Goal: Information Seeking & Learning: Check status

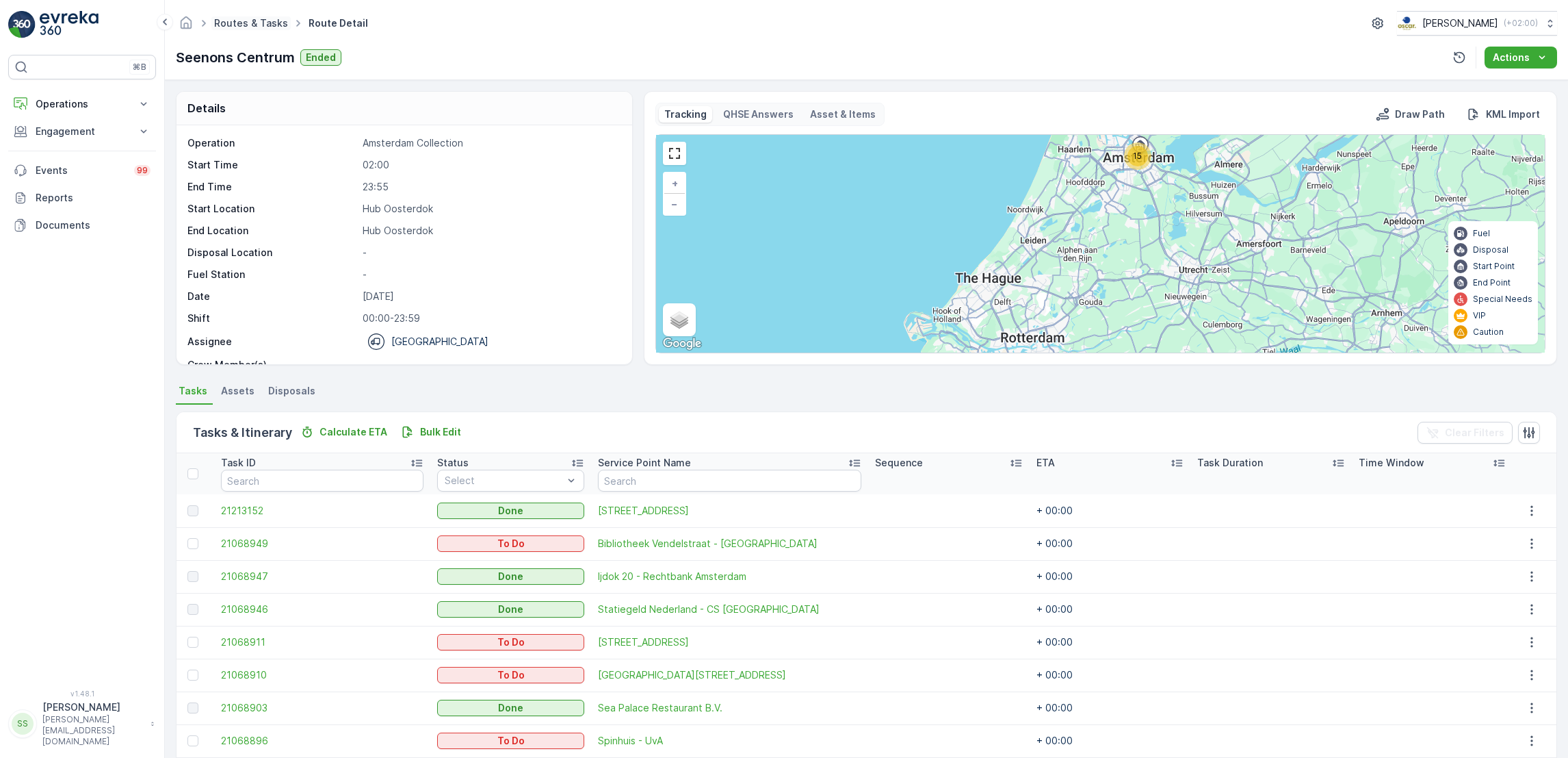
click at [258, 26] on link "Routes & Tasks" at bounding box center [251, 23] width 74 height 12
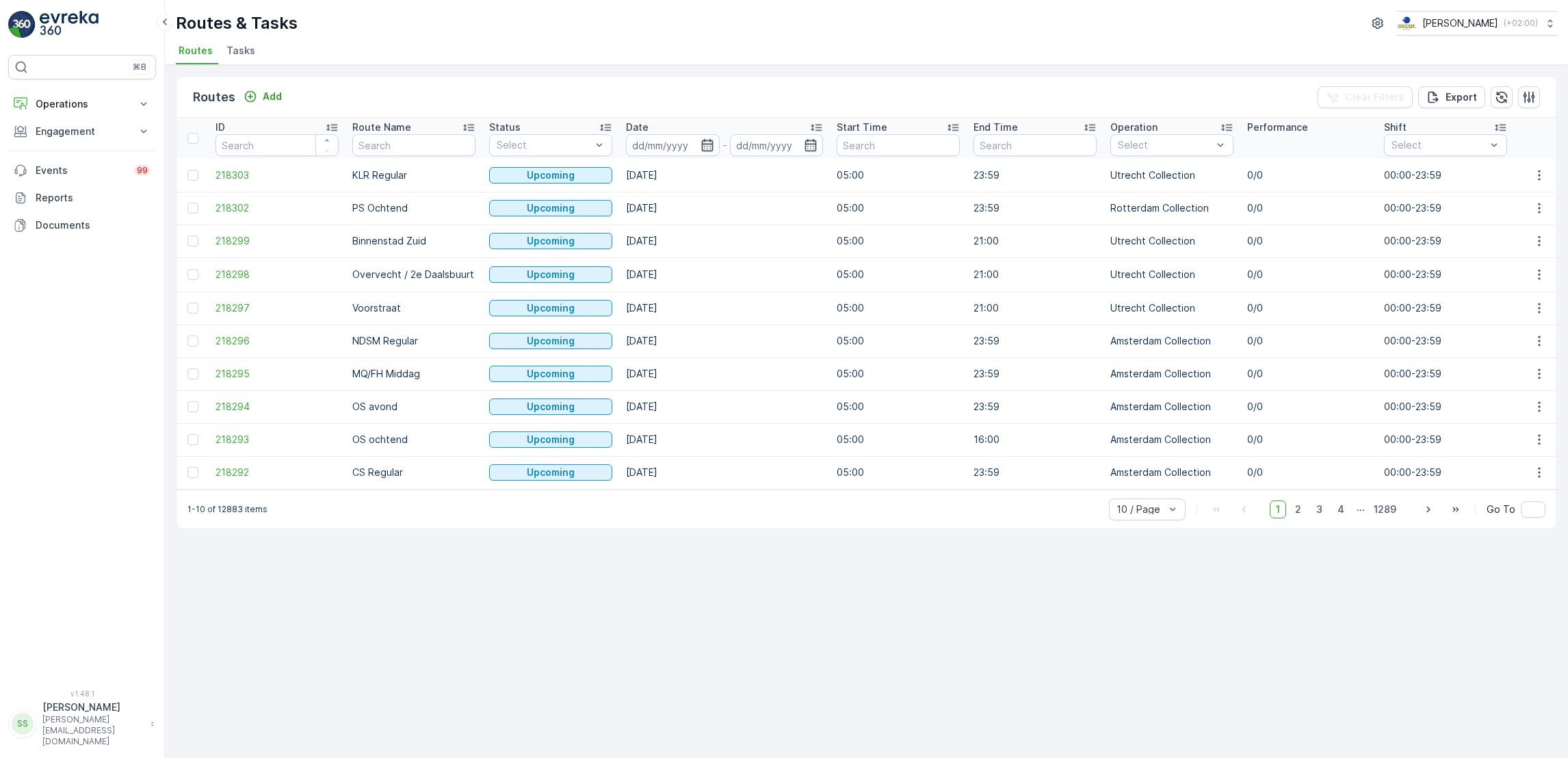
click at [708, 149] on icon "button" at bounding box center [707, 145] width 14 height 14
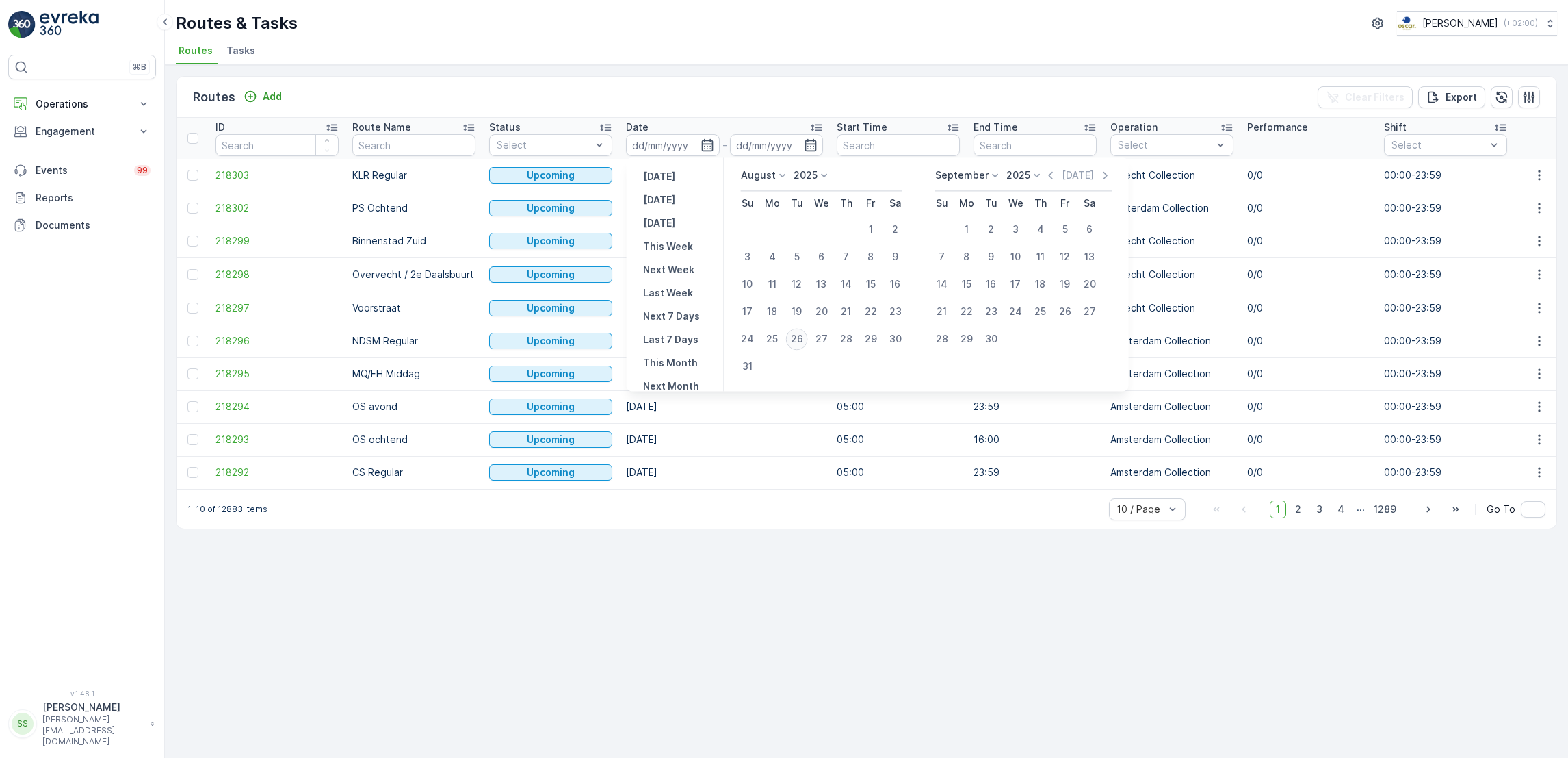
click at [797, 339] on div "26" at bounding box center [797, 339] width 21 height 21
type input "[DATE]"
click at [797, 339] on div "26" at bounding box center [797, 339] width 21 height 21
type input "[DATE]"
click at [797, 339] on div "26" at bounding box center [797, 339] width 21 height 21
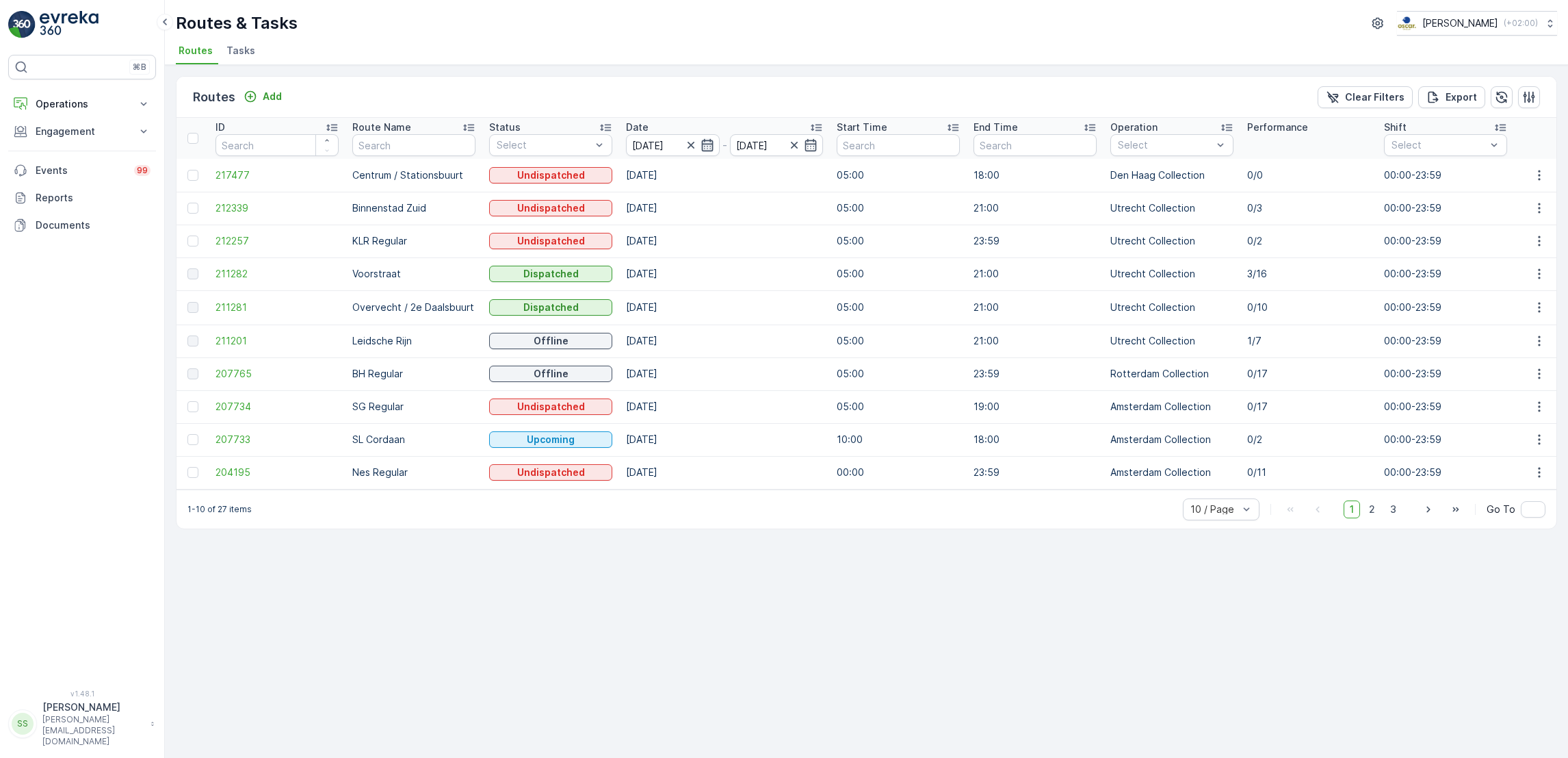
click at [703, 147] on icon "button" at bounding box center [707, 145] width 14 height 14
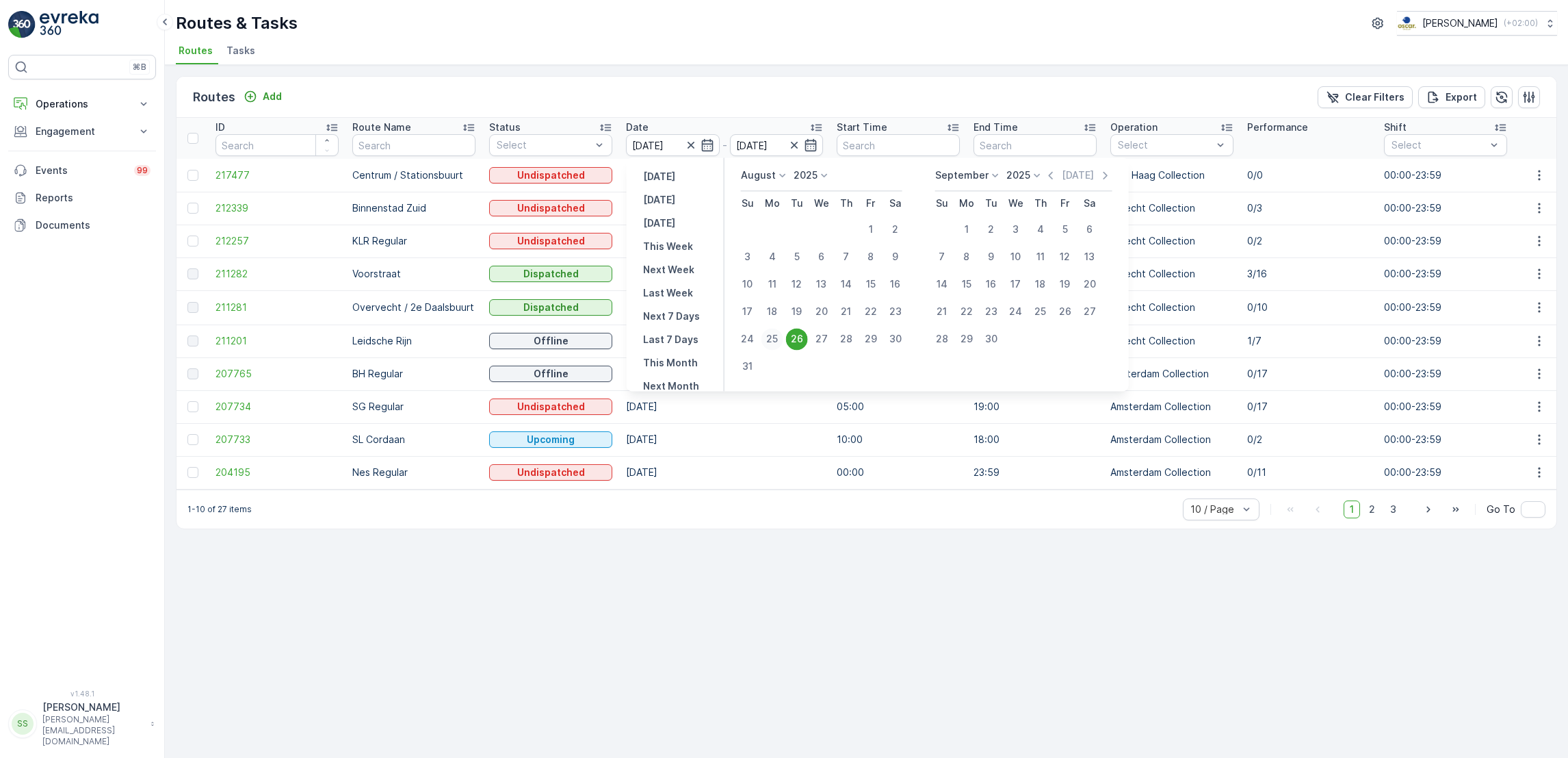
click at [769, 337] on div "25" at bounding box center [772, 339] width 21 height 21
type input "[DATE]"
click at [769, 337] on div "25" at bounding box center [772, 339] width 21 height 21
type input "[DATE]"
click at [769, 337] on td "[DATE]" at bounding box center [725, 341] width 210 height 33
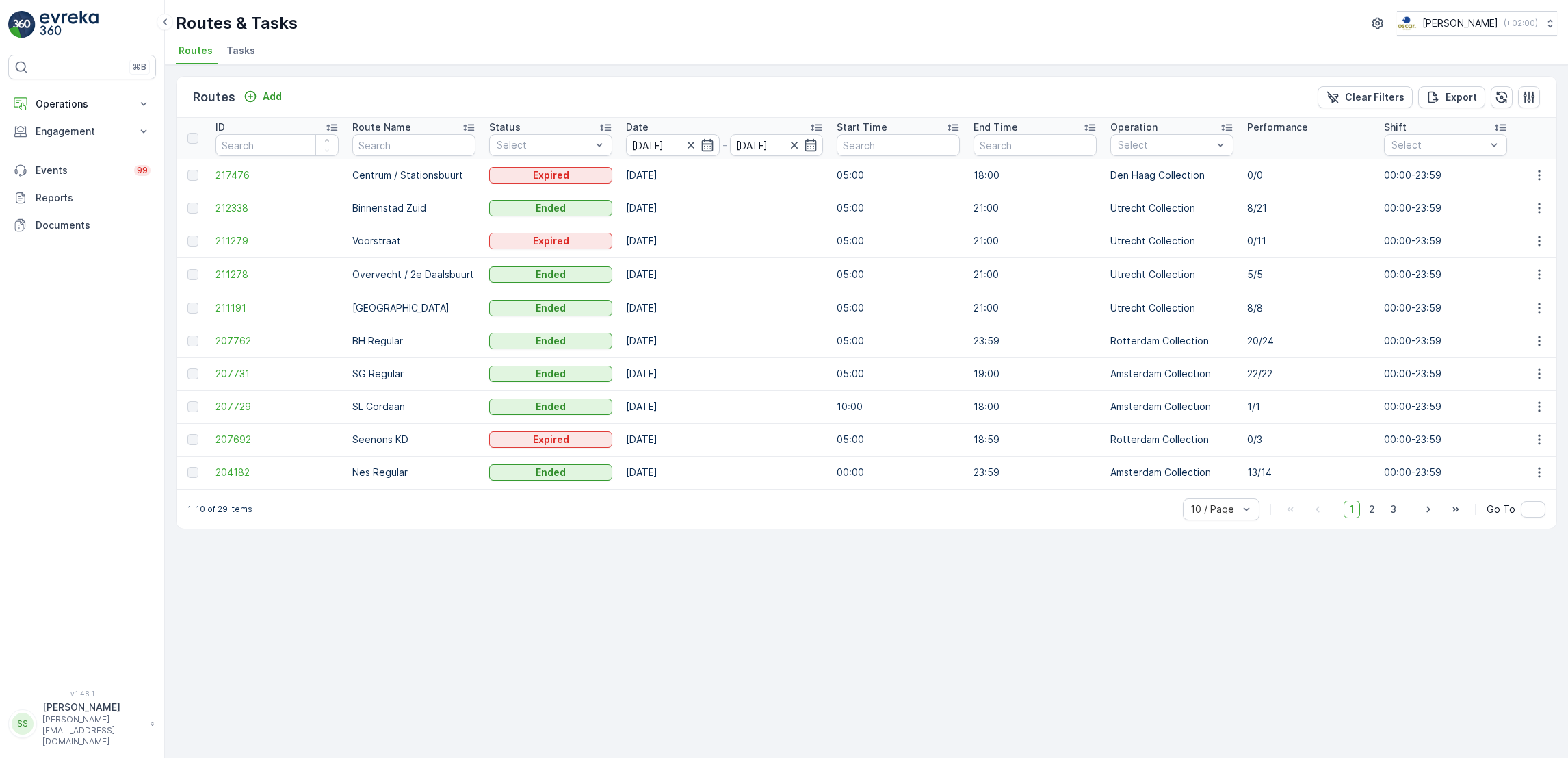
click at [782, 604] on div "Routes Add Clear Filters Export ID Route Name Status Select Date 25.08.2025 - 2…" at bounding box center [866, 411] width 1403 height 693
click at [1374, 518] on span "2" at bounding box center [1371, 510] width 19 height 18
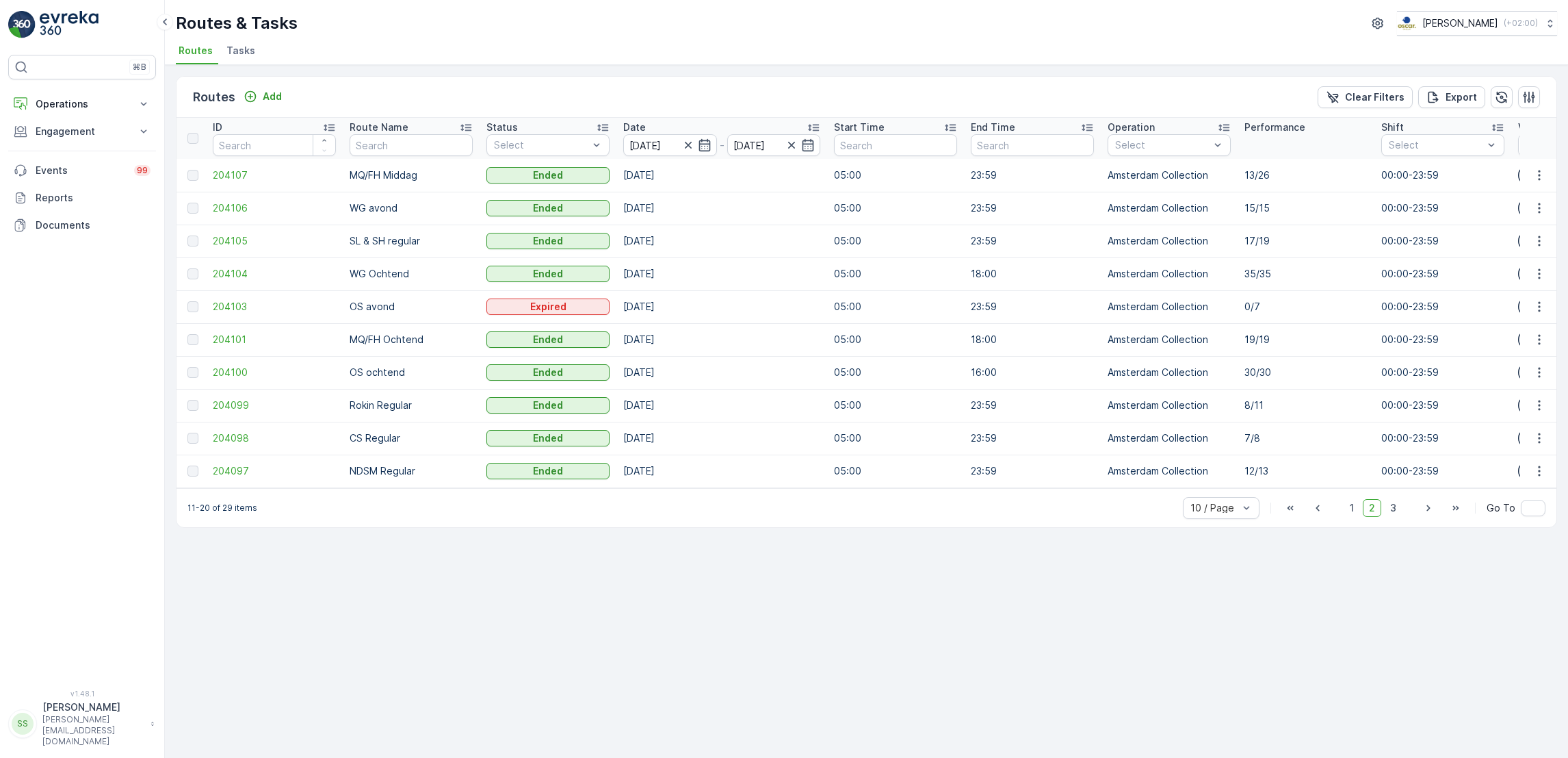
scroll to position [0, 4]
click at [1538, 172] on icon "button" at bounding box center [1540, 175] width 14 height 14
click at [1526, 192] on span "See More Details" at bounding box center [1507, 195] width 79 height 14
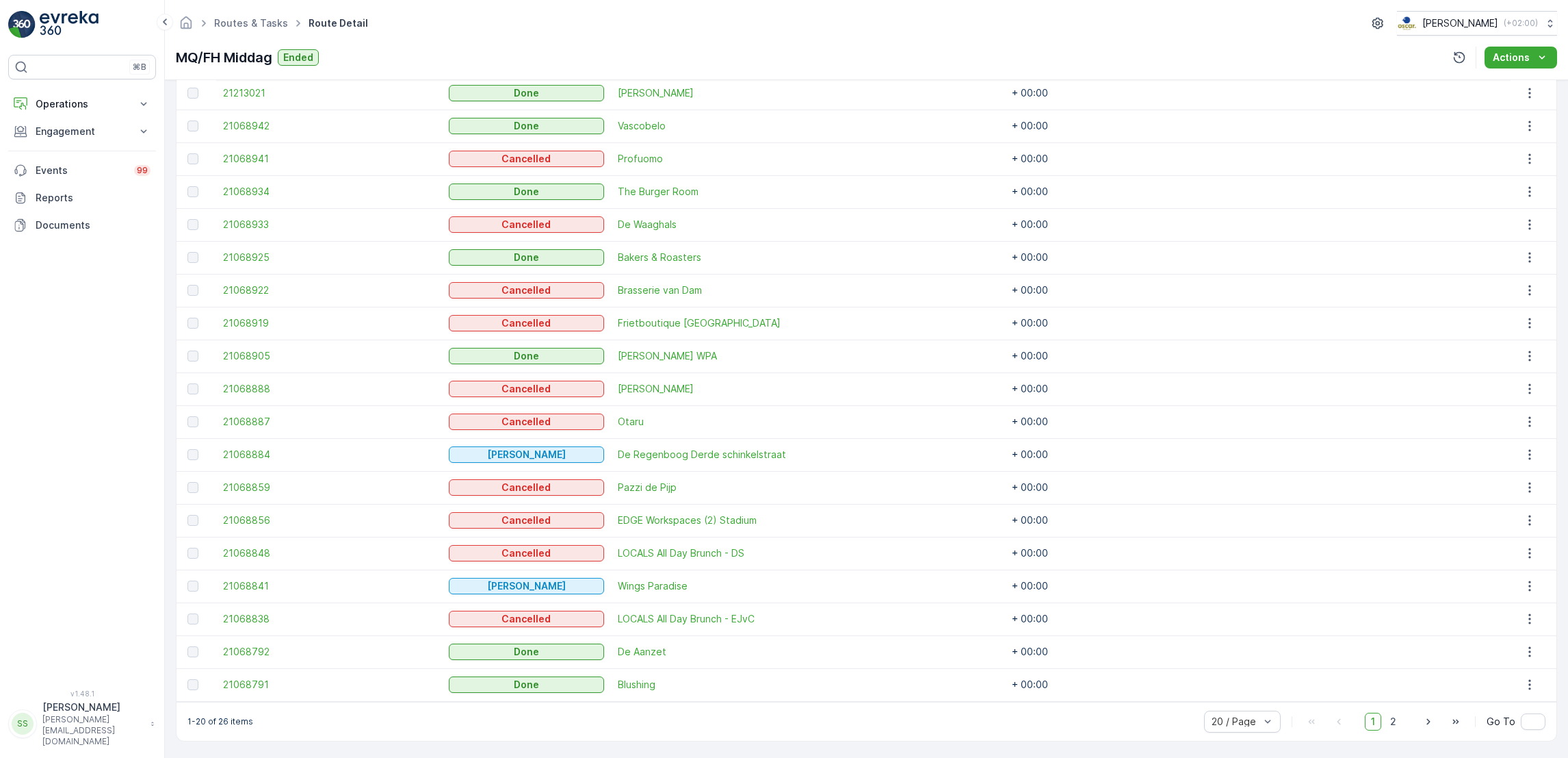
scroll to position [450, 0]
click at [1234, 665] on span "30 / Page" at bounding box center [1235, 668] width 45 height 11
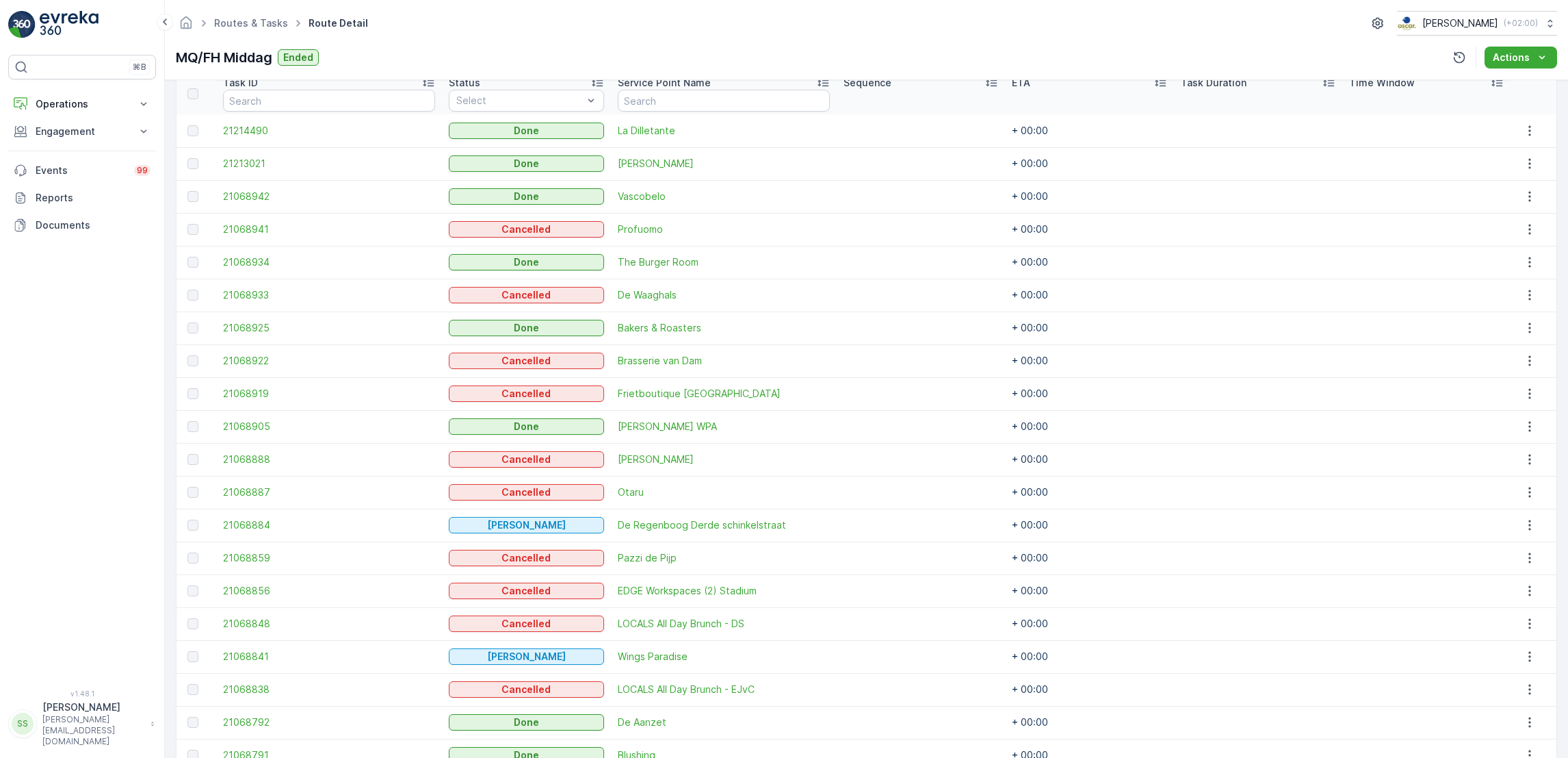
scroll to position [375, 0]
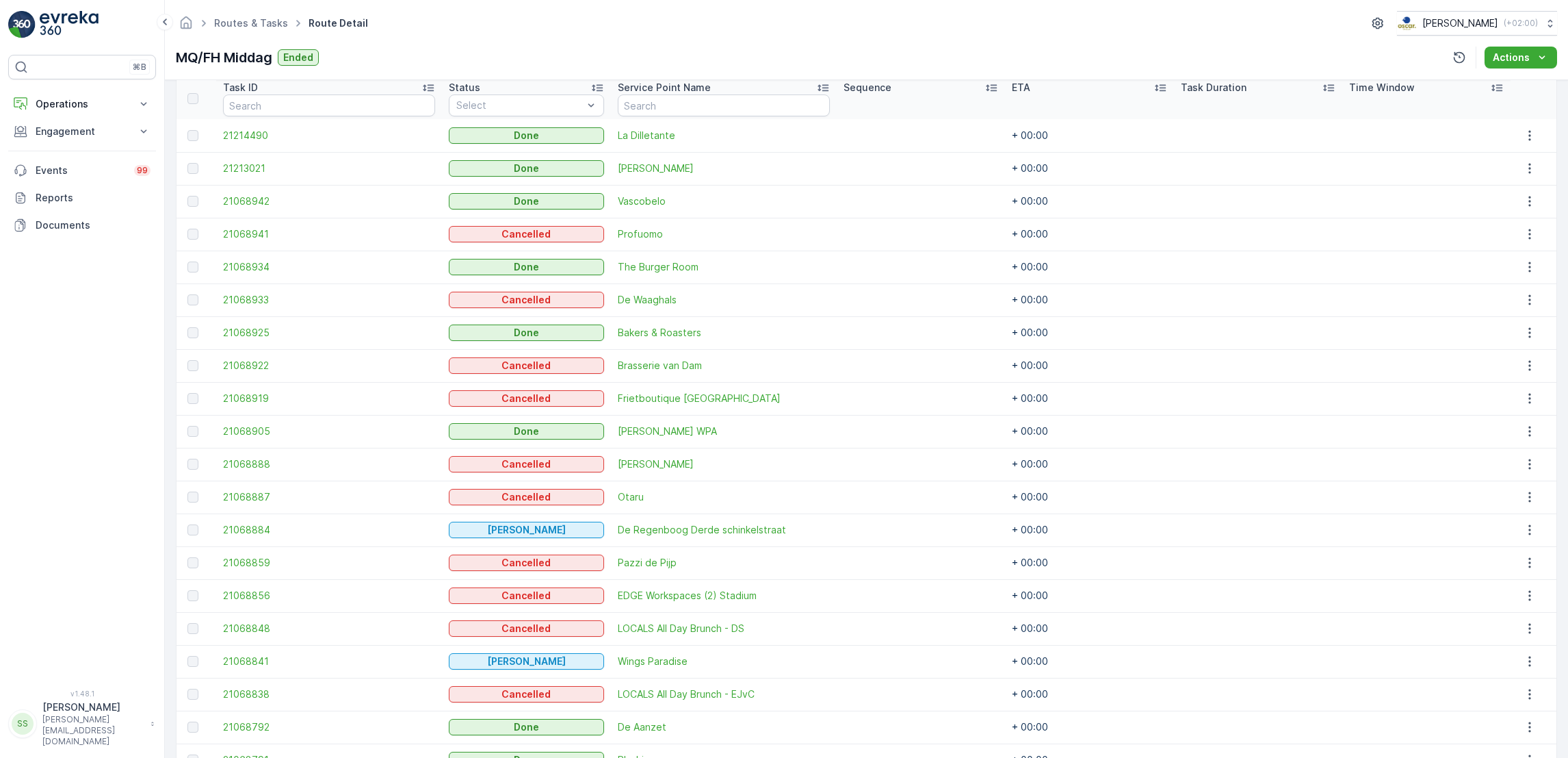
click at [1009, 507] on td "+ 00:00" at bounding box center [1089, 497] width 168 height 33
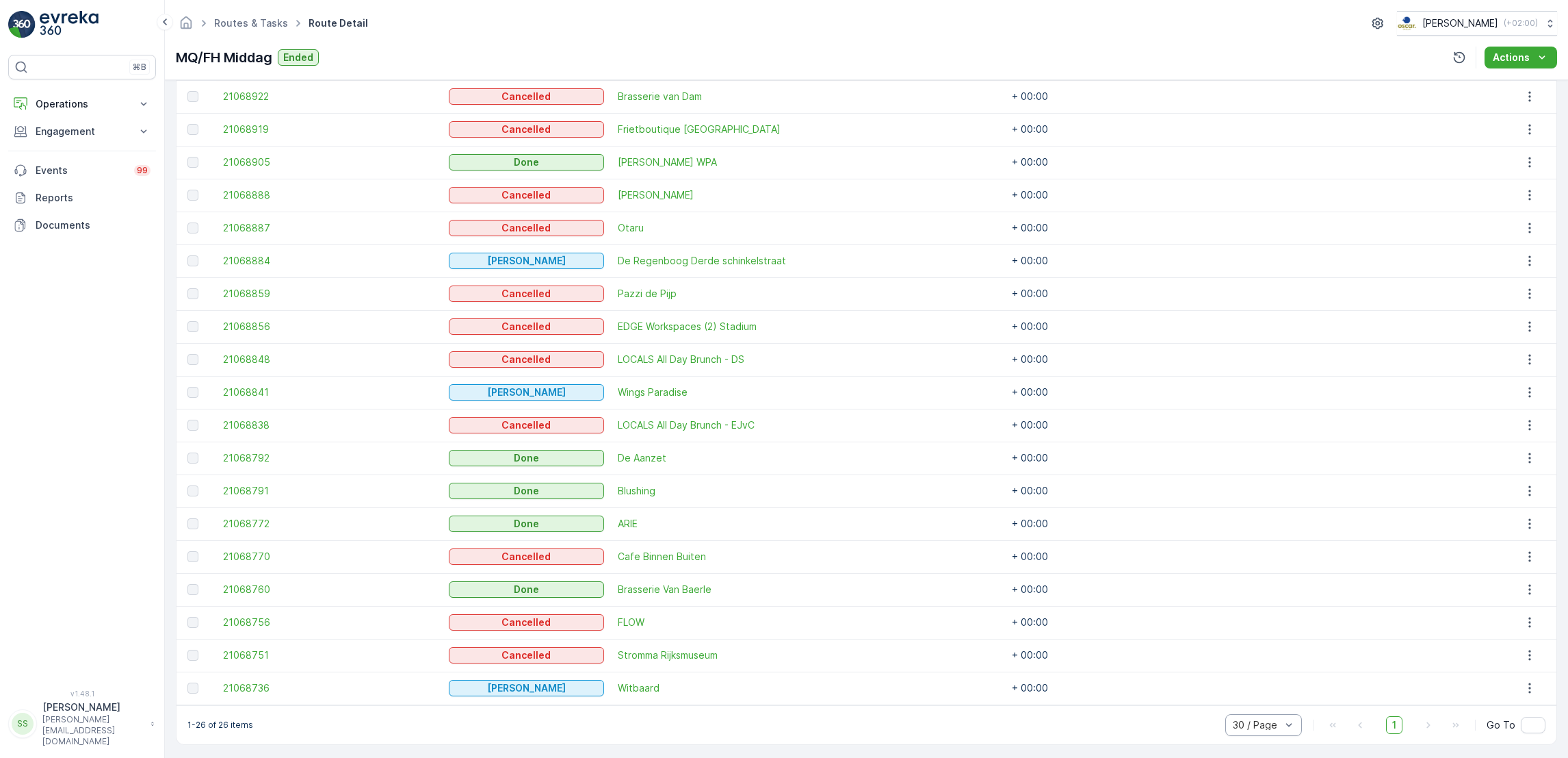
scroll to position [646, 0]
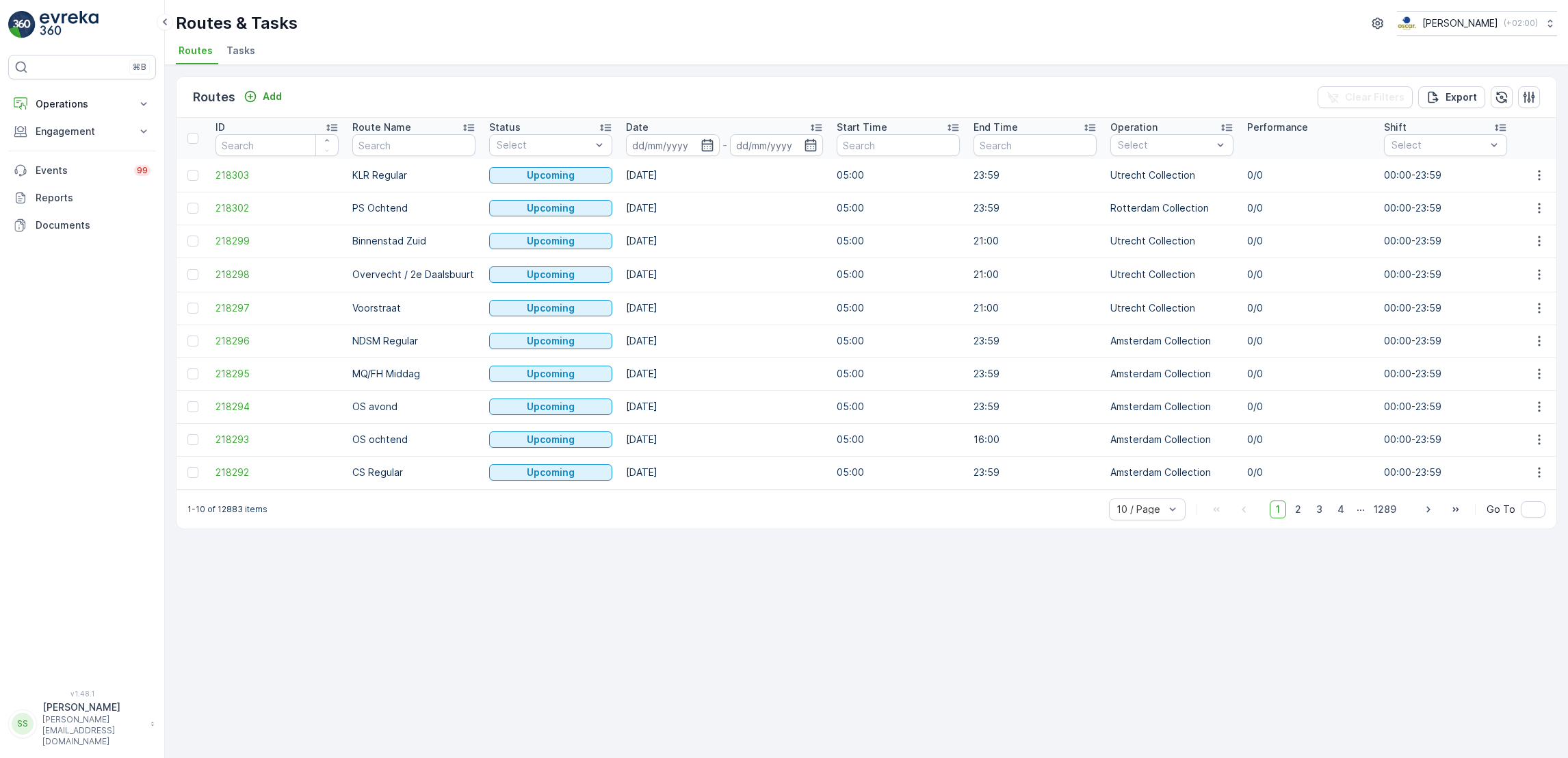
scroll to position [0, 19]
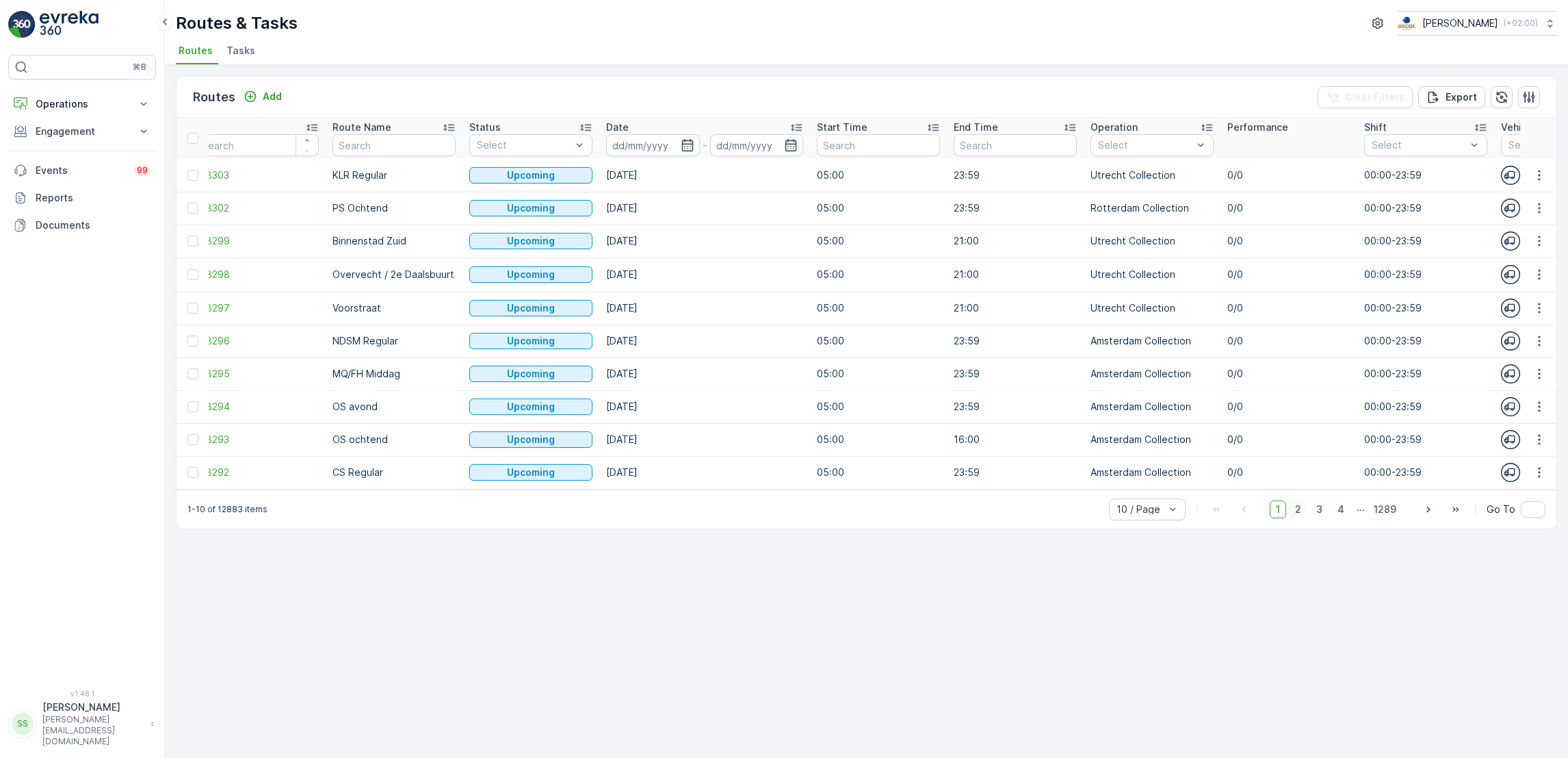
click at [1298, 517] on span "2" at bounding box center [1298, 510] width 19 height 18
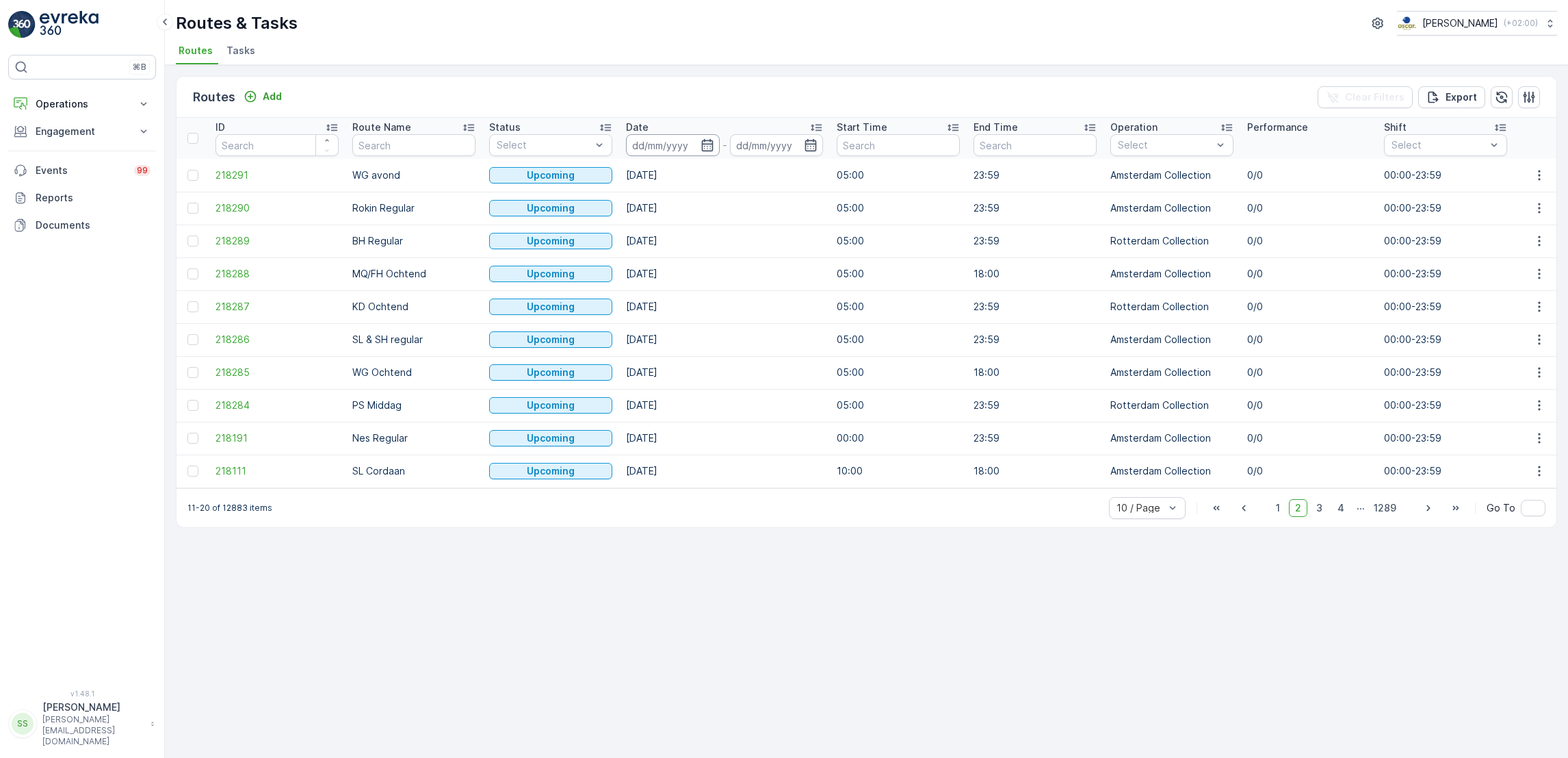
click at [697, 144] on input at bounding box center [673, 145] width 93 height 21
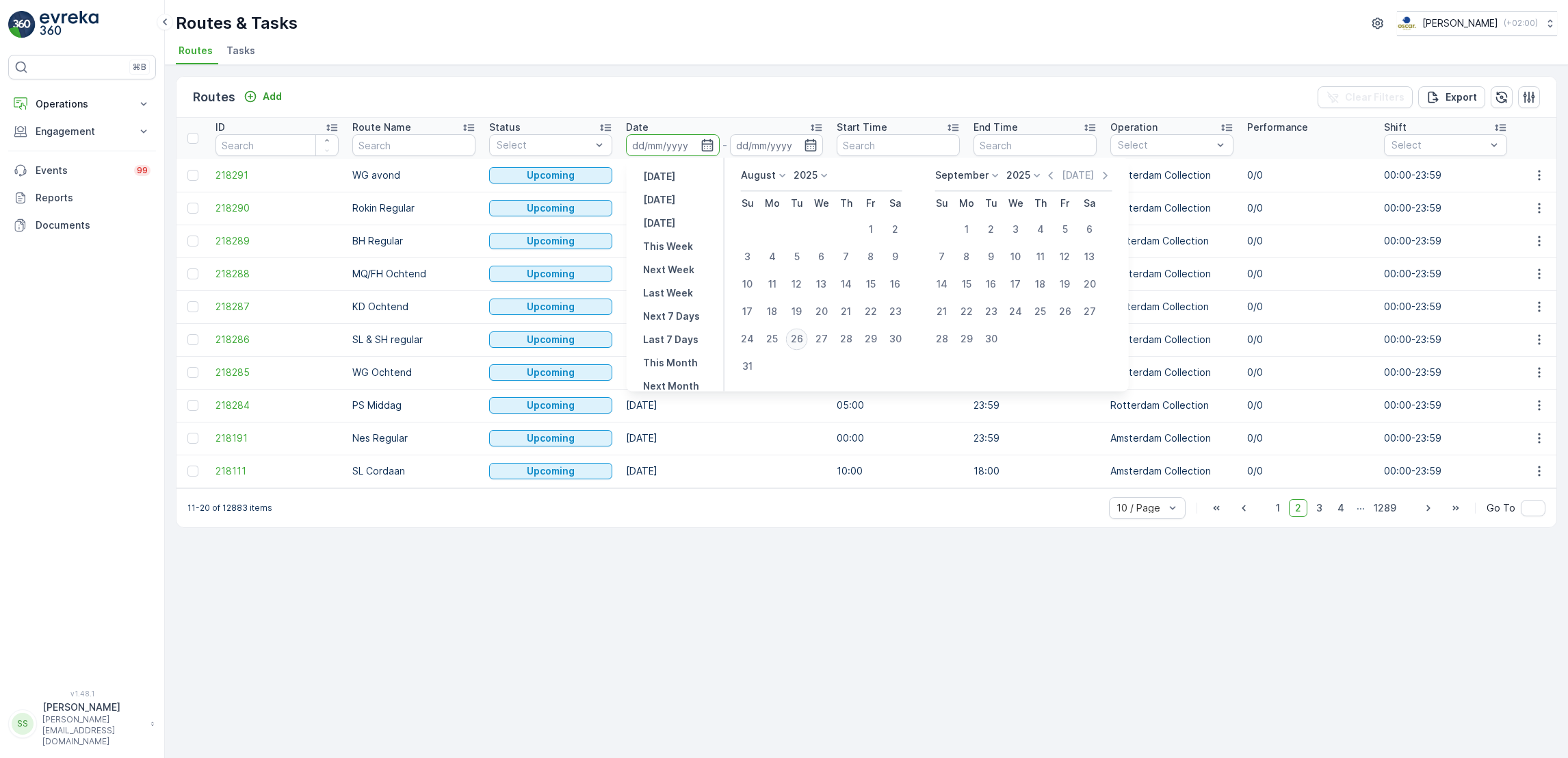
click at [800, 337] on div "26" at bounding box center [797, 339] width 21 height 21
type input "[DATE]"
click at [800, 337] on div "26" at bounding box center [797, 339] width 21 height 21
type input "[DATE]"
click at [800, 337] on td "25.10.2025" at bounding box center [725, 340] width 210 height 33
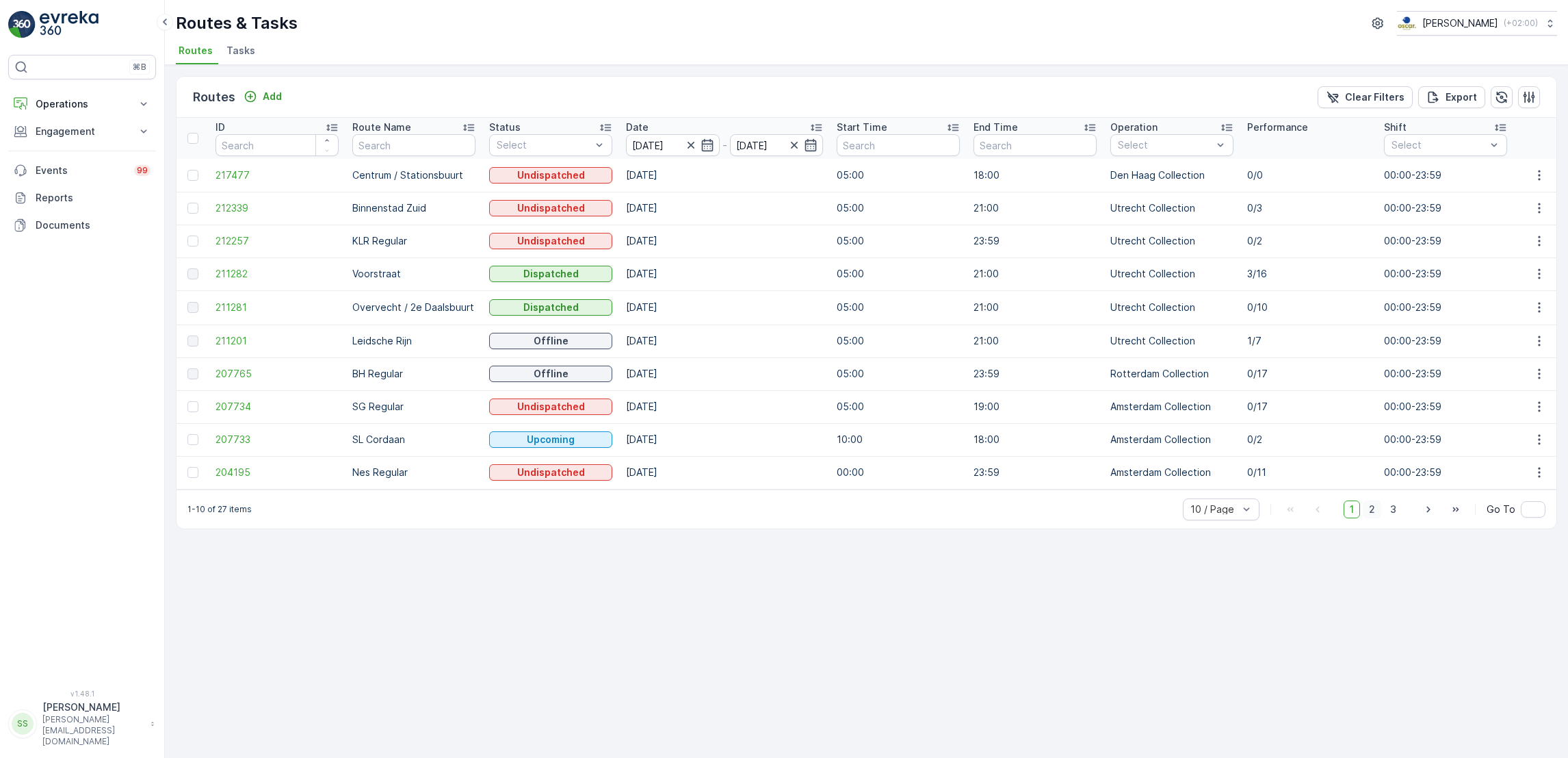
click at [1370, 516] on span "2" at bounding box center [1371, 510] width 19 height 18
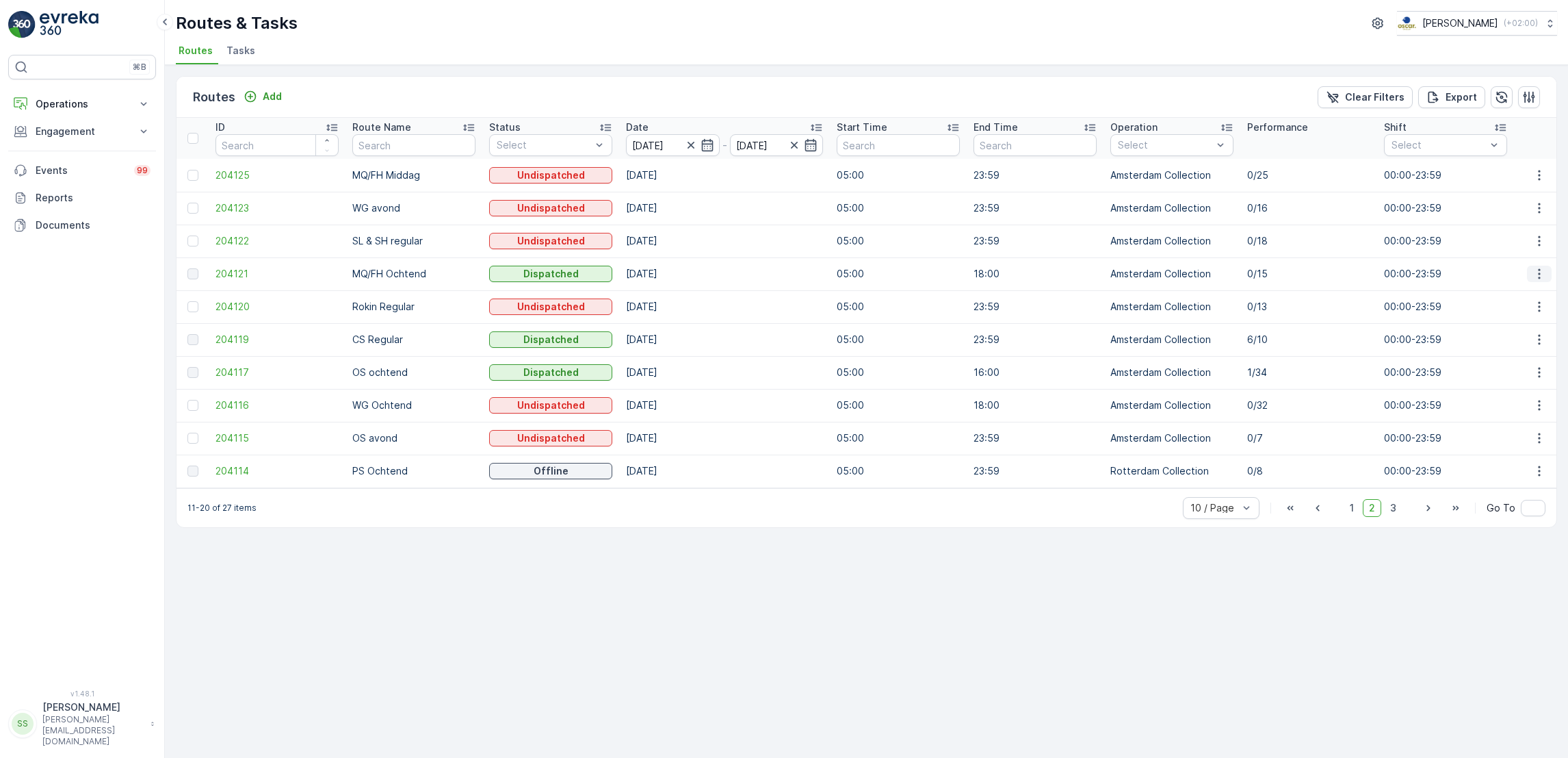
click at [1538, 279] on icon "button" at bounding box center [1540, 274] width 14 height 14
click at [1506, 291] on span "See More Details" at bounding box center [1507, 293] width 79 height 14
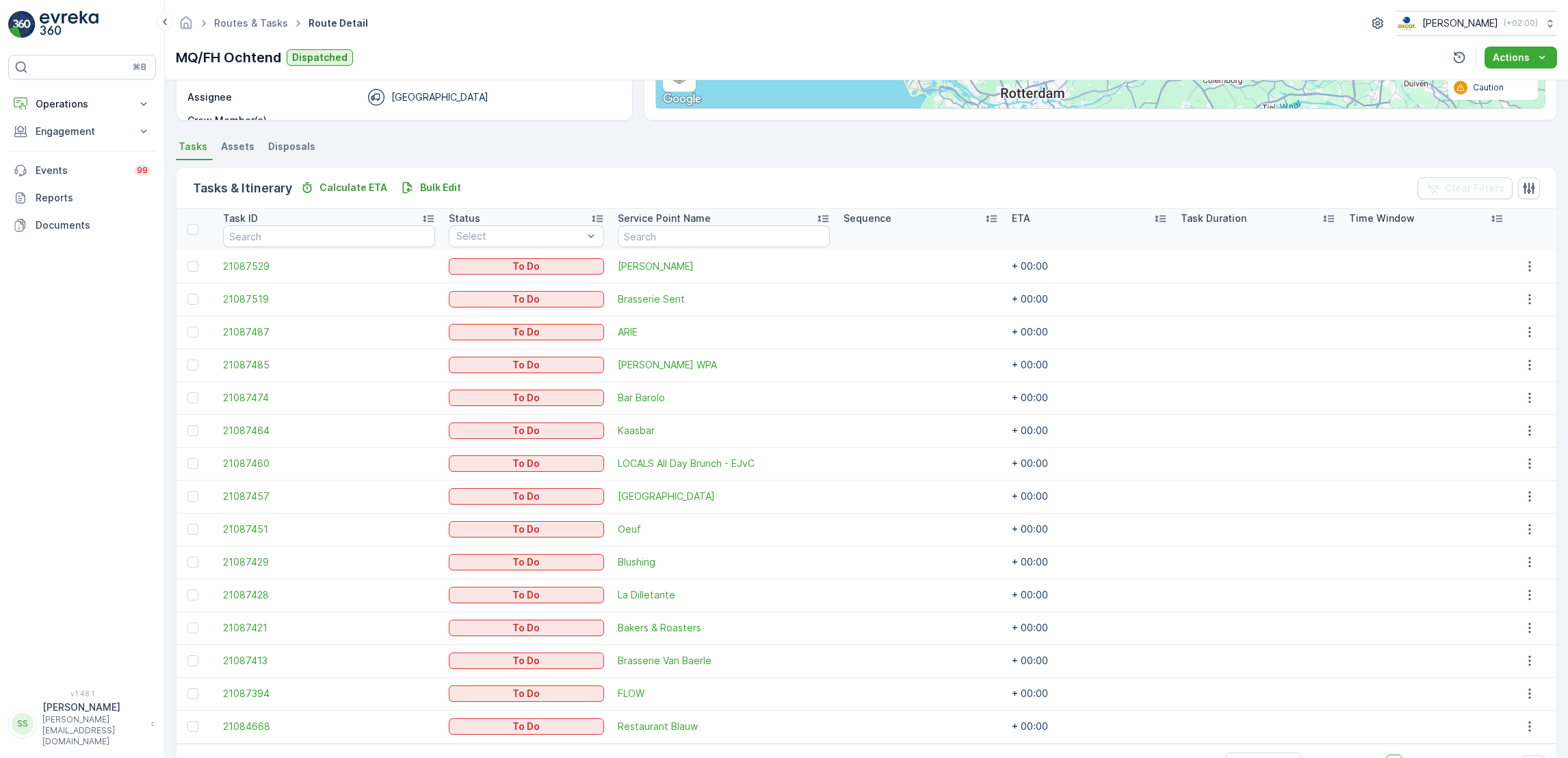
scroll to position [286, 0]
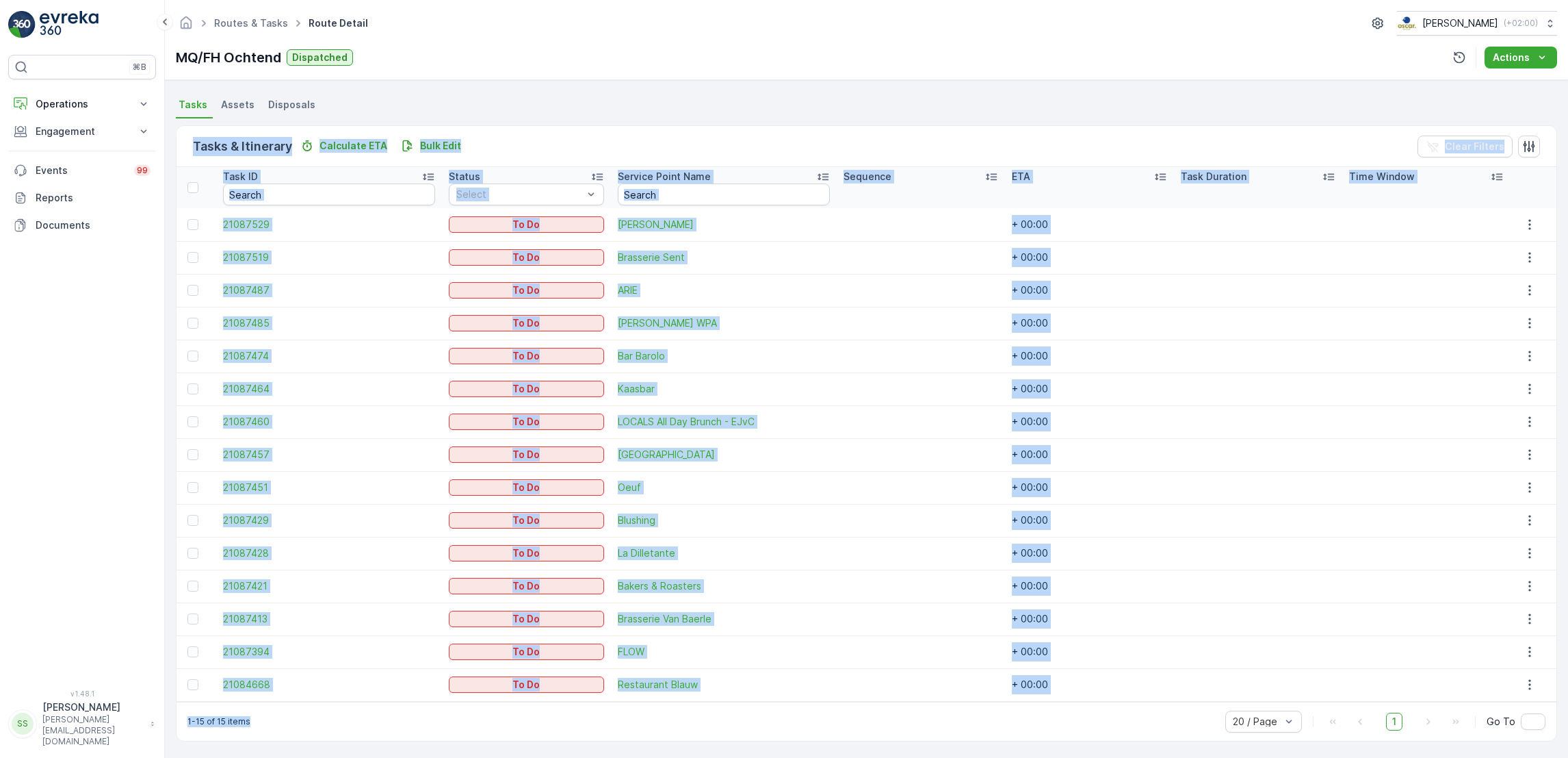
drag, startPoint x: 528, startPoint y: 112, endPoint x: 617, endPoint y: 709, distance: 603.6
click at [617, 709] on div "Tasks Assets Disposals Tasks & Itinerary Calculate ETA Bulk Edit Clear Filters …" at bounding box center [867, 422] width 1381 height 653
click at [617, 709] on div "1-15 of 15 items 20 / Page 1 Go To" at bounding box center [866, 721] width 1380 height 39
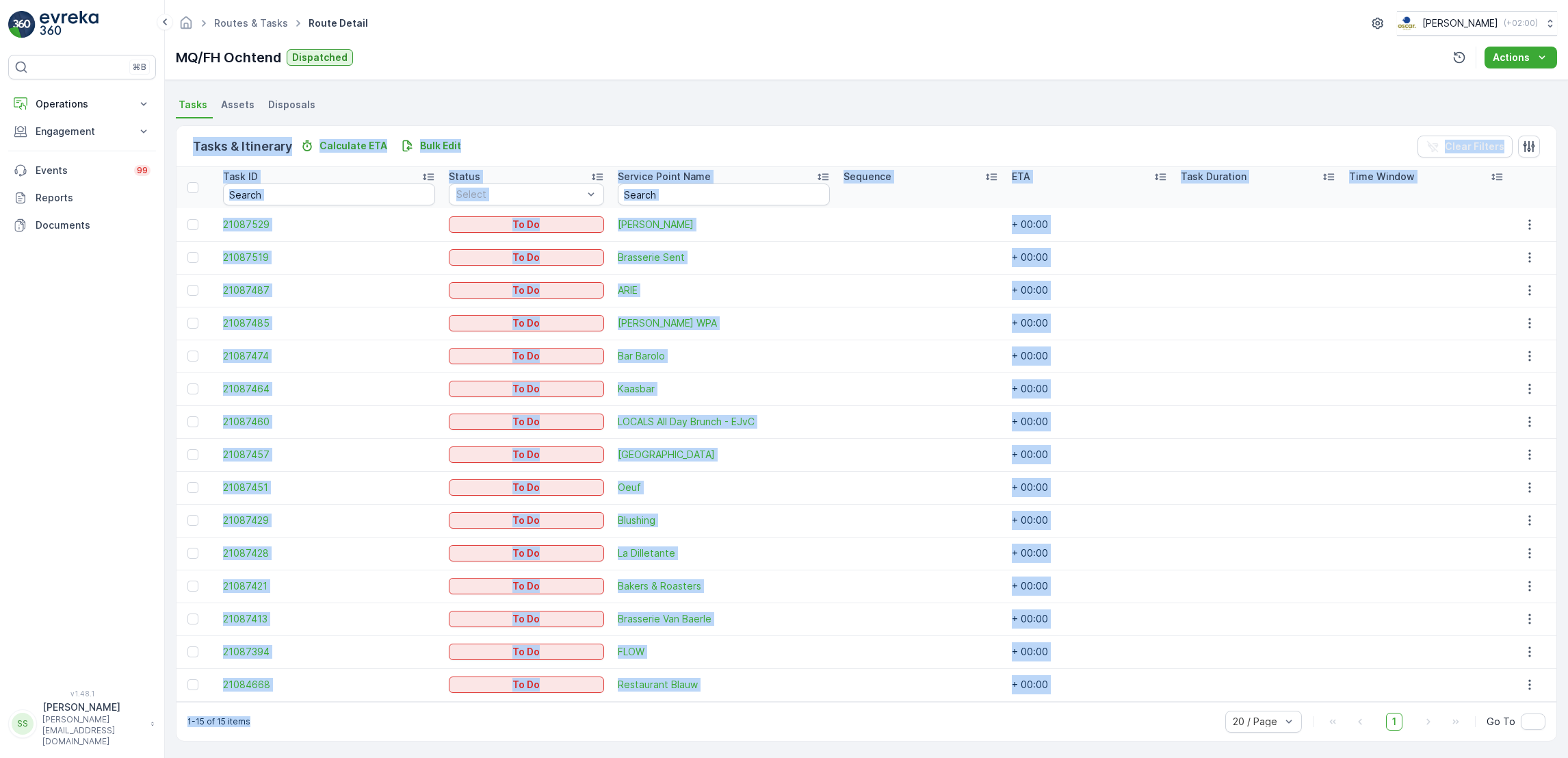
click at [617, 709] on div "1-15 of 15 items 20 / Page 1 Go To" at bounding box center [866, 721] width 1380 height 39
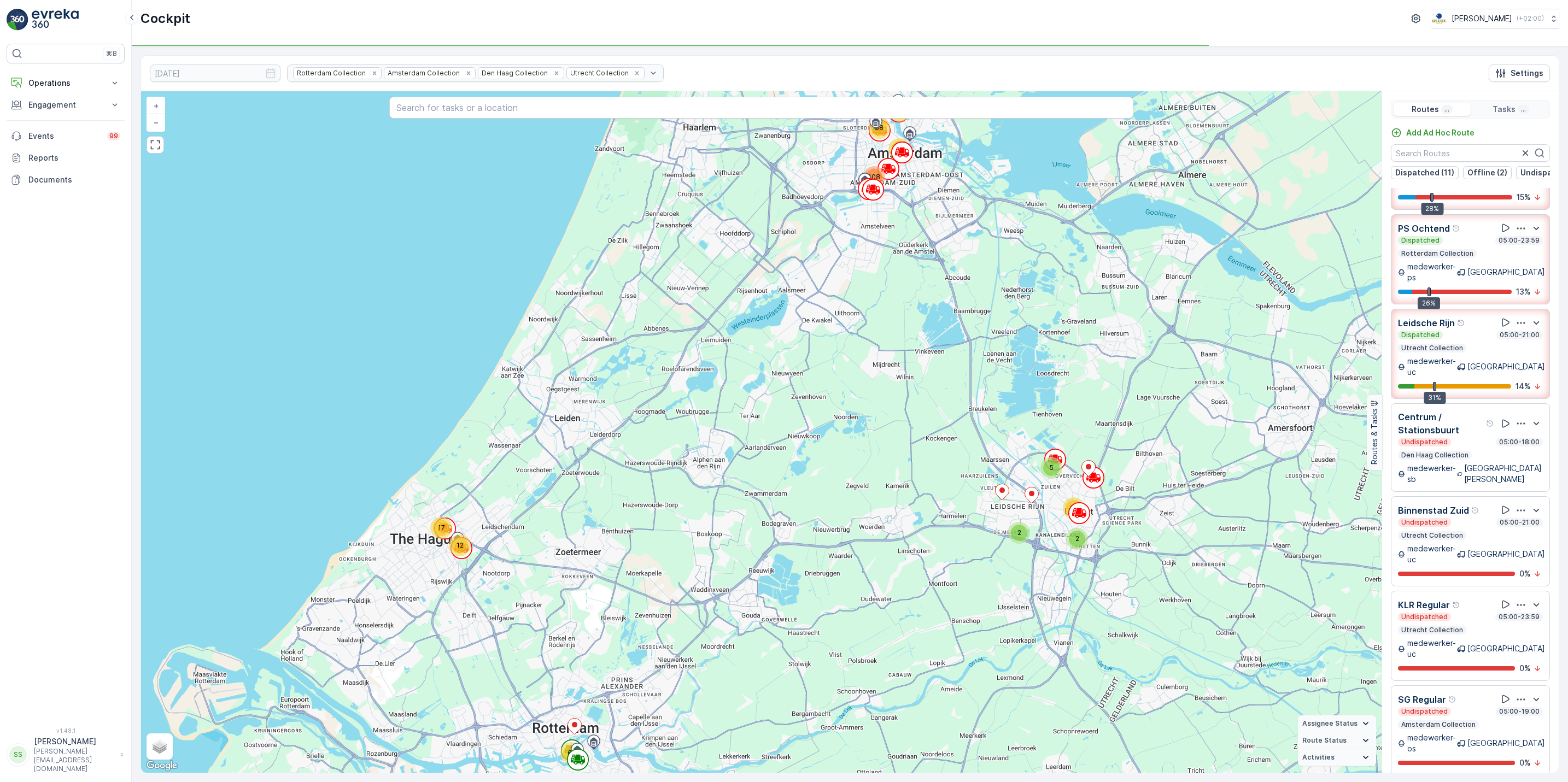
scroll to position [1706, 0]
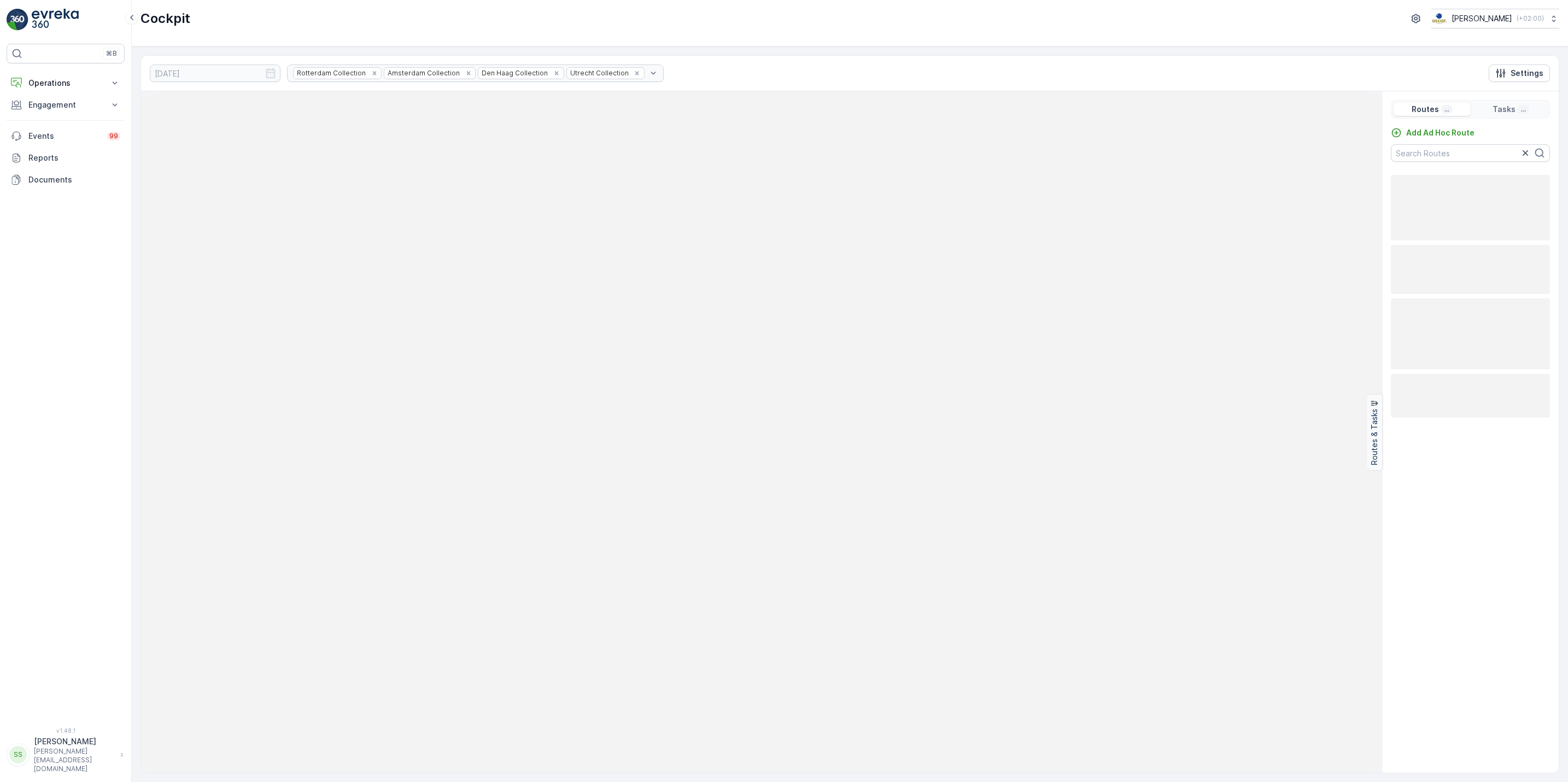
drag, startPoint x: 0, startPoint y: 0, endPoint x: 1482, endPoint y: 416, distance: 1539.3
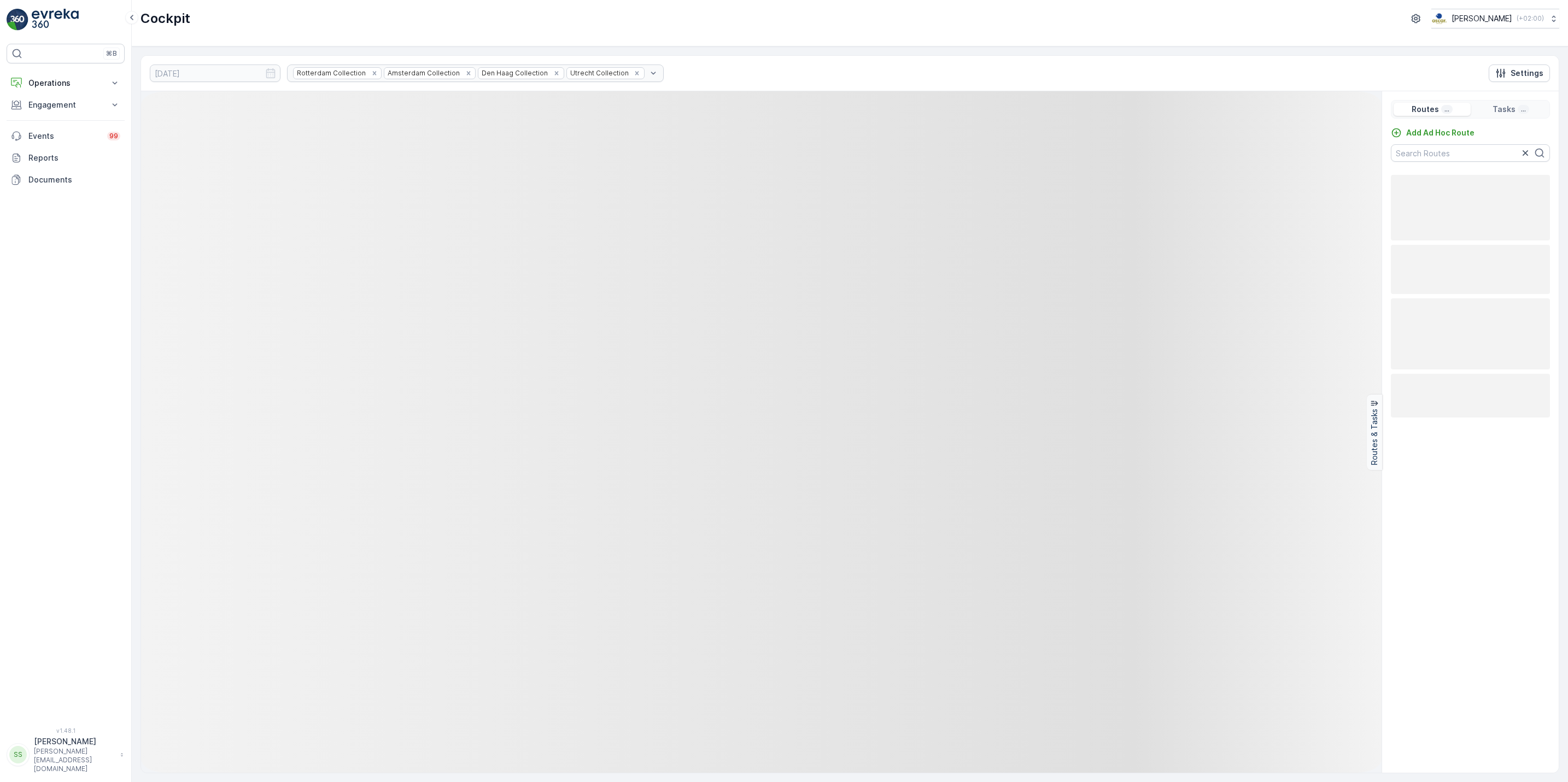
click at [1482, 416] on rect at bounding box center [1470, 396] width 159 height 44
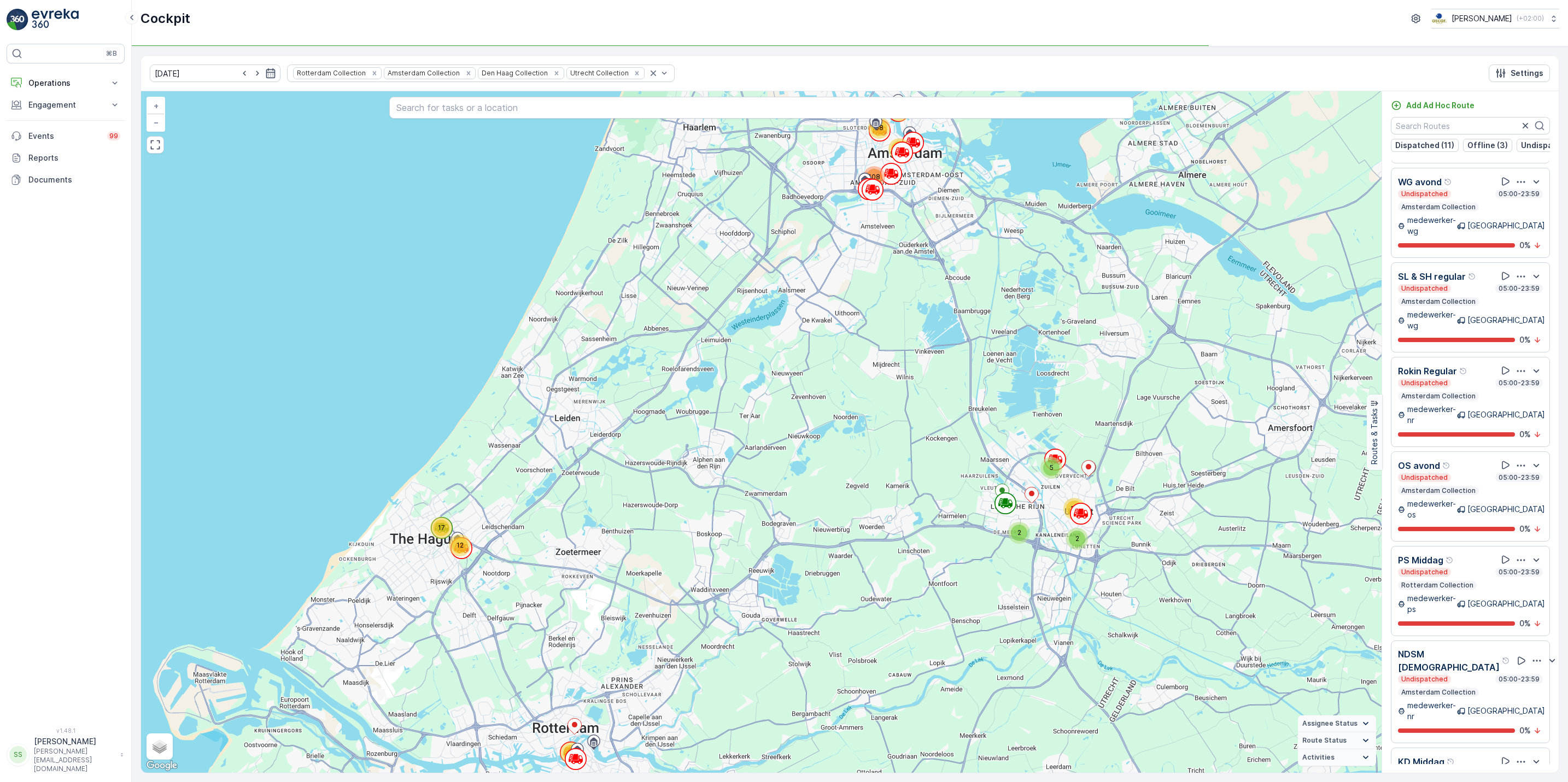
scroll to position [1622, 0]
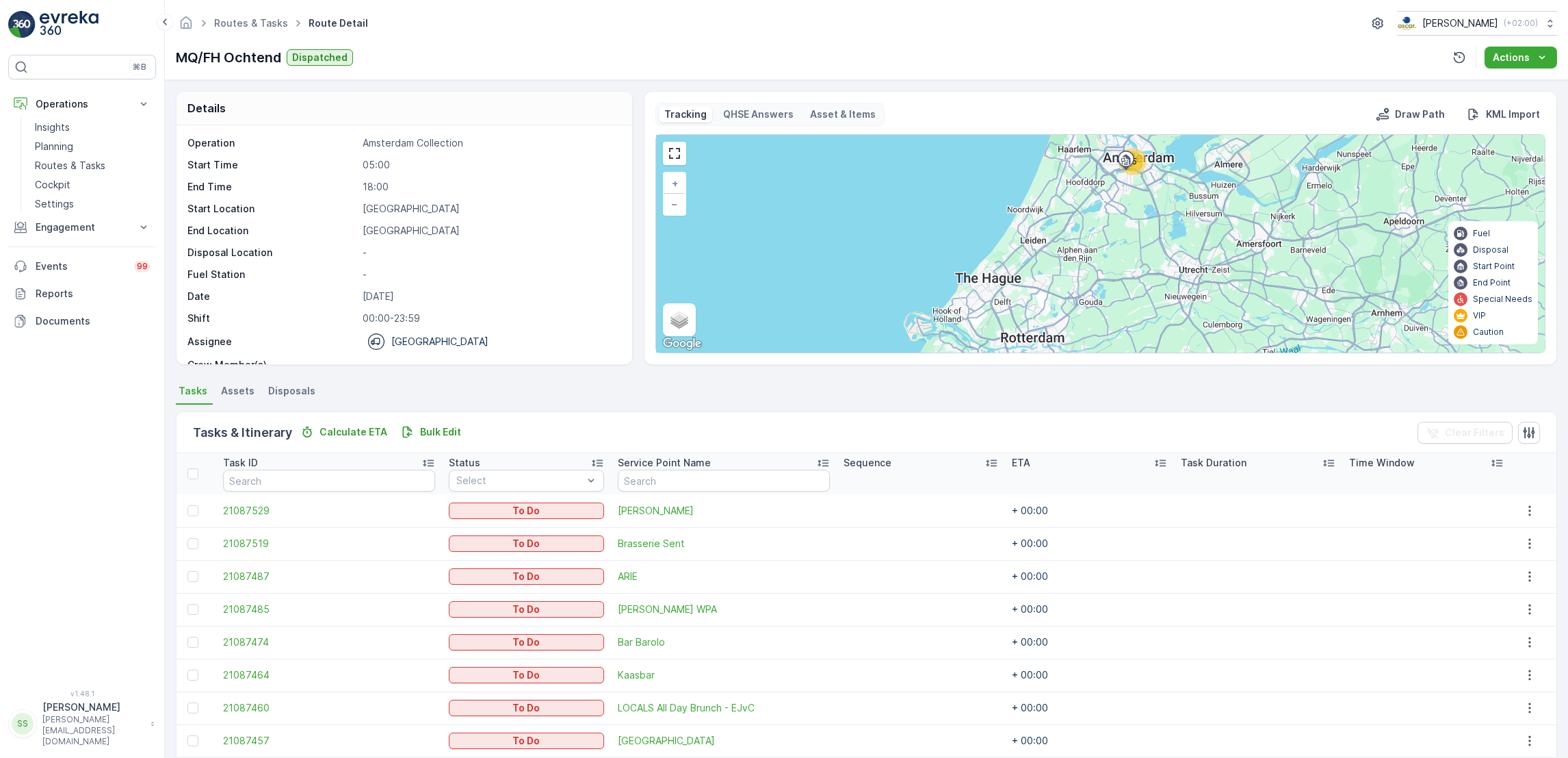
scroll to position [286, 0]
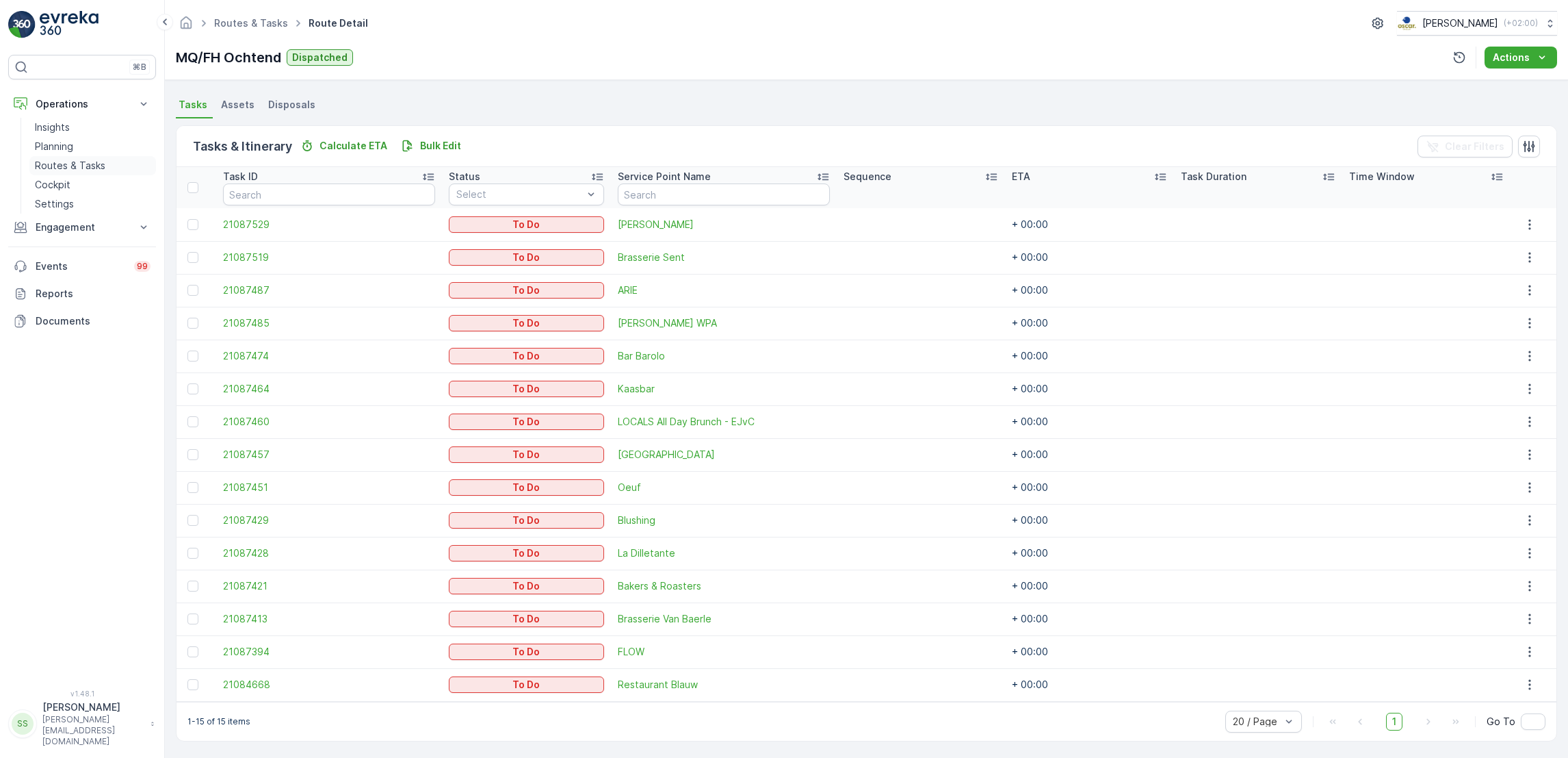
click at [90, 166] on p "Routes & Tasks" at bounding box center [70, 166] width 70 height 14
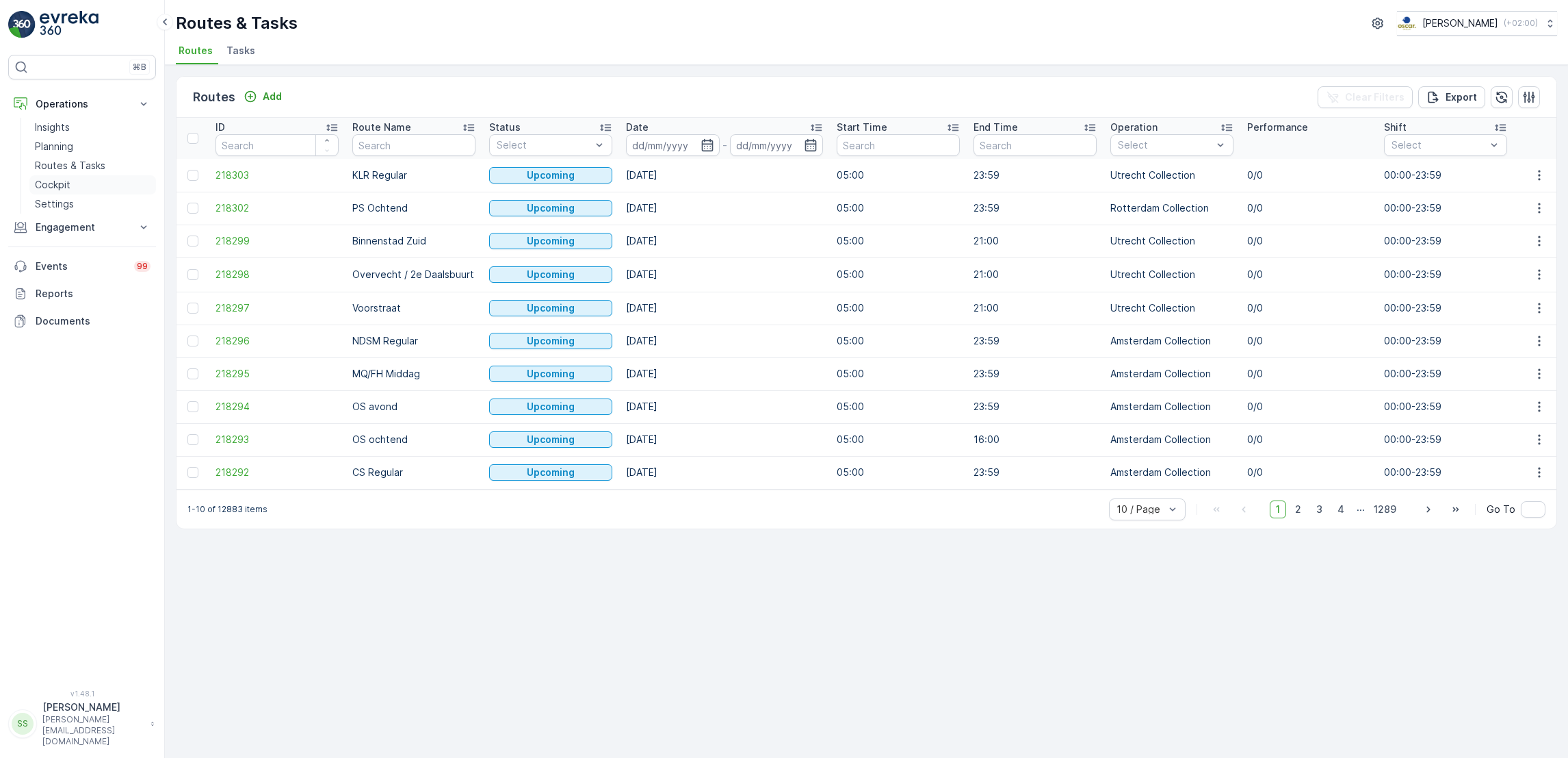
click at [58, 182] on p "Cockpit" at bounding box center [53, 185] width 36 height 14
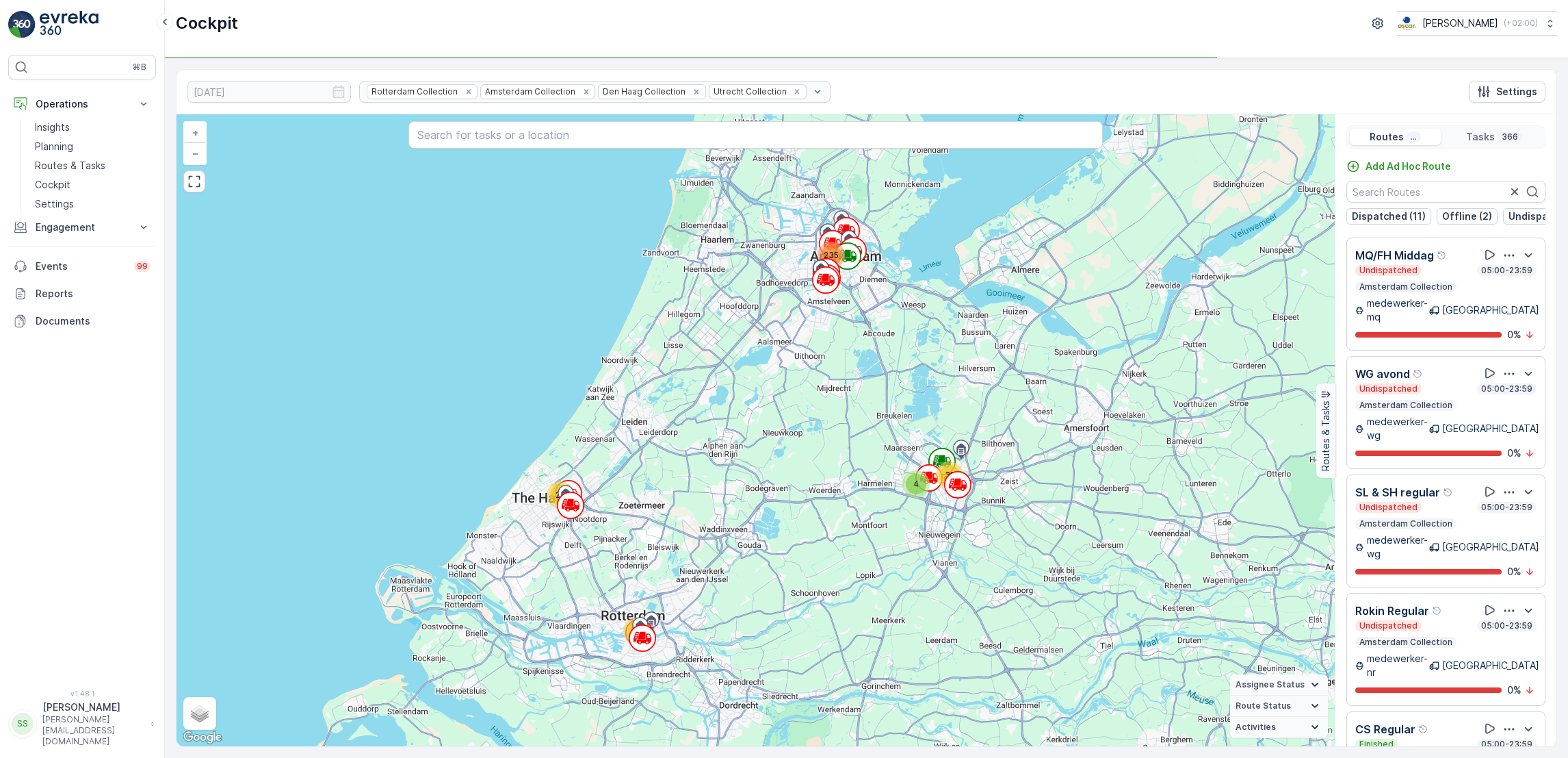
scroll to position [1564, 0]
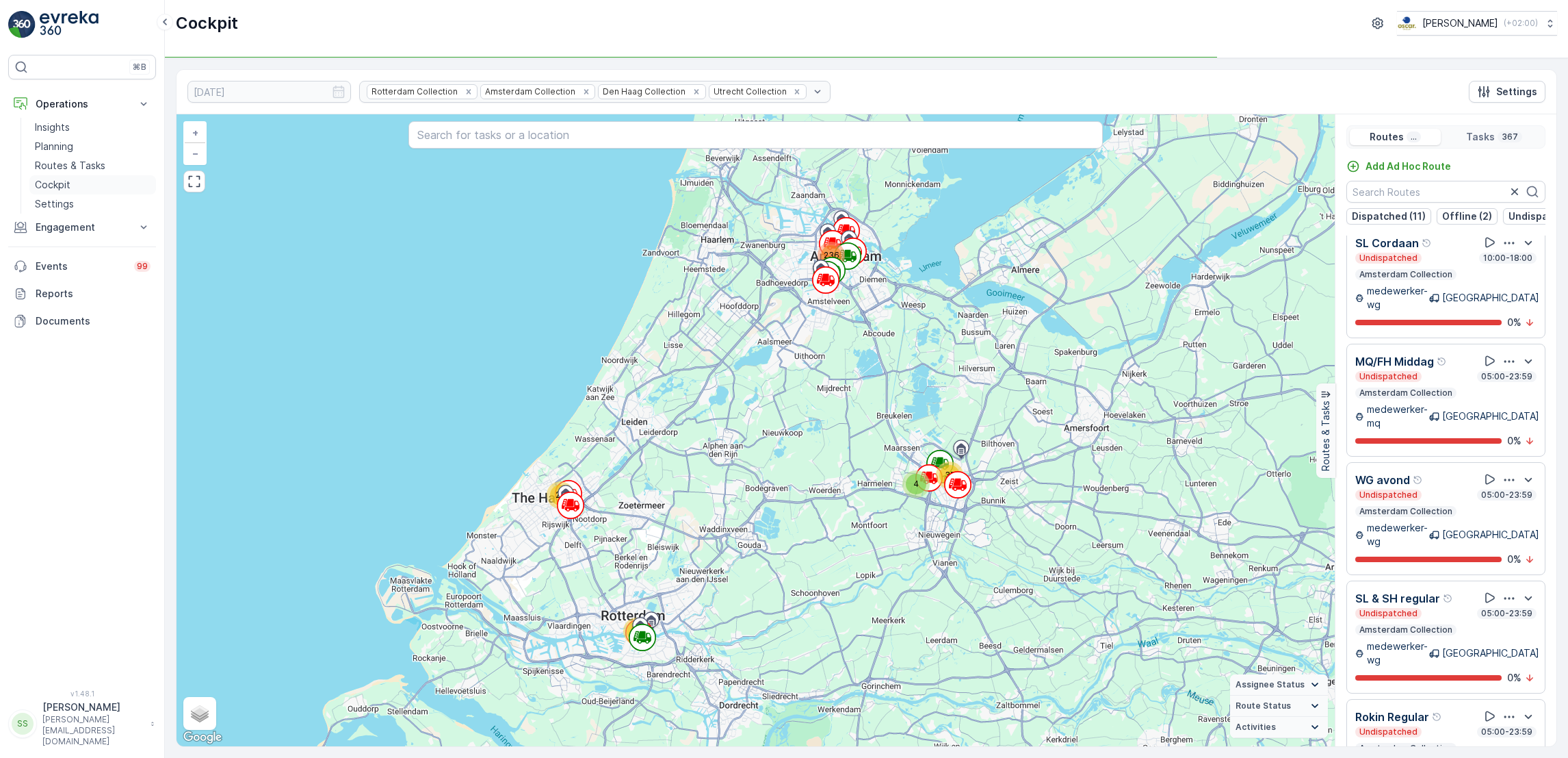
click at [61, 184] on p "Cockpit" at bounding box center [53, 185] width 36 height 14
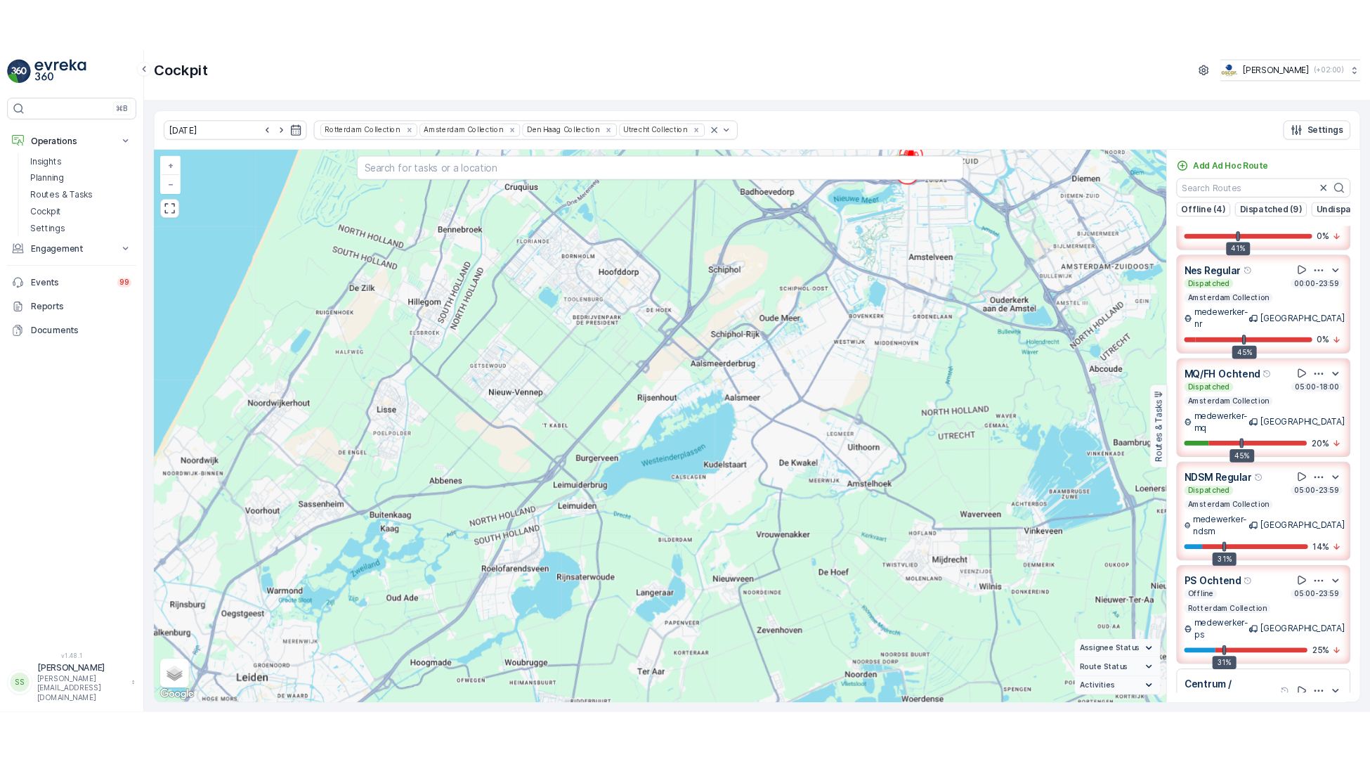
scroll to position [438, 0]
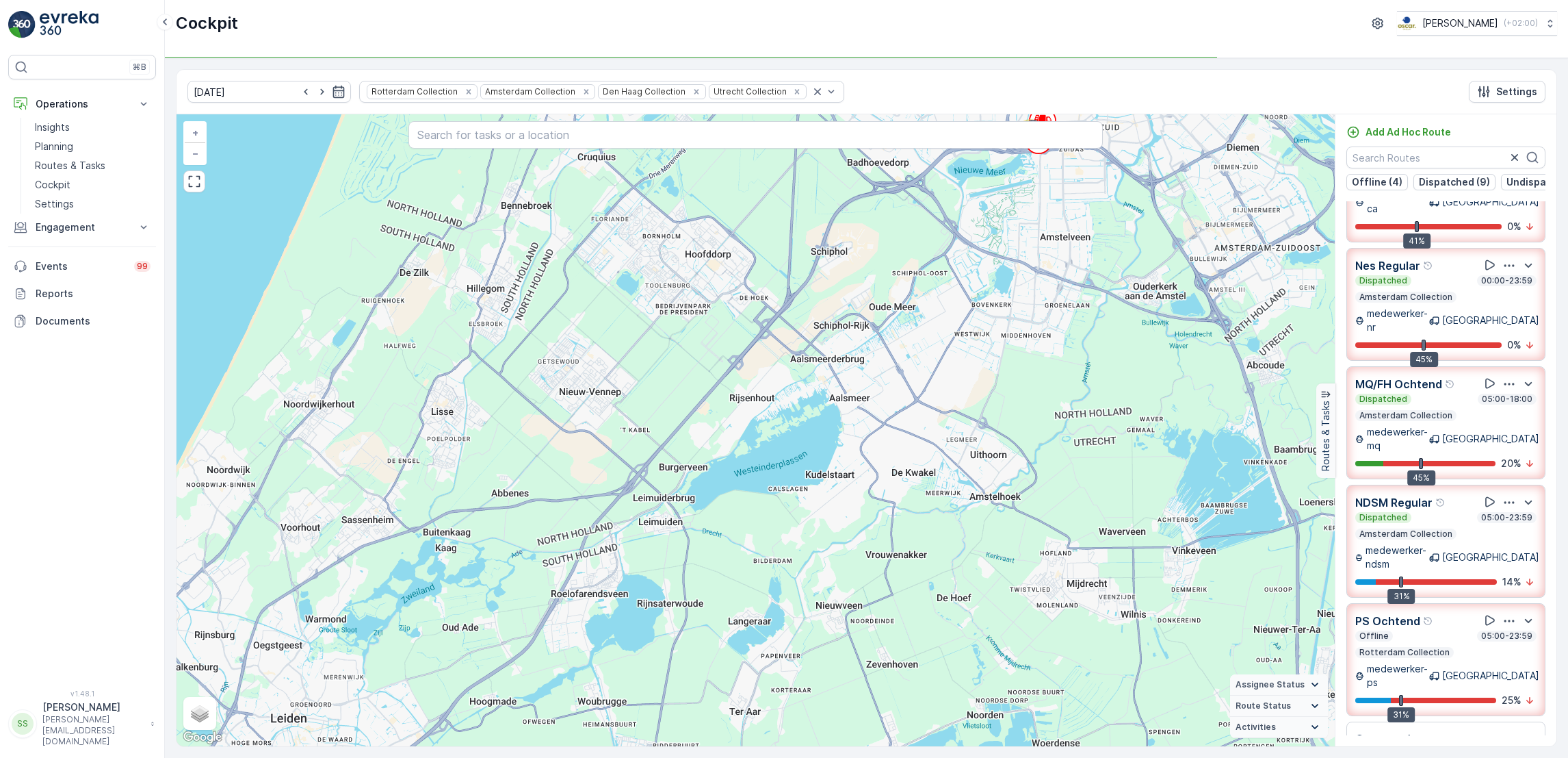
click at [1430, 425] on p "medewerker-mq" at bounding box center [1399, 438] width 62 height 27
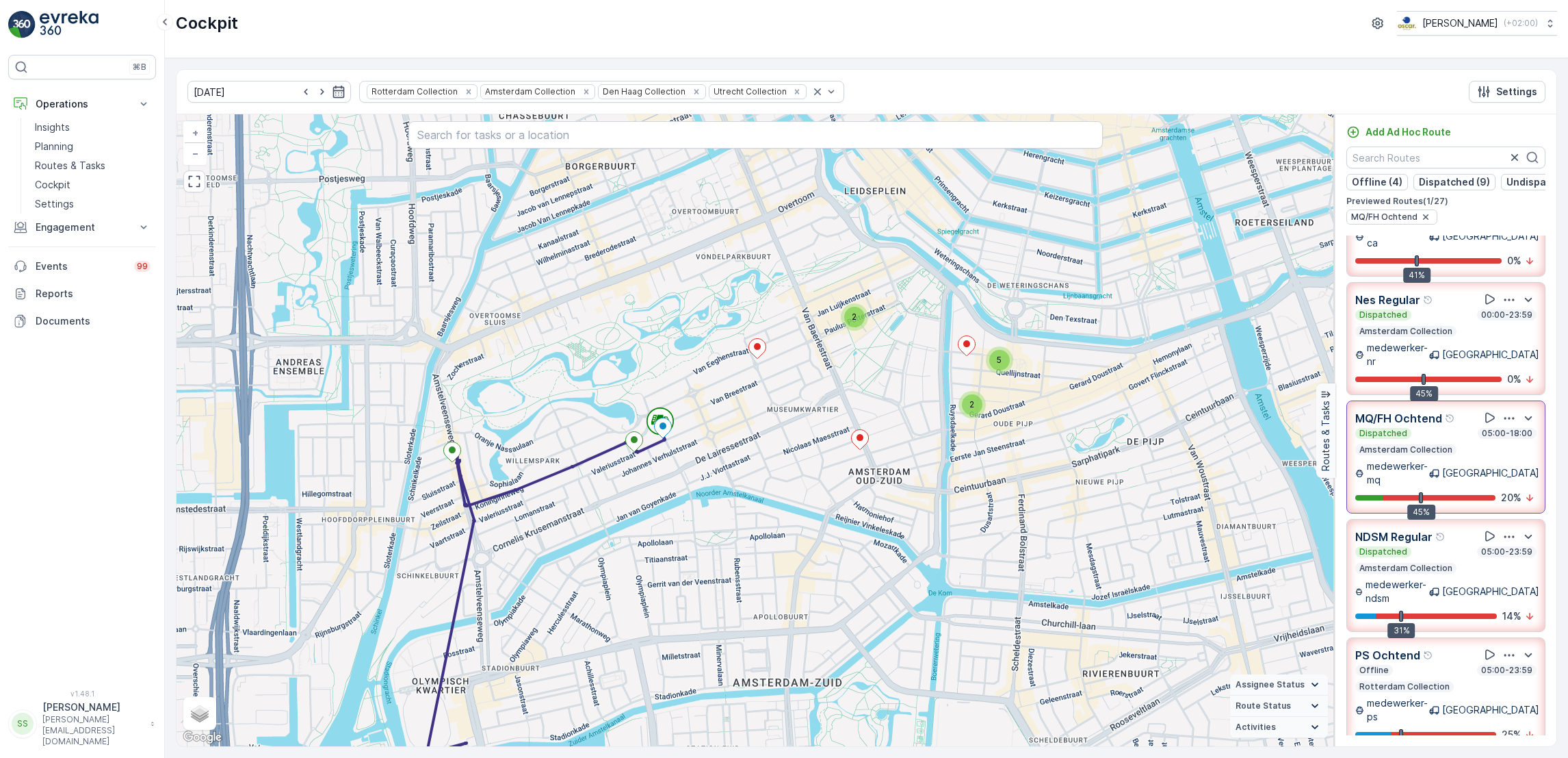
drag, startPoint x: 642, startPoint y: 530, endPoint x: 616, endPoint y: 489, distance: 48.5
click at [616, 489] on div "2 2 5 + − Satellite Roadmap Terrain Hybrid Leaflet Keyboard shortcuts Map Data …" at bounding box center [755, 430] width 1158 height 631
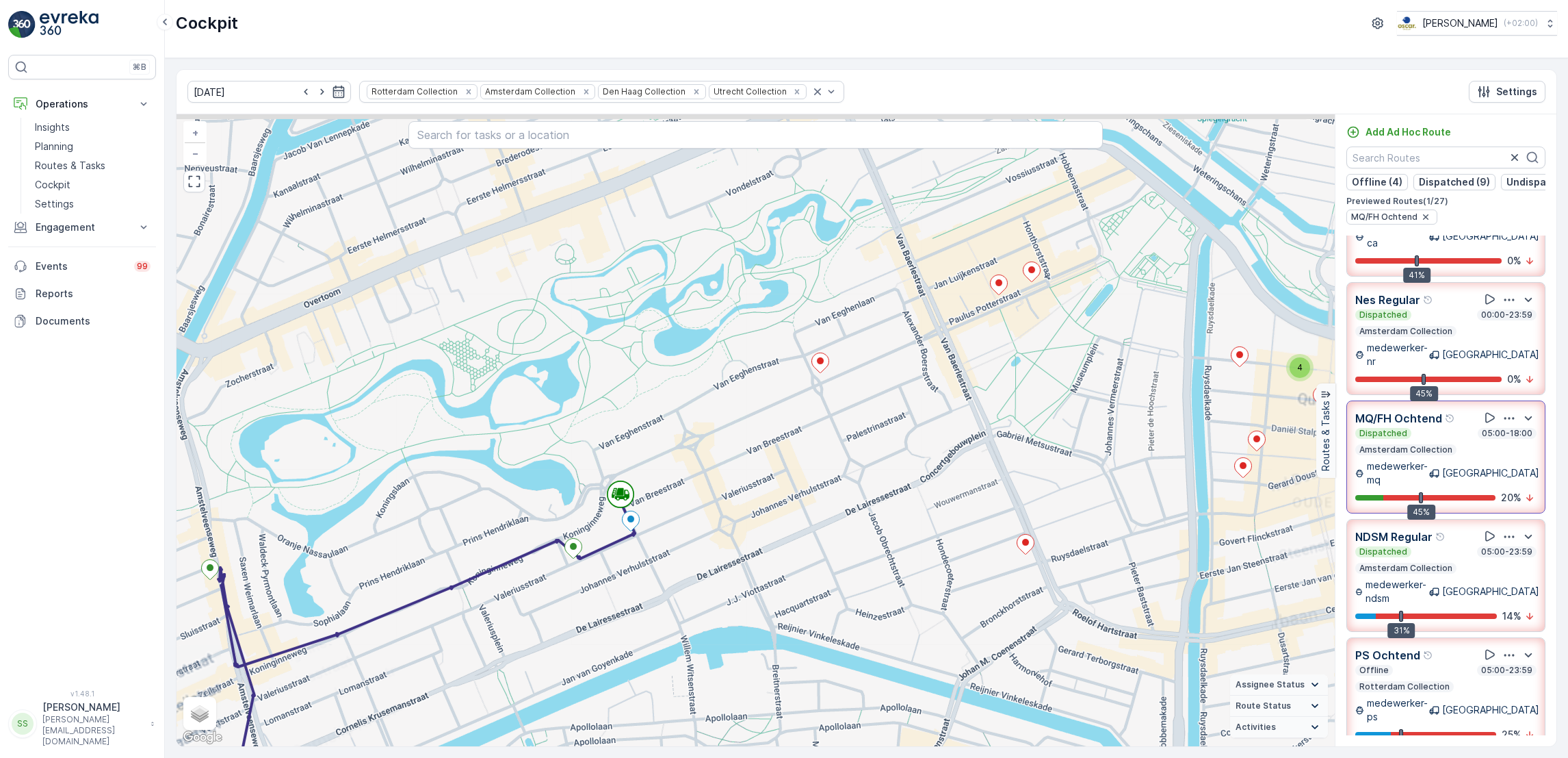
drag, startPoint x: 811, startPoint y: 385, endPoint x: 854, endPoint y: 558, distance: 178.3
click at [854, 558] on div "4 + − Satellite Roadmap Terrain Hybrid Leaflet Keyboard shortcuts Map Data Map …" at bounding box center [755, 430] width 1158 height 631
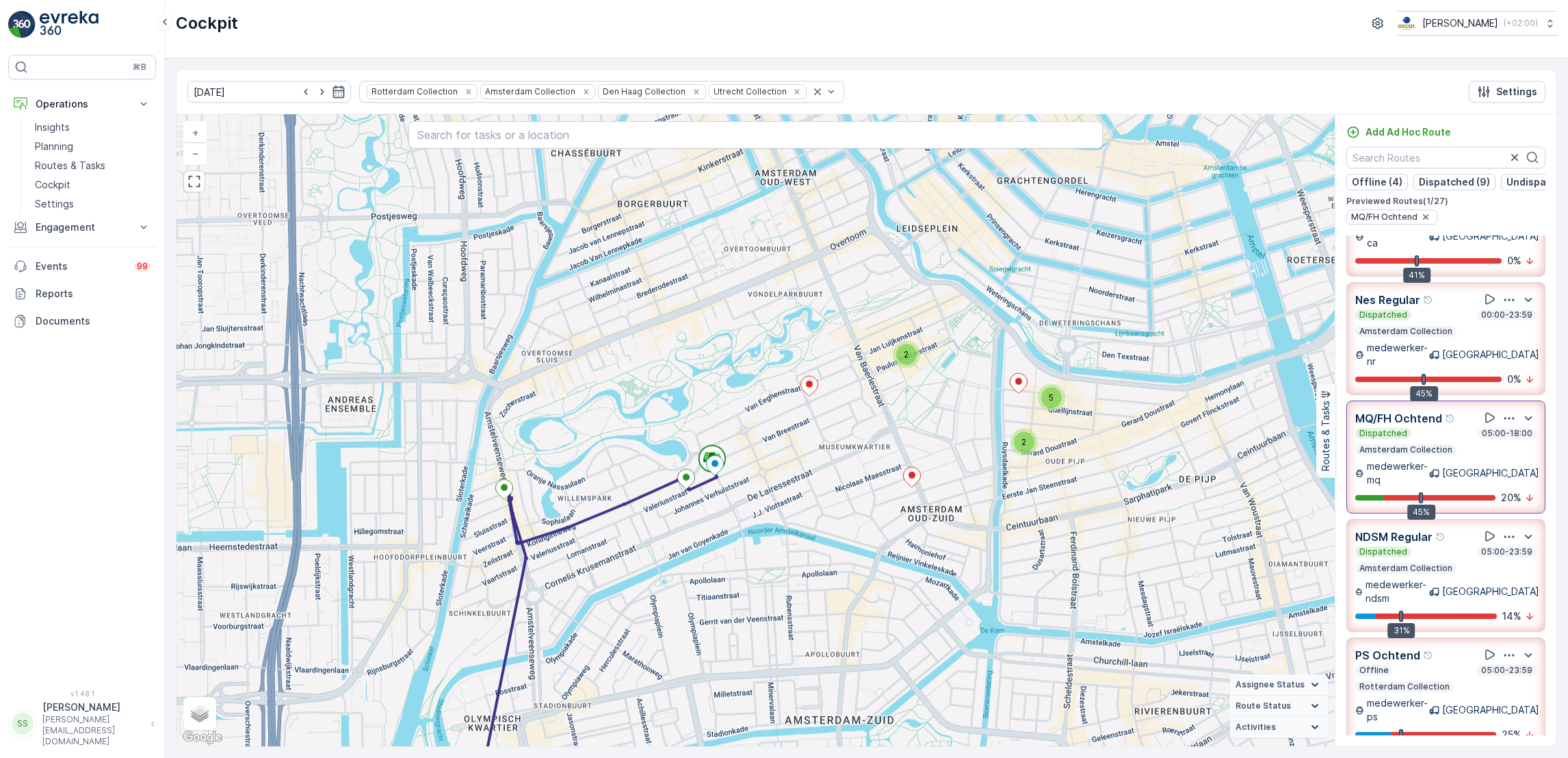
drag, startPoint x: 985, startPoint y: 309, endPoint x: 859, endPoint y: 485, distance: 216.5
click at [859, 485] on div "2 2 5 + − Satellite Roadmap Terrain Hybrid Leaflet Keyboard shortcuts Map Data …" at bounding box center [755, 430] width 1158 height 631
click at [1054, 395] on div "5" at bounding box center [1051, 398] width 20 height 20
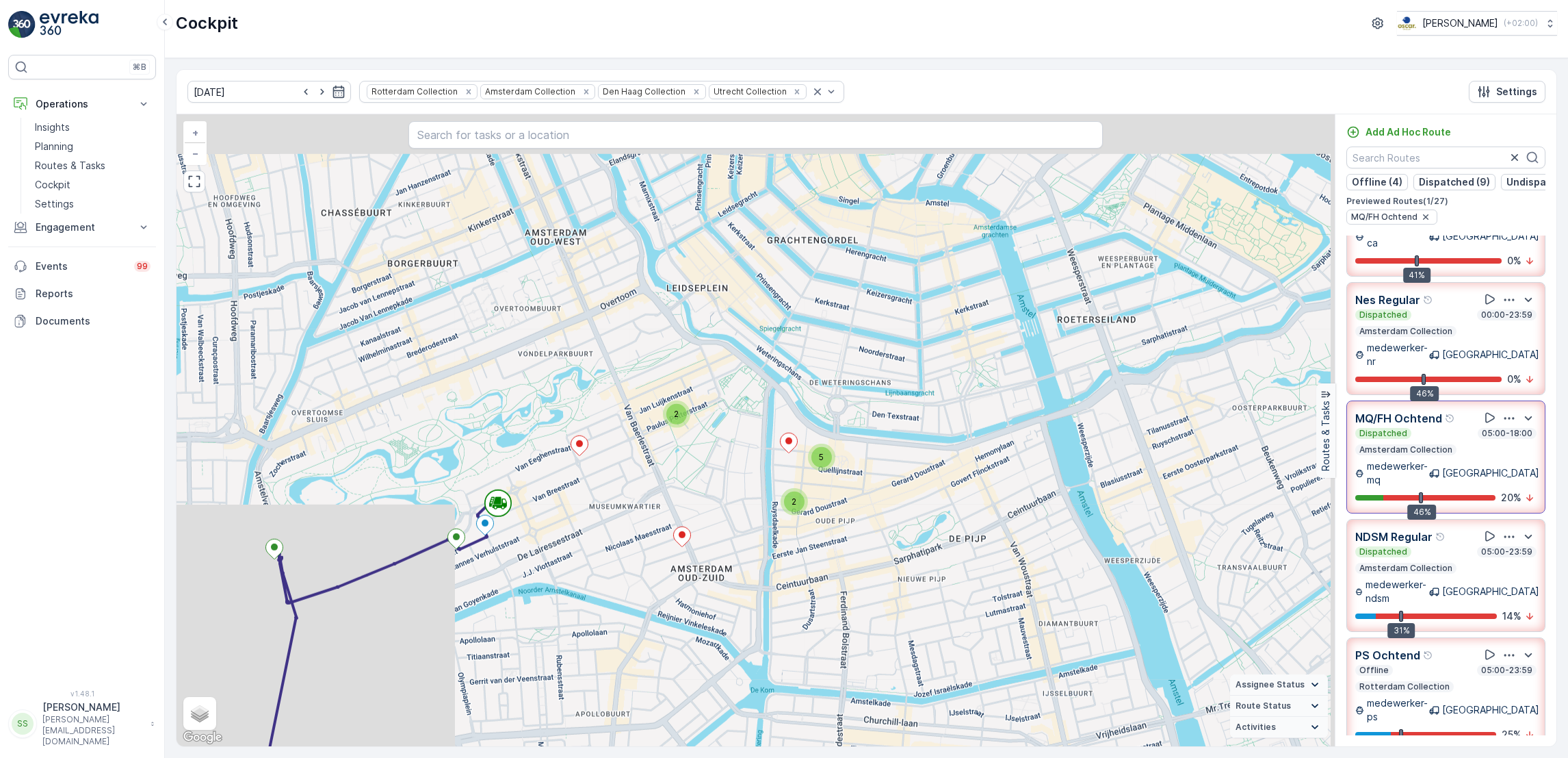
click at [680, 407] on div "2" at bounding box center [676, 414] width 20 height 20
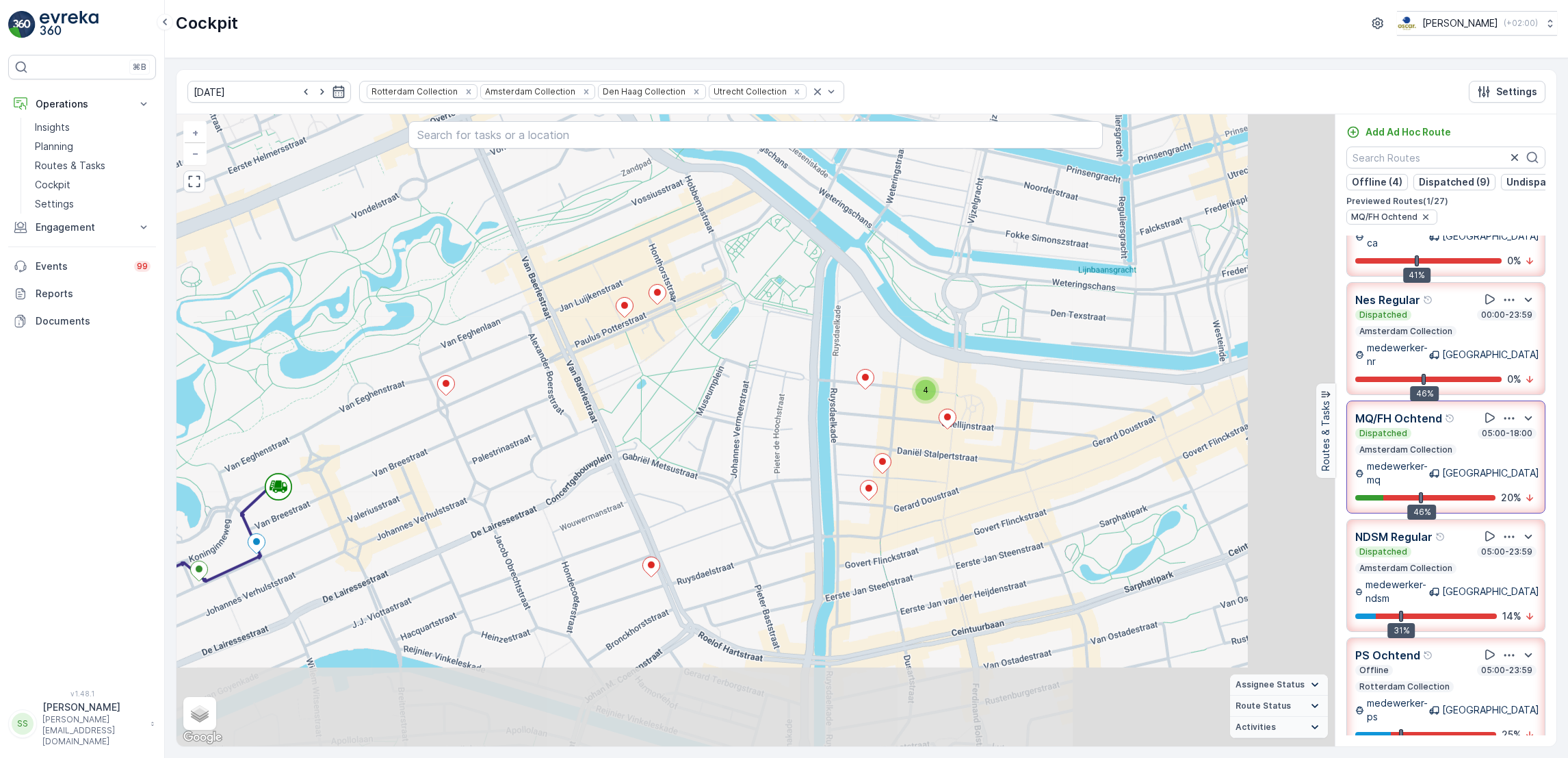
drag, startPoint x: 1148, startPoint y: 313, endPoint x: 1007, endPoint y: 165, distance: 204.4
click at [1007, 165] on div "4 + − Satellite Roadmap Terrain Hybrid Leaflet Keyboard shortcuts Map Data Map …" at bounding box center [755, 430] width 1158 height 631
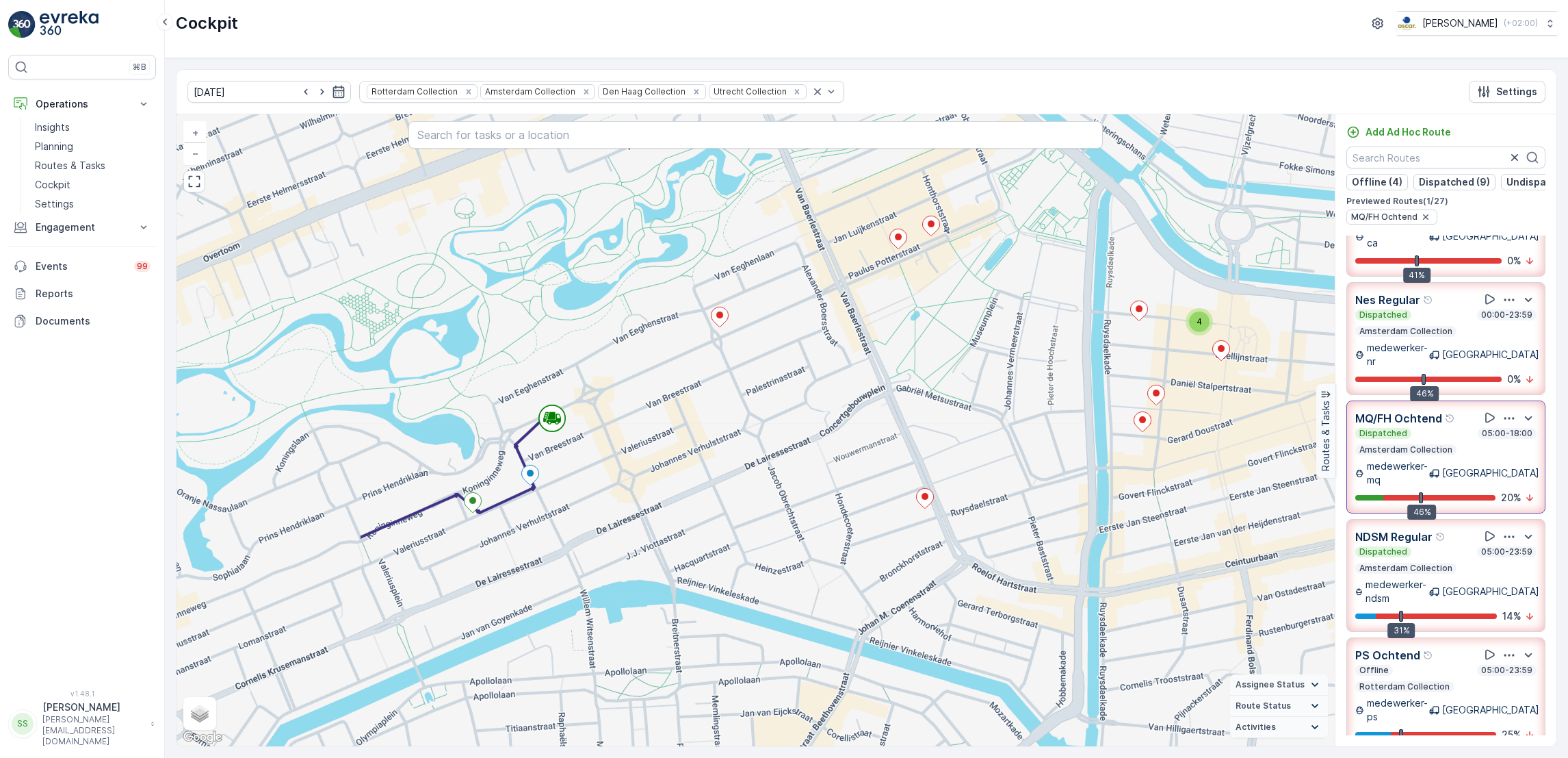
drag, startPoint x: 953, startPoint y: 486, endPoint x: 1252, endPoint y: 446, distance: 301.7
click at [1252, 446] on div "4 + − Satellite Roadmap Terrain Hybrid Leaflet Keyboard shortcuts Map Data Map …" at bounding box center [755, 430] width 1158 height 631
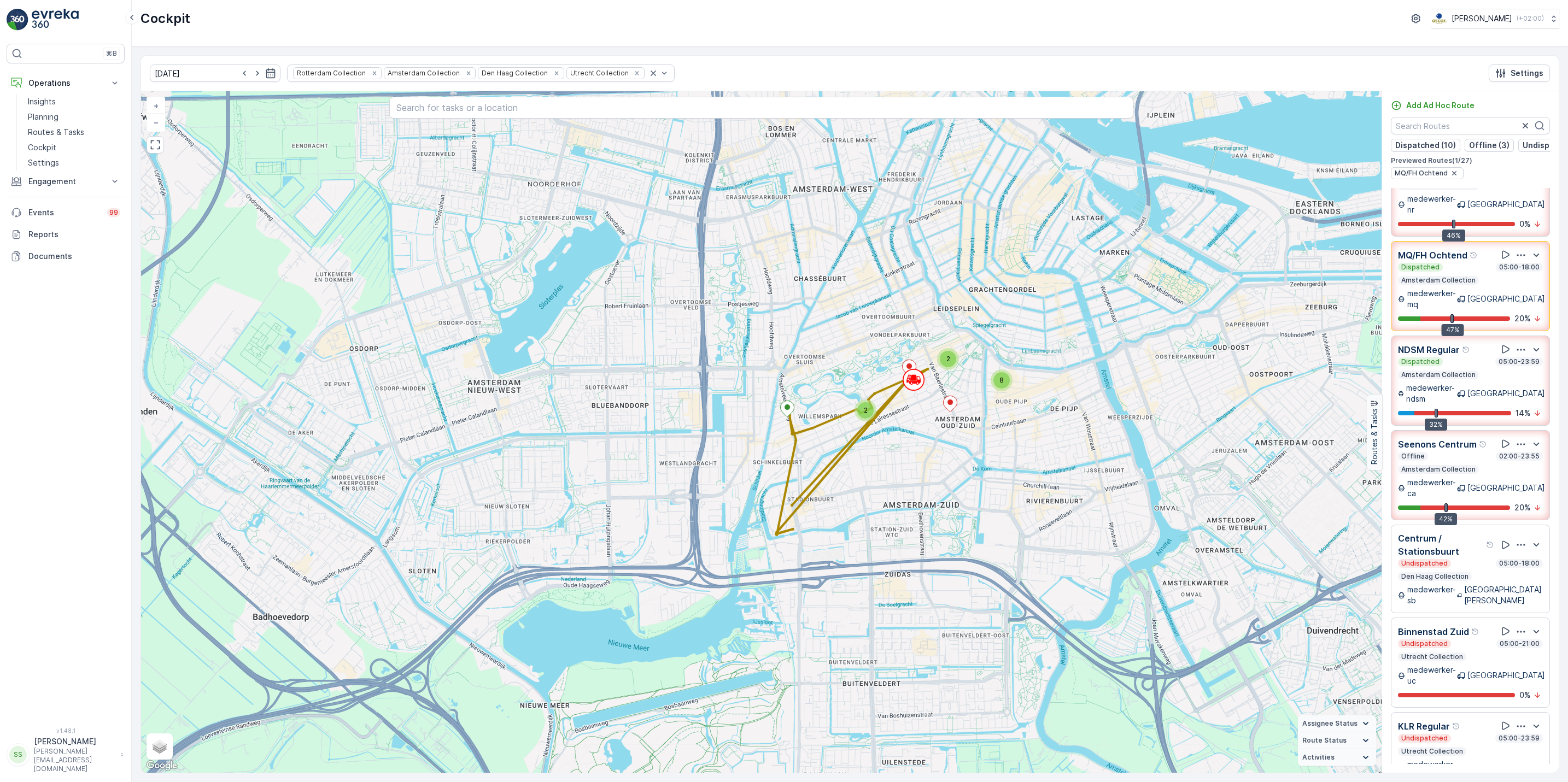
scroll to position [333, 0]
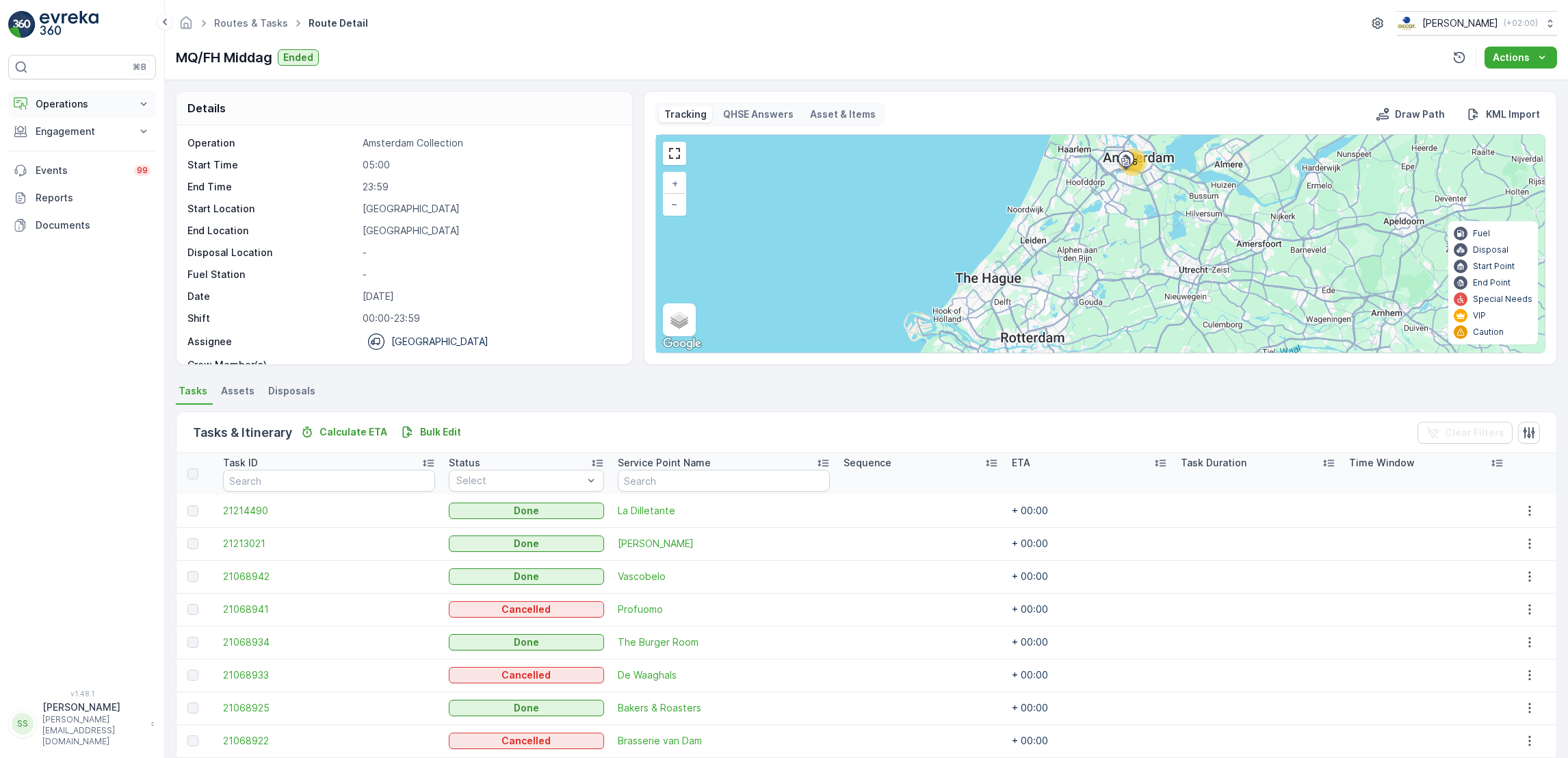
scroll to position [646, 0]
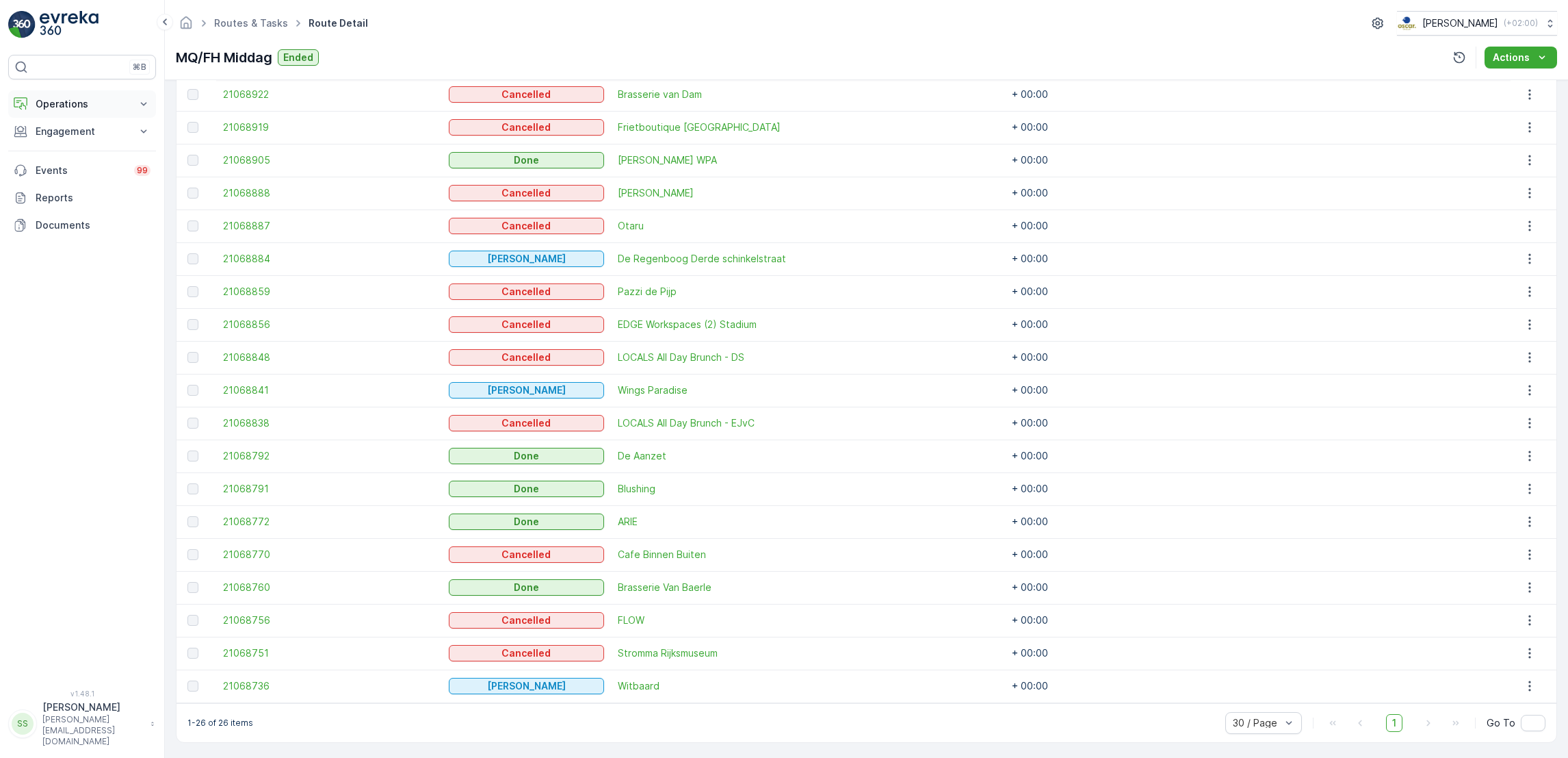
click at [64, 110] on p "Operations" at bounding box center [83, 104] width 93 height 14
click at [88, 186] on link "Cockpit" at bounding box center [93, 185] width 127 height 19
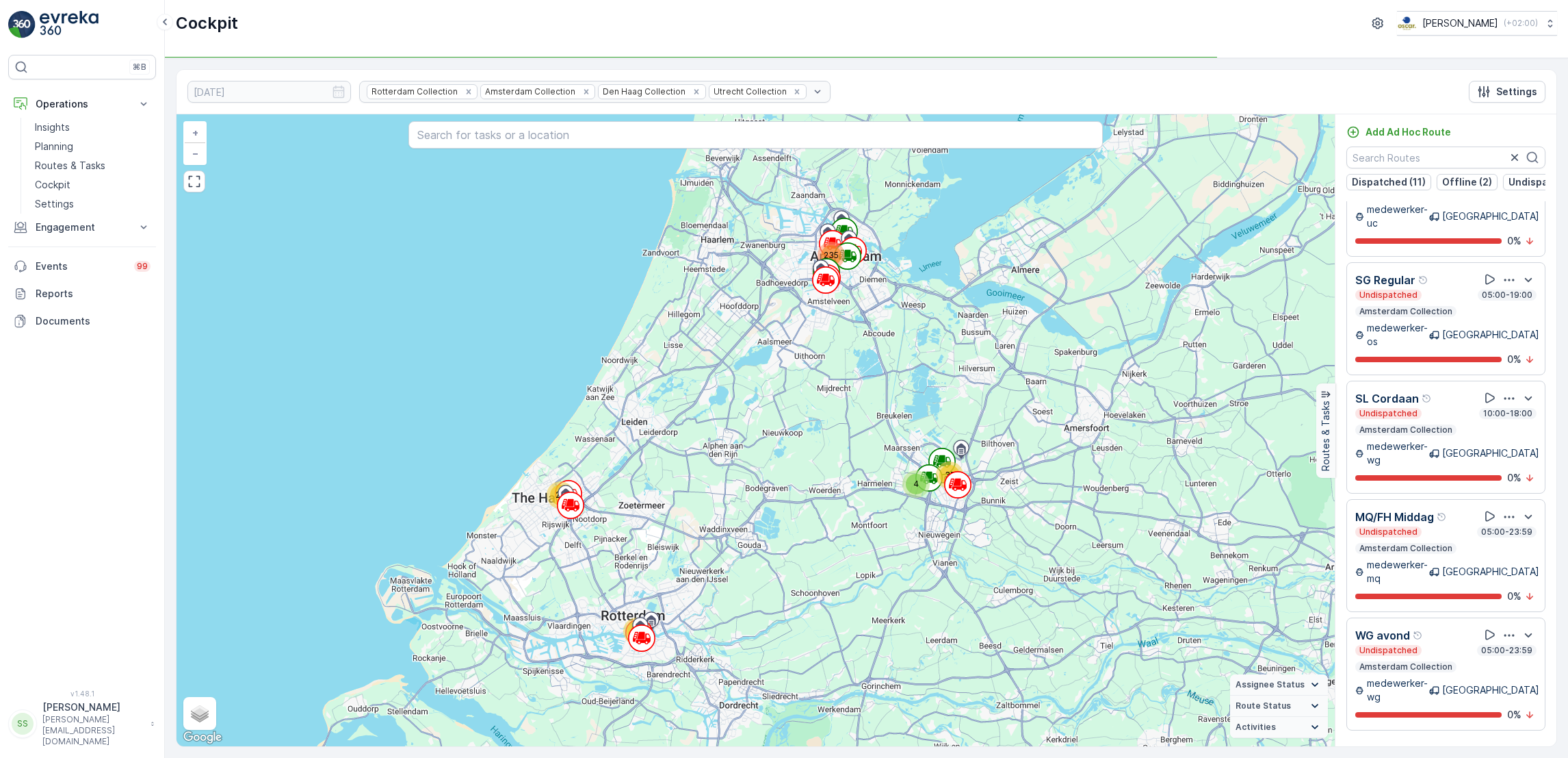
scroll to position [1369, 0]
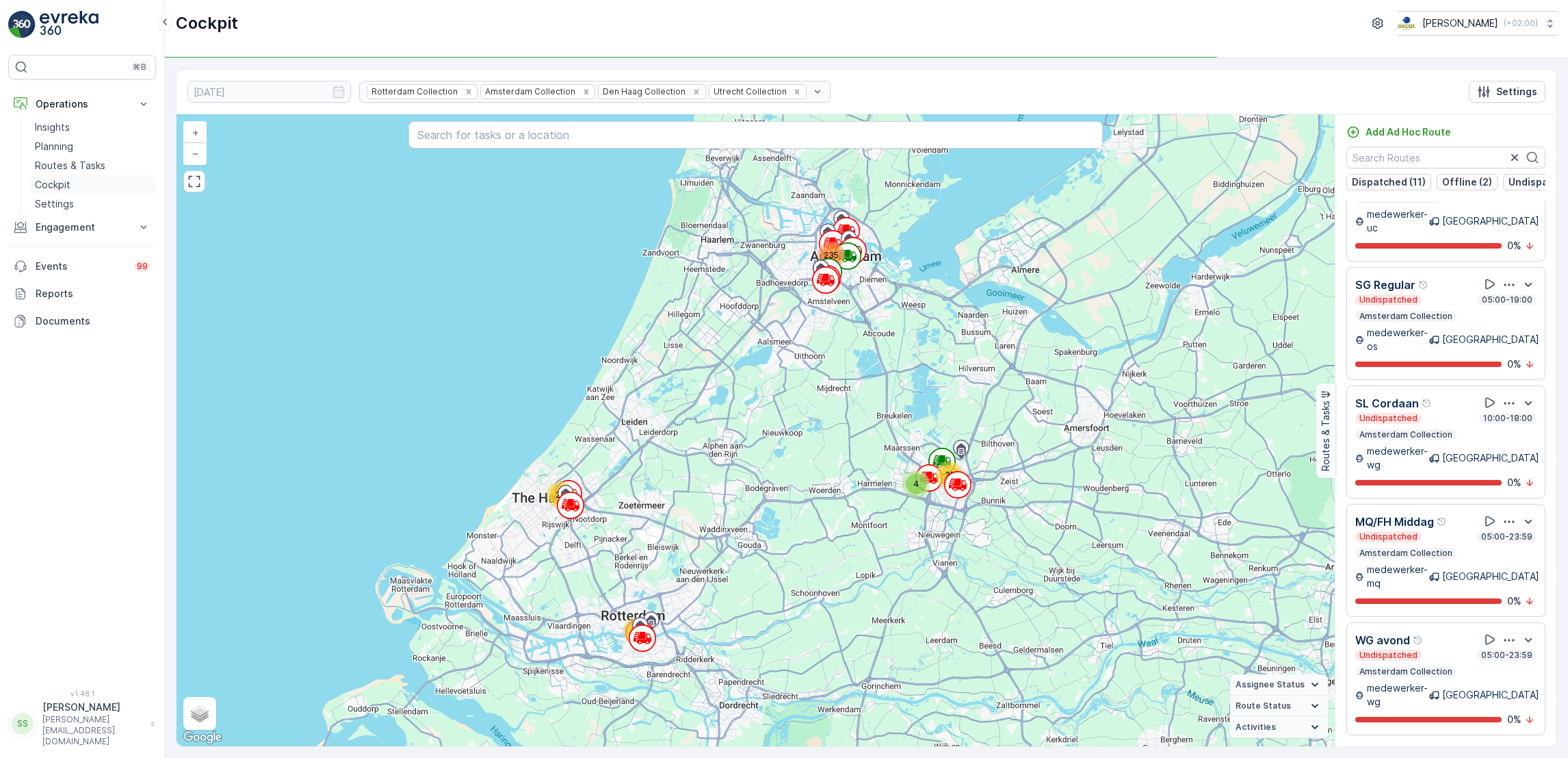
click at [66, 185] on p "Cockpit" at bounding box center [53, 185] width 36 height 14
click at [58, 188] on p "Cockpit" at bounding box center [53, 185] width 36 height 14
click at [62, 224] on p "Engagement" at bounding box center [83, 227] width 93 height 14
click at [75, 308] on p "Service Points" at bounding box center [68, 308] width 66 height 14
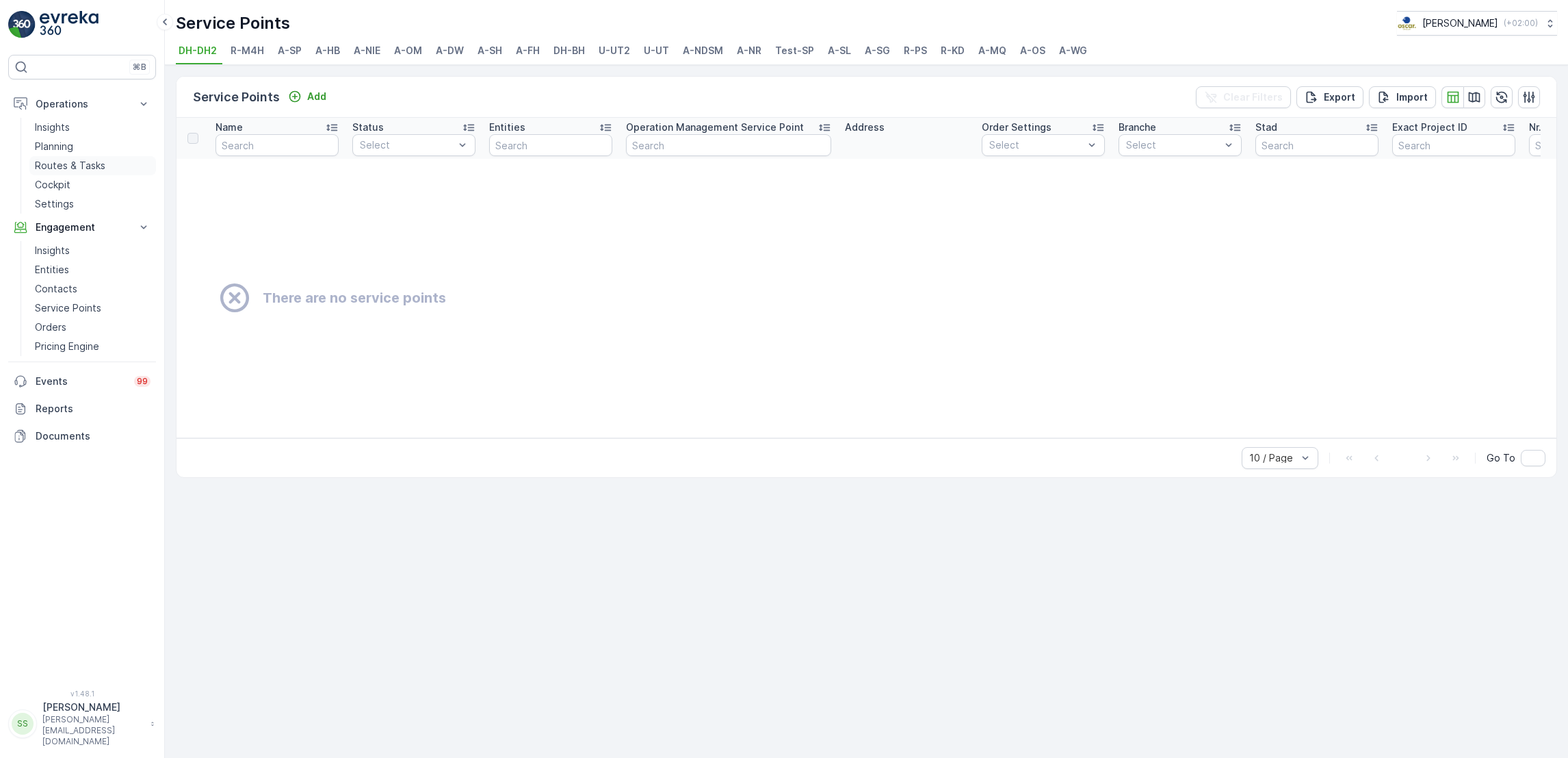
click at [77, 166] on p "Routes & Tasks" at bounding box center [70, 166] width 70 height 14
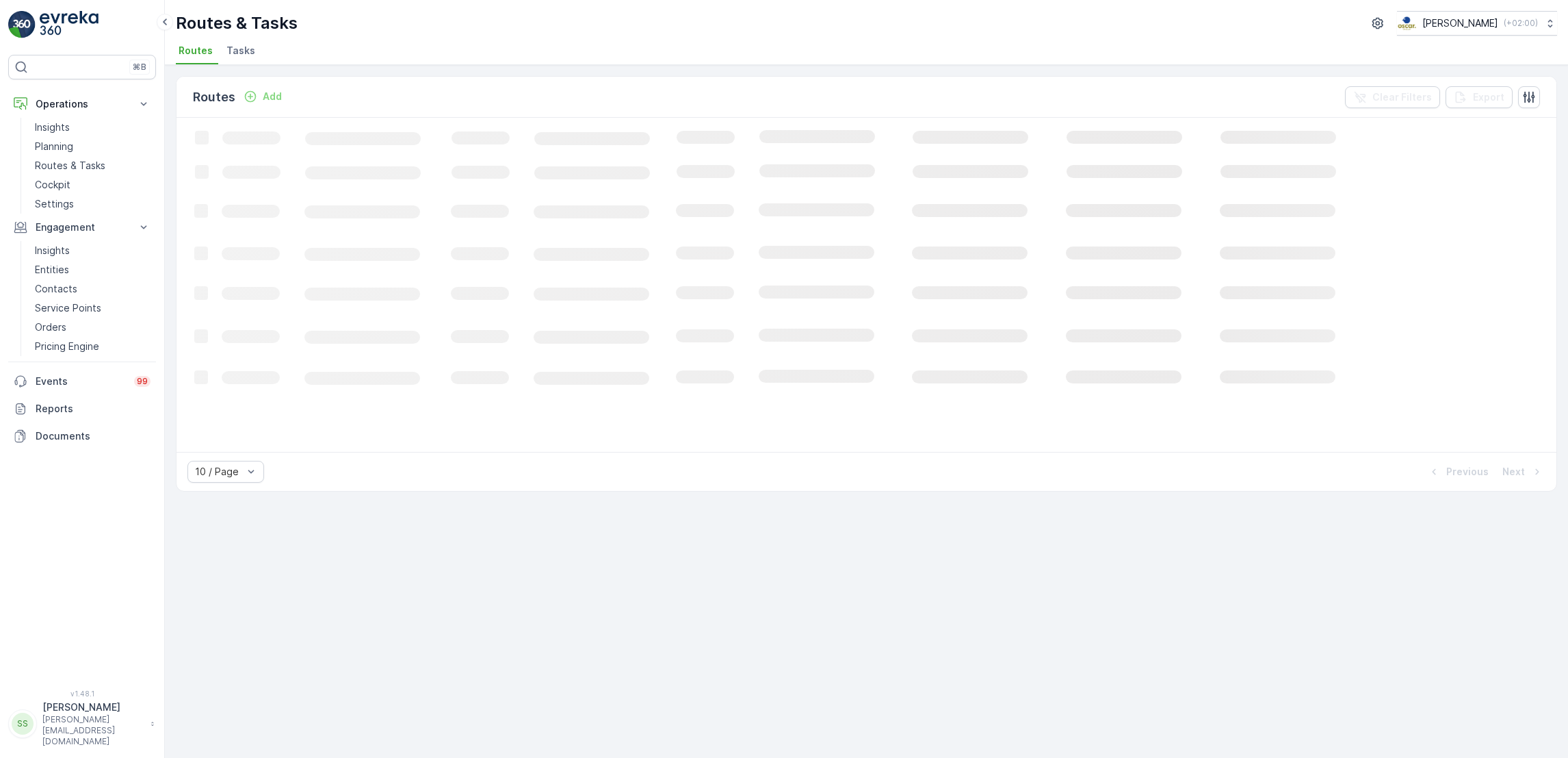
click at [242, 47] on span "Tasks" at bounding box center [242, 51] width 29 height 14
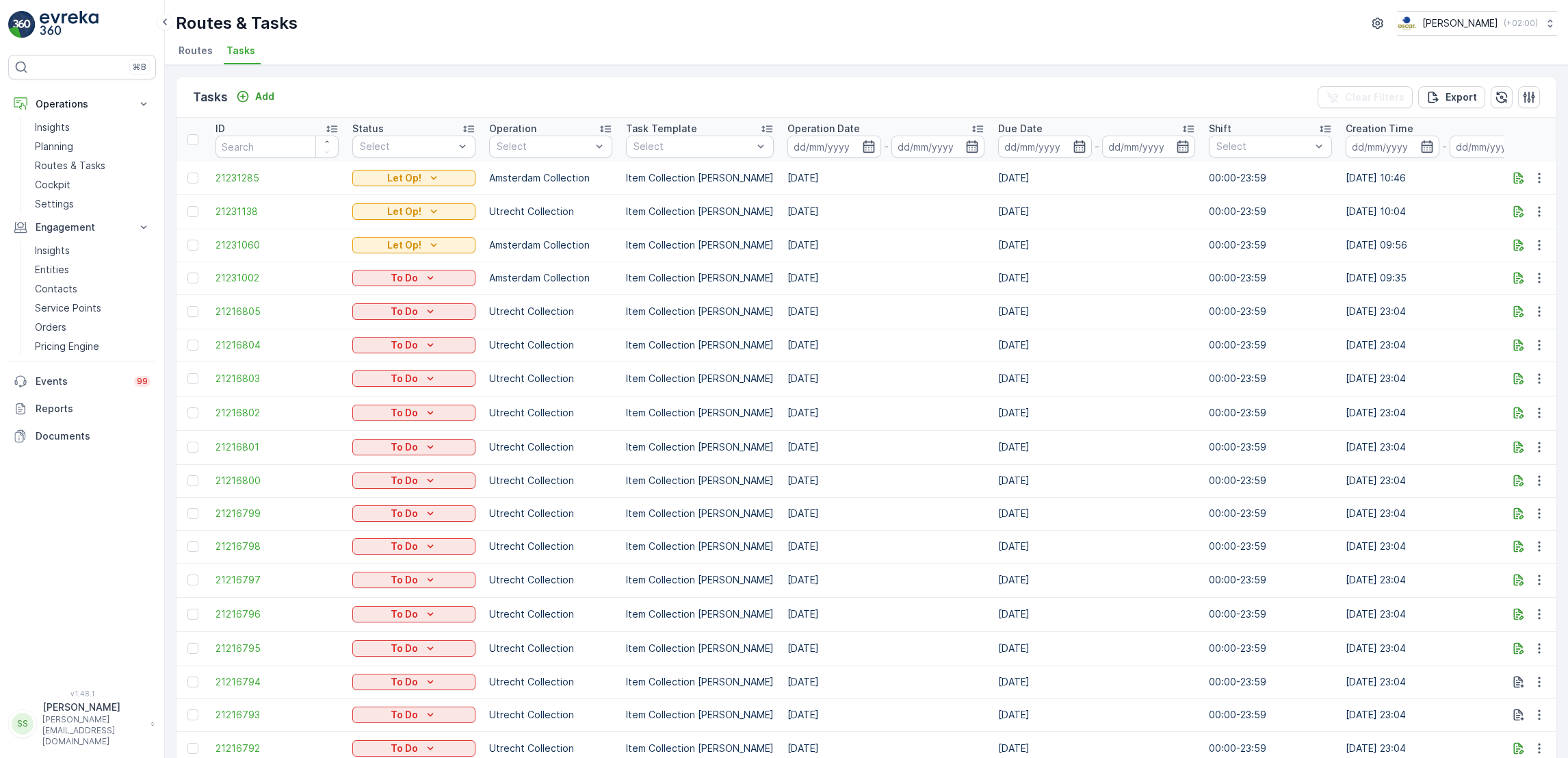
click at [190, 52] on span "Routes" at bounding box center [195, 51] width 34 height 14
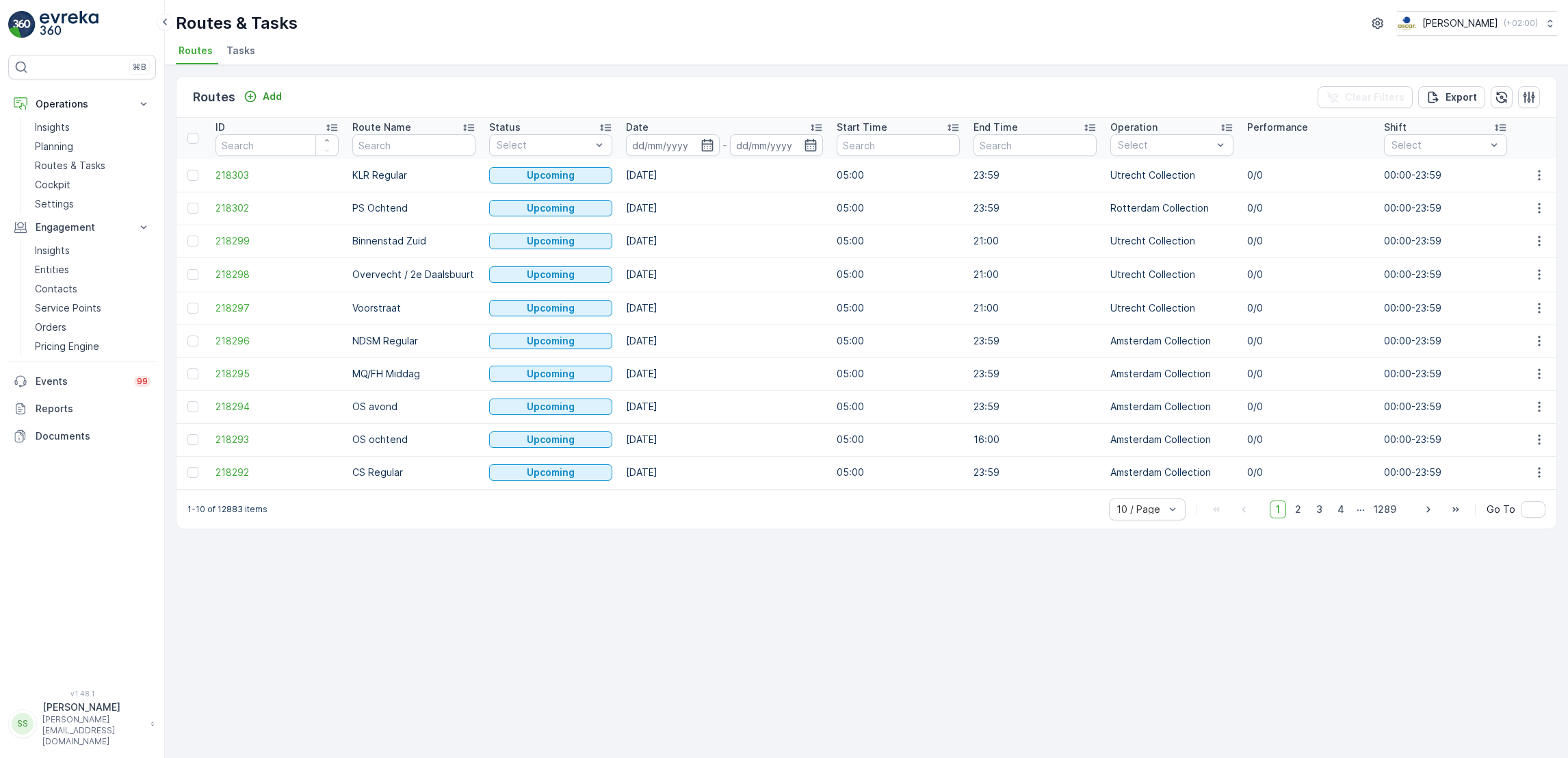
click at [1542, 387] on td at bounding box center [1539, 374] width 37 height 33
click at [1541, 378] on icon "button" at bounding box center [1540, 374] width 14 height 14
click at [1259, 625] on div "Routes Add Clear Filters Export ID Route Name Status Select Date - Start Time E…" at bounding box center [866, 411] width 1403 height 693
click at [707, 140] on icon "button" at bounding box center [707, 145] width 12 height 13
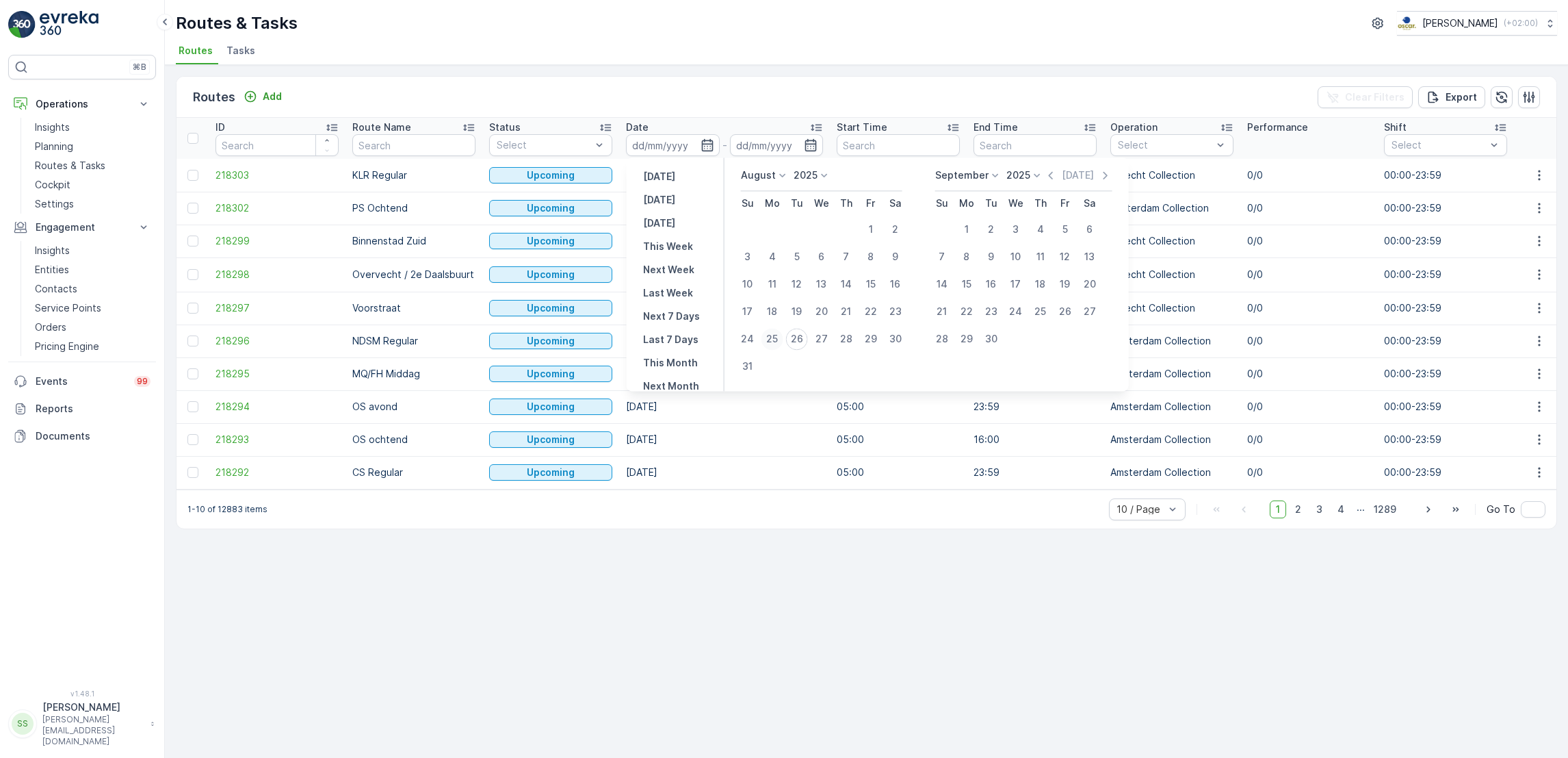
click at [769, 342] on div "25" at bounding box center [772, 339] width 21 height 21
type input "[DATE]"
click at [769, 342] on div "25" at bounding box center [772, 339] width 21 height 21
type input "[DATE]"
click at [769, 342] on div "25" at bounding box center [772, 339] width 21 height 21
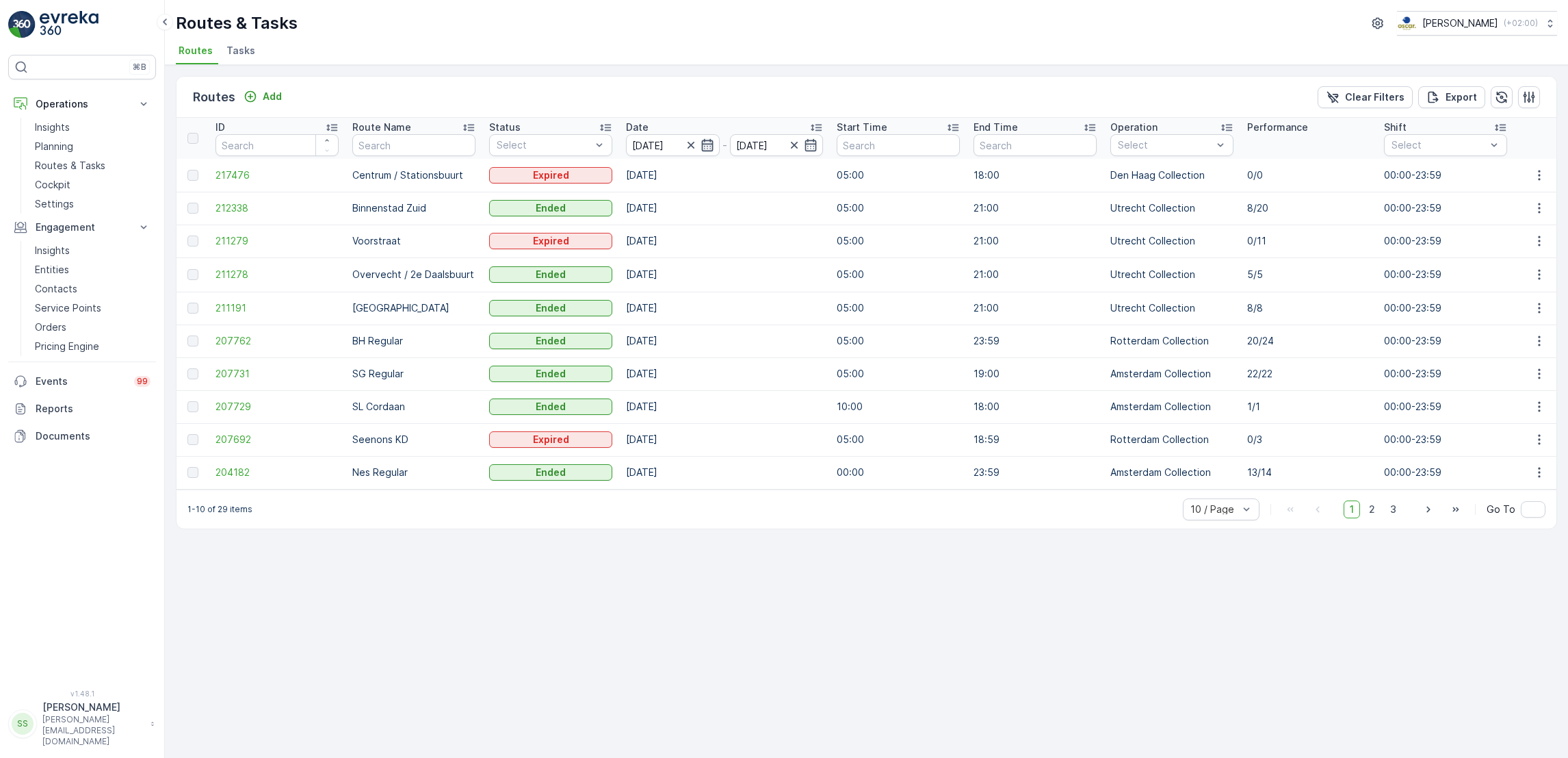
click at [705, 143] on icon "button" at bounding box center [707, 145] width 14 height 14
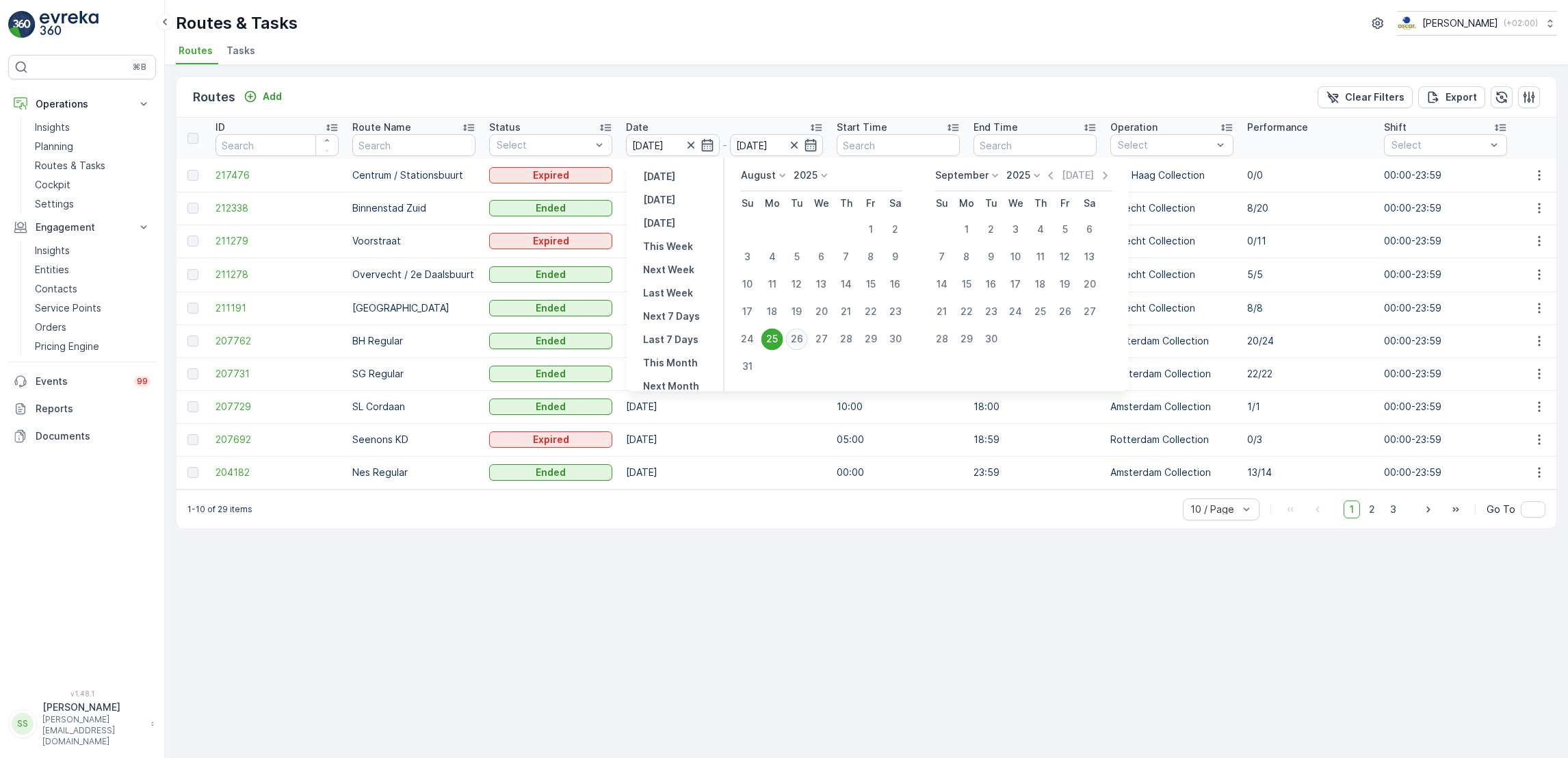
click at [803, 334] on div "26" at bounding box center [797, 339] width 21 height 21
type input "[DATE]"
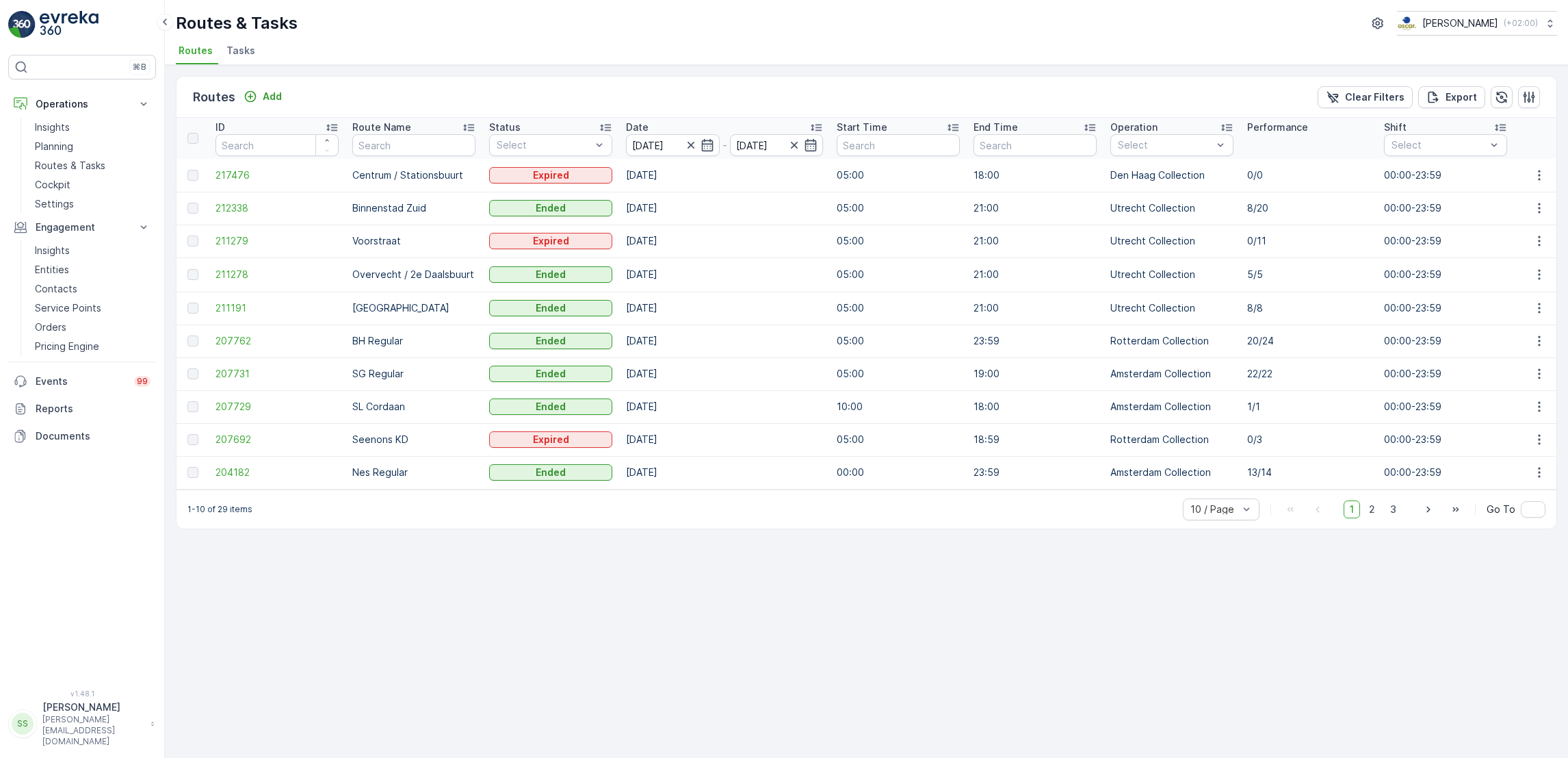
click at [803, 334] on td "[DATE]" at bounding box center [725, 341] width 210 height 33
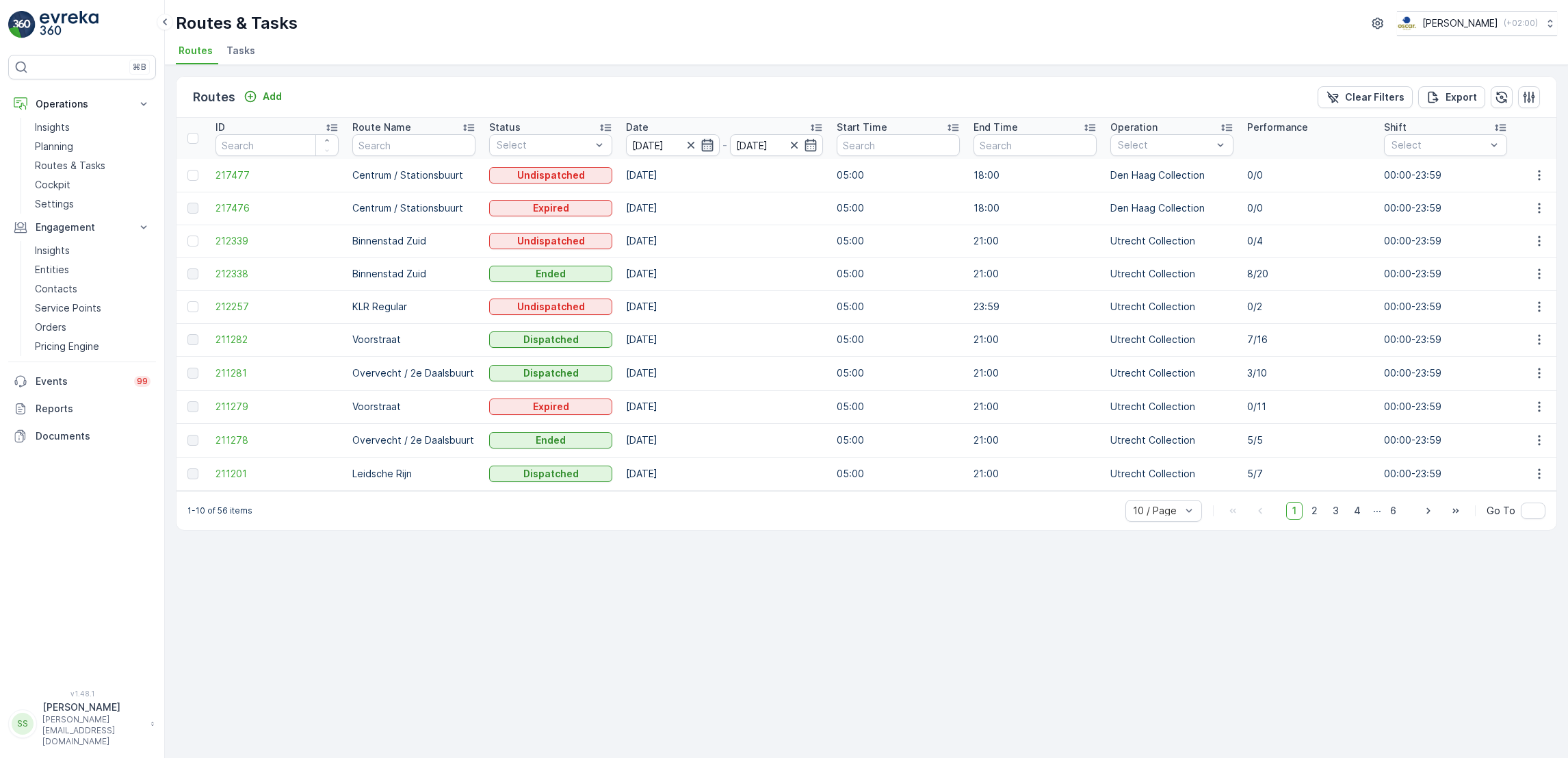
click at [707, 147] on icon "button" at bounding box center [707, 145] width 14 height 14
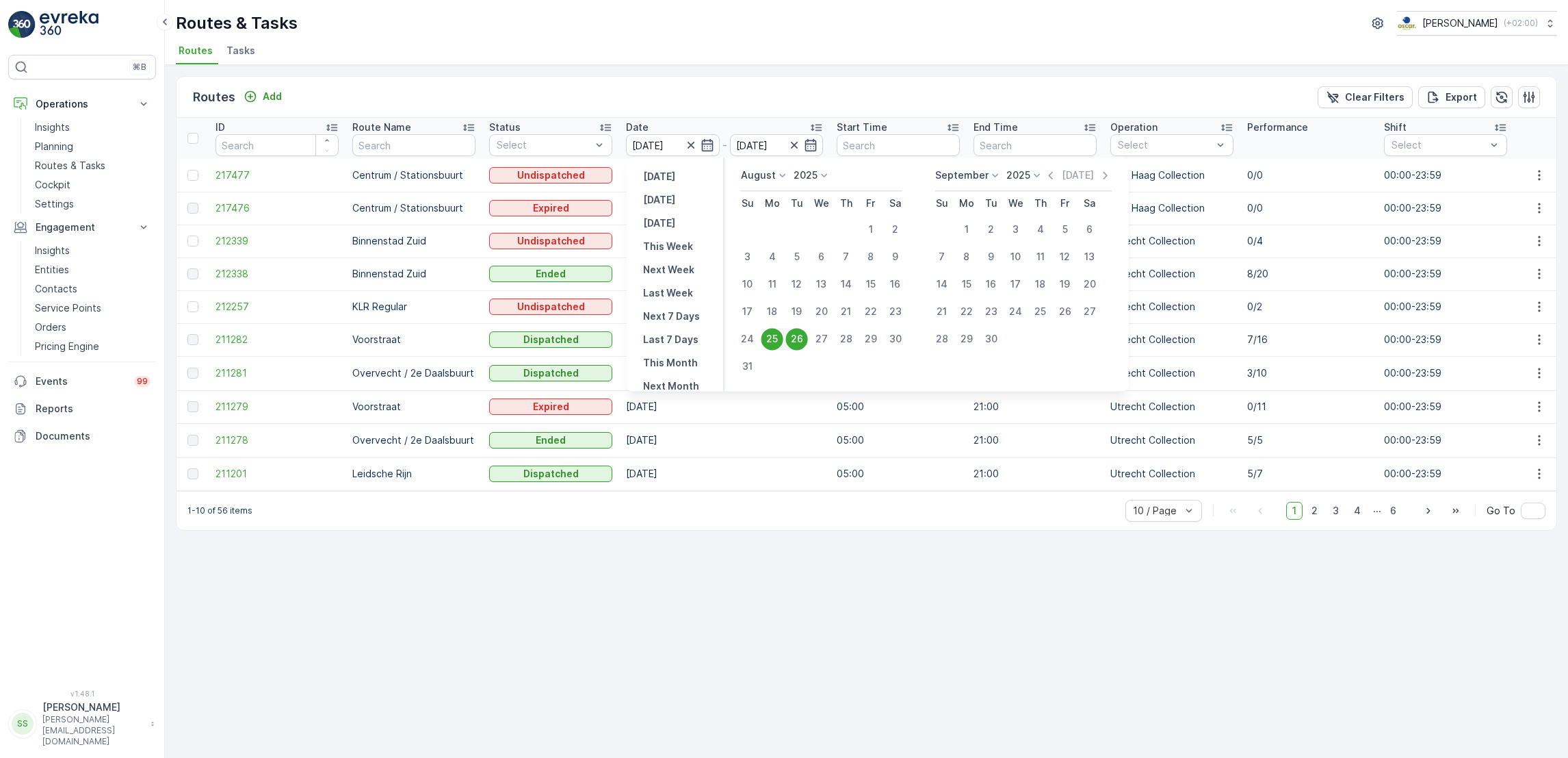
click at [797, 333] on div "26" at bounding box center [797, 339] width 21 height 21
type input "[DATE]"
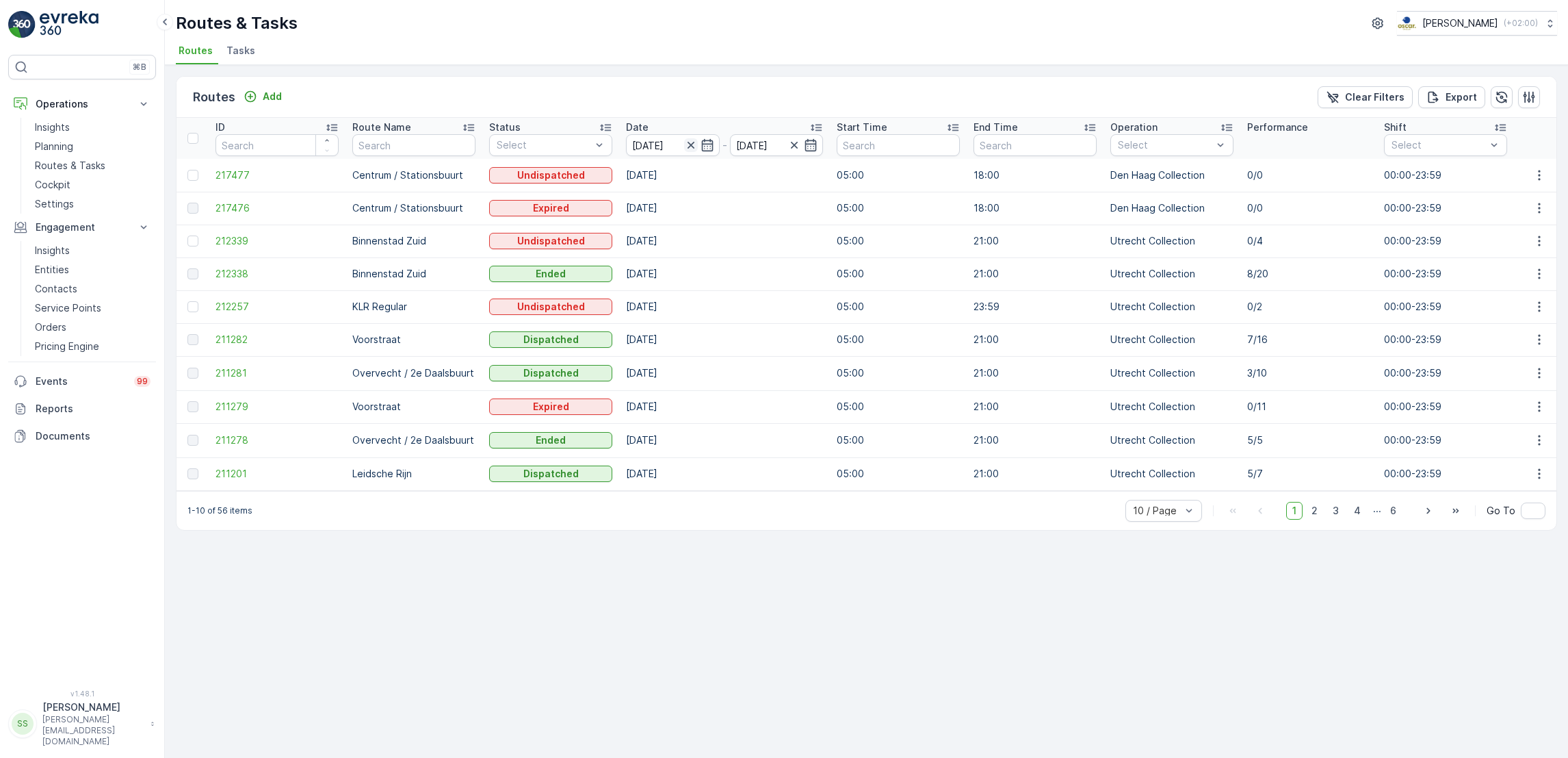
click at [689, 148] on icon "button" at bounding box center [691, 145] width 14 height 14
click at [688, 144] on icon "button" at bounding box center [691, 145] width 14 height 14
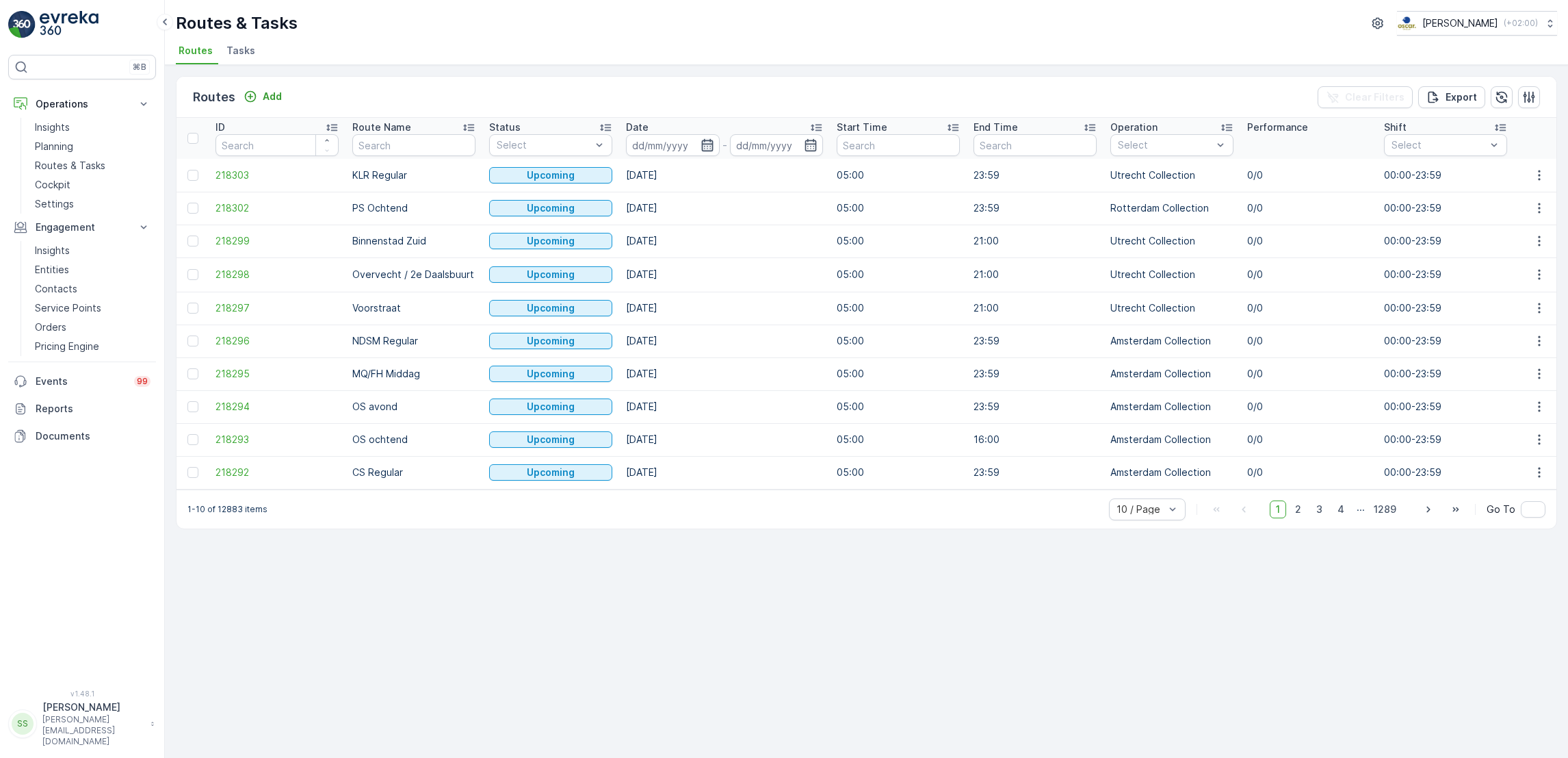
click at [709, 139] on icon "button" at bounding box center [707, 145] width 14 height 14
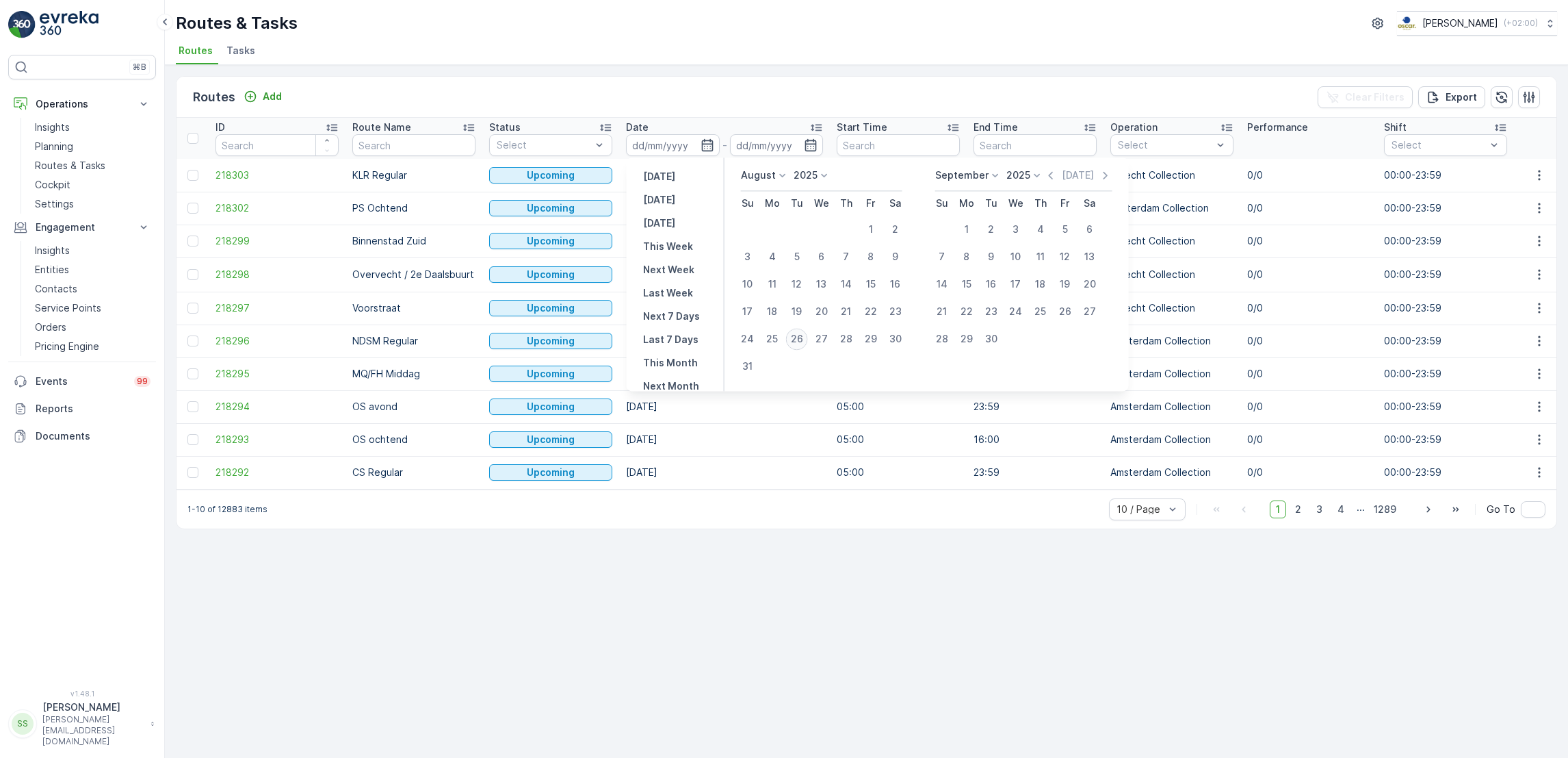
click at [797, 339] on div "26" at bounding box center [797, 339] width 21 height 21
type input "[DATE]"
click at [797, 339] on div "26" at bounding box center [797, 339] width 21 height 21
type input "[DATE]"
click at [797, 339] on div "26" at bounding box center [797, 339] width 21 height 21
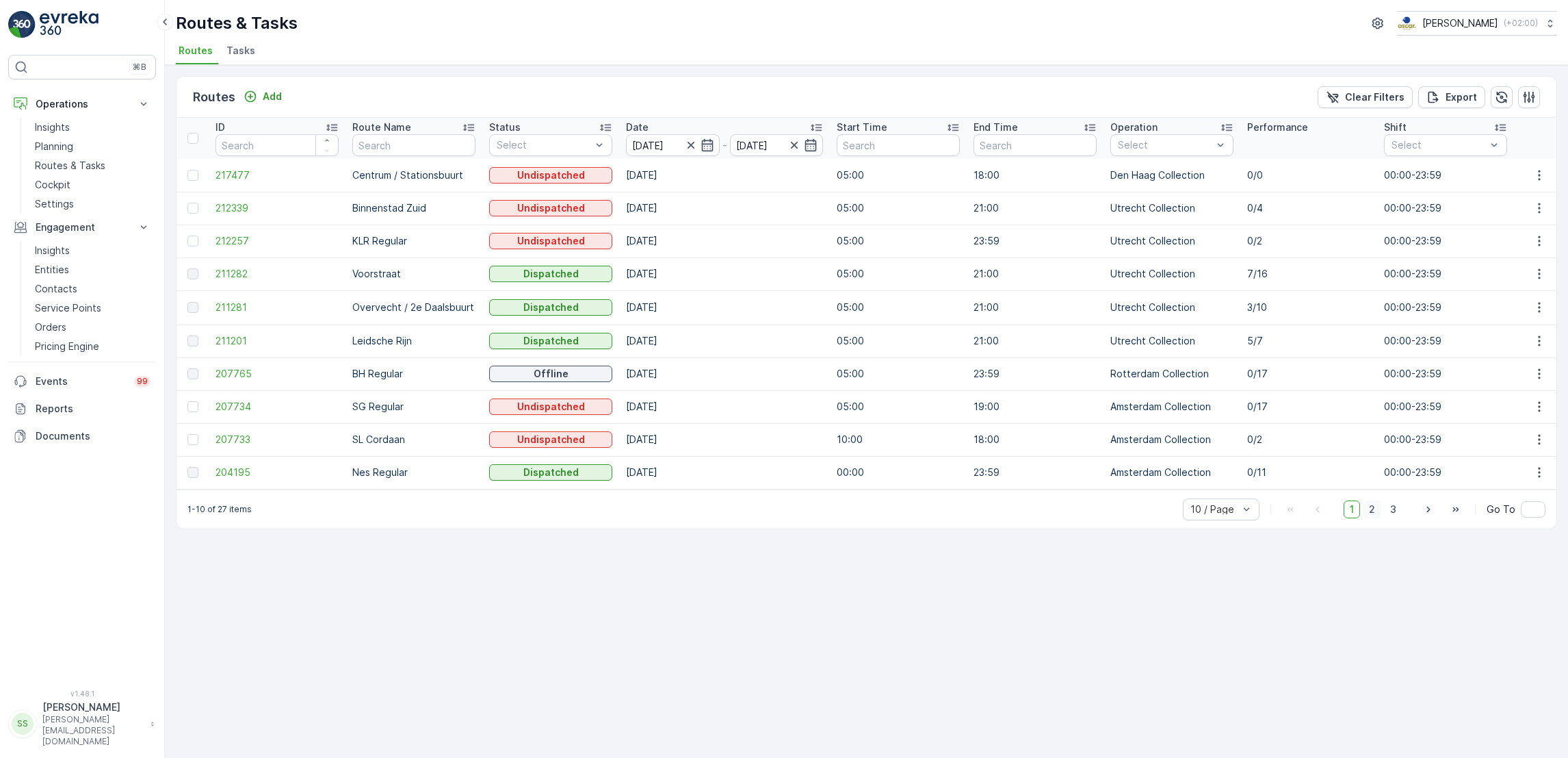
click at [1369, 512] on span "2" at bounding box center [1371, 510] width 19 height 18
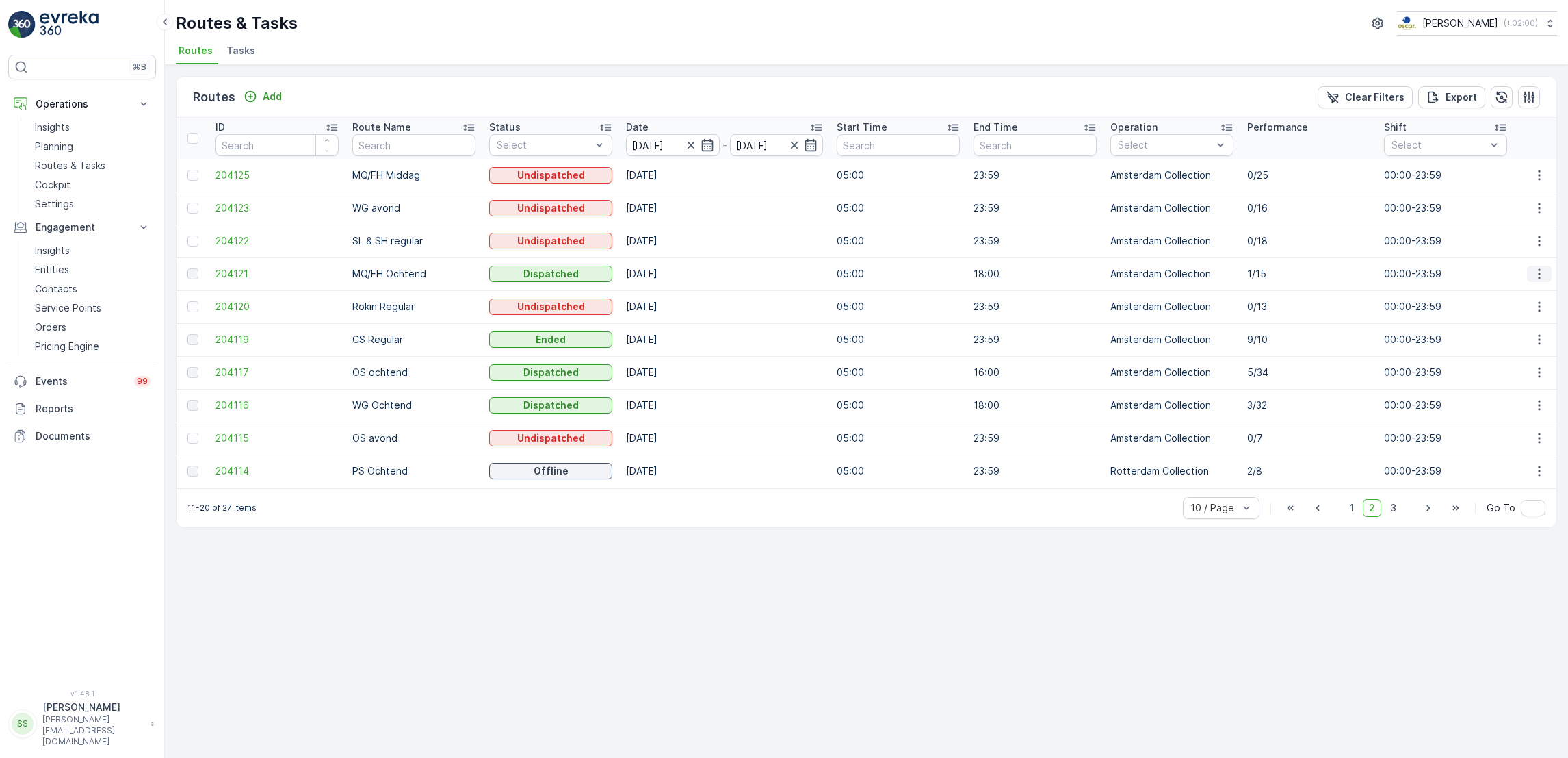
click at [1536, 272] on icon "button" at bounding box center [1540, 274] width 14 height 14
click at [1518, 296] on span "See More Details" at bounding box center [1507, 293] width 79 height 14
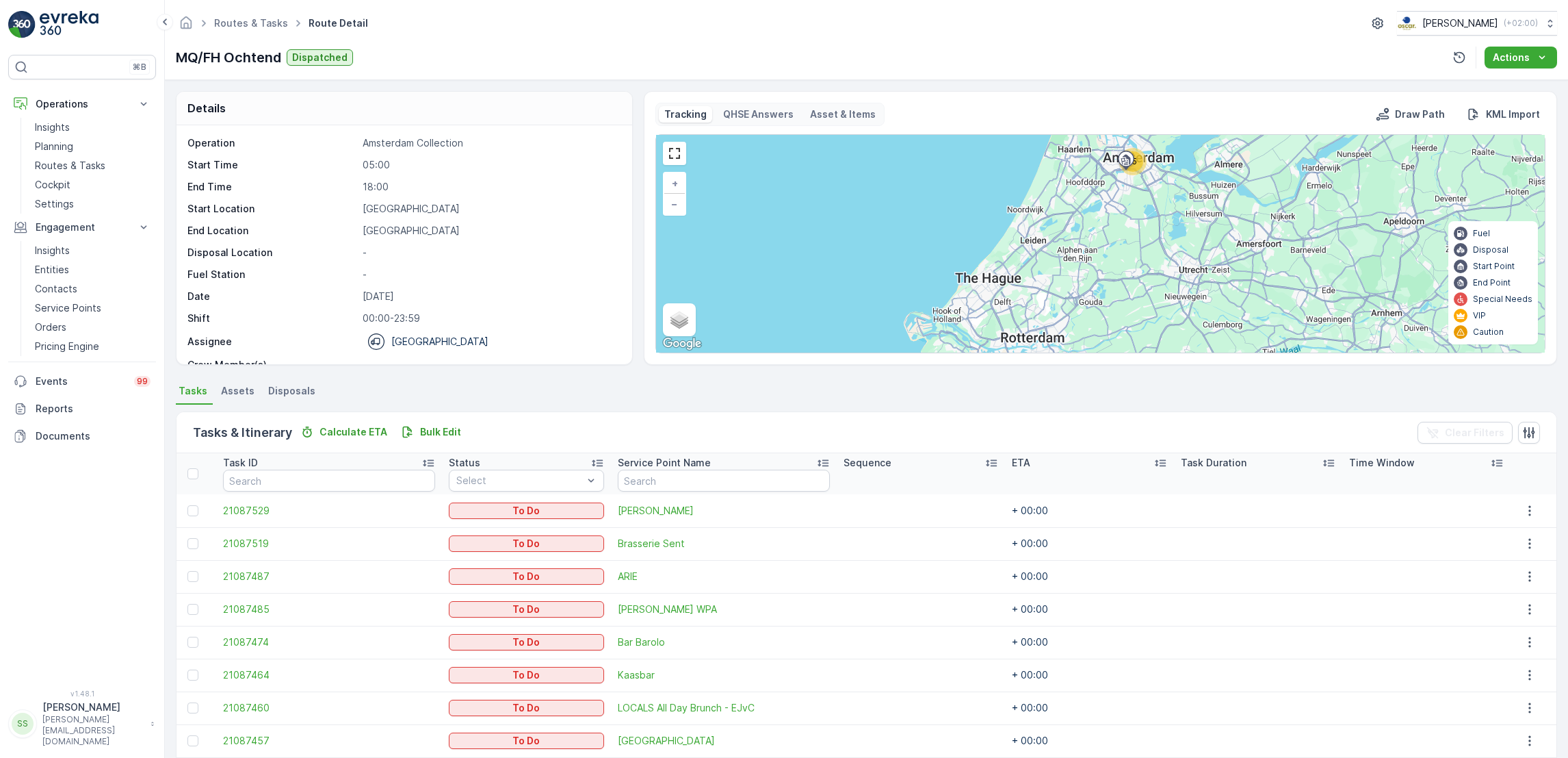
drag, startPoint x: 394, startPoint y: 151, endPoint x: 472, endPoint y: 298, distance: 166.4
click at [472, 298] on div "Operation Amsterdam Collection Start Time 05:00 End Time 18:00 Start Location H…" at bounding box center [402, 266] width 430 height 260
click at [472, 298] on p "[DATE]" at bounding box center [489, 296] width 254 height 14
drag, startPoint x: 472, startPoint y: 298, endPoint x: 429, endPoint y: 229, distance: 81.3
click at [429, 229] on div "Operation Amsterdam Collection Start Time 05:00 End Time 18:00 Start Location H…" at bounding box center [402, 266] width 430 height 260
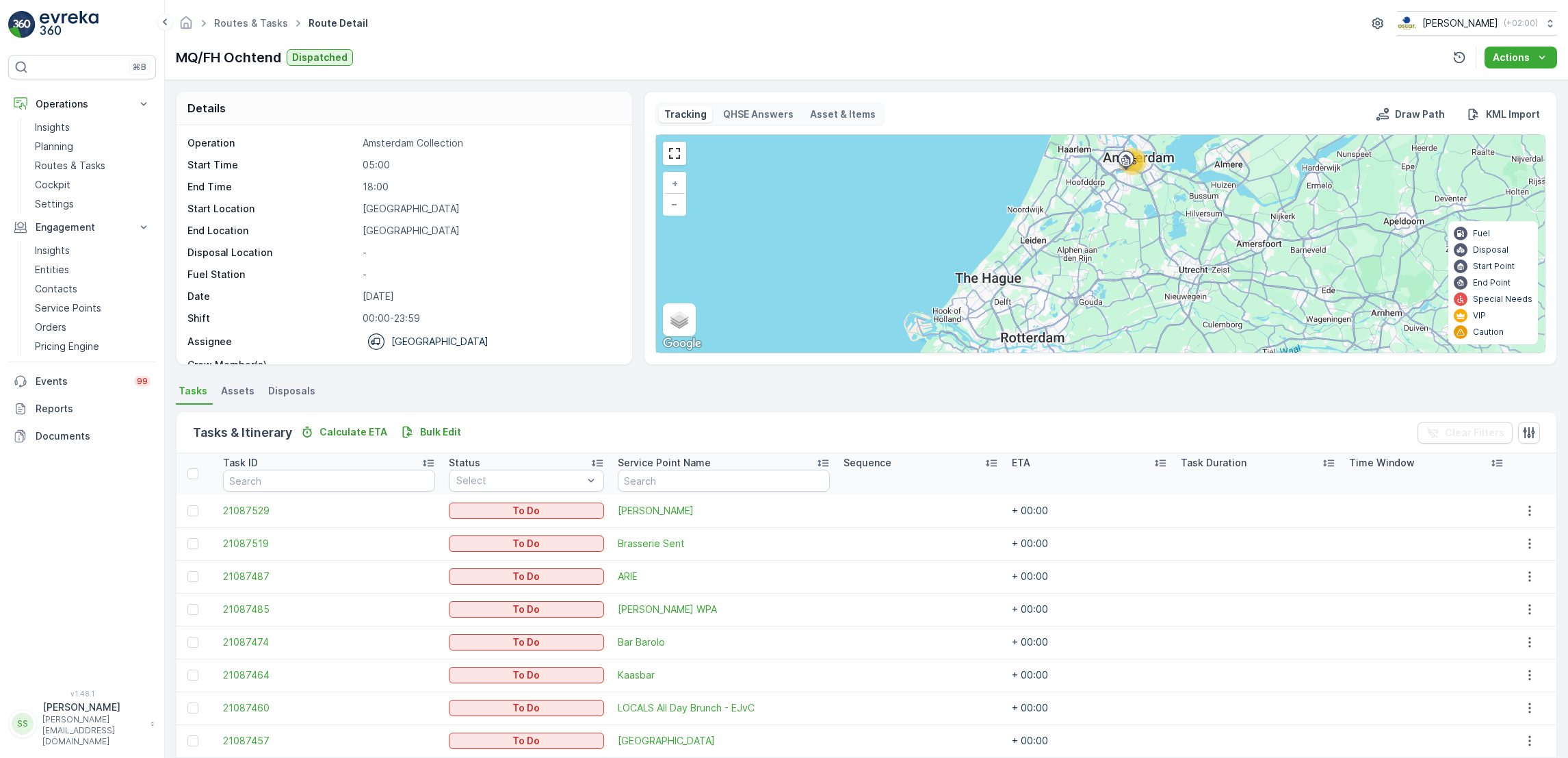
drag, startPoint x: 429, startPoint y: 229, endPoint x: 508, endPoint y: 266, distance: 87.2
click at [508, 266] on div "Operation Amsterdam Collection Start Time 05:00 End Time 18:00 Start Location H…" at bounding box center [402, 266] width 430 height 260
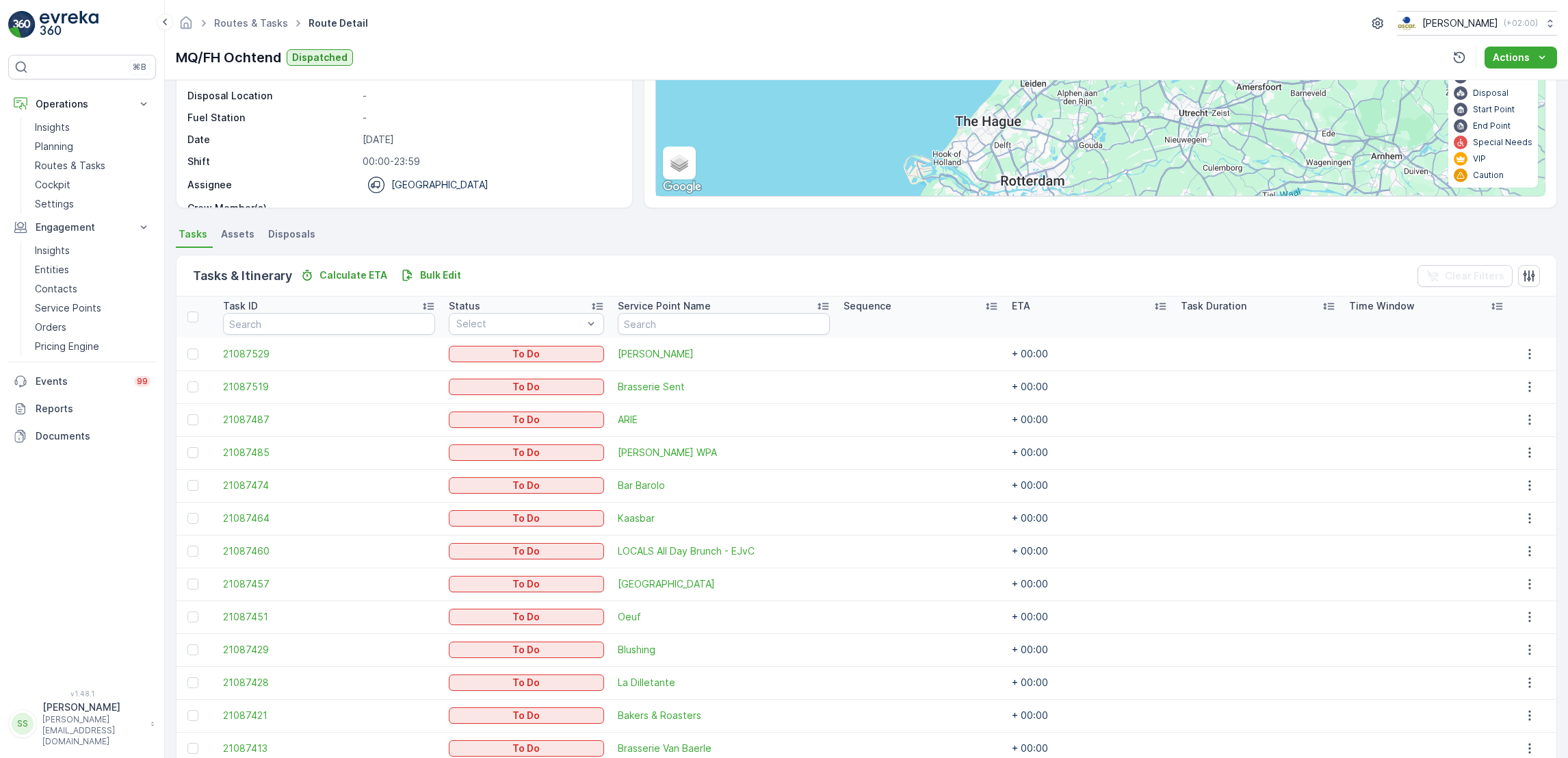
scroll to position [286, 0]
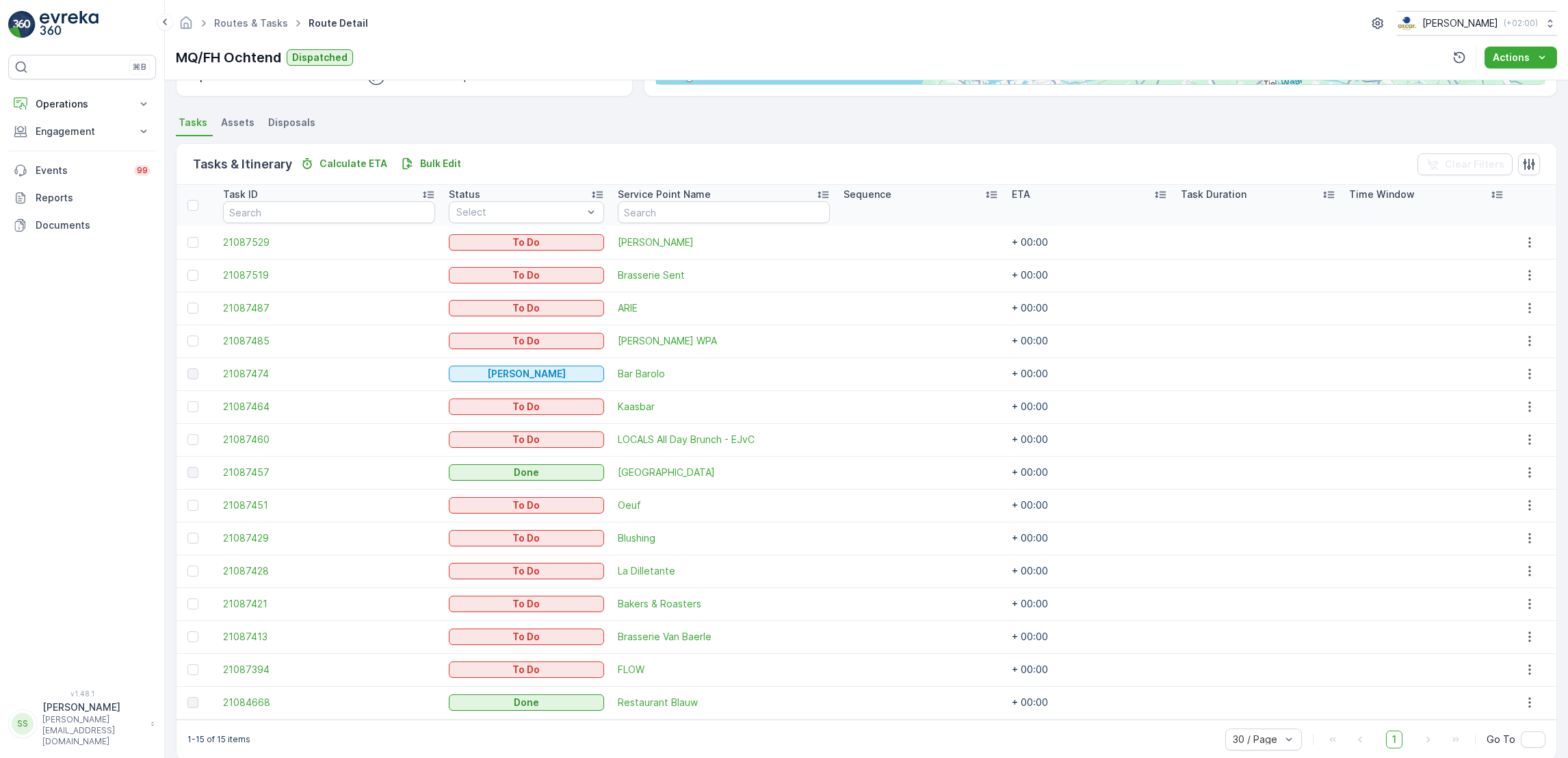
scroll to position [286, 0]
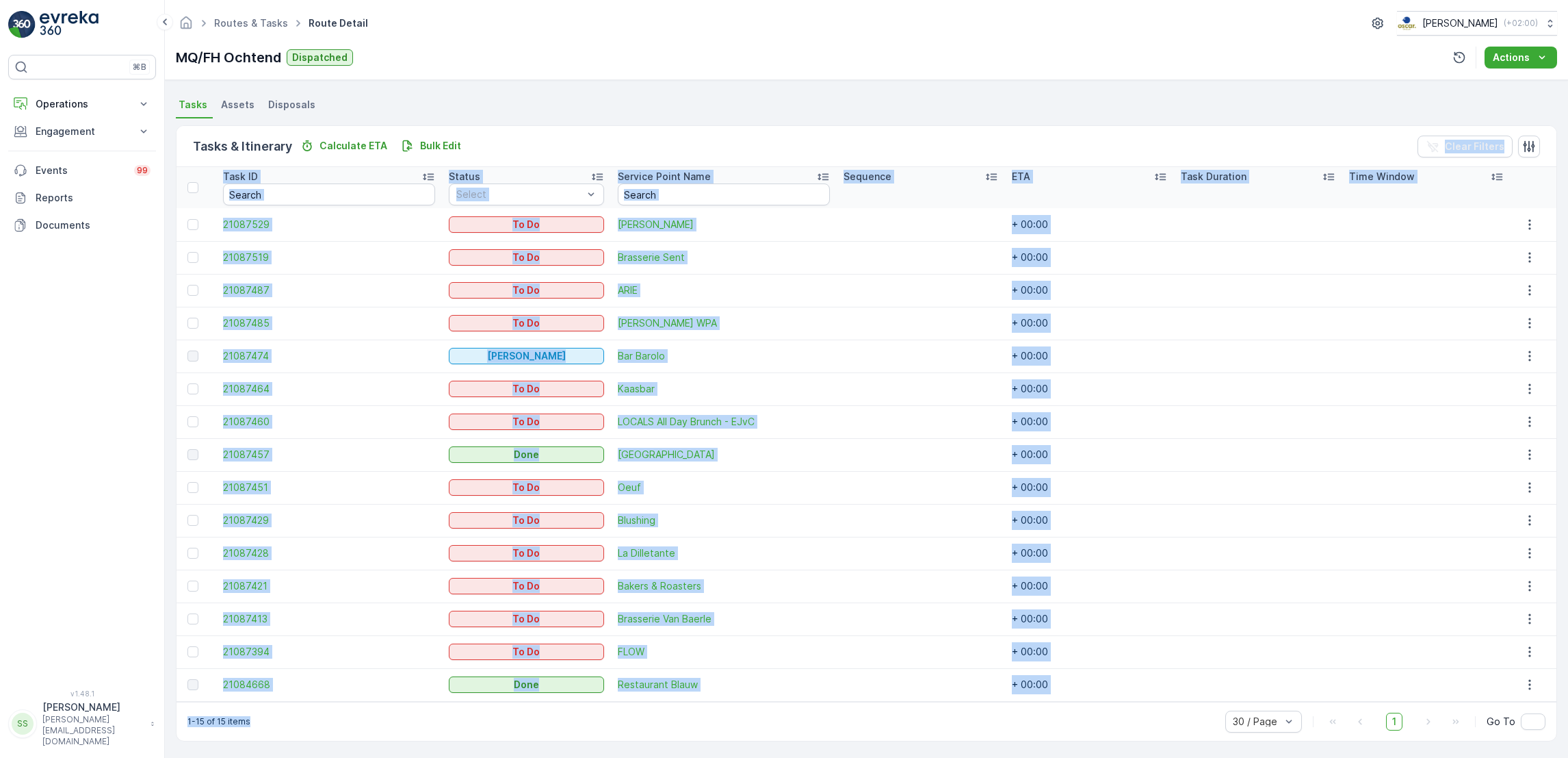
drag, startPoint x: 500, startPoint y: 149, endPoint x: 717, endPoint y: 724, distance: 614.6
click at [717, 724] on div "Tasks & Itinerary Calculate ETA Bulk Edit Clear Filters Task ID Status Select S…" at bounding box center [867, 434] width 1381 height 616
click at [717, 724] on div "1-15 of 15 items 30 / Page 1 Go To" at bounding box center [866, 721] width 1380 height 39
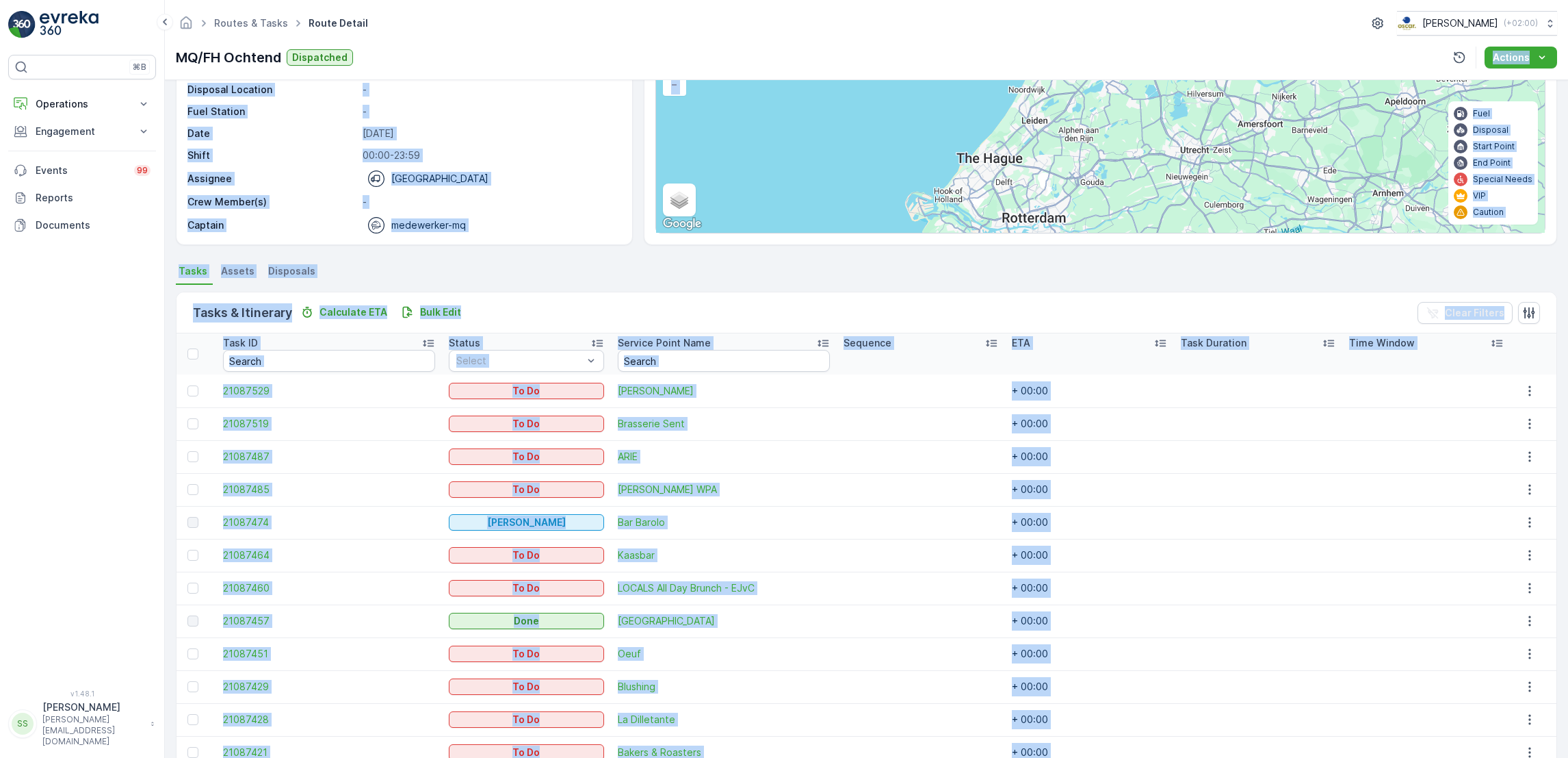
scroll to position [0, 0]
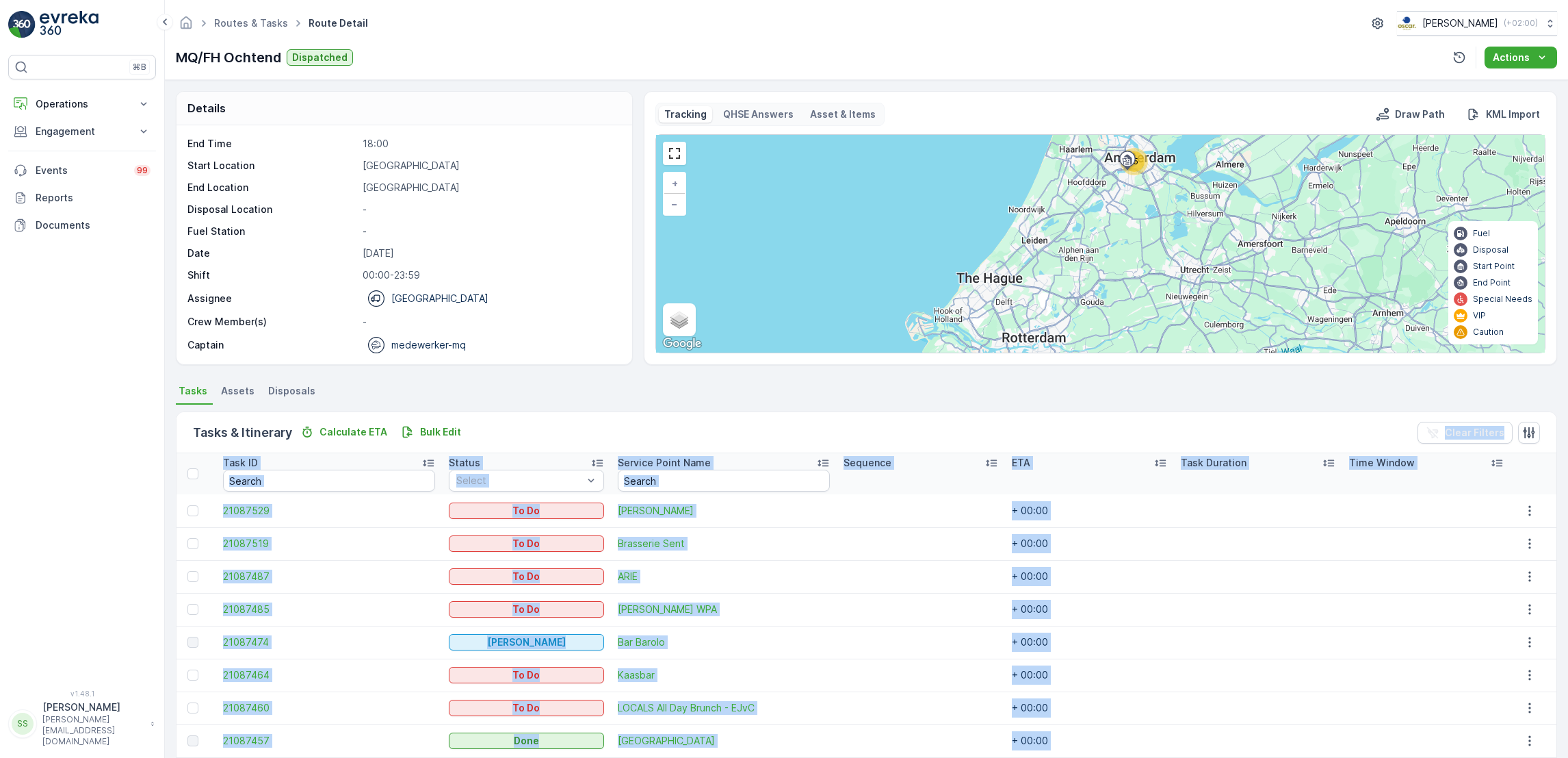
drag, startPoint x: 717, startPoint y: 724, endPoint x: 519, endPoint y: 440, distance: 346.2
click at [519, 440] on div "Tasks & Itinerary Calculate ETA Bulk Edit Clear Filters Task ID Status Select S…" at bounding box center [867, 719] width 1381 height 616
click at [519, 440] on div "Tasks & Itinerary Calculate ETA Bulk Edit Clear Filters" at bounding box center [866, 433] width 1380 height 41
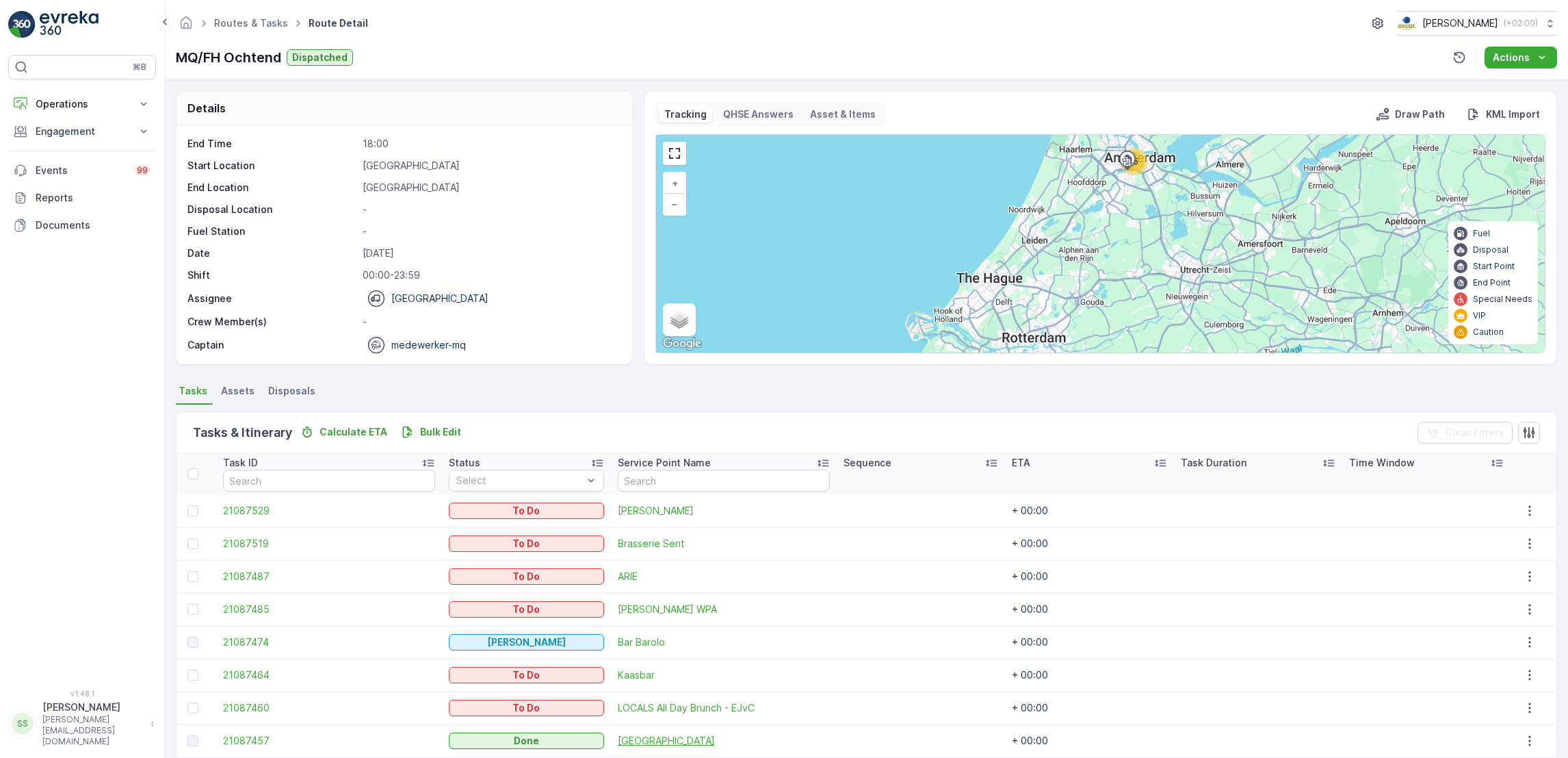
scroll to position [286, 0]
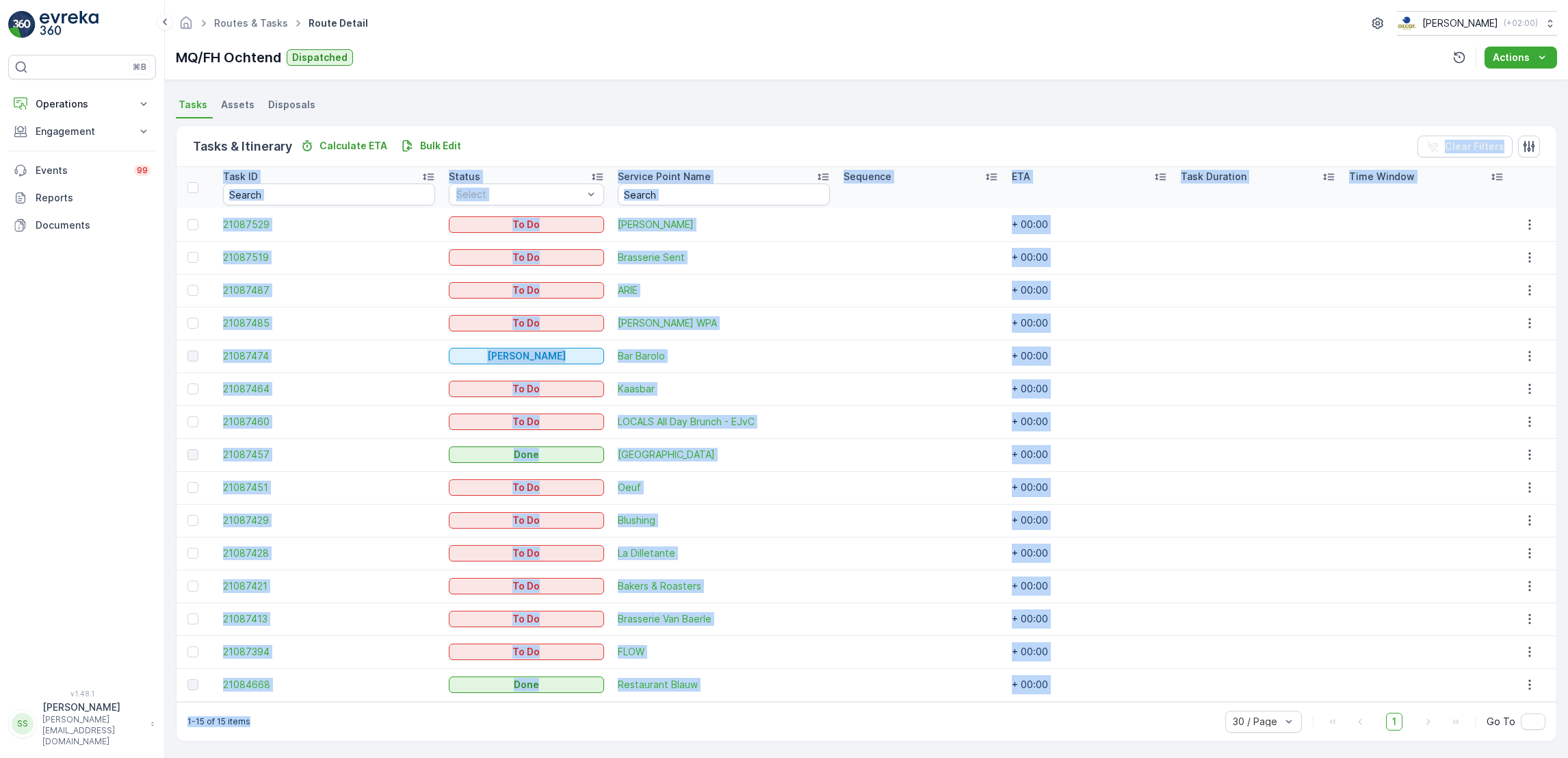
drag, startPoint x: 522, startPoint y: 140, endPoint x: 585, endPoint y: 743, distance: 606.3
click at [585, 743] on div "Tasks & Itinerary Calculate ETA Bulk Edit Clear Filters Task ID Status Select S…" at bounding box center [867, 434] width 1381 height 629
drag, startPoint x: 585, startPoint y: 743, endPoint x: 693, endPoint y: 739, distance: 108.1
click at [693, 739] on div "1-15 of 15 items 30 / Page 1 Go To" at bounding box center [866, 721] width 1380 height 39
click at [720, 718] on div "1-15 of 15 items 30 / Page 1 Go To" at bounding box center [866, 721] width 1380 height 39
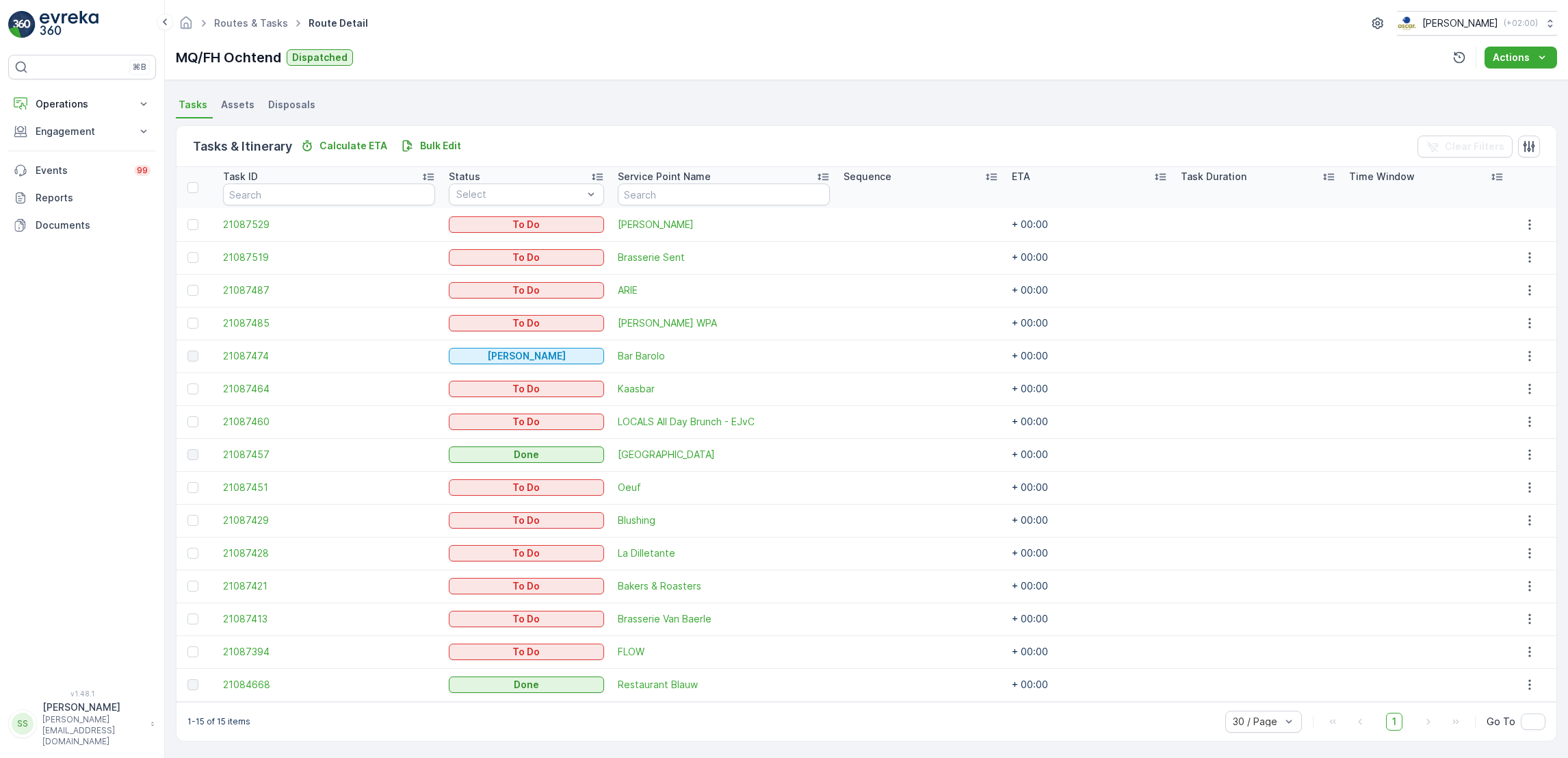
drag, startPoint x: 720, startPoint y: 718, endPoint x: 674, endPoint y: 771, distance: 70.2
click at [674, 757] on html "⌘B Operations Insights Planning Routes & Tasks Cockpit Settings Engagement Insi…" at bounding box center [784, 379] width 1568 height 758
drag, startPoint x: 674, startPoint y: 714, endPoint x: 693, endPoint y: 810, distance: 97.9
click at [693, 757] on html "⌘B Operations Insights Planning Routes & Tasks Cockpit Settings Engagement Insi…" at bounding box center [784, 379] width 1568 height 758
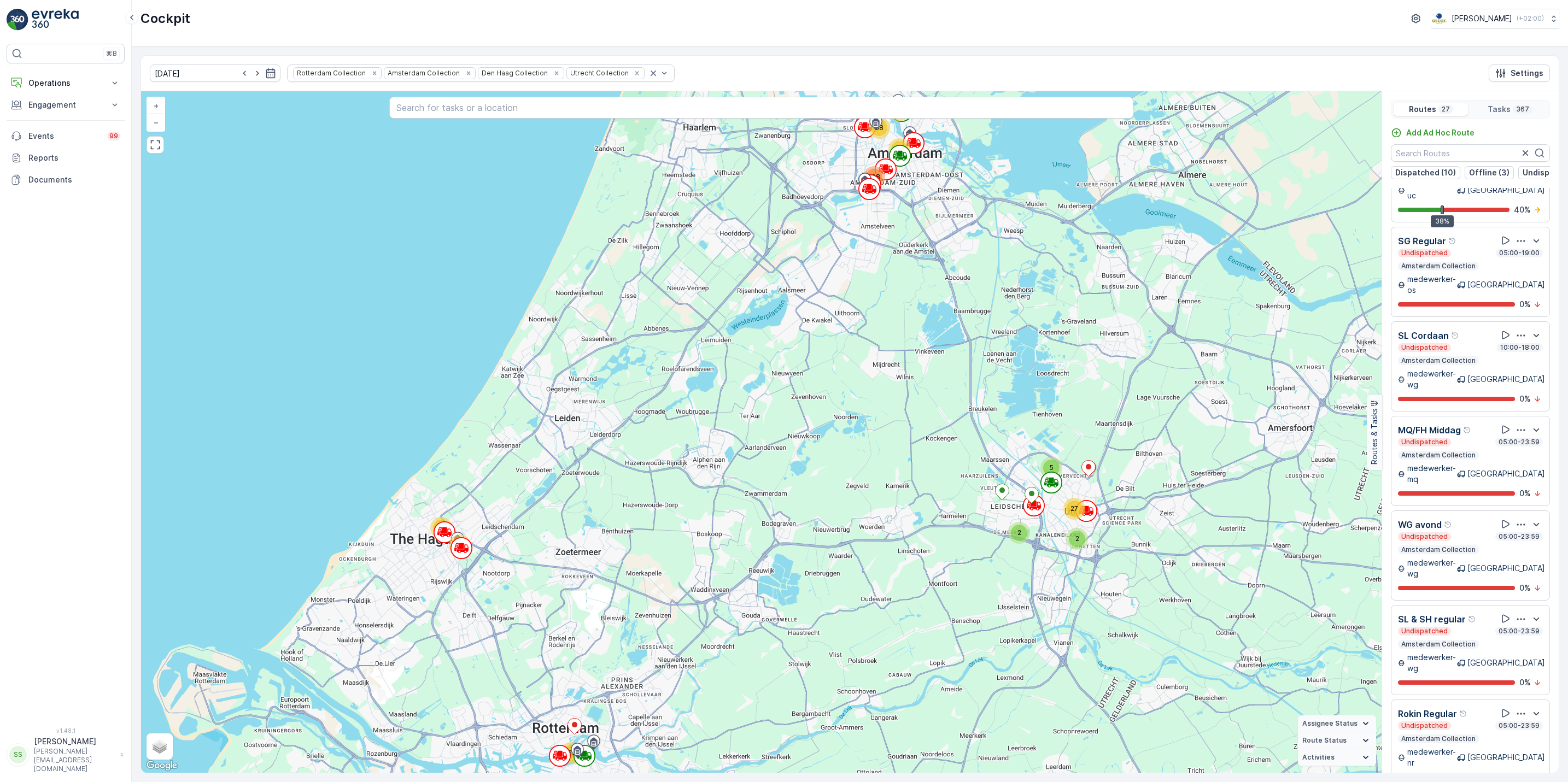
scroll to position [1024, 0]
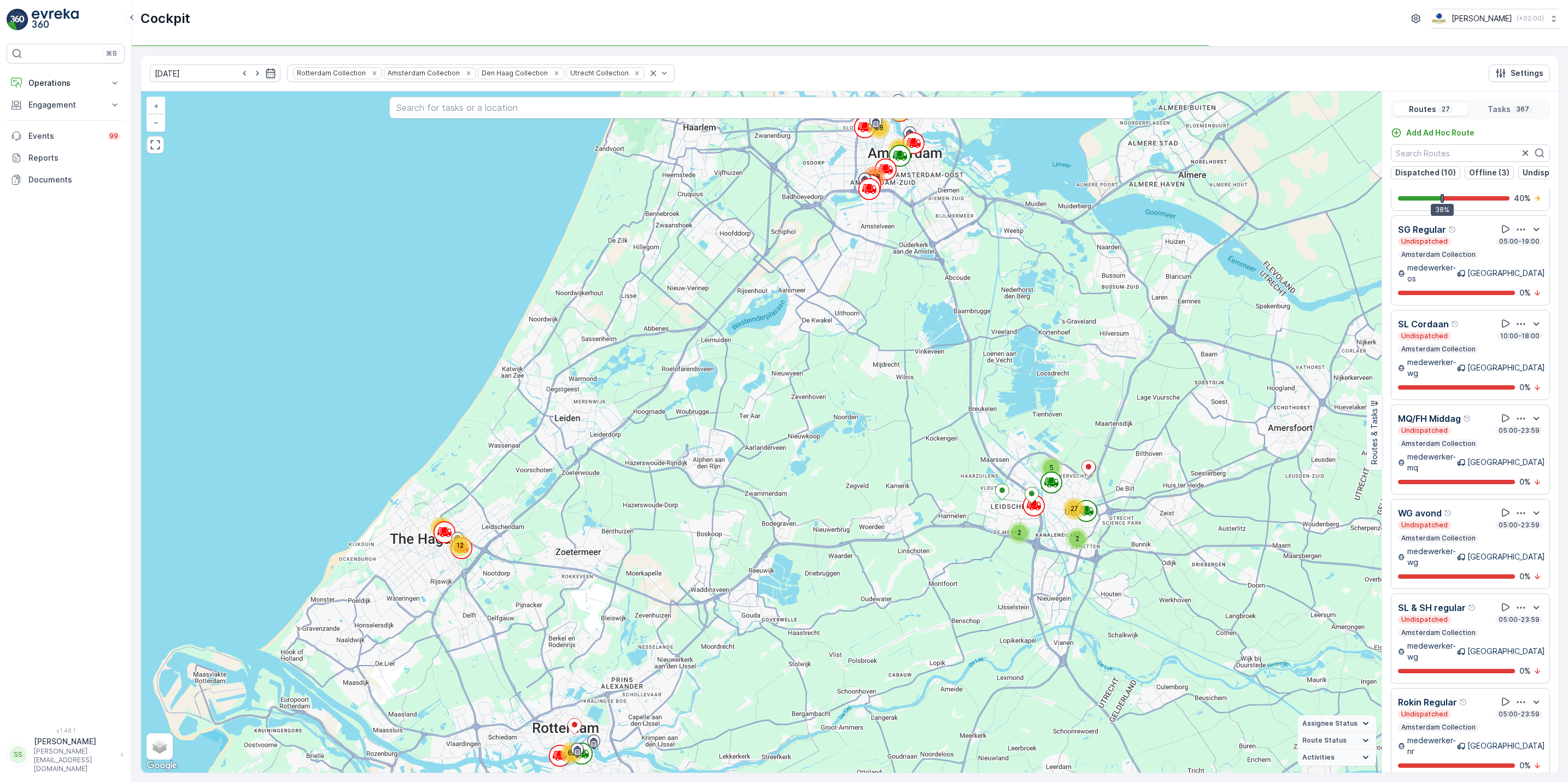
drag, startPoint x: 0, startPoint y: 469, endPoint x: 3, endPoint y: 433, distance: 36.1
click at [3, 433] on div "⌘B Operations Insights Planning Routes & Tasks Cockpit Settings Engagement Insi…" at bounding box center [65, 391] width 132 height 782
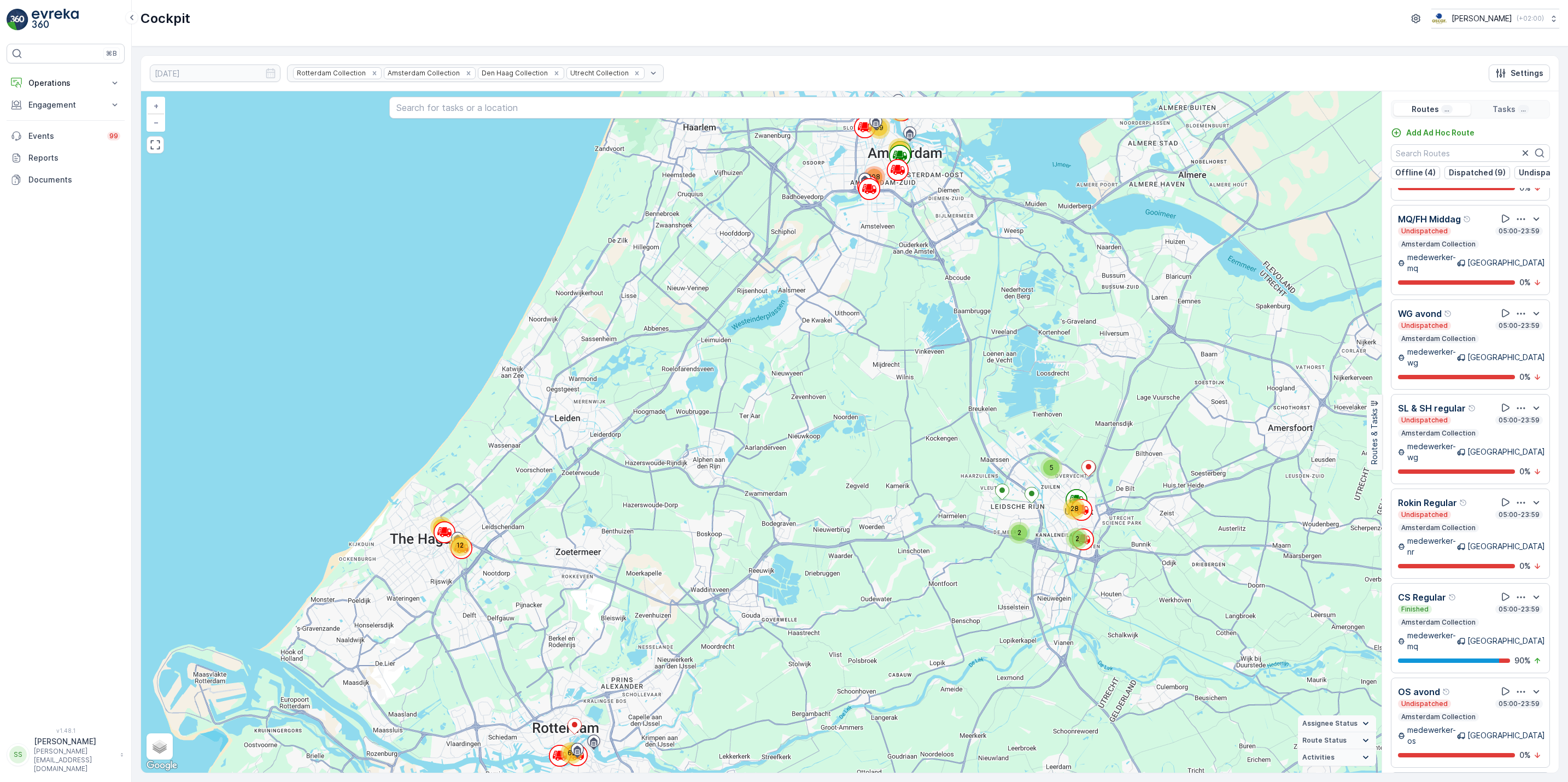
scroll to position [758, 0]
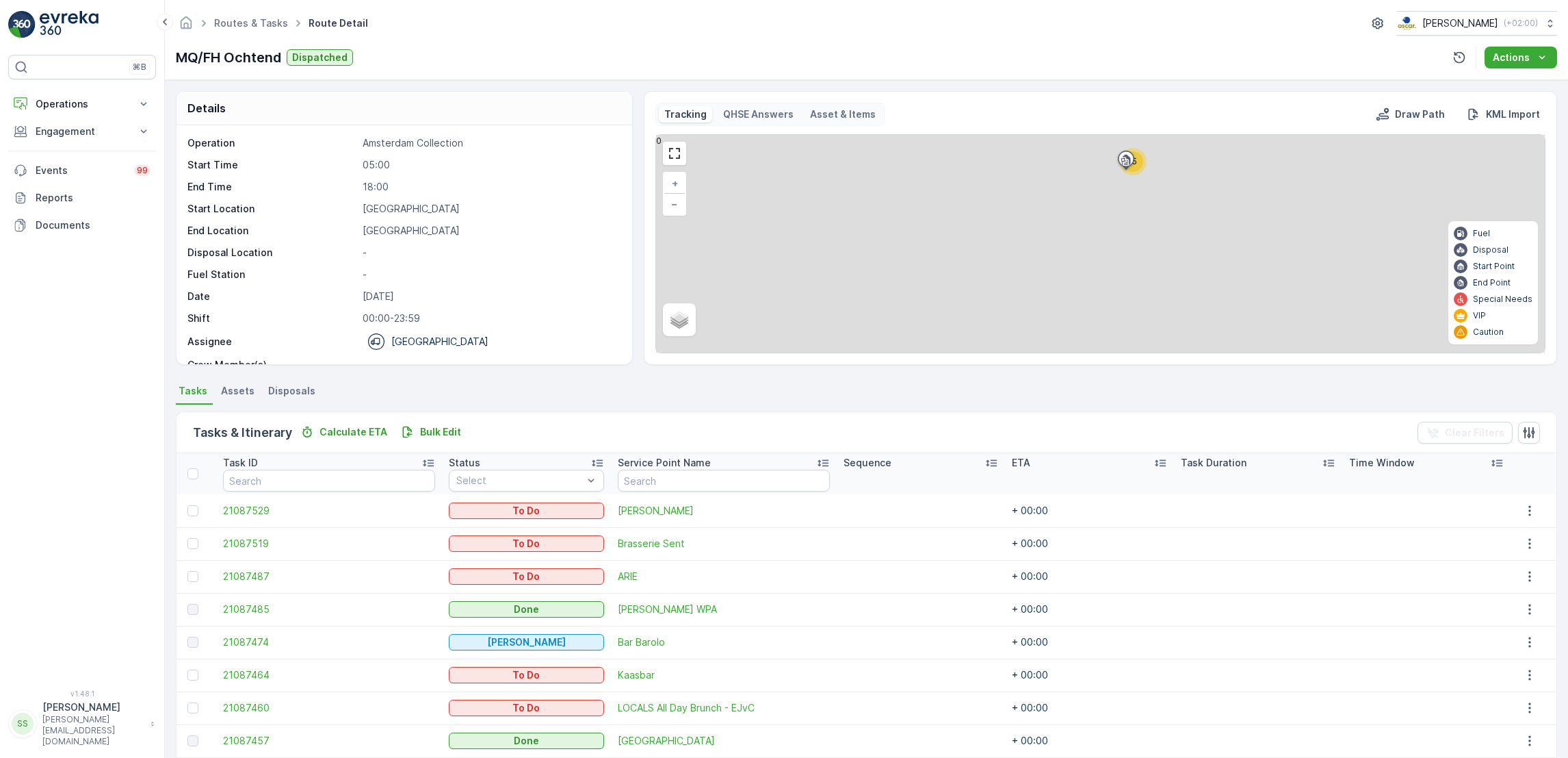
scroll to position [286, 0]
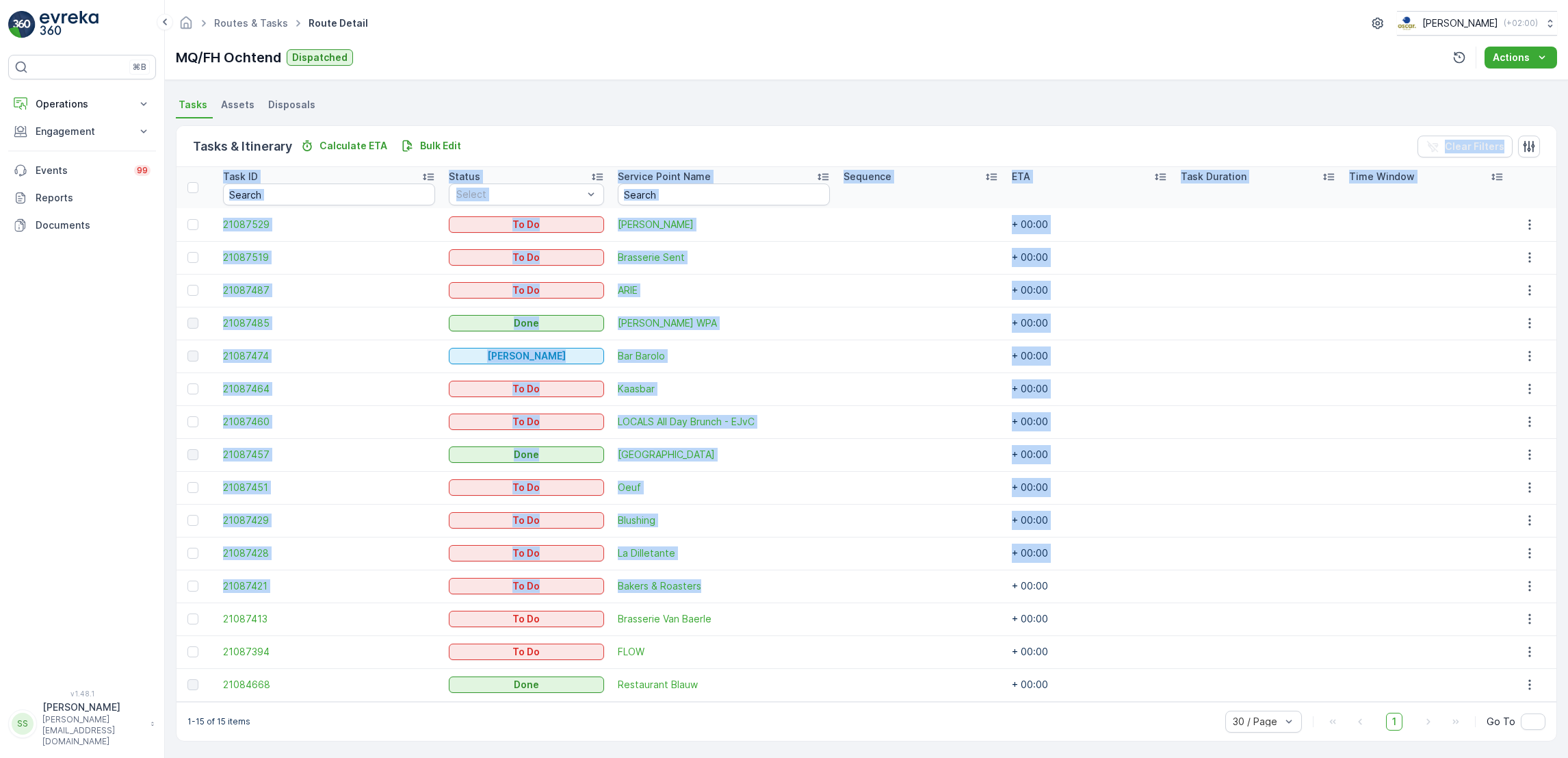
drag, startPoint x: 522, startPoint y: 123, endPoint x: 697, endPoint y: 597, distance: 505.3
click at [697, 597] on div "Tasks & Itinerary Calculate ETA Bulk Edit Clear Filters Task ID Status Select S…" at bounding box center [867, 434] width 1381 height 629
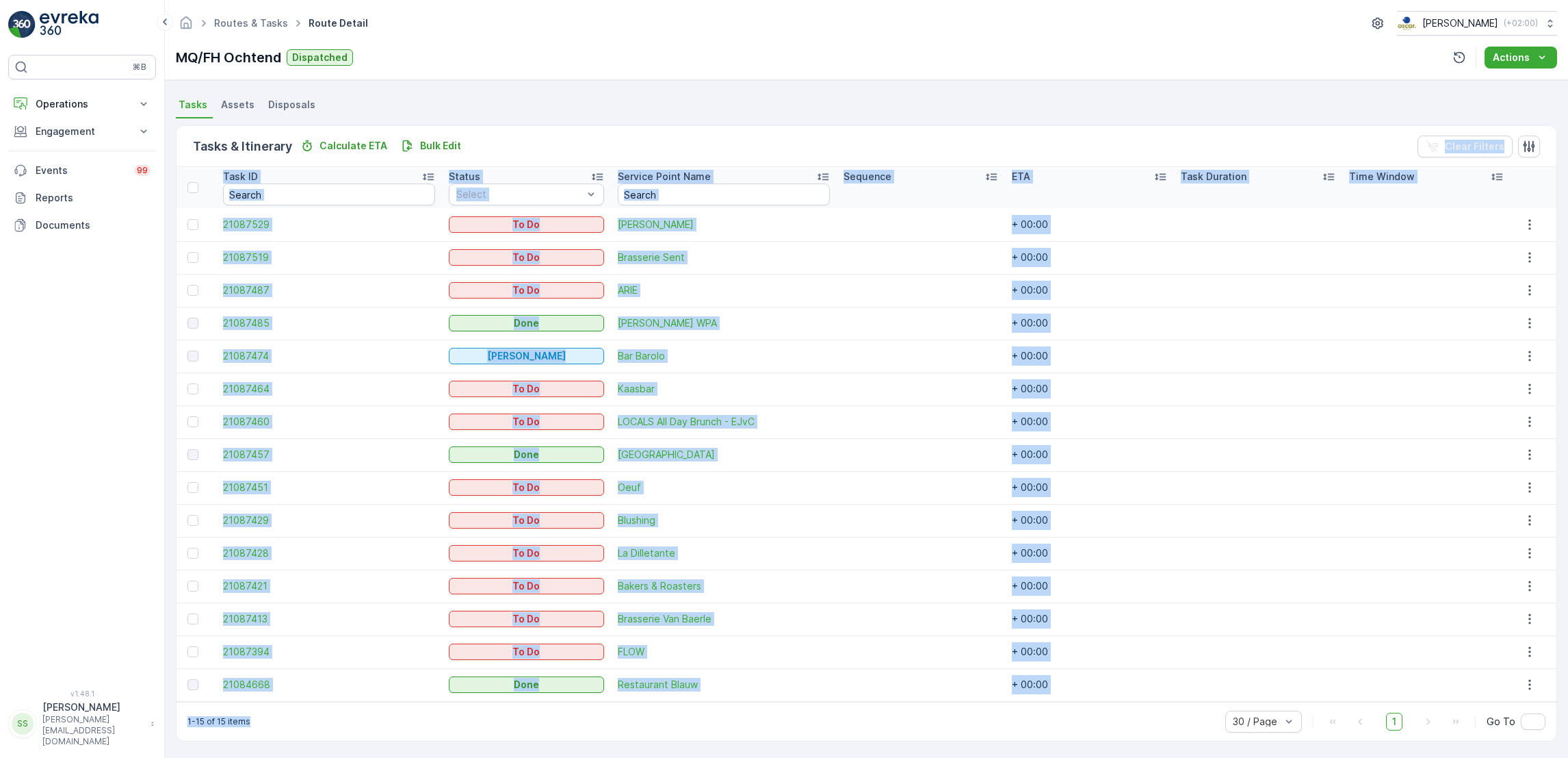
drag, startPoint x: 697, startPoint y: 597, endPoint x: 541, endPoint y: 141, distance: 481.9
click at [541, 141] on div "Tasks & Itinerary Calculate ETA Bulk Edit Clear Filters Task ID Status Select S…" at bounding box center [867, 434] width 1381 height 616
click at [541, 141] on div "Tasks & Itinerary Calculate ETA Bulk Edit Clear Filters" at bounding box center [866, 146] width 1380 height 41
drag, startPoint x: 541, startPoint y: 141, endPoint x: 671, endPoint y: 714, distance: 587.6
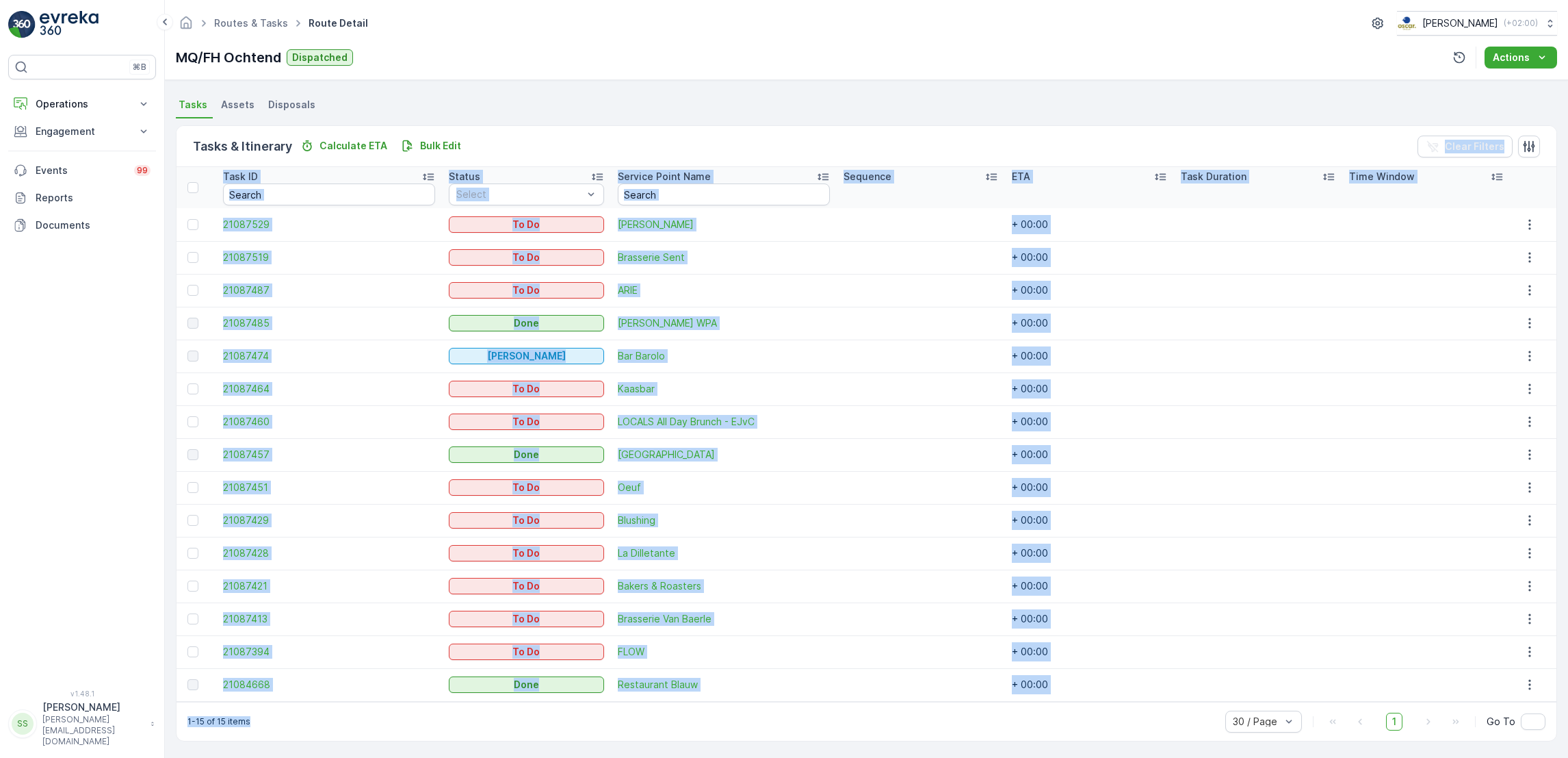
click at [671, 714] on div "Tasks & Itinerary Calculate ETA Bulk Edit Clear Filters Task ID Status Select S…" at bounding box center [867, 434] width 1381 height 616
click at [671, 714] on div "1-15 of 15 items 30 / Page 1 Go To" at bounding box center [866, 721] width 1380 height 39
click at [670, 710] on div "1-15 of 15 items 30 / Page 1 Go To" at bounding box center [866, 721] width 1380 height 39
drag, startPoint x: 668, startPoint y: 710, endPoint x: 504, endPoint y: 148, distance: 585.4
click at [504, 148] on div "Tasks & Itinerary Calculate ETA Bulk Edit Clear Filters Task ID Status Select S…" at bounding box center [867, 434] width 1381 height 616
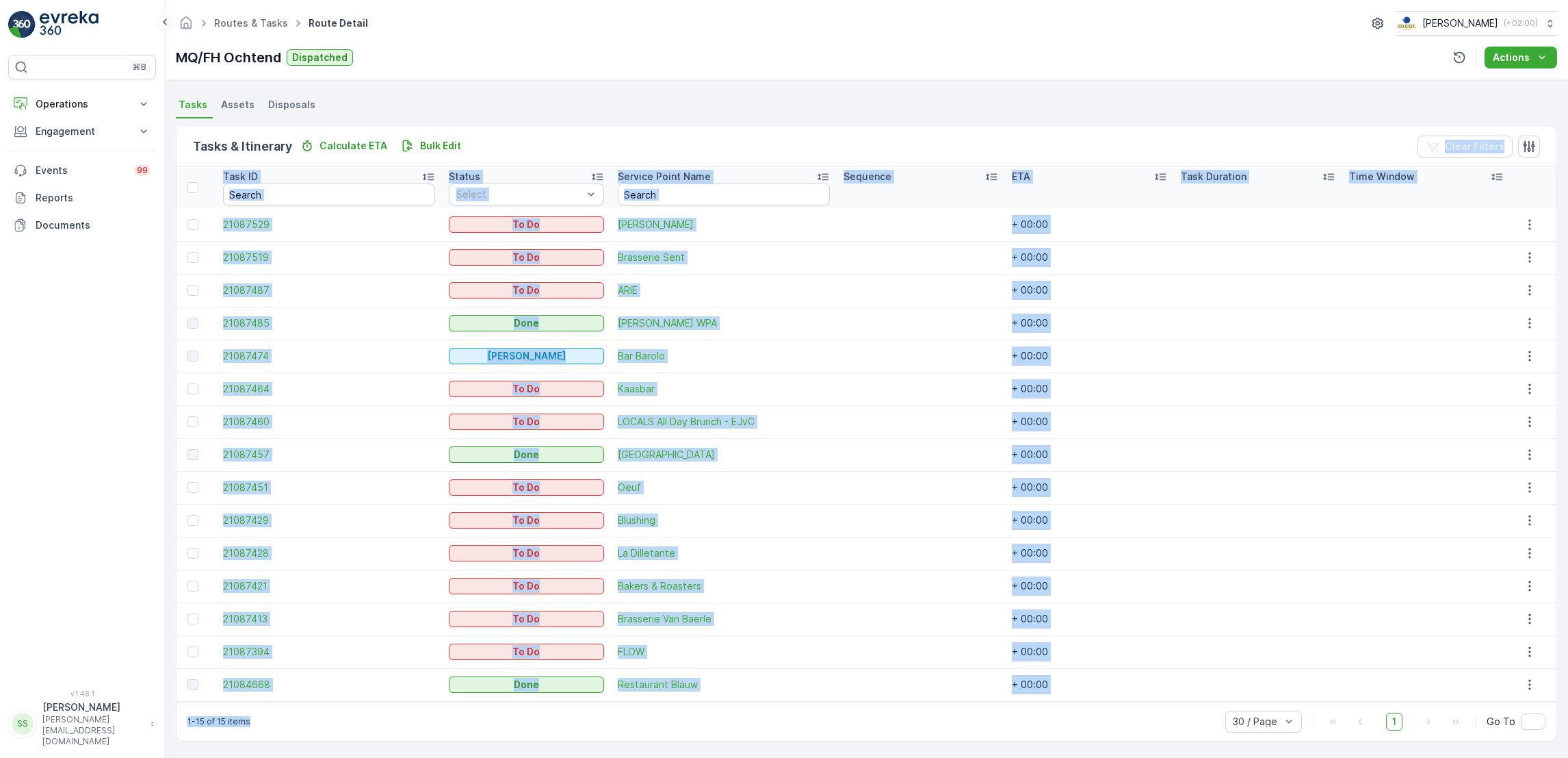
click at [504, 148] on div "Tasks & Itinerary Calculate ETA Bulk Edit Clear Filters" at bounding box center [866, 146] width 1380 height 41
drag, startPoint x: 504, startPoint y: 148, endPoint x: 788, endPoint y: 744, distance: 660.2
click at [788, 744] on div "Tasks & Itinerary Calculate ETA Bulk Edit Clear Filters Task ID Status Select S…" at bounding box center [867, 434] width 1381 height 629
drag, startPoint x: 788, startPoint y: 744, endPoint x: 689, endPoint y: 733, distance: 99.6
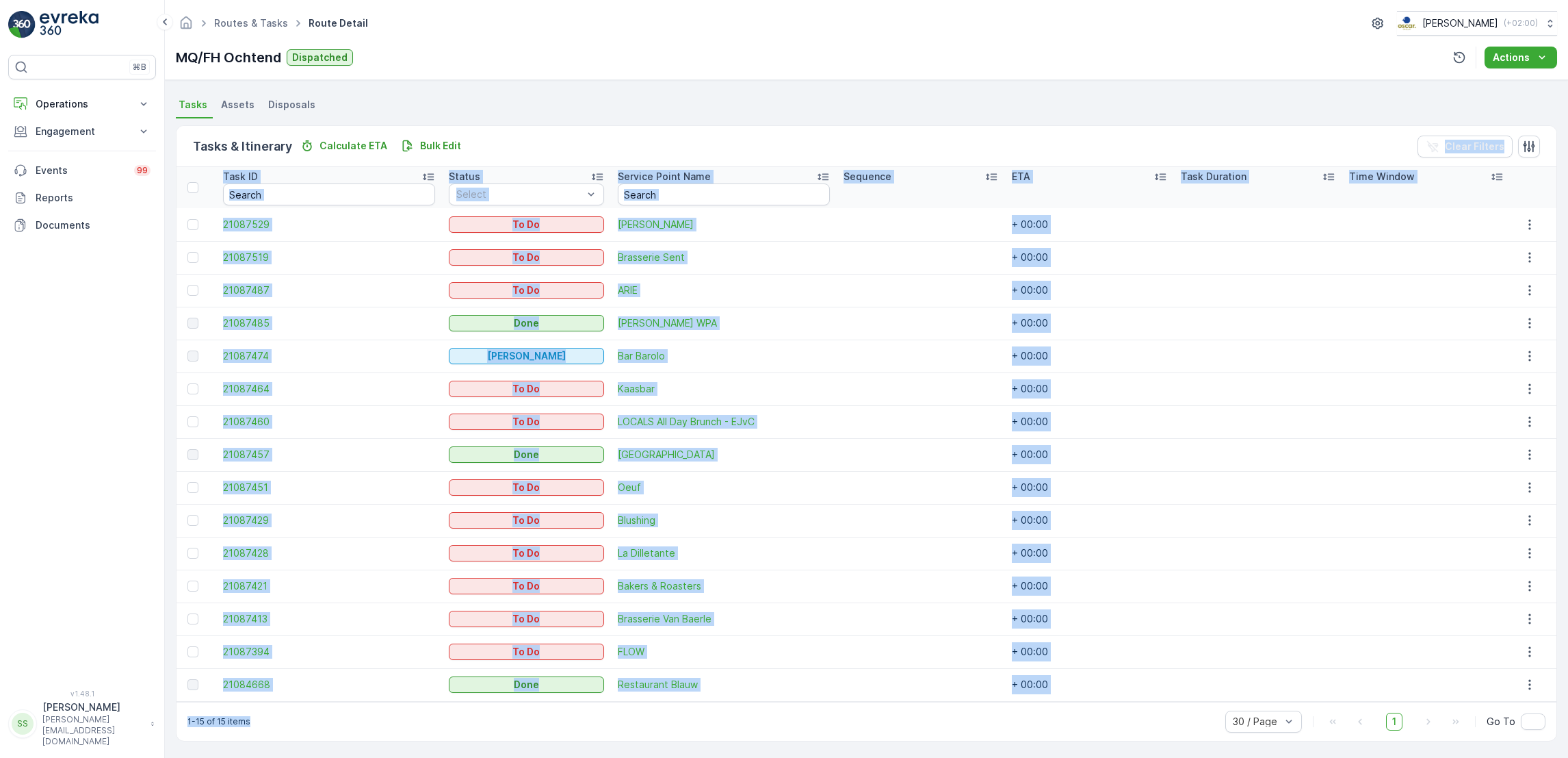
click at [689, 733] on div "1-15 of 15 items 30 / Page 1 Go To" at bounding box center [866, 721] width 1380 height 39
click at [720, 703] on div "1-15 of 15 items 30 / Page 1 Go To" at bounding box center [866, 721] width 1380 height 39
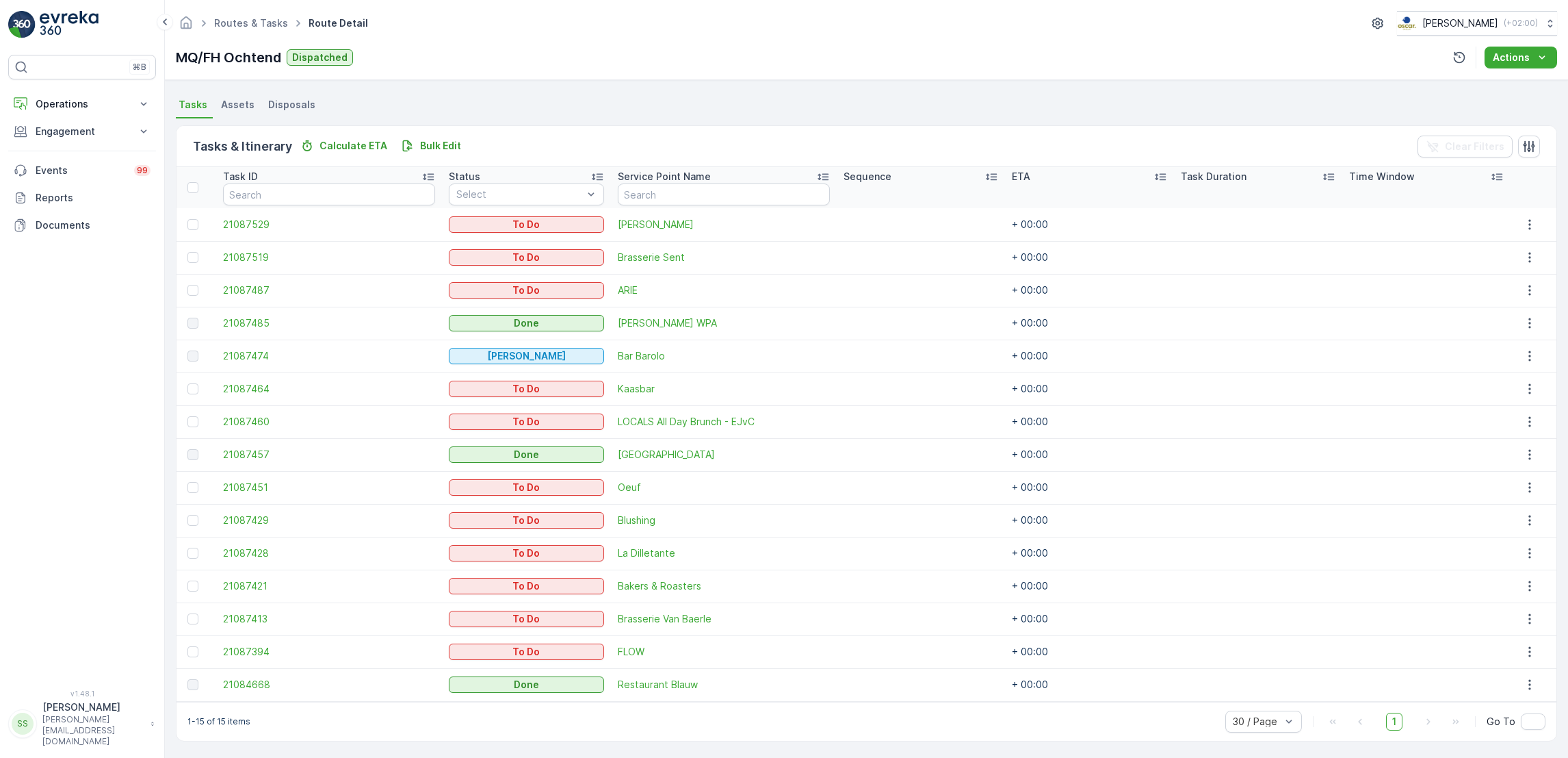
drag, startPoint x: 720, startPoint y: 703, endPoint x: 616, endPoint y: 810, distance: 149.2
click at [616, 757] on html "⌘B Operations Insights Planning Routes & Tasks Cockpit Settings Engagement Insi…" at bounding box center [784, 379] width 1568 height 758
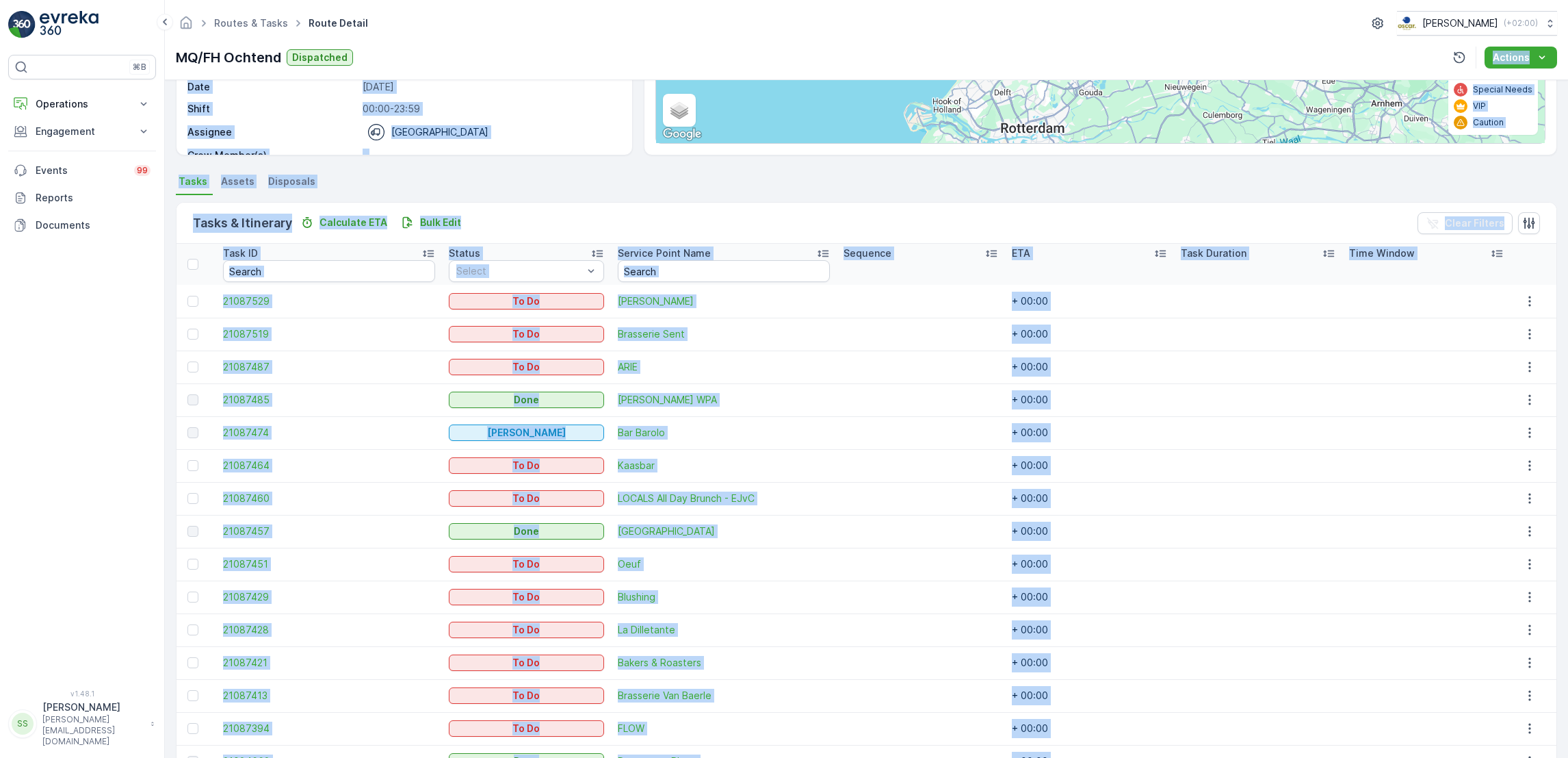
scroll to position [0, 0]
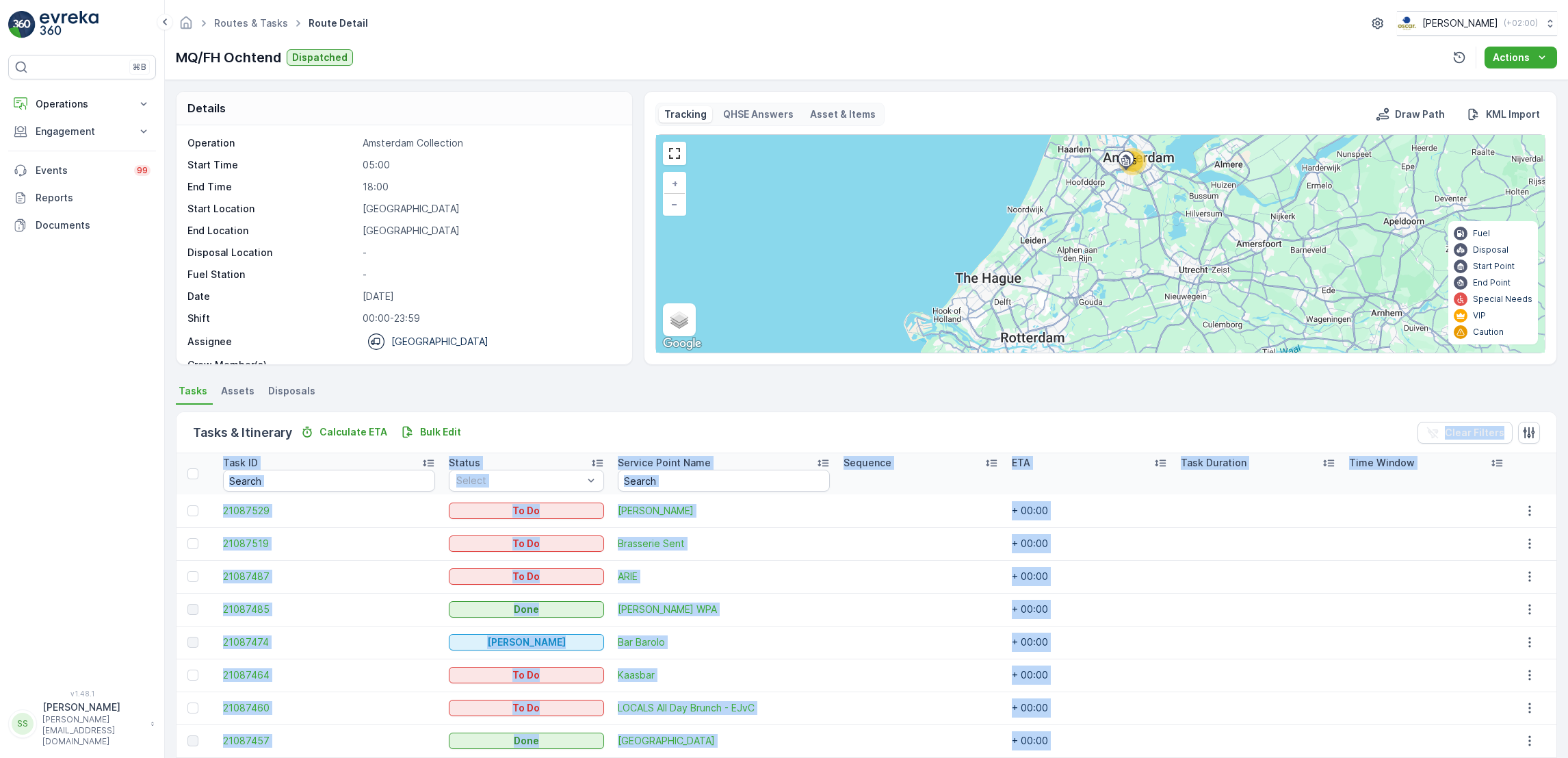
drag, startPoint x: 701, startPoint y: 728, endPoint x: 516, endPoint y: 429, distance: 351.6
click at [516, 429] on div "Tasks & Itinerary Calculate ETA Bulk Edit Clear Filters Task ID Status Select S…" at bounding box center [867, 719] width 1381 height 616
click at [516, 429] on div "Tasks & Itinerary Calculate ETA Bulk Edit Clear Filters" at bounding box center [866, 433] width 1380 height 41
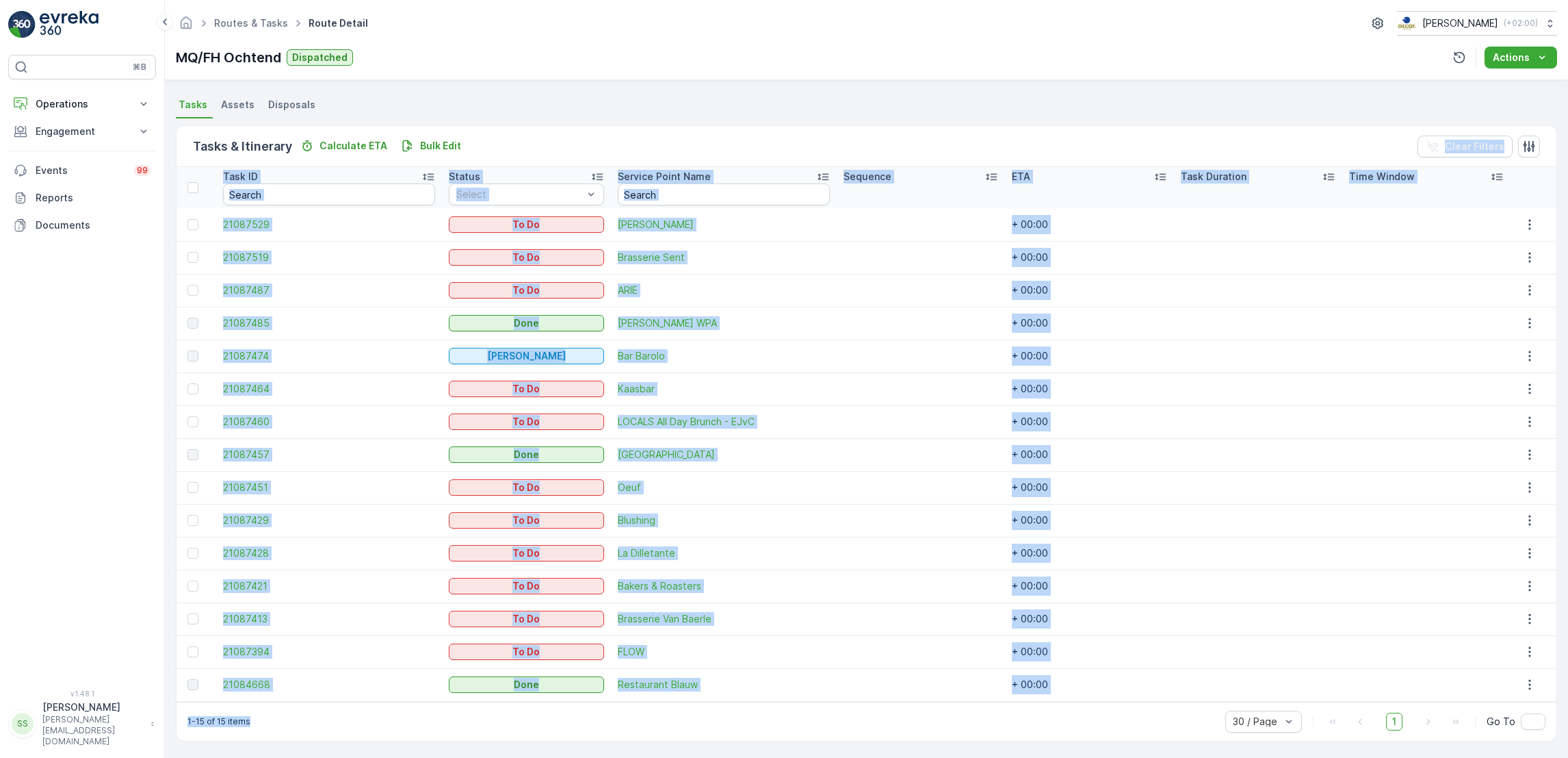
click at [694, 707] on div "1-15 of 15 items 30 / Page 1 Go To" at bounding box center [866, 721] width 1380 height 39
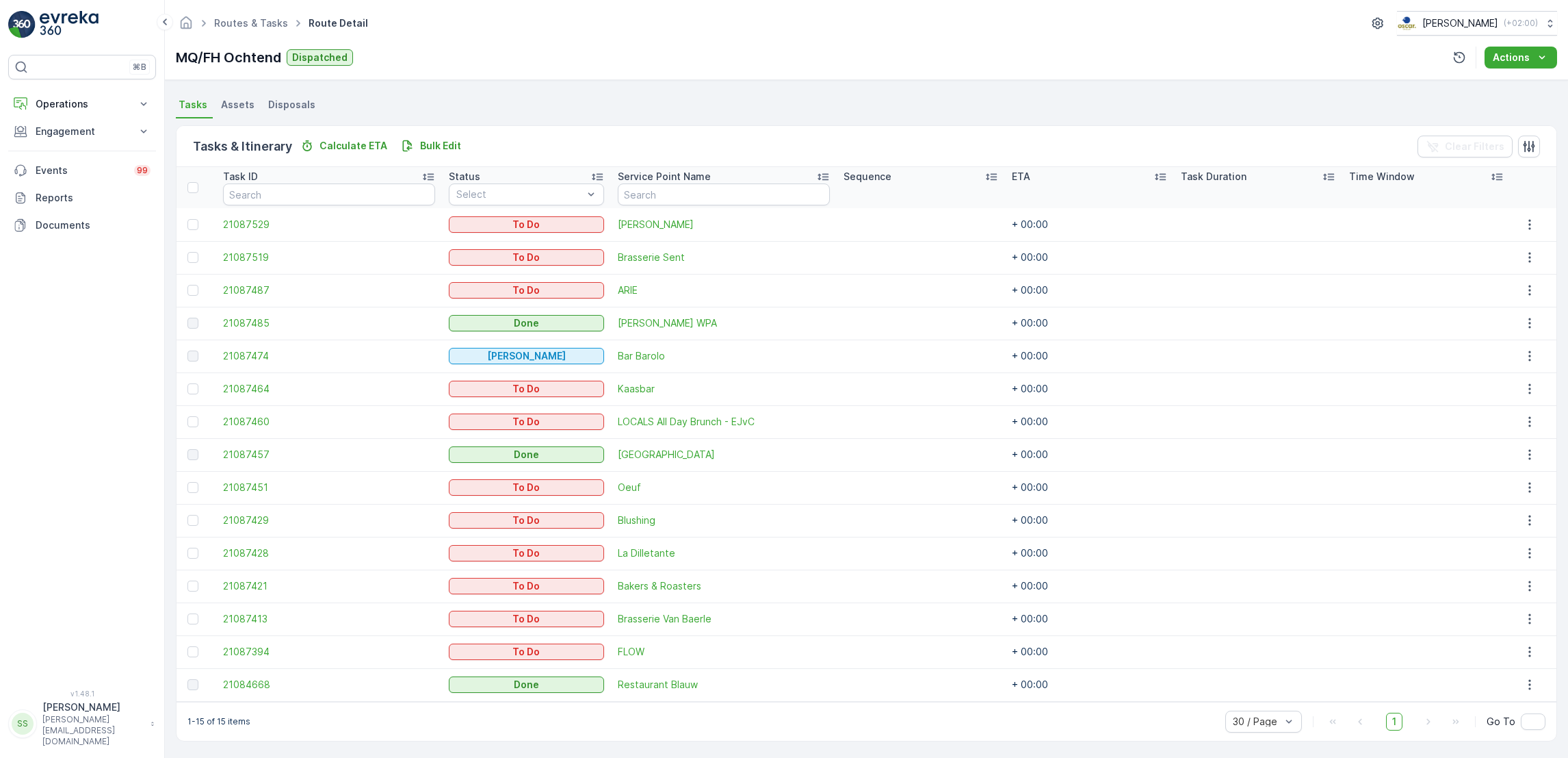
scroll to position [0, 0]
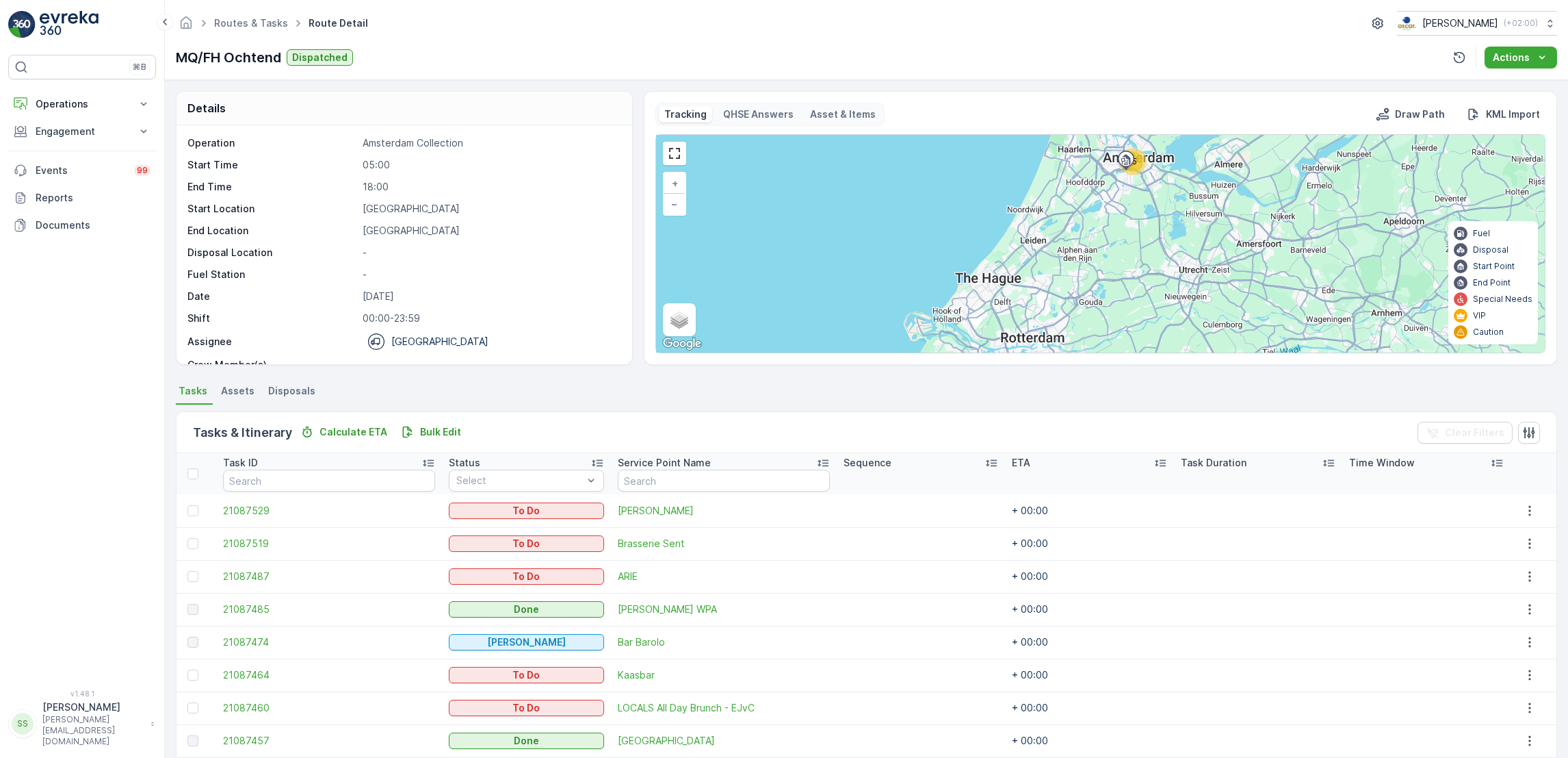
click at [971, 216] on div "15 + − Satellite Roadmap Terrain Hybrid Leaflet Keyboard shortcuts Map Data Map…" at bounding box center [1101, 243] width 889 height 217
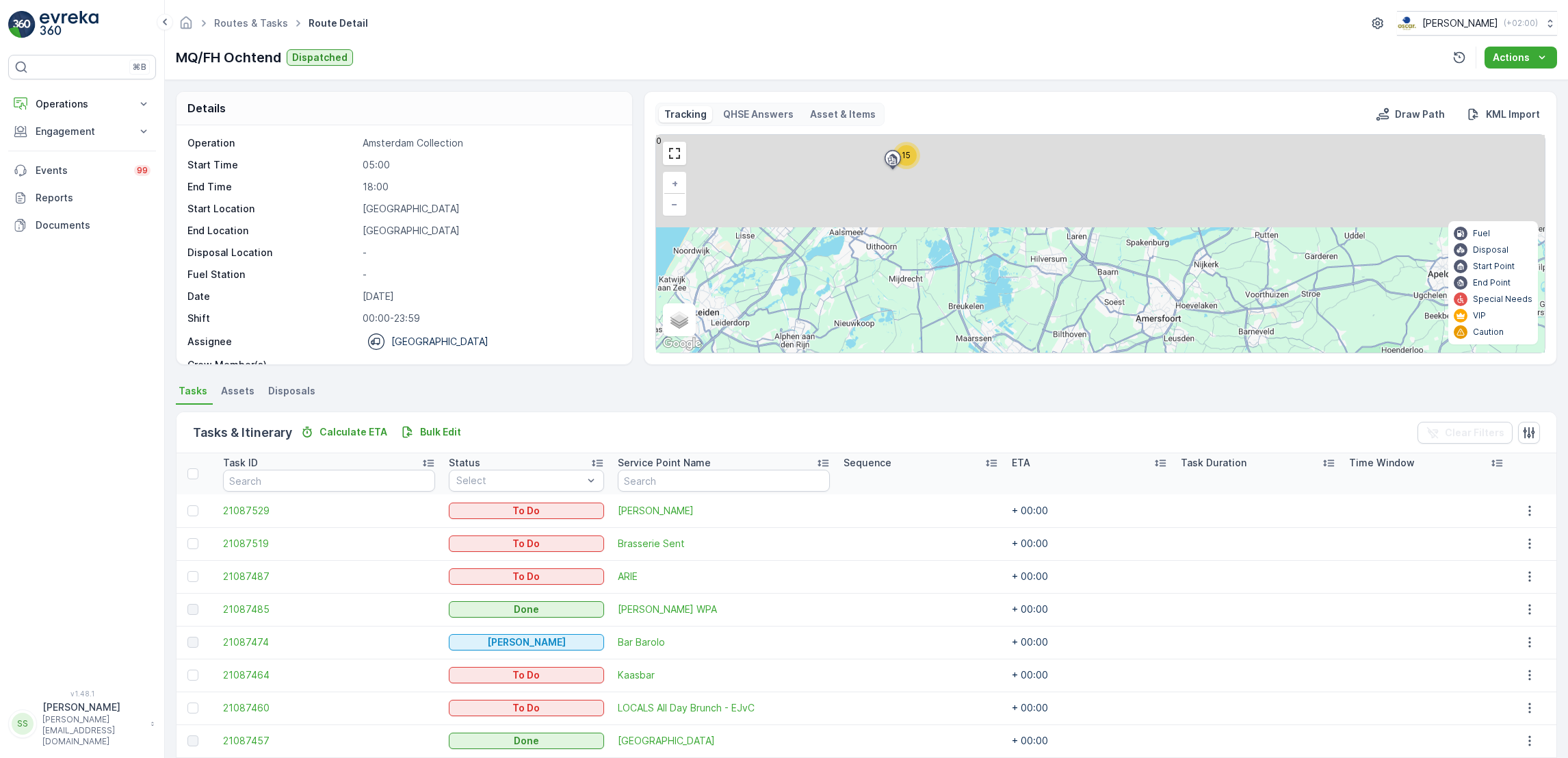
drag, startPoint x: 1048, startPoint y: 184, endPoint x: 1129, endPoint y: 473, distance: 300.1
click at [1129, 473] on div "Details Operation Amsterdam Collection Start Time 05:00 End Time 18:00 Start Lo…" at bounding box center [866, 419] width 1403 height 678
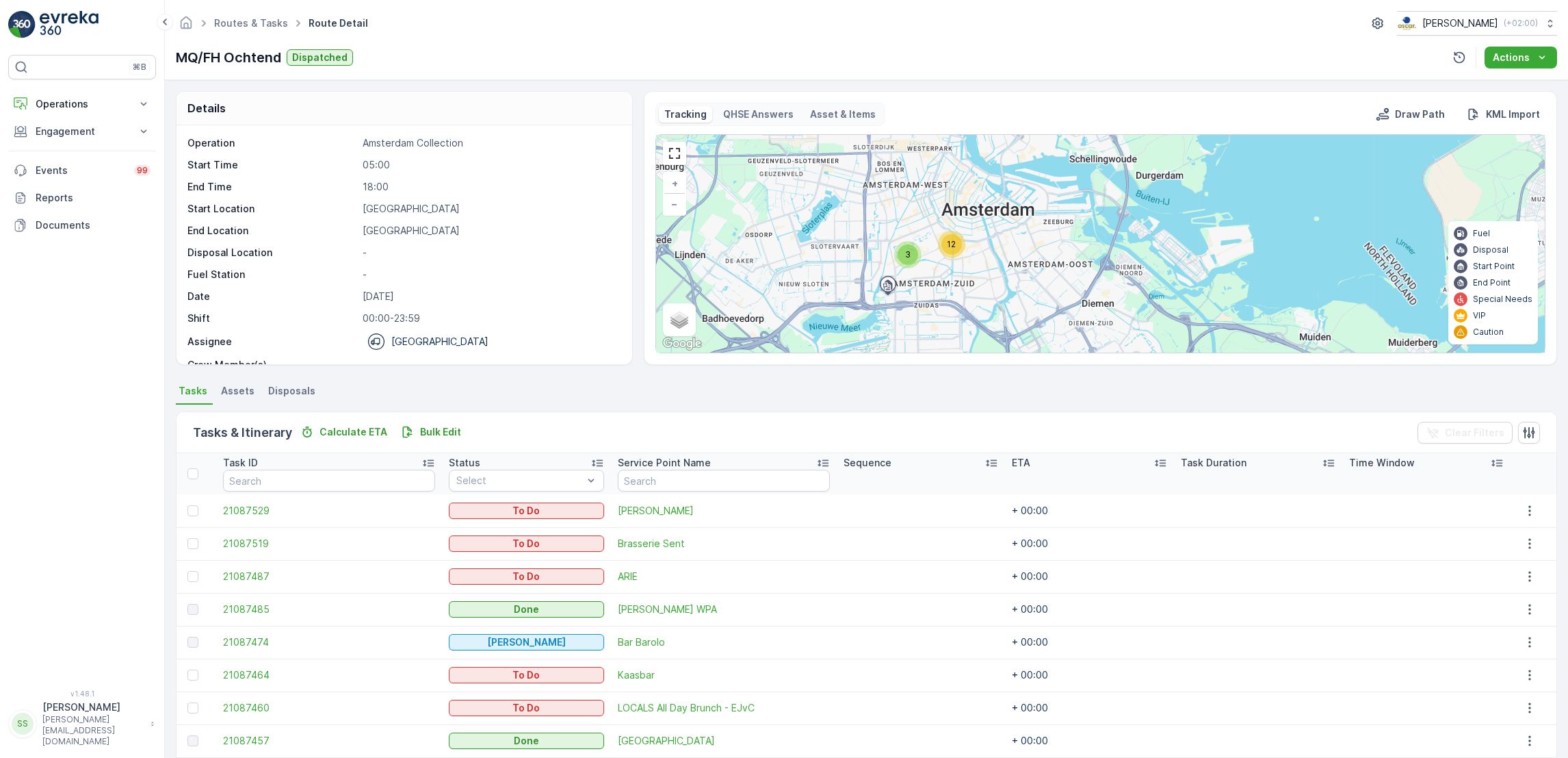
drag, startPoint x: 959, startPoint y: 291, endPoint x: 918, endPoint y: 160, distance: 137.3
click at [918, 160] on div "3 12 + − Satellite Roadmap Terrain Hybrid Leaflet Keyboard shortcuts Map Data M…" at bounding box center [1101, 243] width 889 height 217
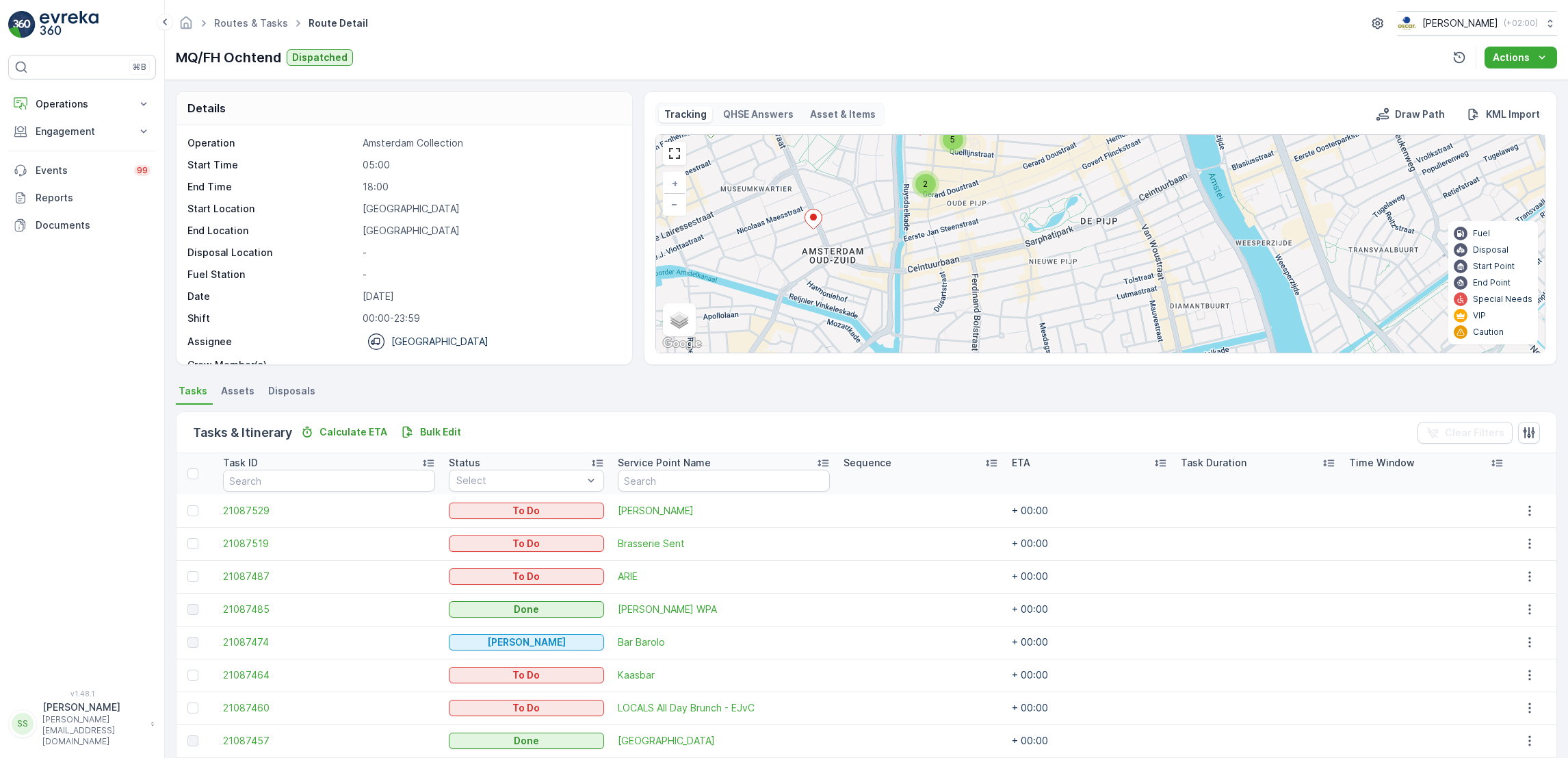
drag, startPoint x: 1016, startPoint y: 186, endPoint x: 1022, endPoint y: 239, distance: 53.3
click at [1022, 239] on div "2 2 5 + − Satellite Roadmap Terrain Hybrid Leaflet Keyboard shortcuts Map Data …" at bounding box center [1101, 243] width 889 height 217
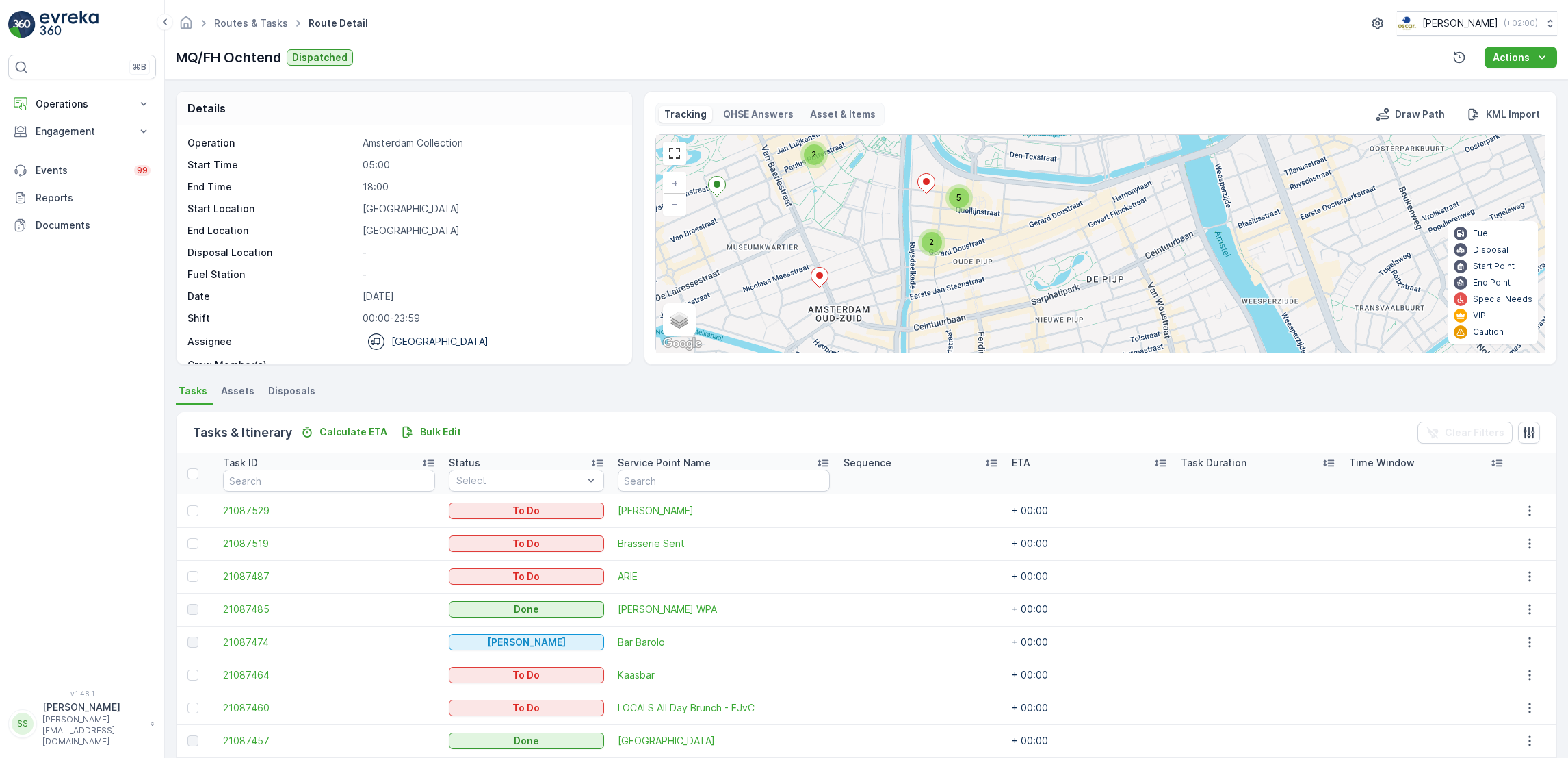
click at [955, 208] on div "5" at bounding box center [959, 198] width 27 height 27
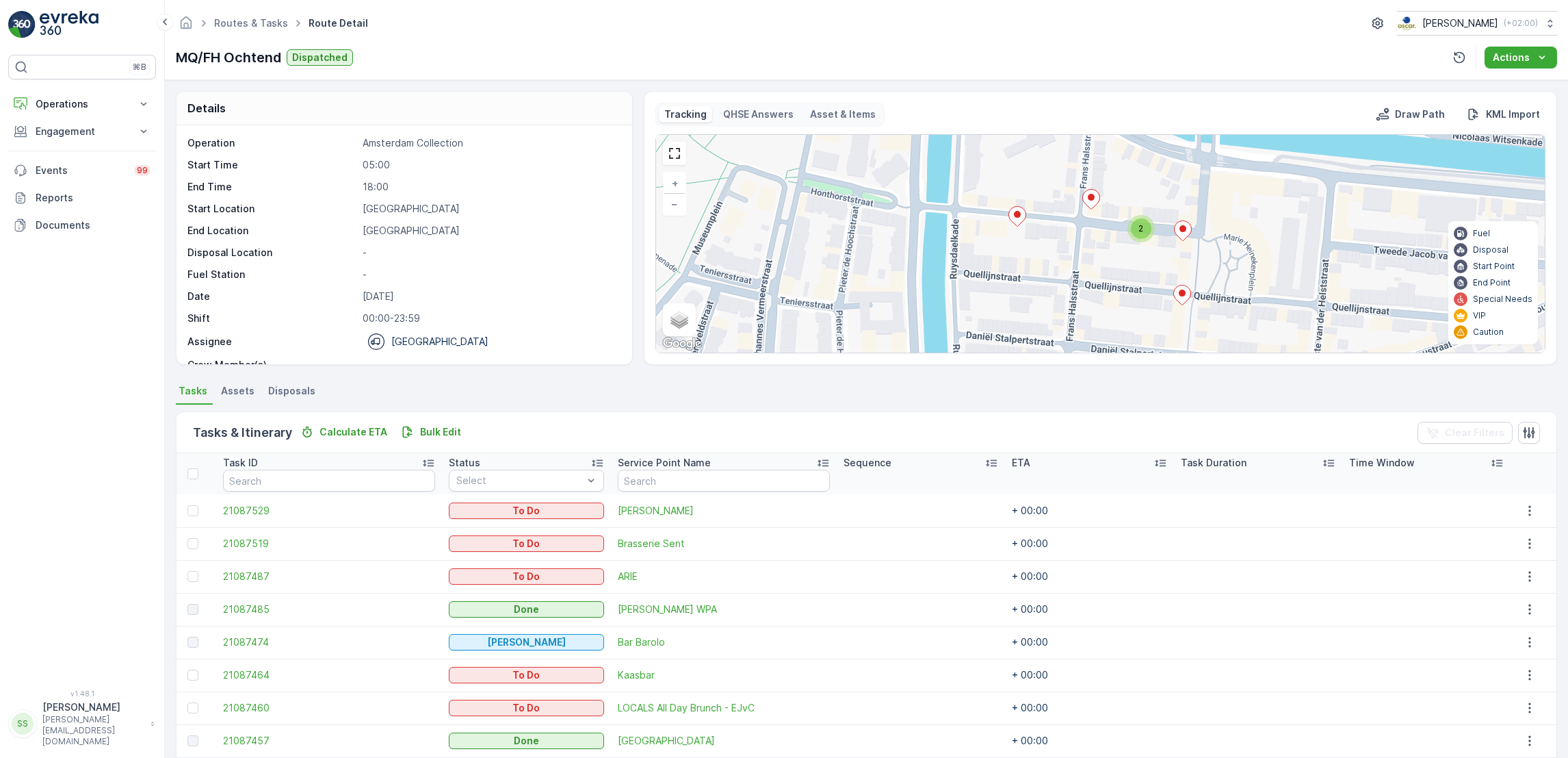
click at [1094, 196] on icon at bounding box center [1091, 200] width 18 height 19
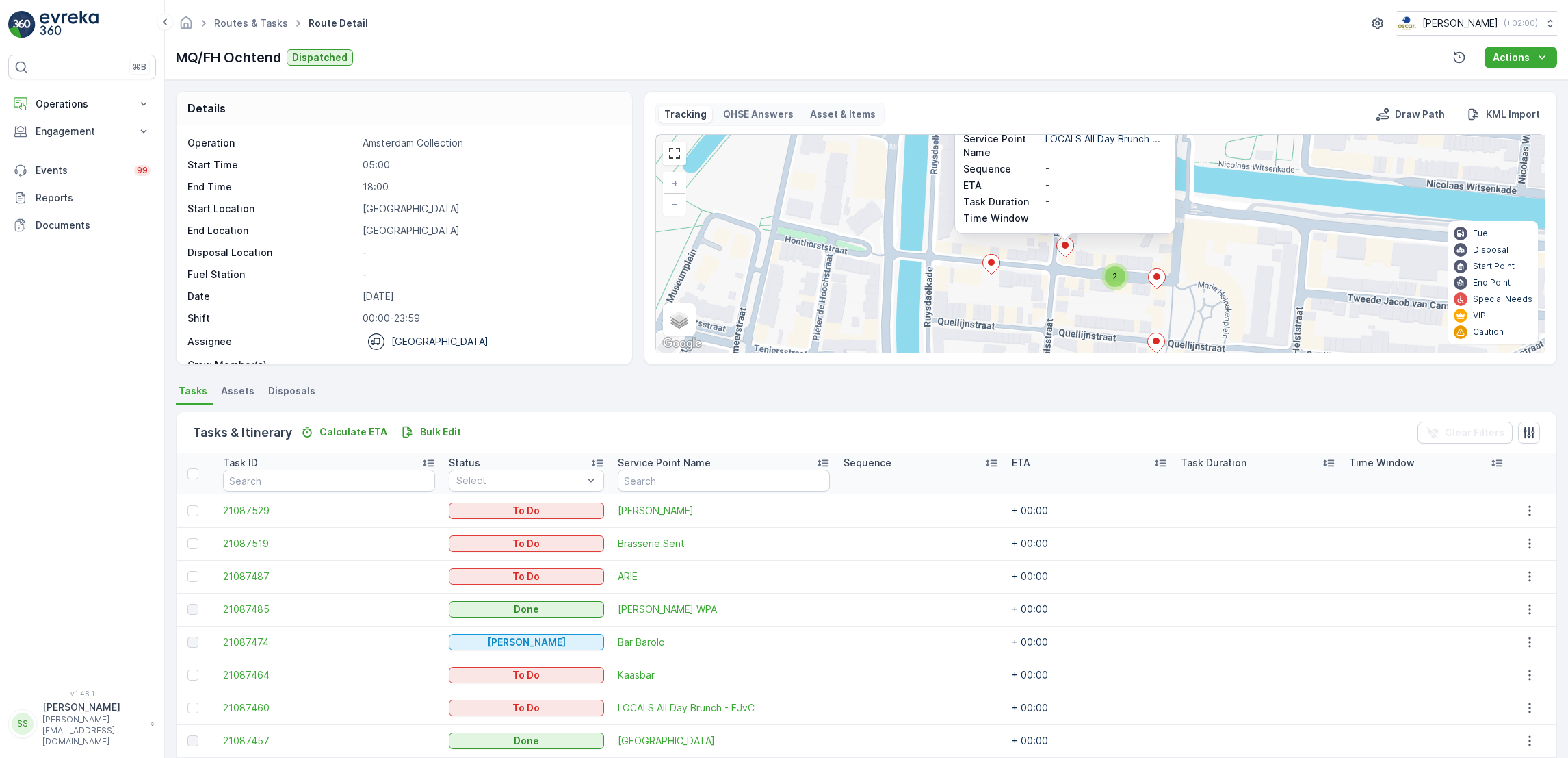
drag, startPoint x: 1259, startPoint y: 298, endPoint x: 1233, endPoint y: 201, distance: 100.4
click at [1233, 201] on div "2 21087460 Status To Do Service Point Name LOCALS All Day Brunch ... Sequence -…" at bounding box center [1101, 243] width 889 height 217
click at [992, 266] on icon at bounding box center [991, 263] width 18 height 19
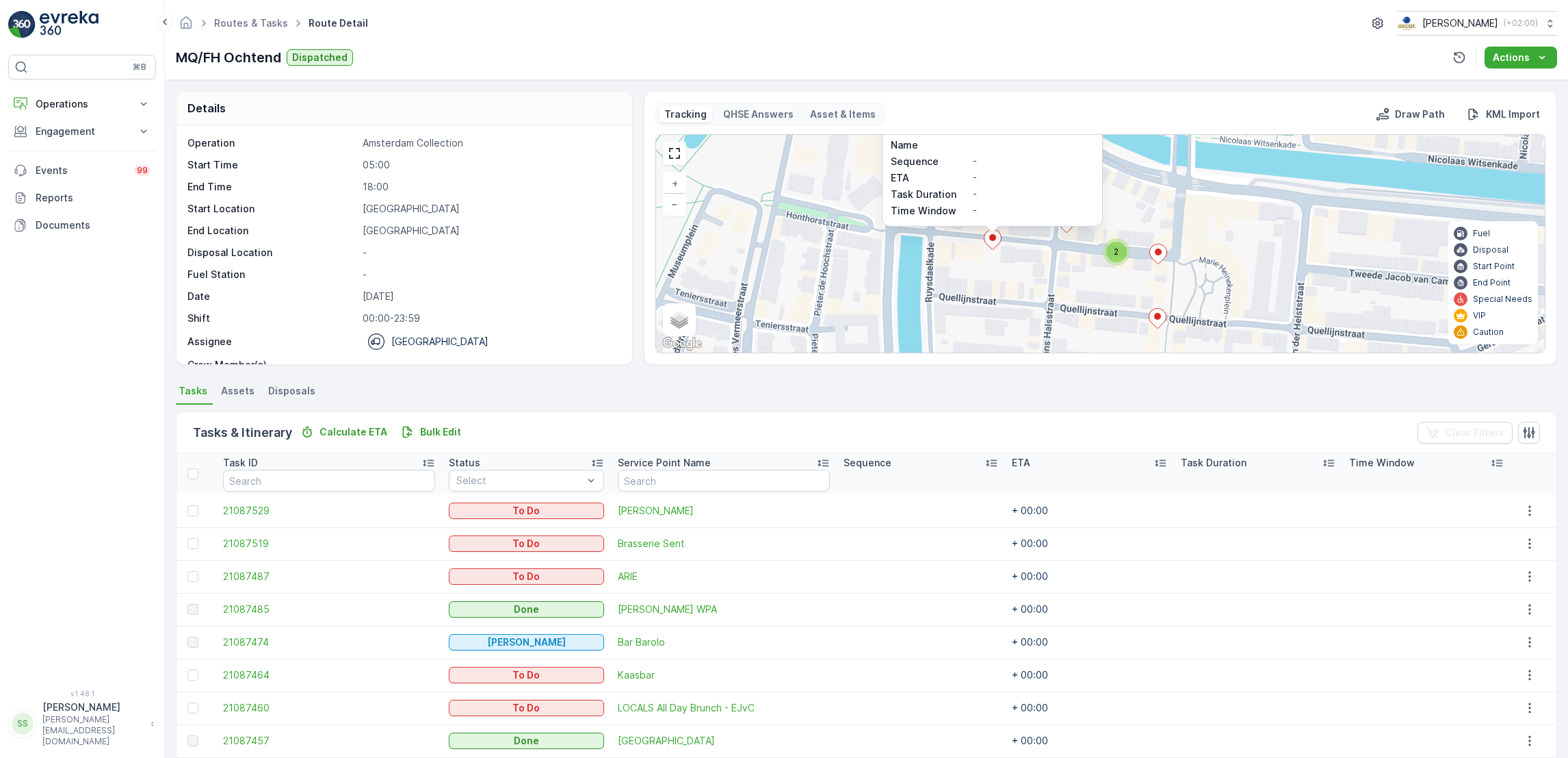
drag, startPoint x: 1177, startPoint y: 260, endPoint x: 1180, endPoint y: 152, distance: 108.0
click at [1180, 152] on div "2 21087451 Status To Do Service Point Name Oeuf Sequence - ETA - Task Duration …" at bounding box center [1101, 243] width 889 height 217
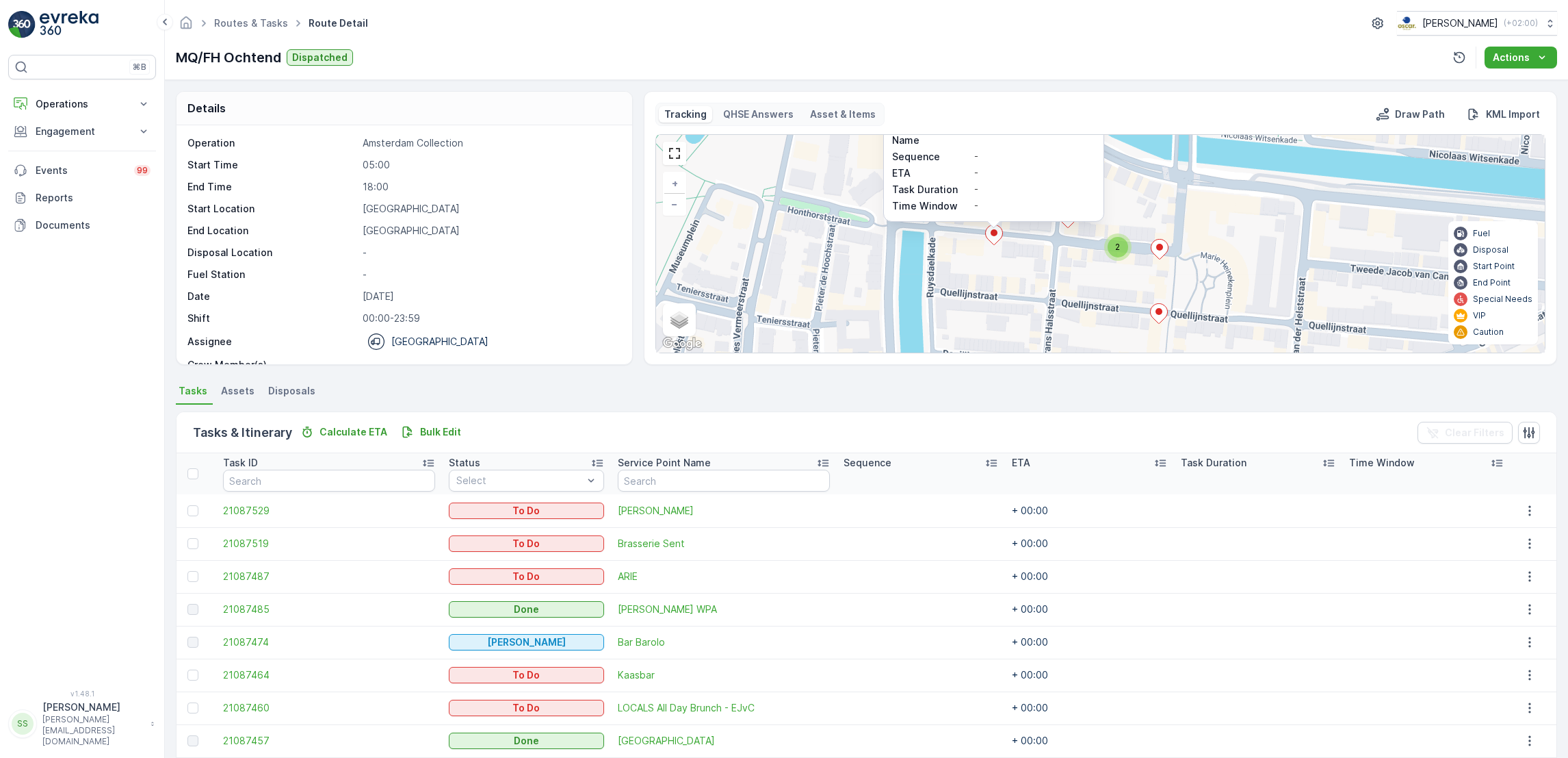
click at [1064, 231] on div at bounding box center [1068, 219] width 18 height 24
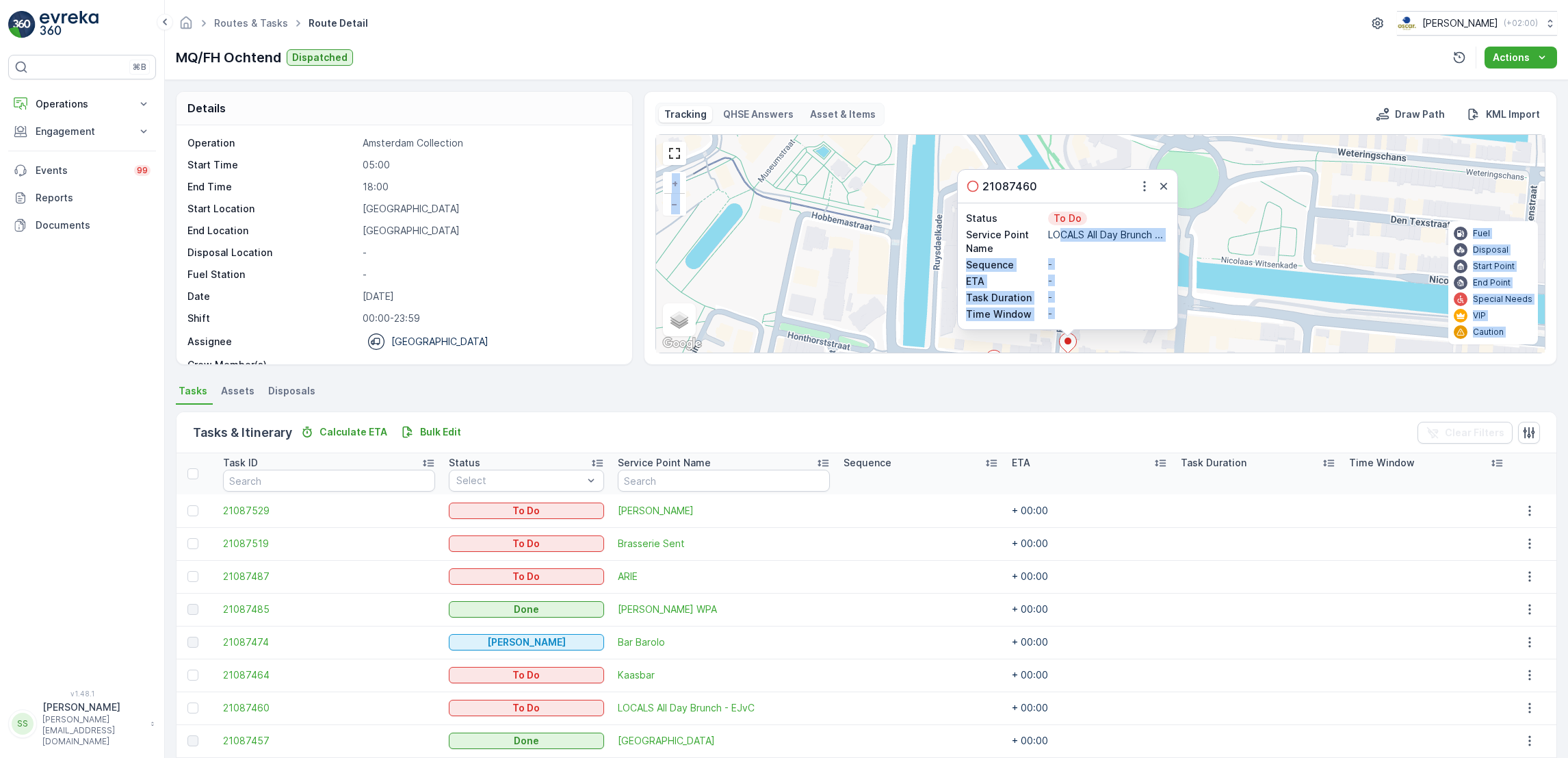
drag, startPoint x: 1062, startPoint y: 236, endPoint x: 1222, endPoint y: 238, distance: 160.0
click at [1222, 238] on div "2 21087460 Status To Do Service Point Name LOCALS All Day Brunch ... Sequence -…" at bounding box center [1101, 243] width 889 height 217
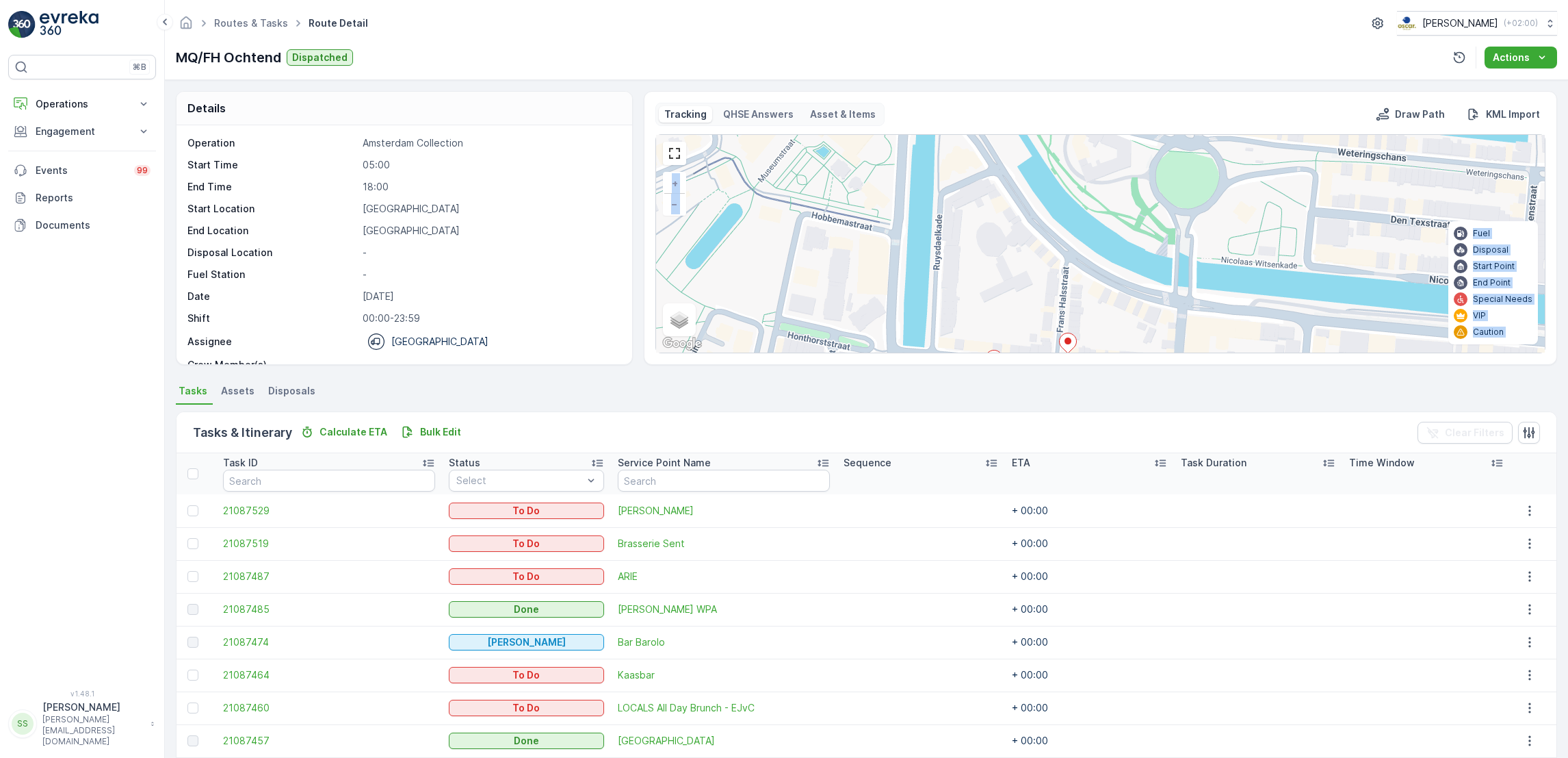
click at [1075, 337] on icon at bounding box center [1068, 342] width 18 height 20
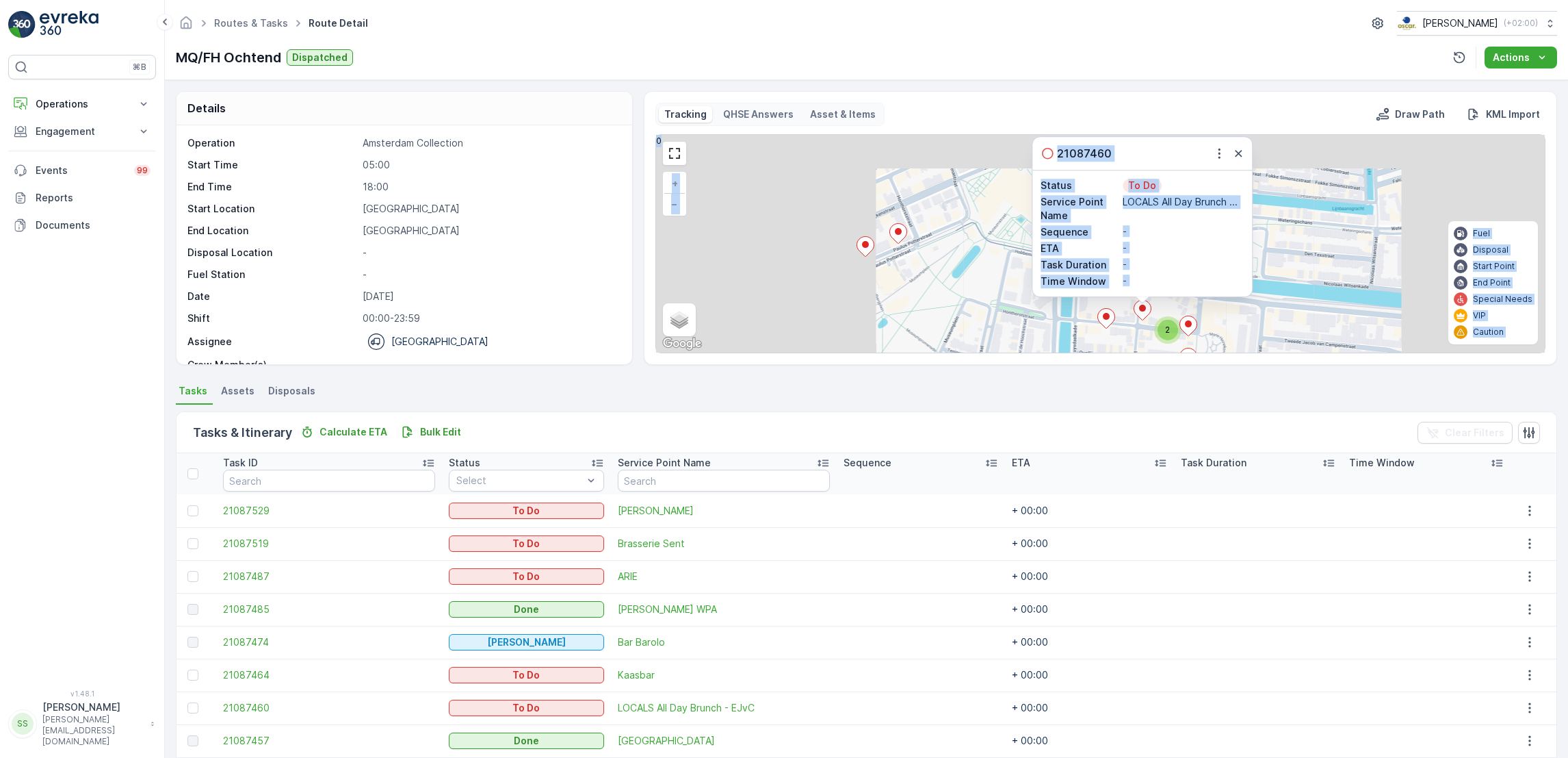
scroll to position [4, 0]
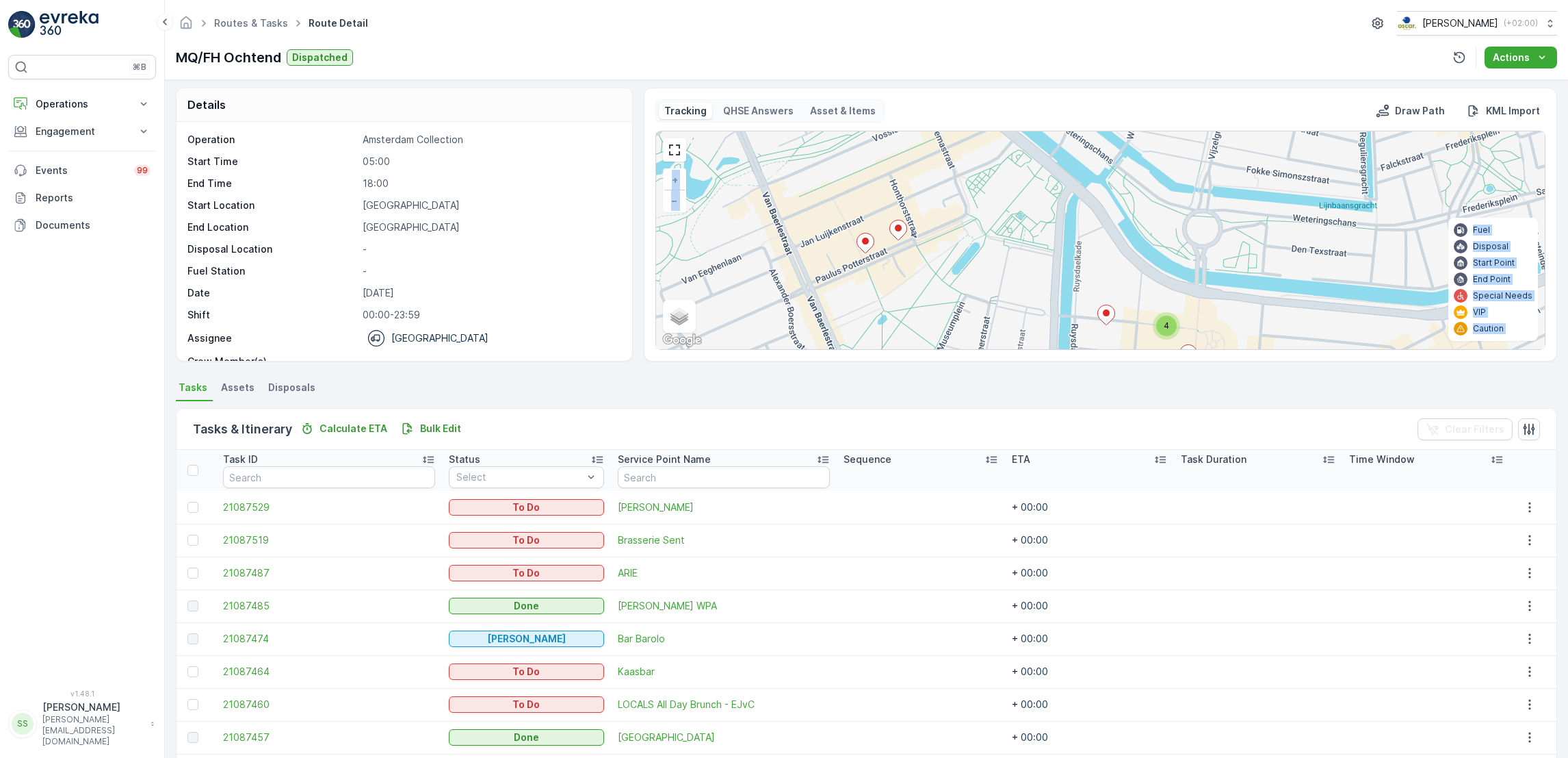
click at [1107, 325] on div at bounding box center [1106, 317] width 18 height 24
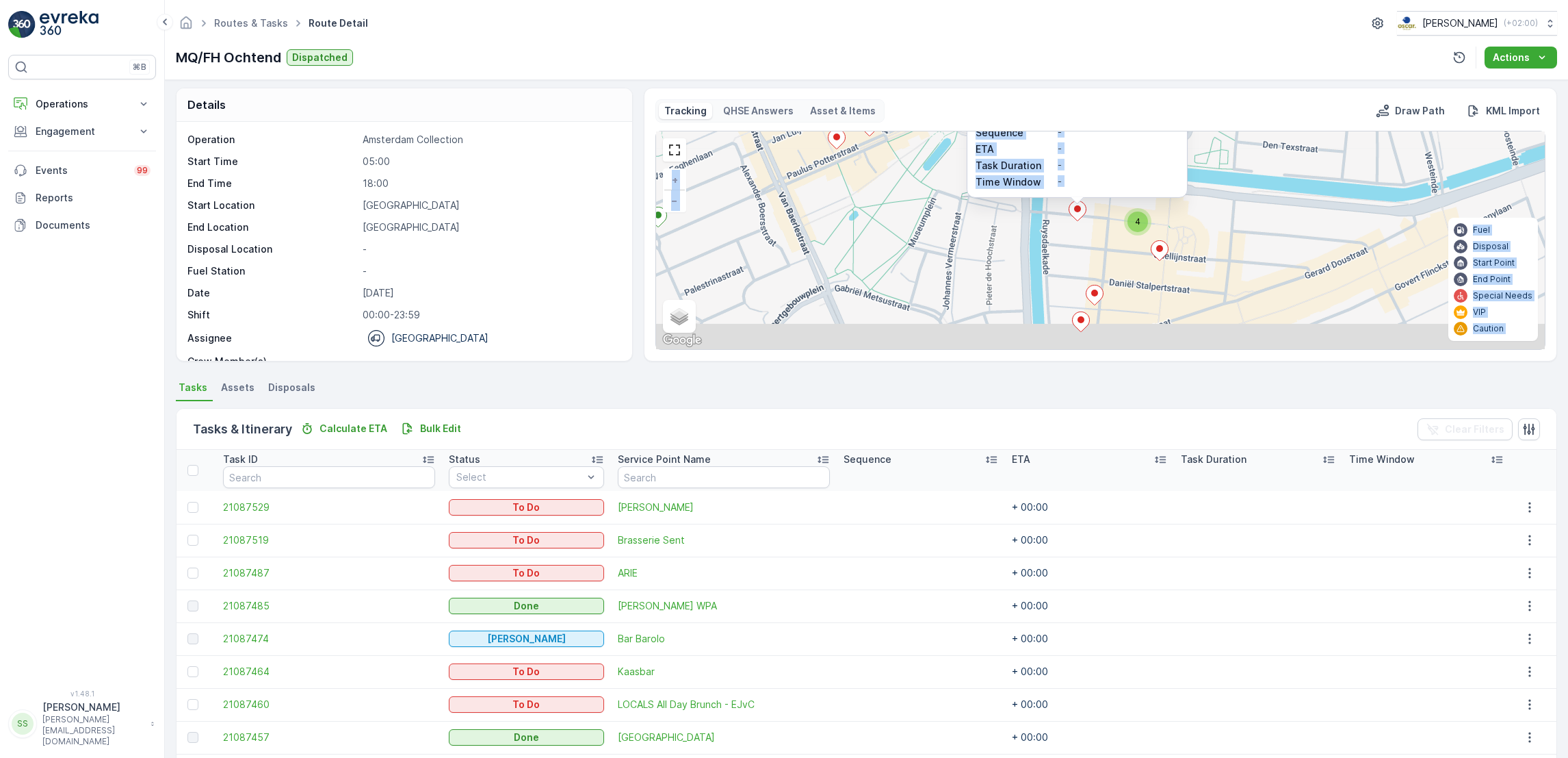
scroll to position [0, 0]
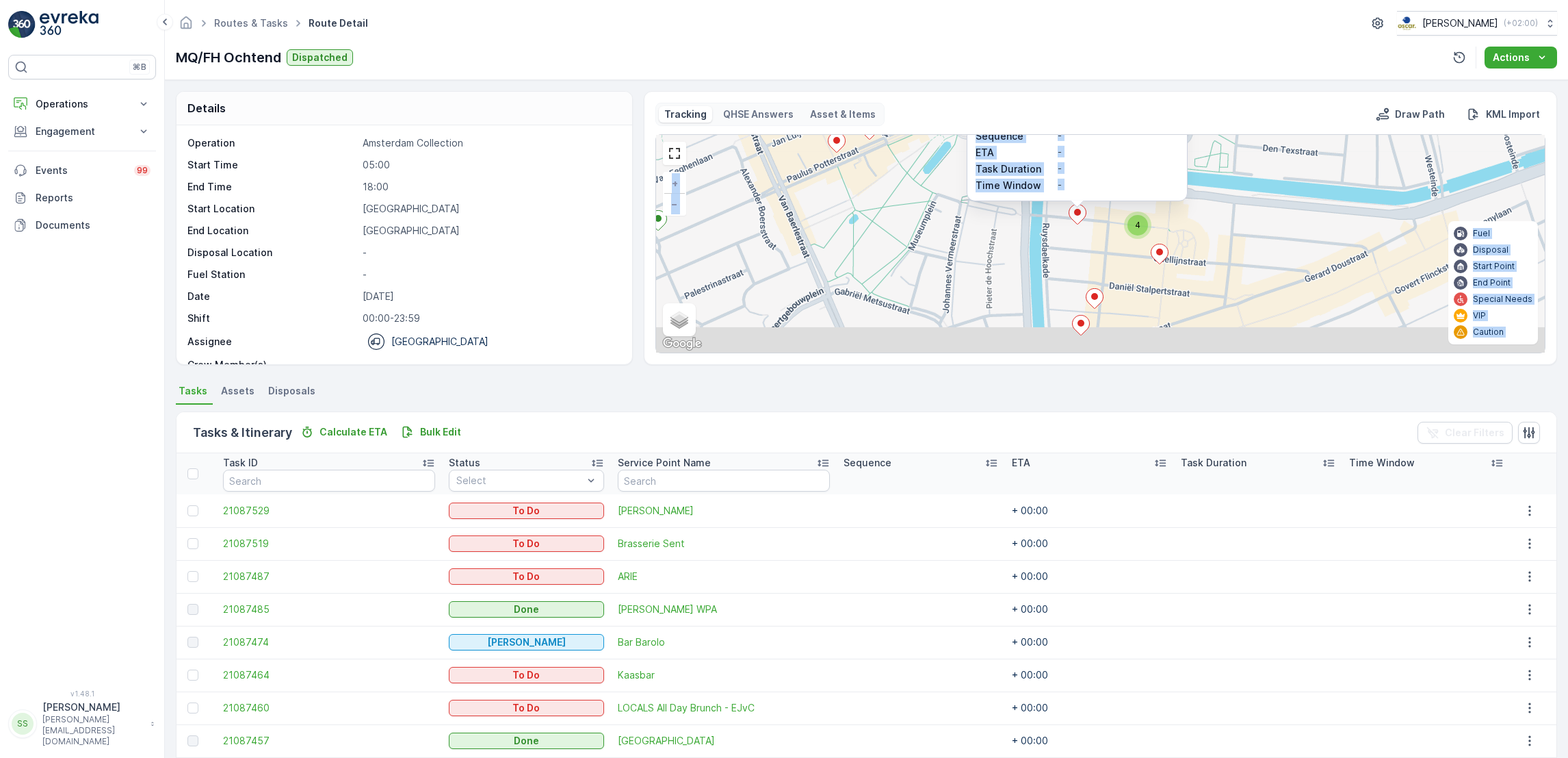
drag, startPoint x: 1291, startPoint y: 217, endPoint x: 1262, endPoint y: 88, distance: 132.2
click at [1262, 88] on div "Details Operation Amsterdam Collection Start Time 05:00 End Time 18:00 Start Lo…" at bounding box center [866, 419] width 1403 height 678
click at [1159, 252] on ellipse at bounding box center [1159, 250] width 7 height 7
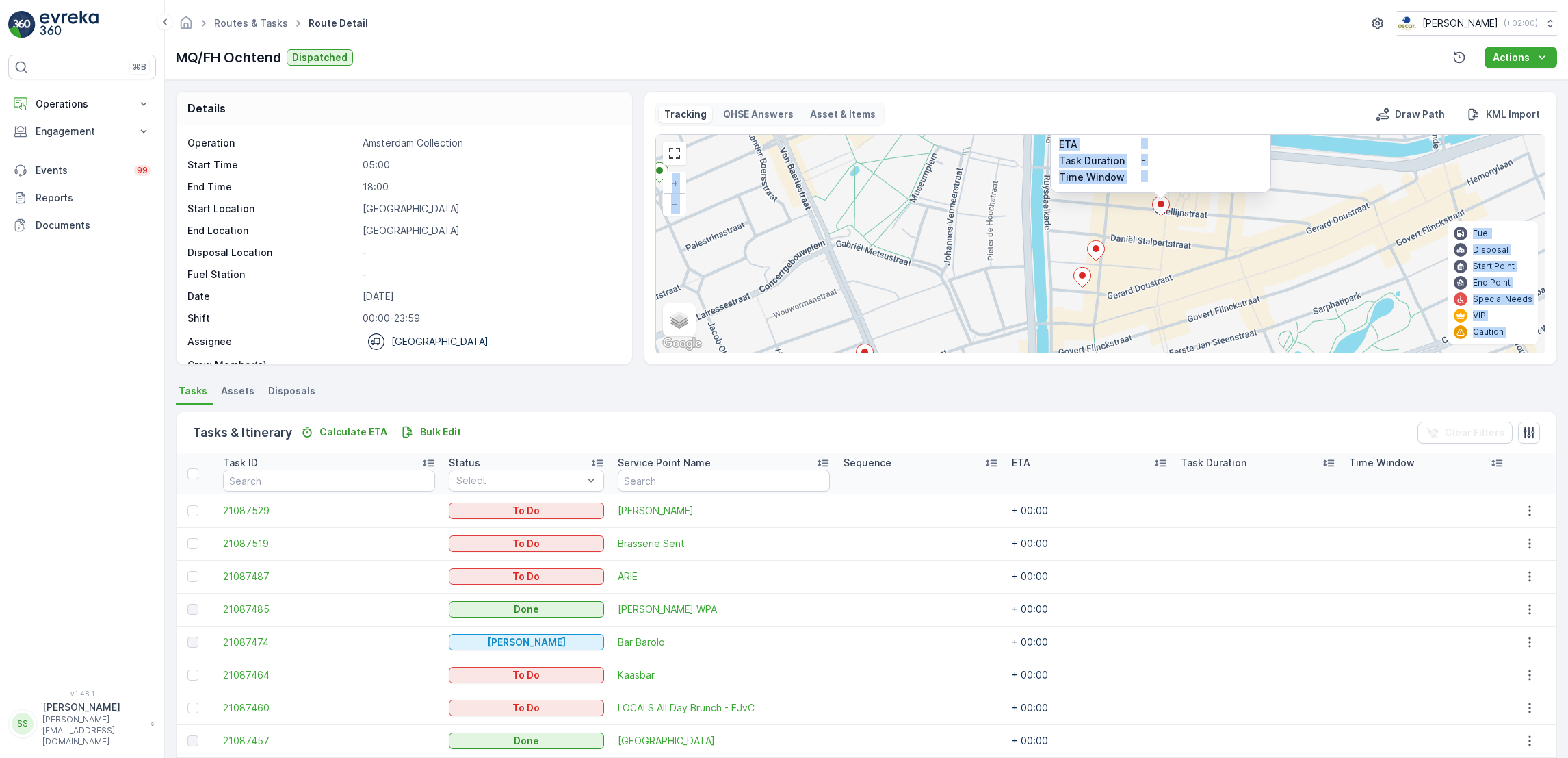
drag, startPoint x: 1320, startPoint y: 236, endPoint x: 1322, endPoint y: 100, distance: 136.0
click at [1322, 100] on div "Tracking QHSE Answers Asset & Items Draw Path KML Import 4 21087487 Status To D…" at bounding box center [1101, 227] width 914 height 274
click at [1092, 259] on icon at bounding box center [1096, 250] width 18 height 20
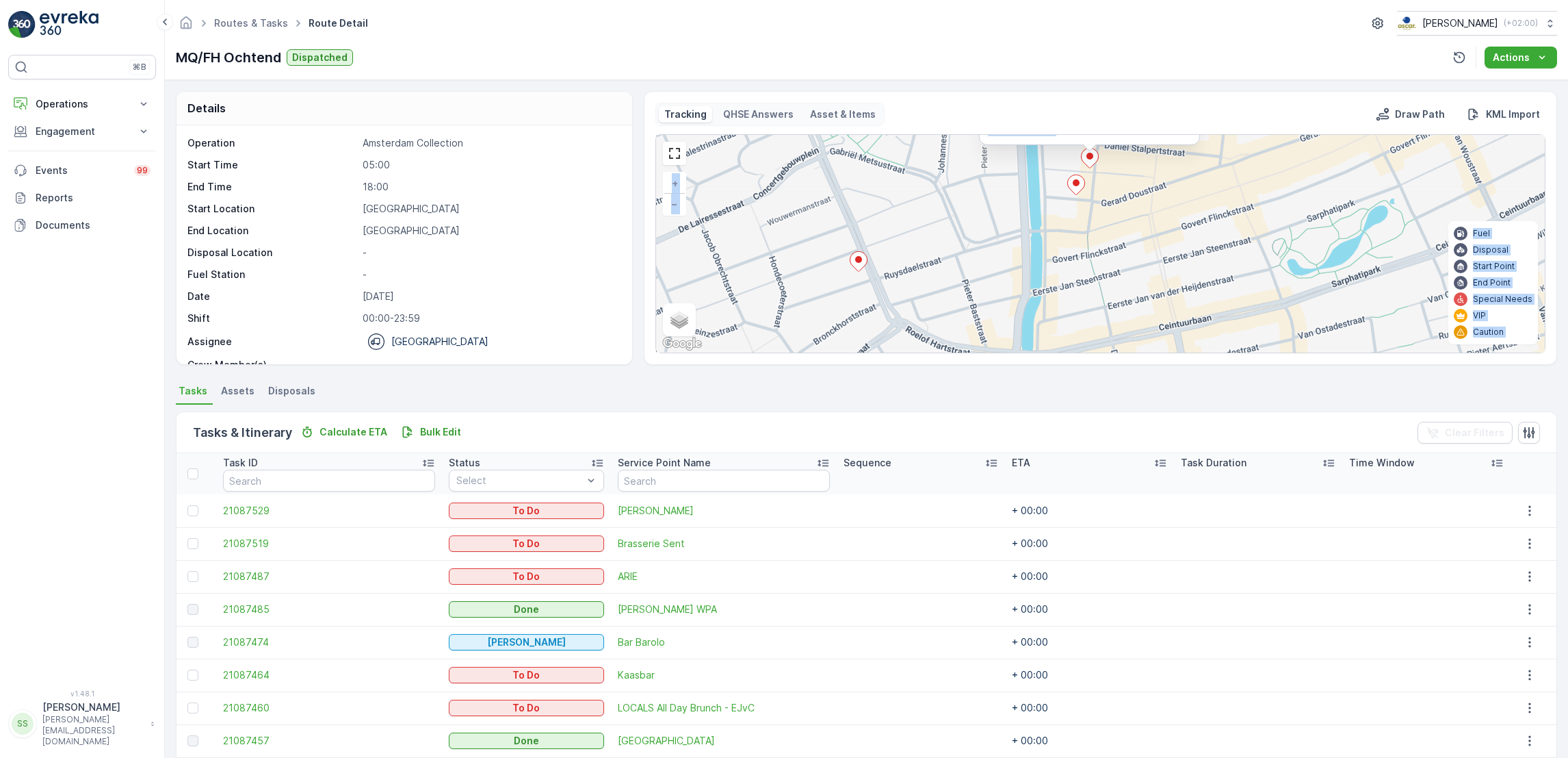
drag, startPoint x: 1278, startPoint y: 313, endPoint x: 1271, endPoint y: 127, distance: 186.1
click at [1271, 127] on div "Tracking QHSE Answers Asset & Items Draw Path KML Import 4 21087428 Status To D…" at bounding box center [1101, 227] width 890 height 250
click at [1073, 187] on icon at bounding box center [1076, 183] width 18 height 19
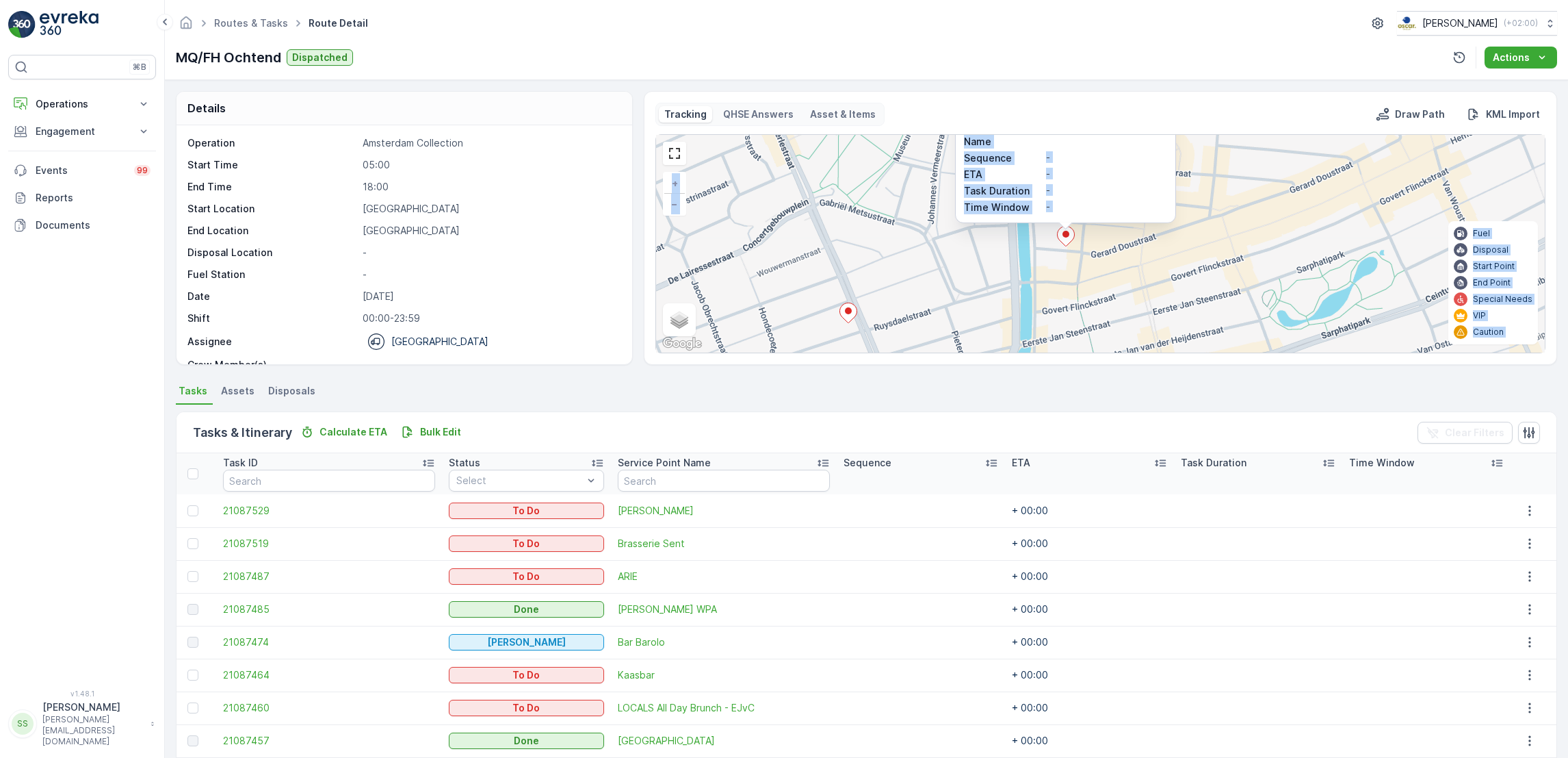
drag, startPoint x: 1244, startPoint y: 280, endPoint x: 1224, endPoint y: 138, distance: 143.4
click at [1224, 138] on div "4 21087519 Status To Do Service Point Name Brasserie Sent Sequence - ETA - Task…" at bounding box center [1101, 243] width 889 height 217
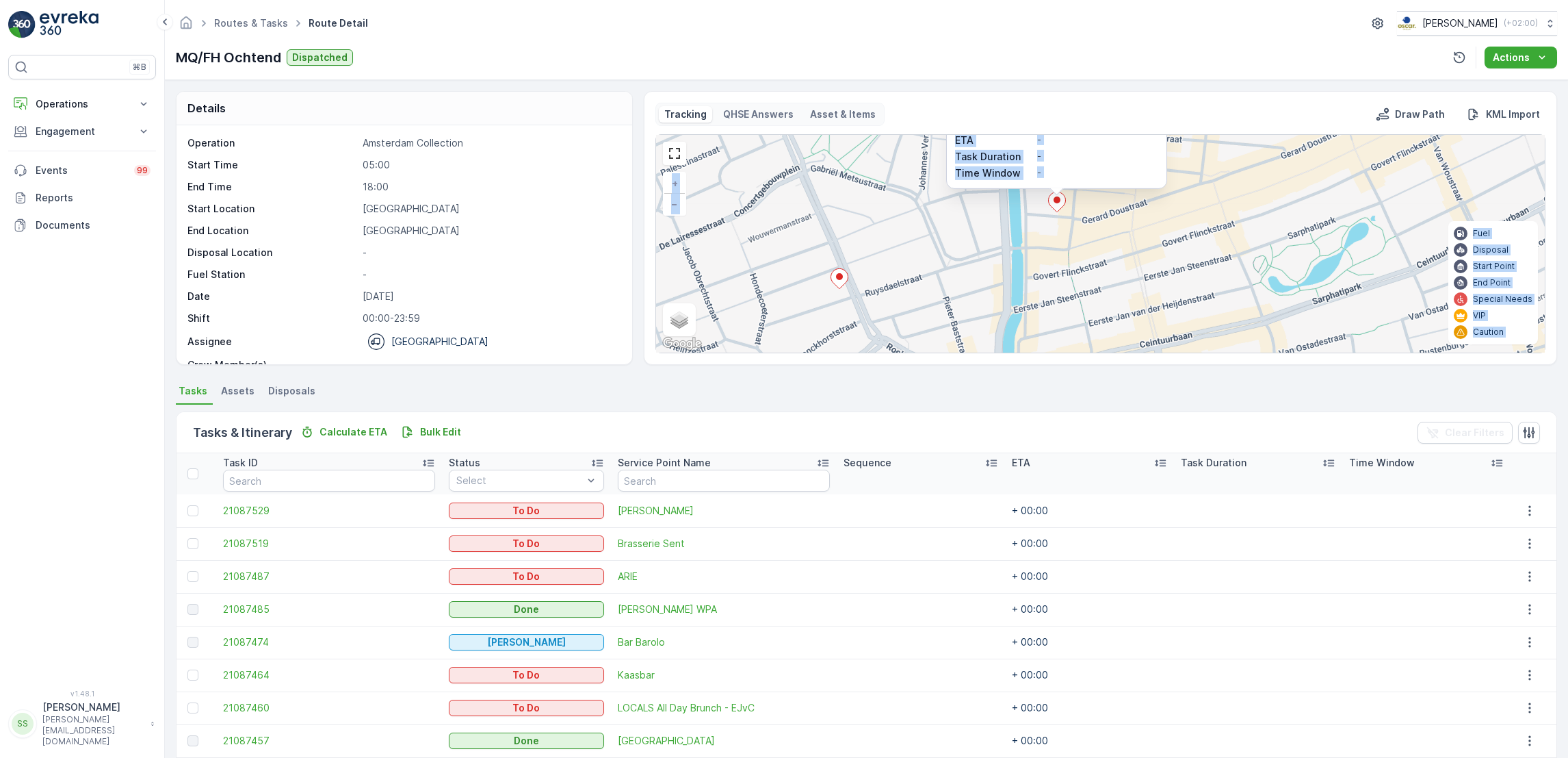
drag, startPoint x: 1231, startPoint y: 247, endPoint x: 1212, endPoint y: 129, distance: 119.5
click at [1212, 129] on div "Tracking QHSE Answers Asset & Items Draw Path KML Import 4 21087519 Status To D…" at bounding box center [1101, 227] width 890 height 250
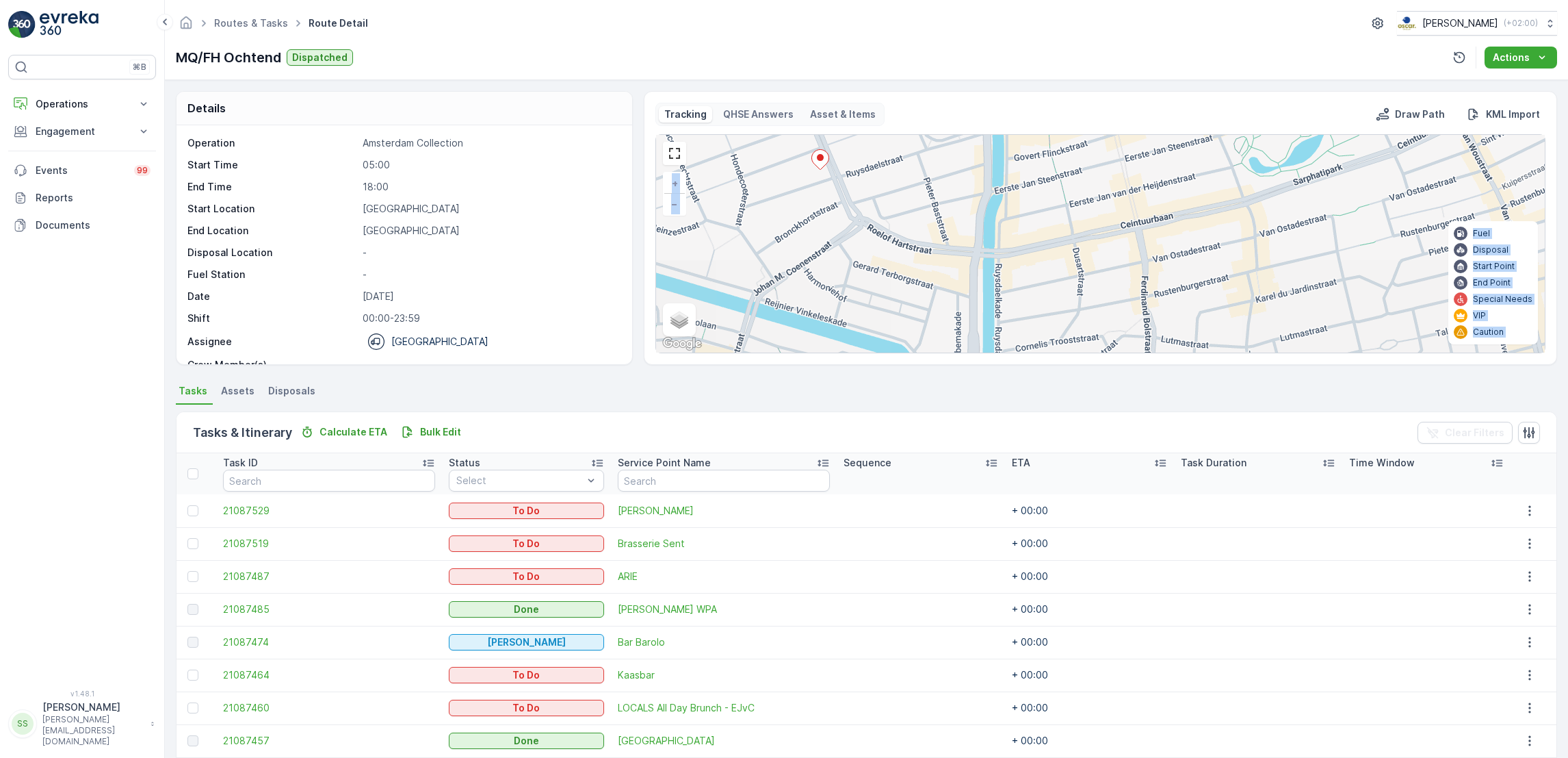
scroll to position [42, 0]
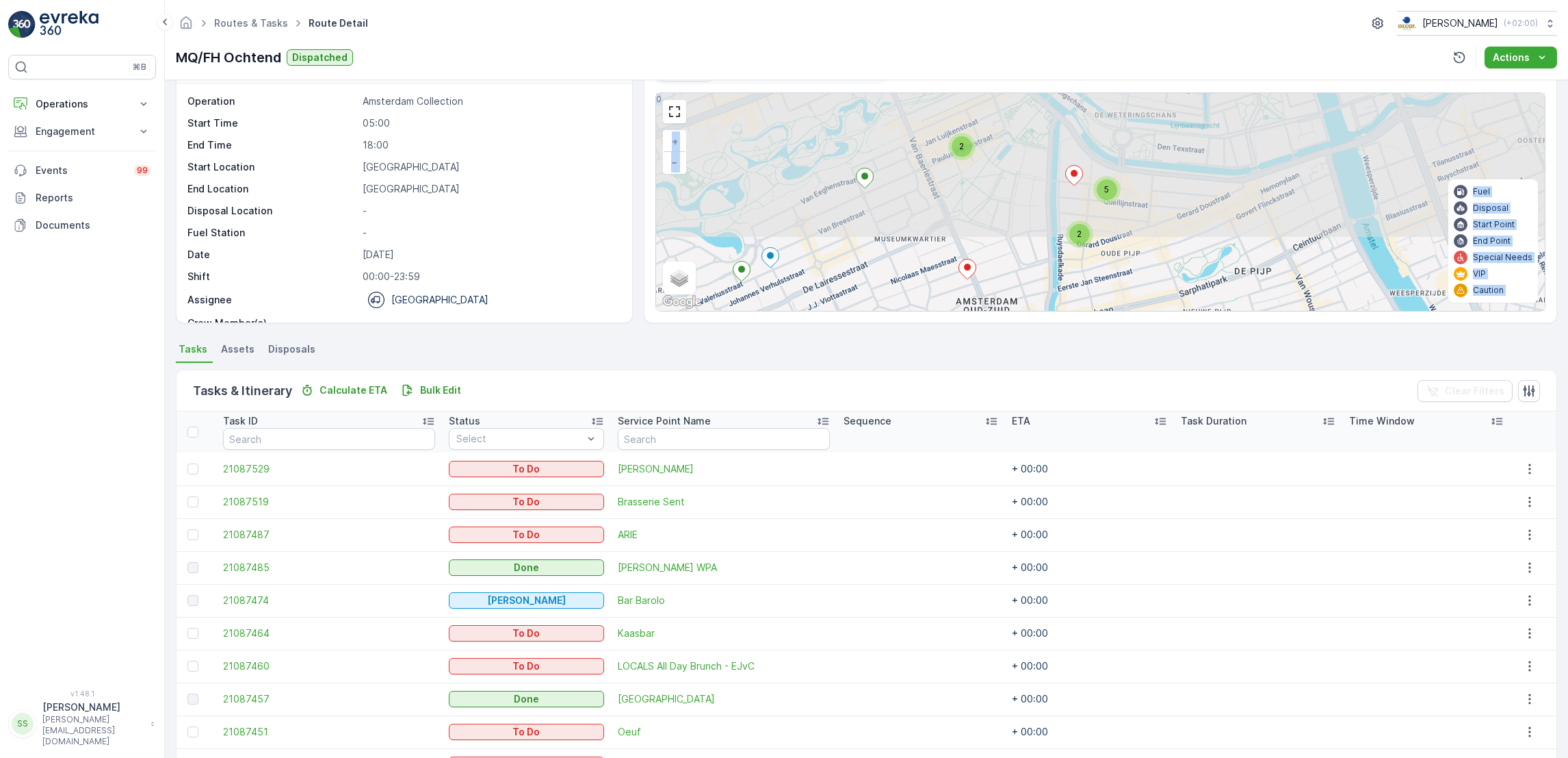
drag, startPoint x: 1213, startPoint y: 163, endPoint x: 1163, endPoint y: 317, distance: 161.9
click at [1163, 317] on div "Tracking QHSE Answers Asset & Items Draw Path KML Import 2 2 5 + − Satellite Ro…" at bounding box center [1101, 186] width 914 height 274
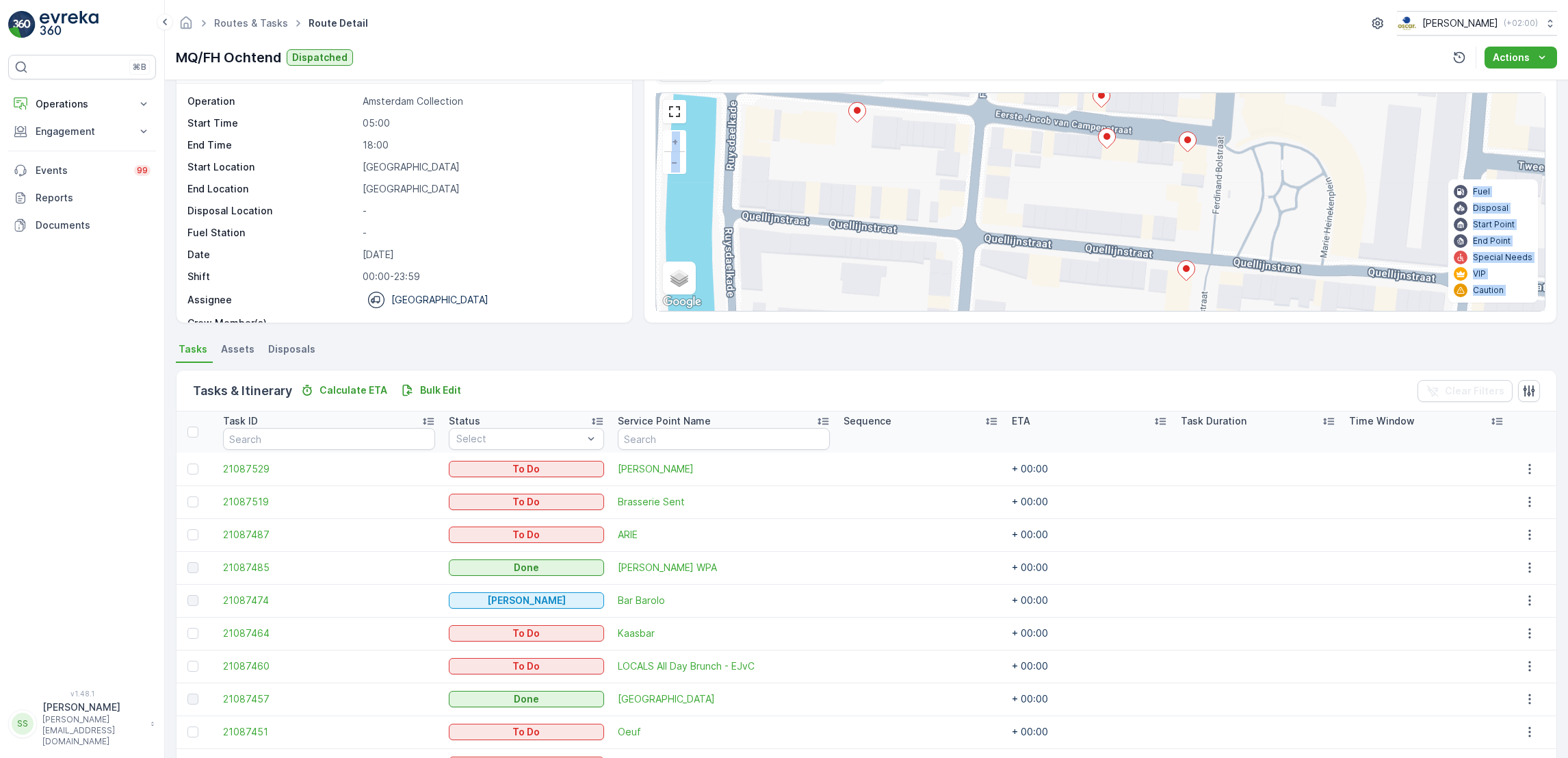
click at [1181, 145] on icon at bounding box center [1187, 142] width 18 height 19
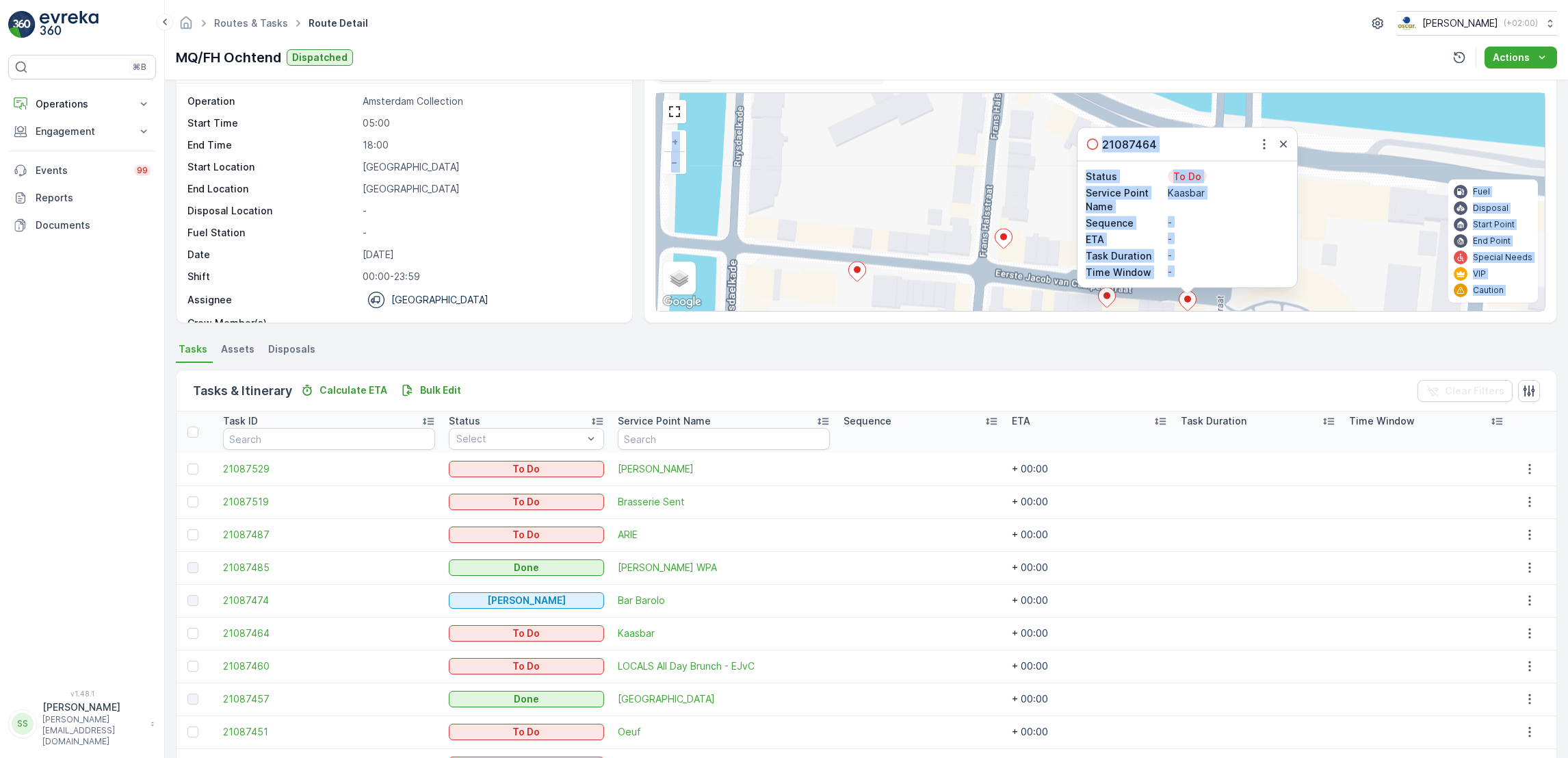
click at [1109, 300] on icon at bounding box center [1107, 297] width 18 height 19
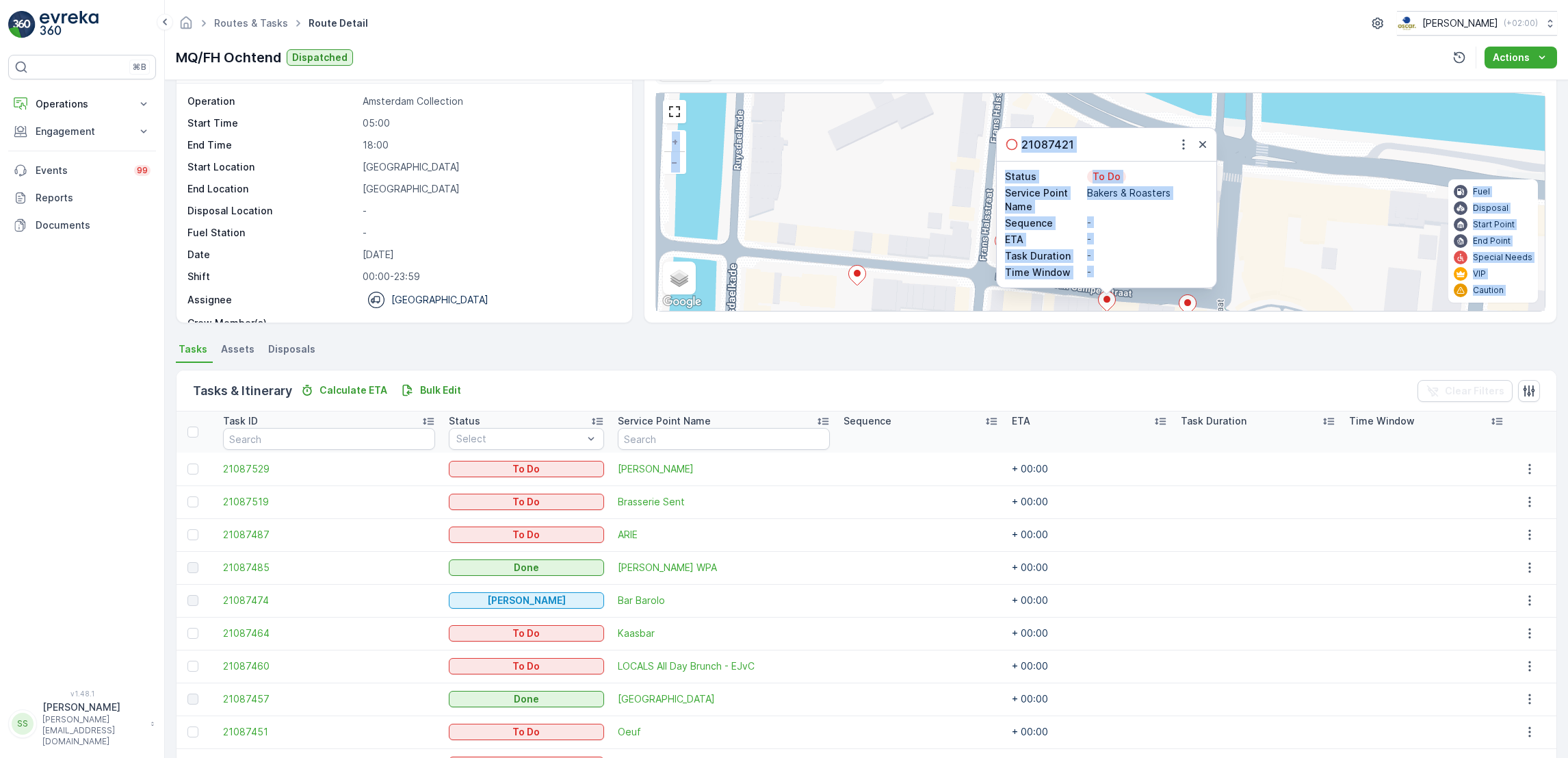
click at [850, 263] on div "21087421 Status To Do Service Point Name Bakers & Roasters Sequence - ETA - Tas…" at bounding box center [1101, 202] width 889 height 217
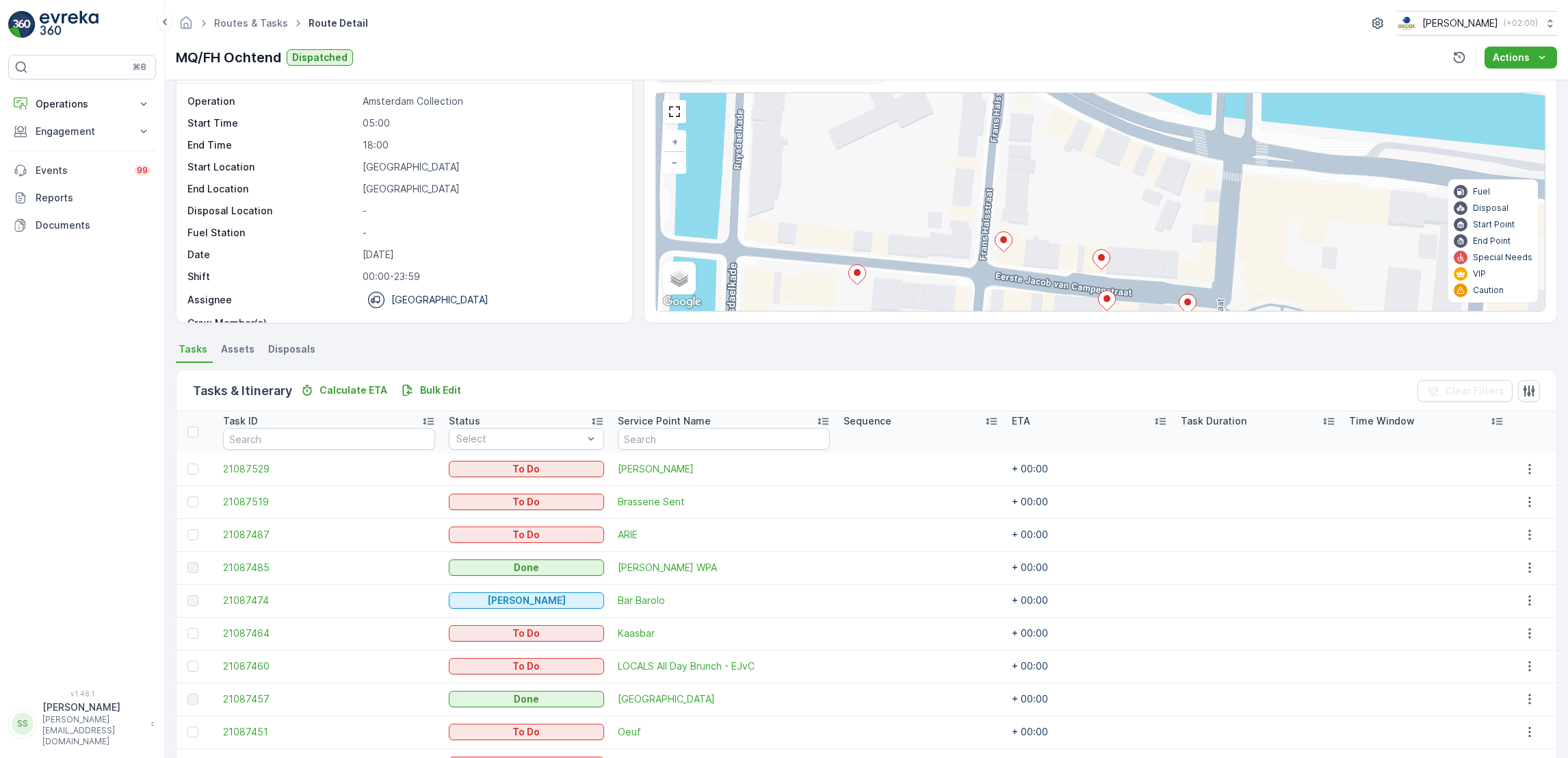
click at [856, 275] on ellipse at bounding box center [857, 272] width 7 height 7
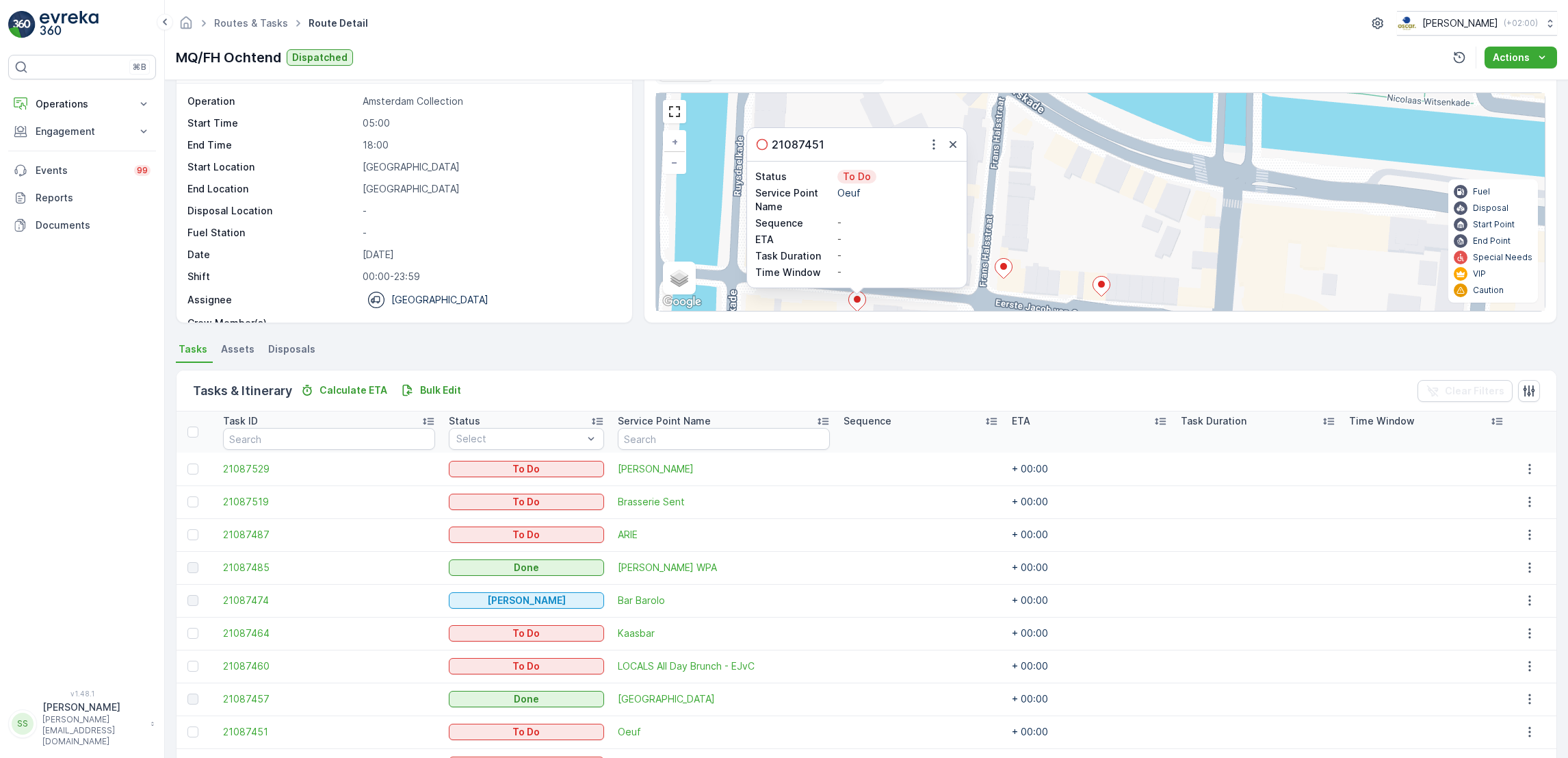
click at [1006, 272] on icon at bounding box center [1004, 269] width 18 height 19
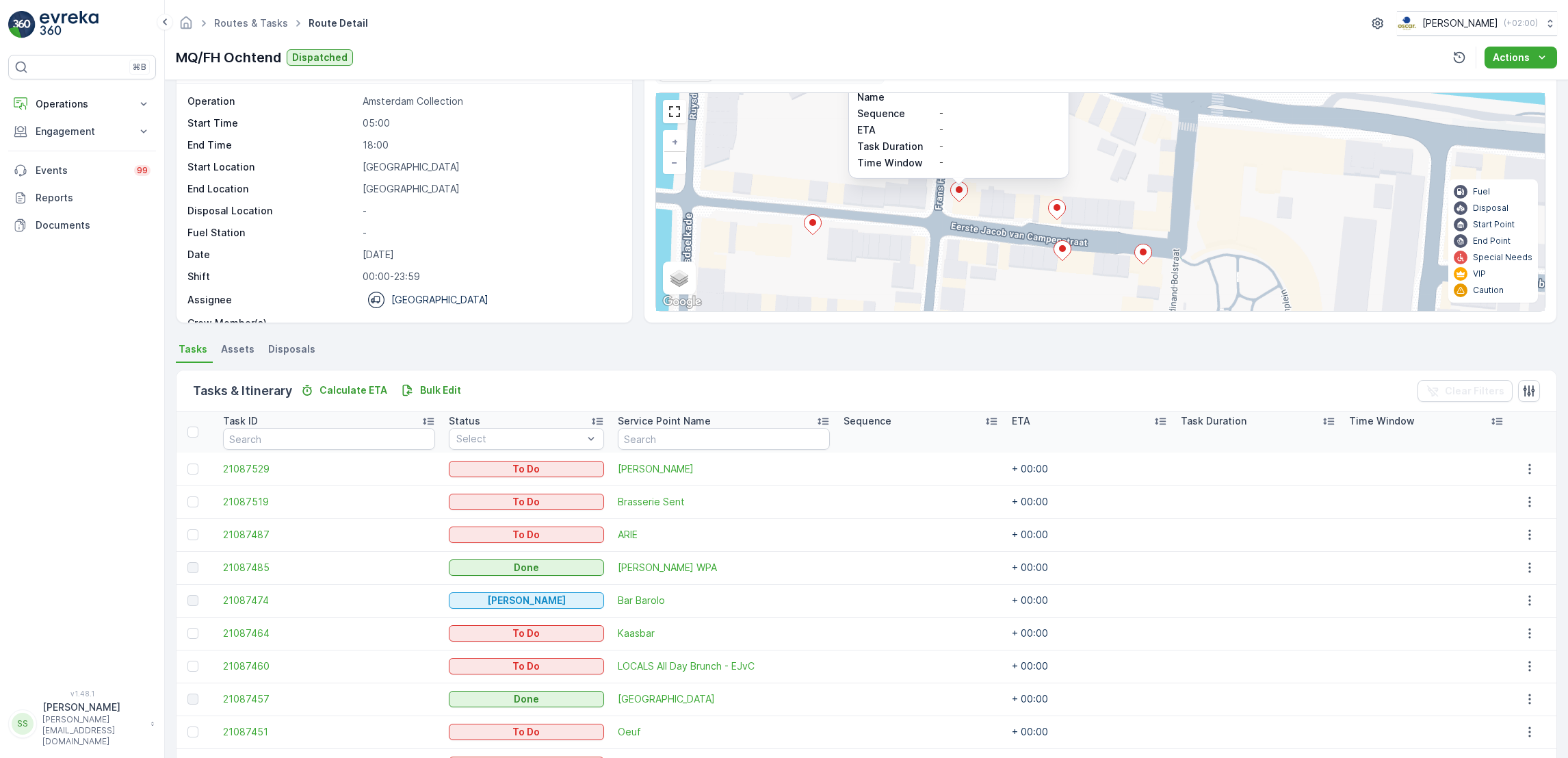
drag, startPoint x: 1185, startPoint y: 261, endPoint x: 1107, endPoint y: 107, distance: 172.6
click at [1107, 107] on div "21087460 Status To Do Service Point Name LOCALS All Day Brunch ... Sequence - E…" at bounding box center [1101, 202] width 889 height 217
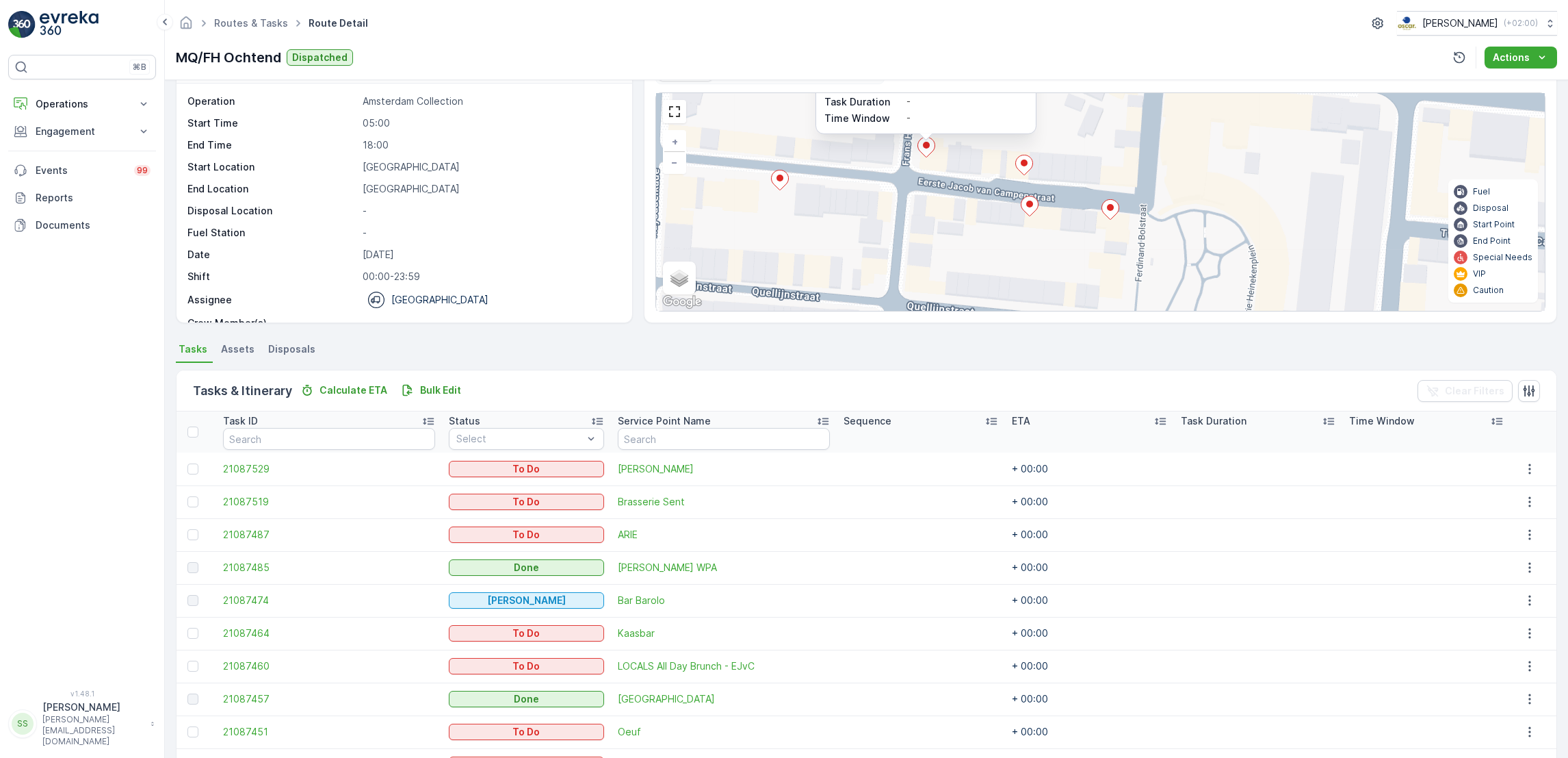
click at [1115, 212] on icon at bounding box center [1110, 208] width 18 height 19
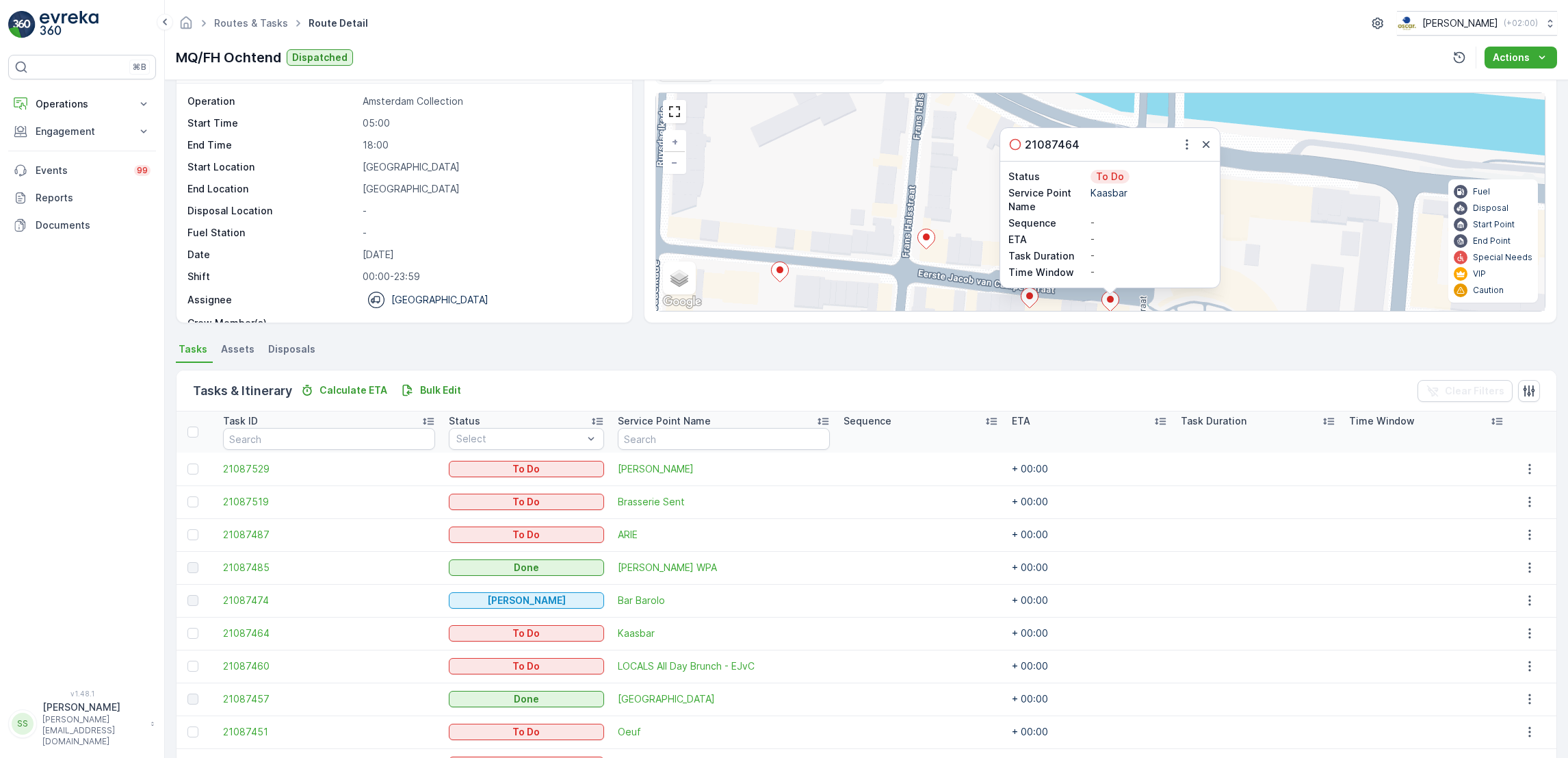
click at [1031, 307] on icon at bounding box center [1029, 297] width 18 height 20
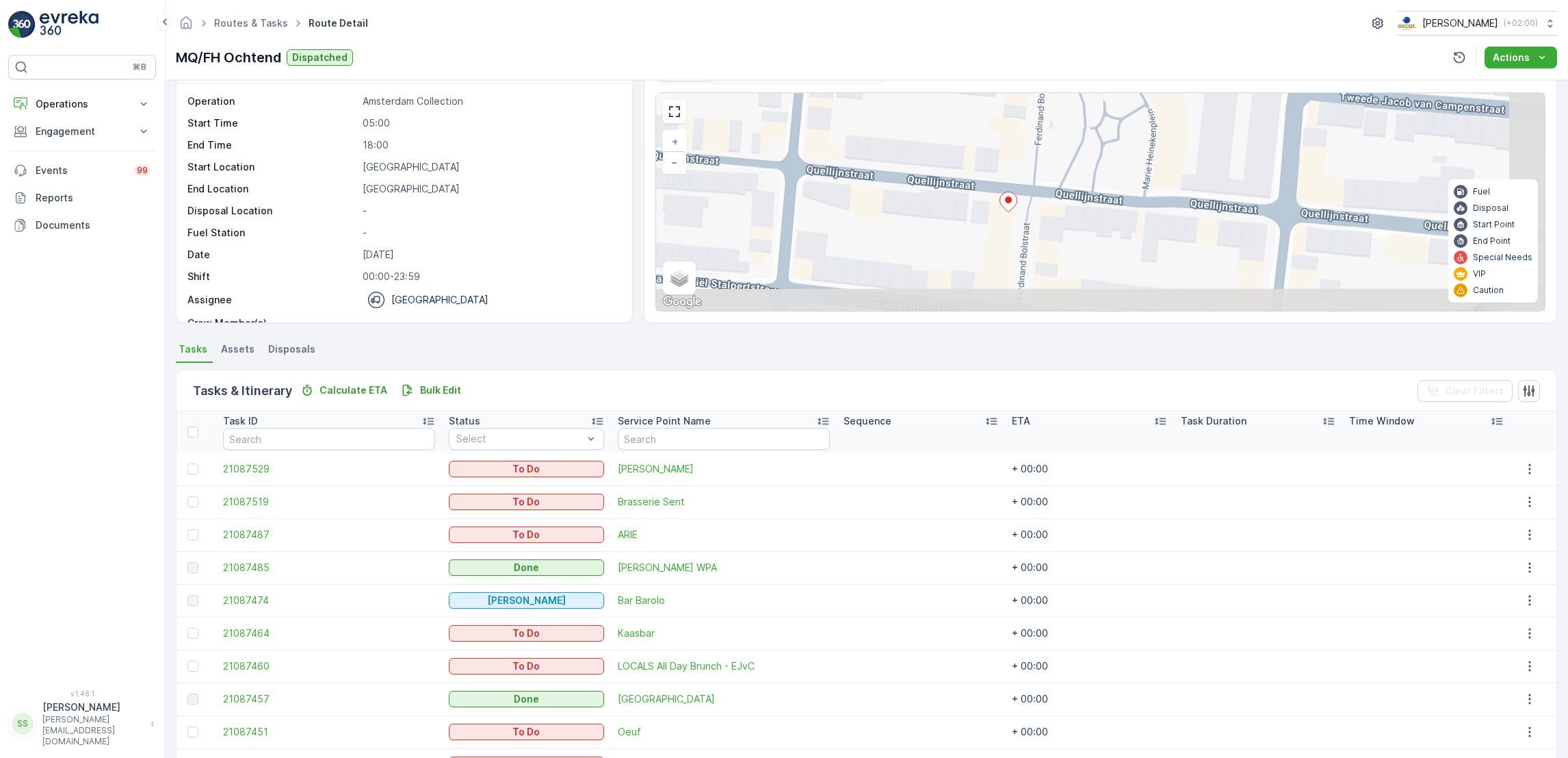
drag, startPoint x: 1251, startPoint y: 288, endPoint x: 1150, endPoint y: 57, distance: 252.1
click at [1150, 57] on div "Routes & Tasks Route Detail [PERSON_NAME] ( +02:00 ) MQ/FH Ochtend Dispatched A…" at bounding box center [866, 379] width 1403 height 758
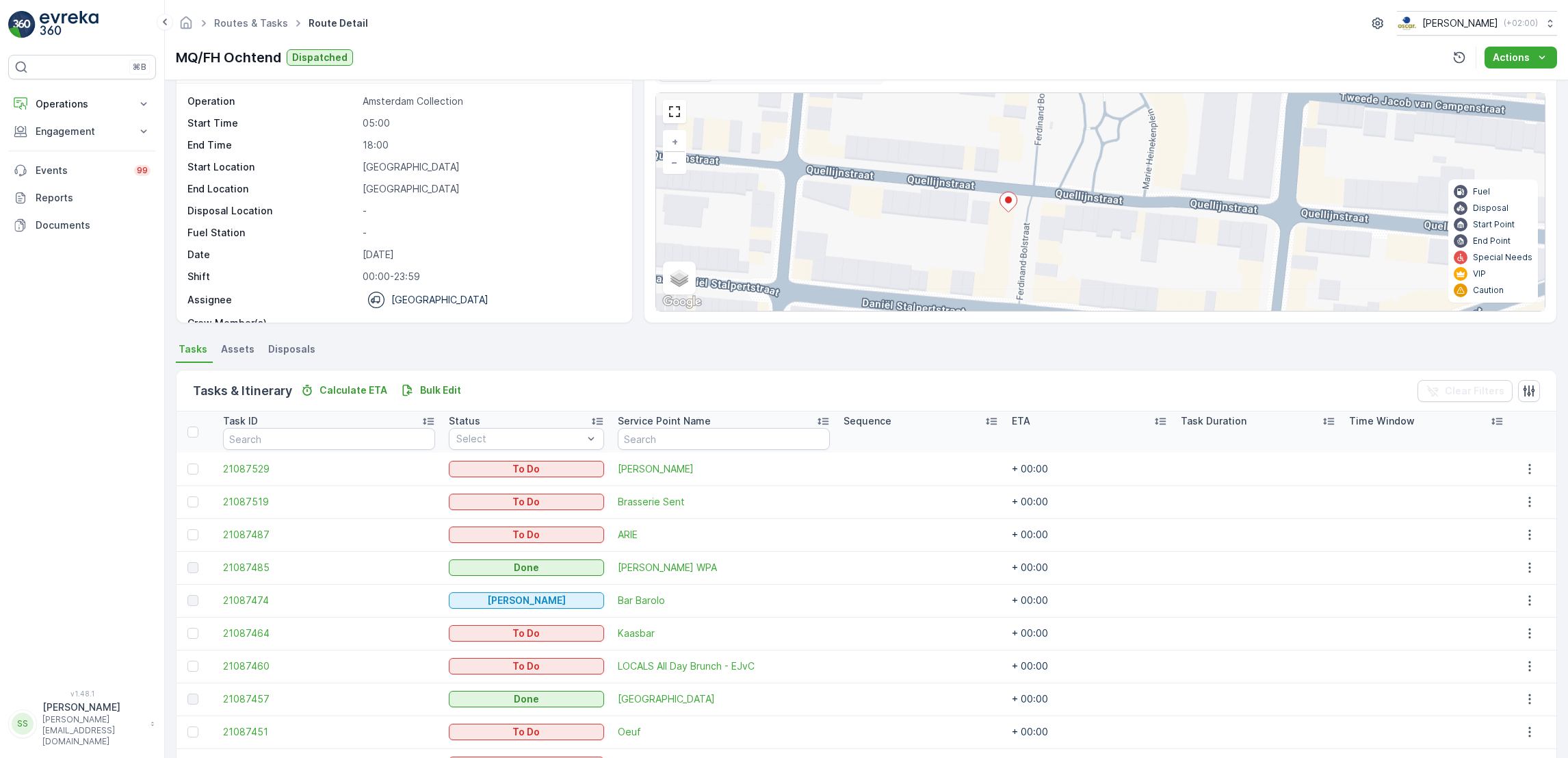
click at [1011, 210] on icon at bounding box center [1008, 202] width 18 height 20
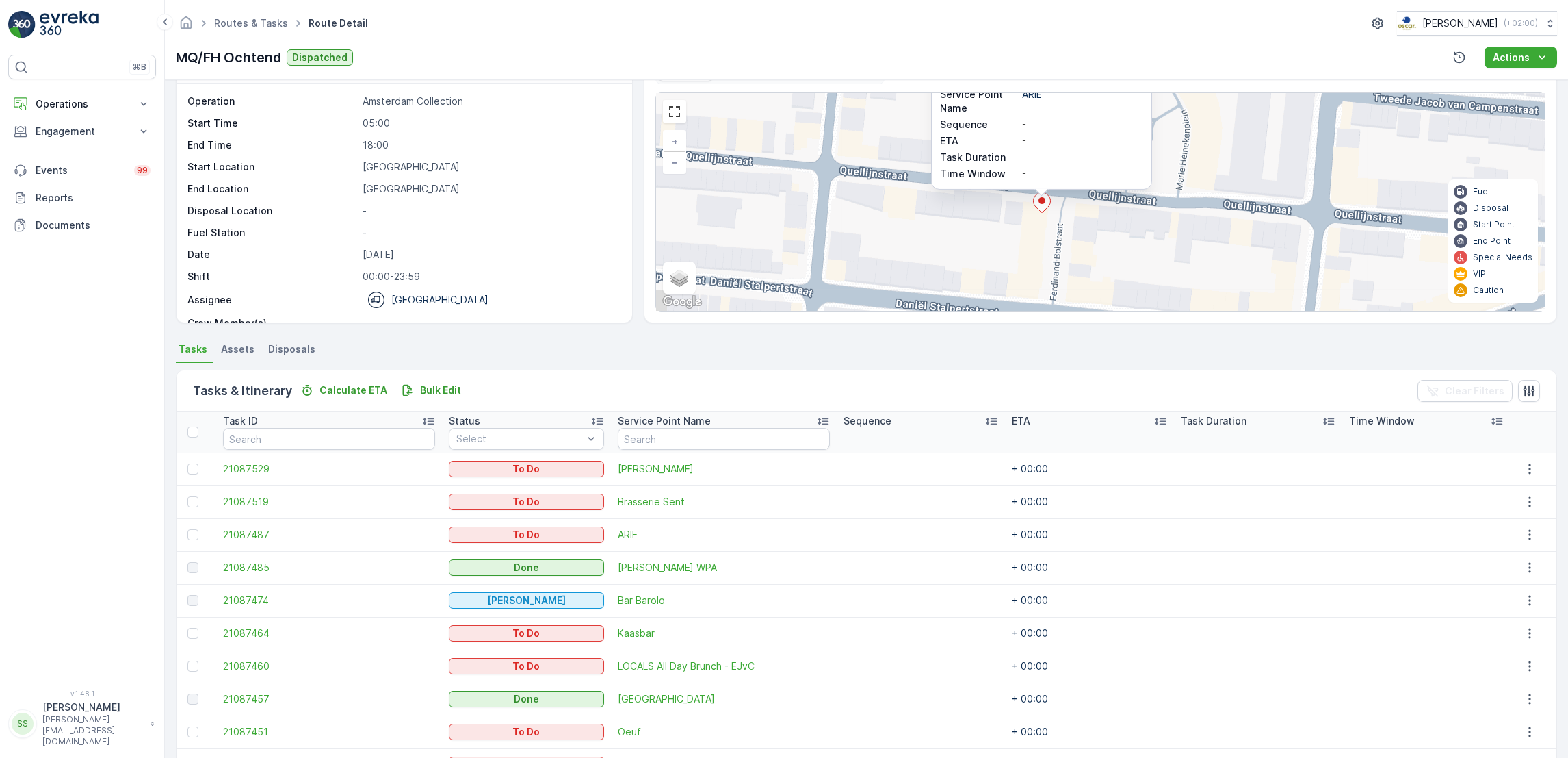
drag, startPoint x: 1151, startPoint y: 249, endPoint x: 1185, endPoint y: 151, distance: 103.7
click at [1185, 151] on div "21087487 Status To Do Service Point Name ARIE Sequence - ETA - Task Duration - …" at bounding box center [1101, 202] width 889 height 217
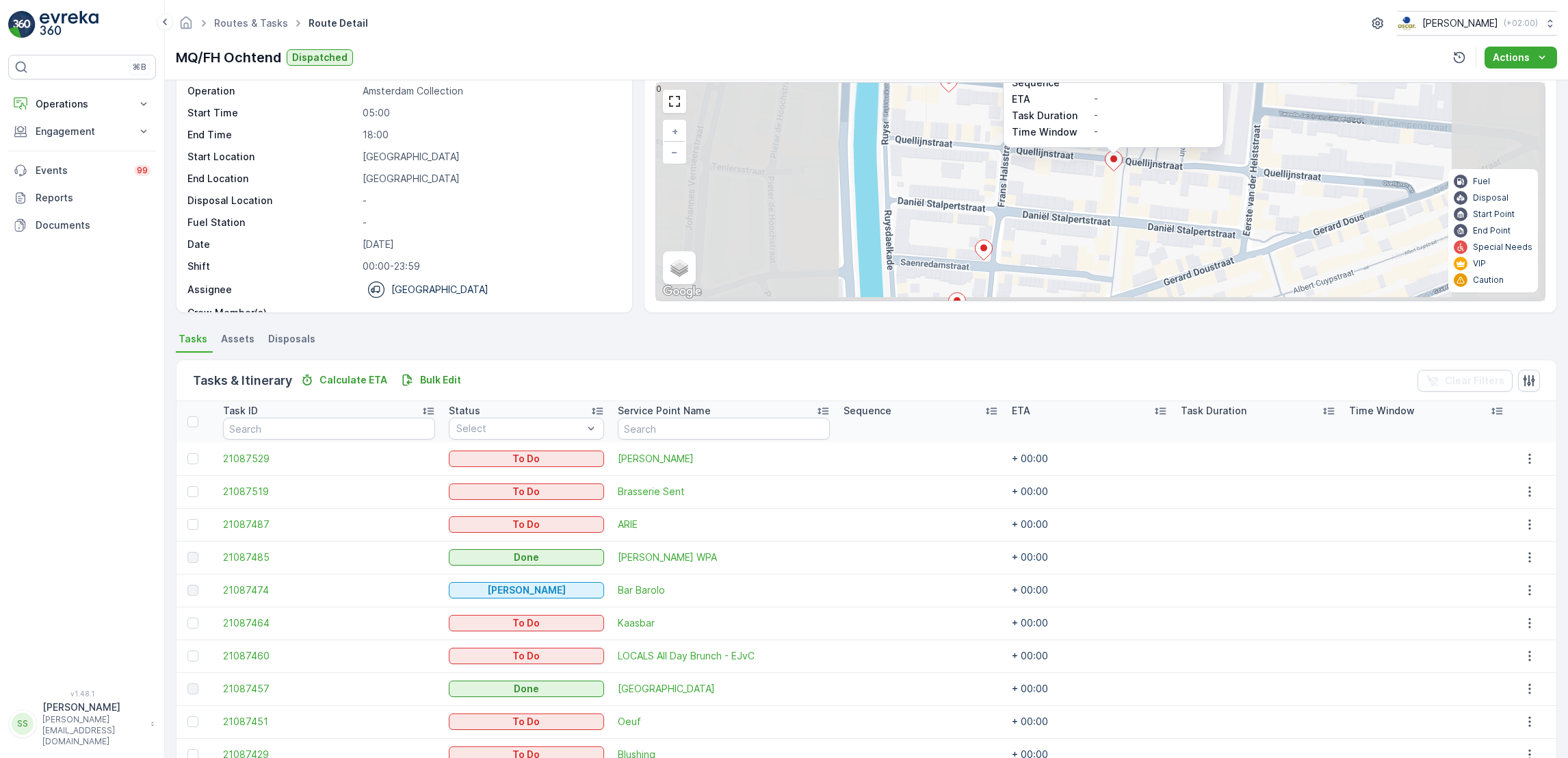
scroll to position [54, 0]
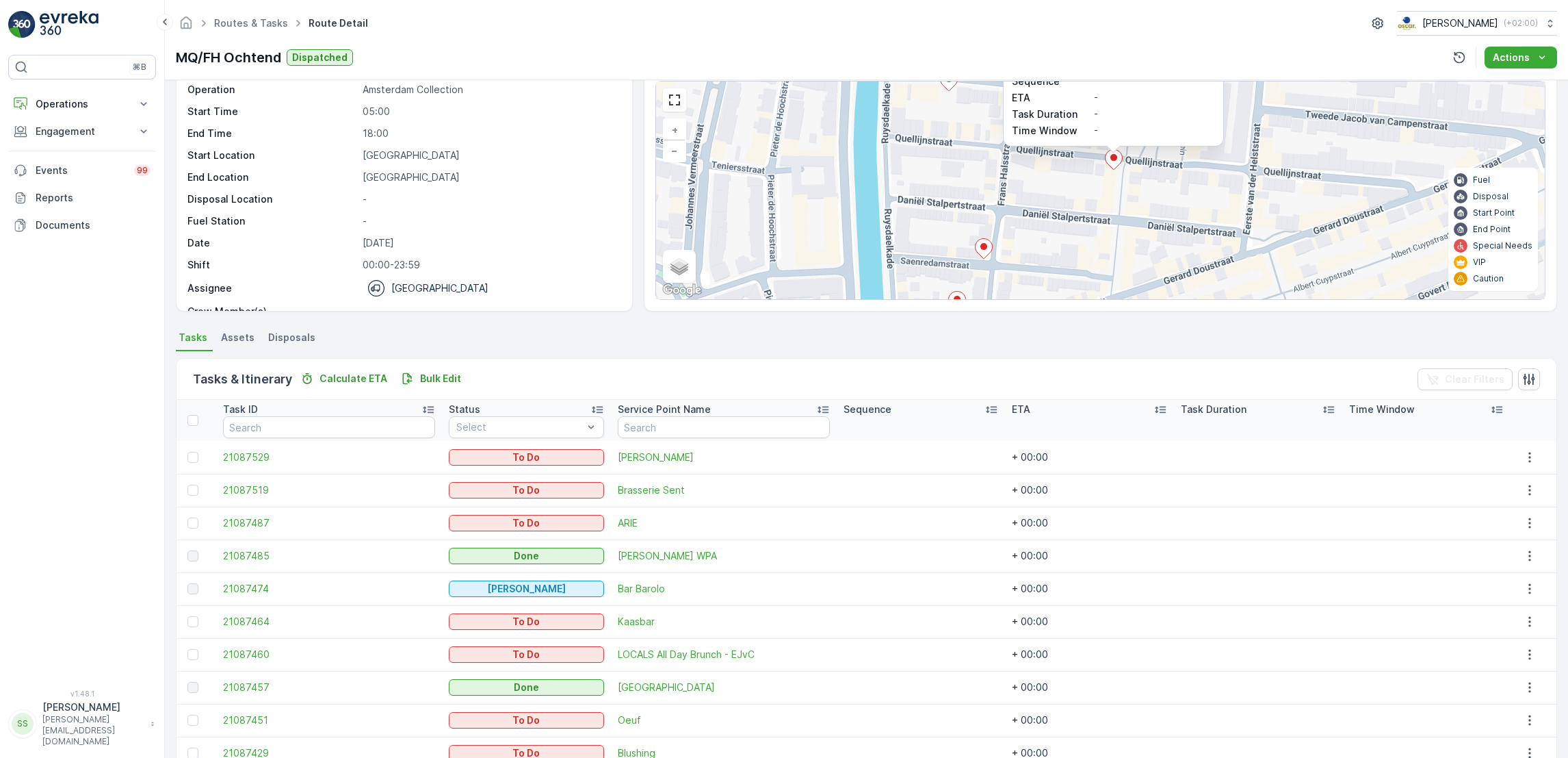
click at [987, 249] on icon at bounding box center [984, 247] width 18 height 19
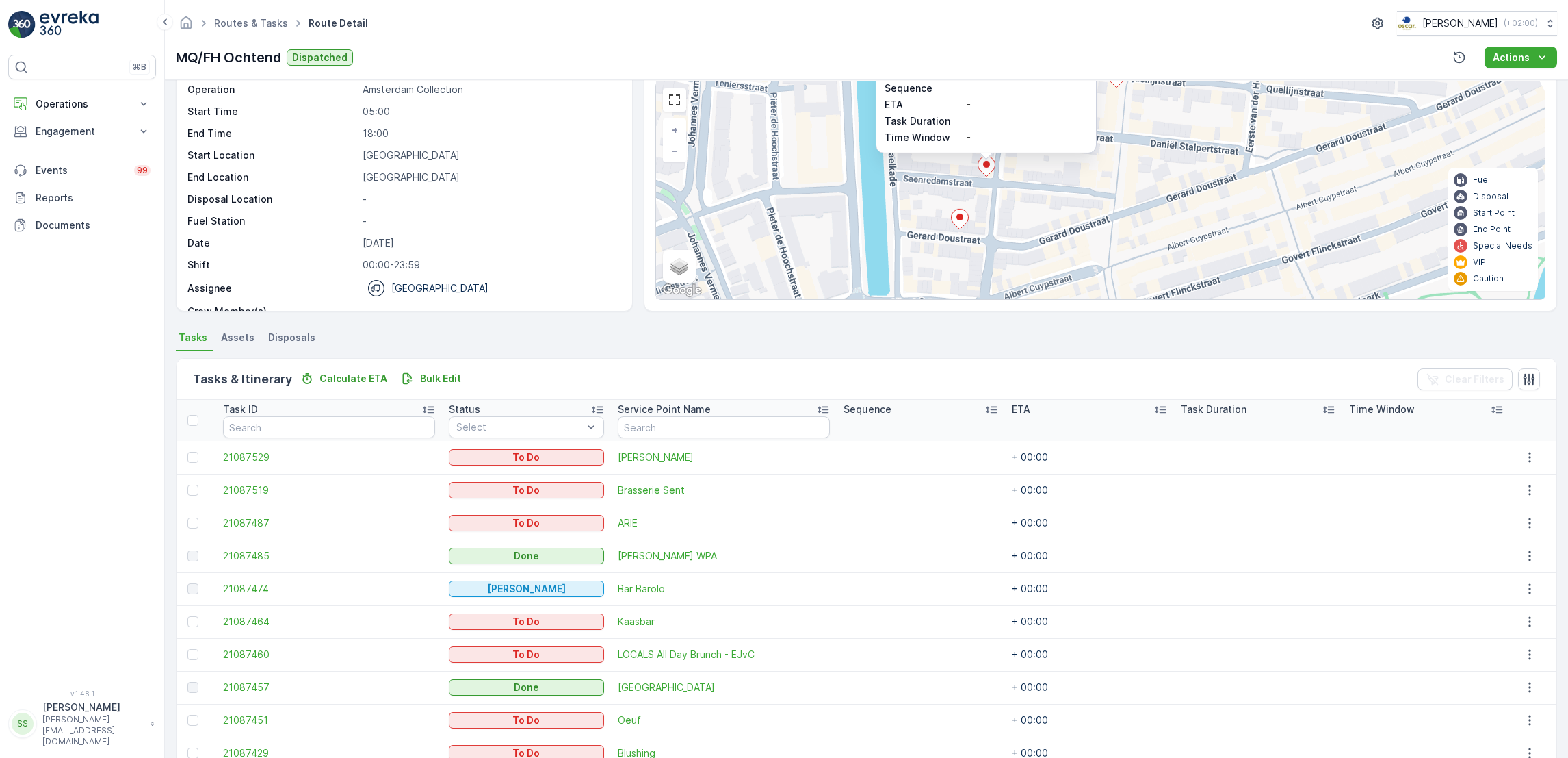
drag, startPoint x: 1171, startPoint y: 236, endPoint x: 1174, endPoint y: 112, distance: 124.0
click at [1174, 112] on div "2 21087428 Status To Do Service Point Name La Dilletante Sequence - ETA - Task …" at bounding box center [1101, 190] width 889 height 217
click at [960, 220] on ellipse at bounding box center [959, 216] width 7 height 7
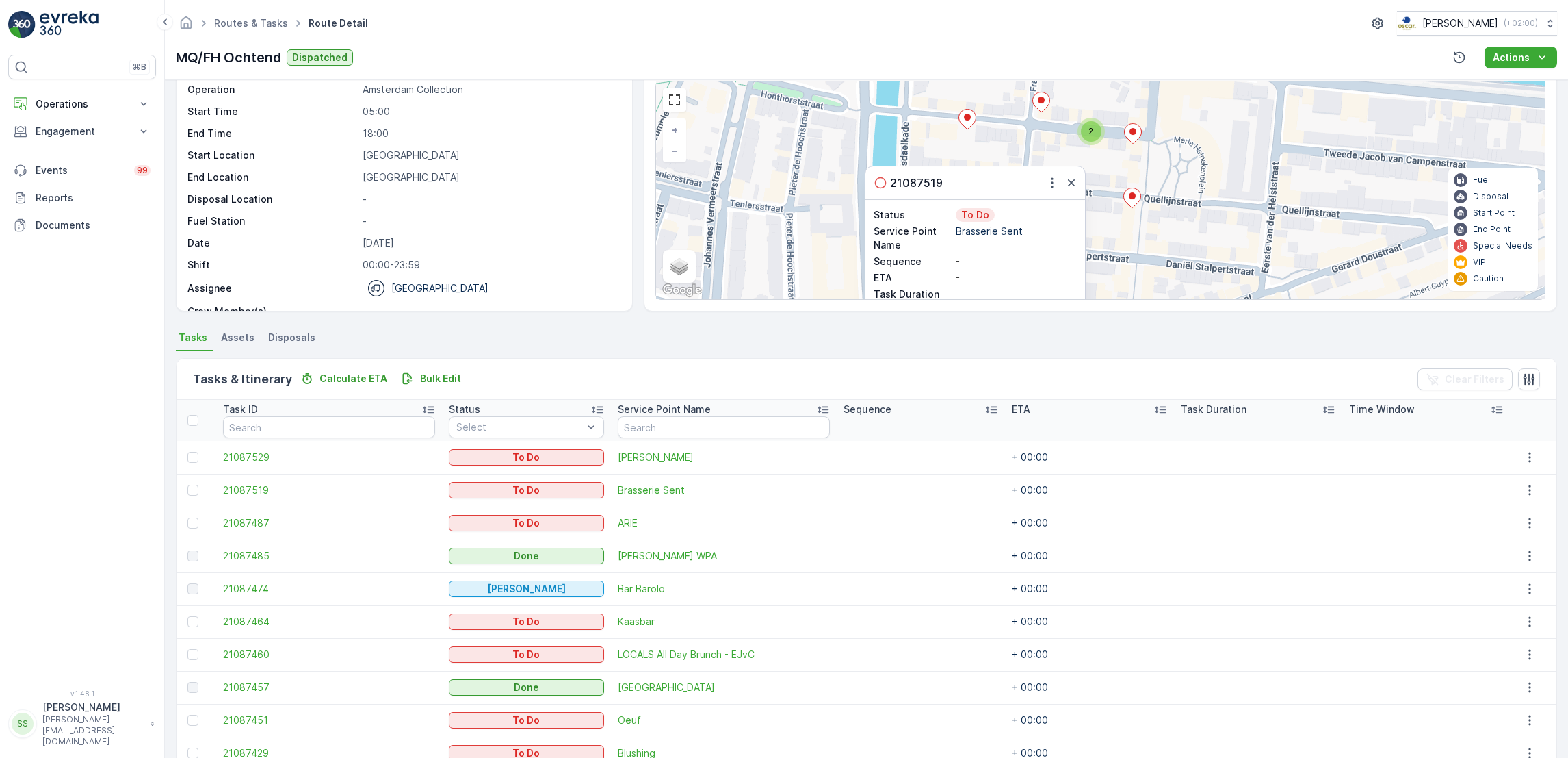
drag, startPoint x: 1157, startPoint y: 196, endPoint x: 1207, endPoint y: 321, distance: 134.6
click at [1207, 321] on div "Details Operation Amsterdam Collection Start Time 05:00 End Time 18:00 Start Lo…" at bounding box center [866, 419] width 1403 height 678
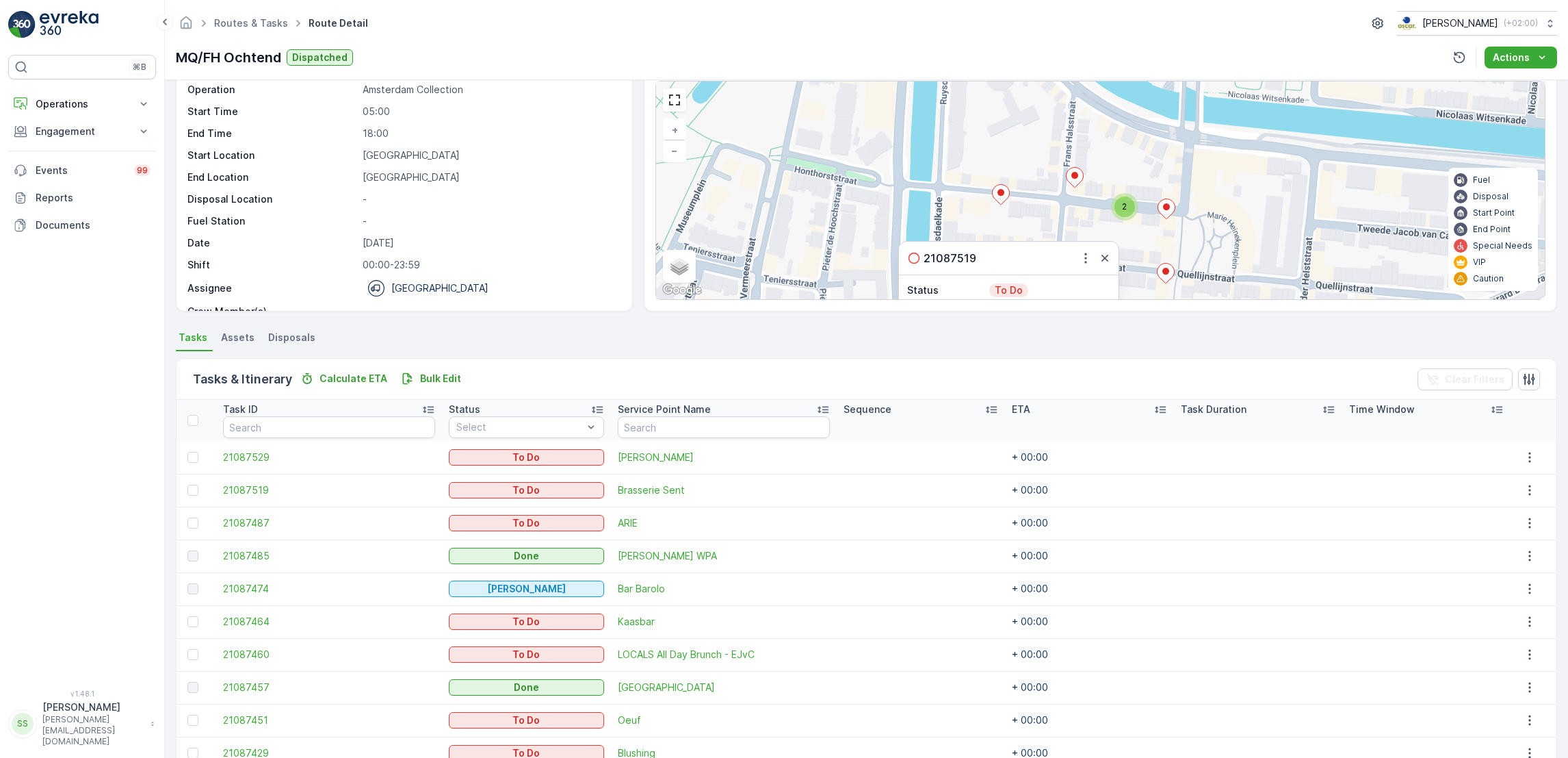
click at [1127, 212] on div "2" at bounding box center [1124, 207] width 20 height 20
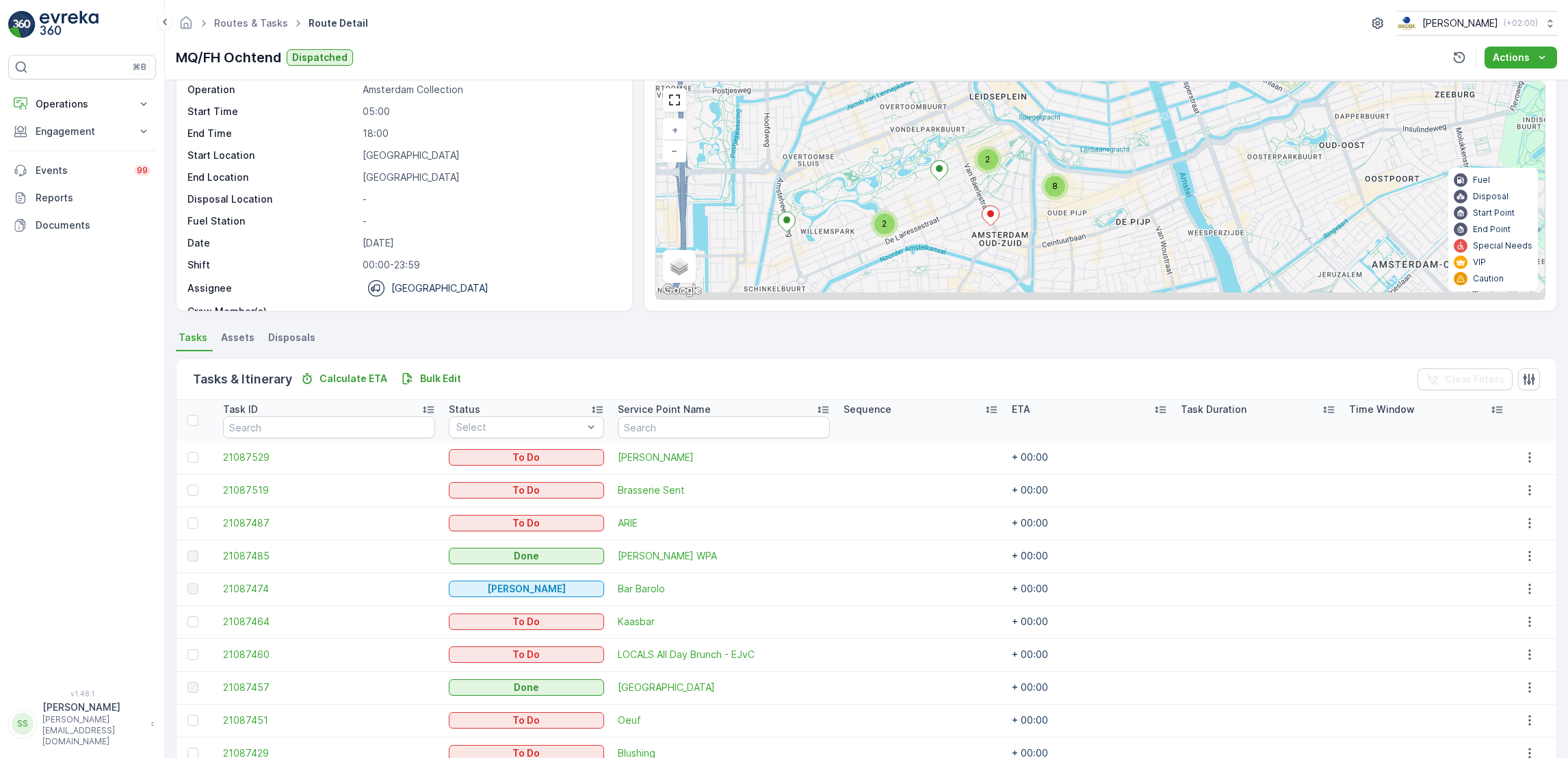
drag, startPoint x: 1157, startPoint y: 247, endPoint x: 1146, endPoint y: 170, distance: 77.8
click at [1146, 170] on div "2 2 8 + − Satellite Roadmap Terrain Hybrid Leaflet Keyboard shortcuts Map Data …" at bounding box center [1101, 190] width 889 height 217
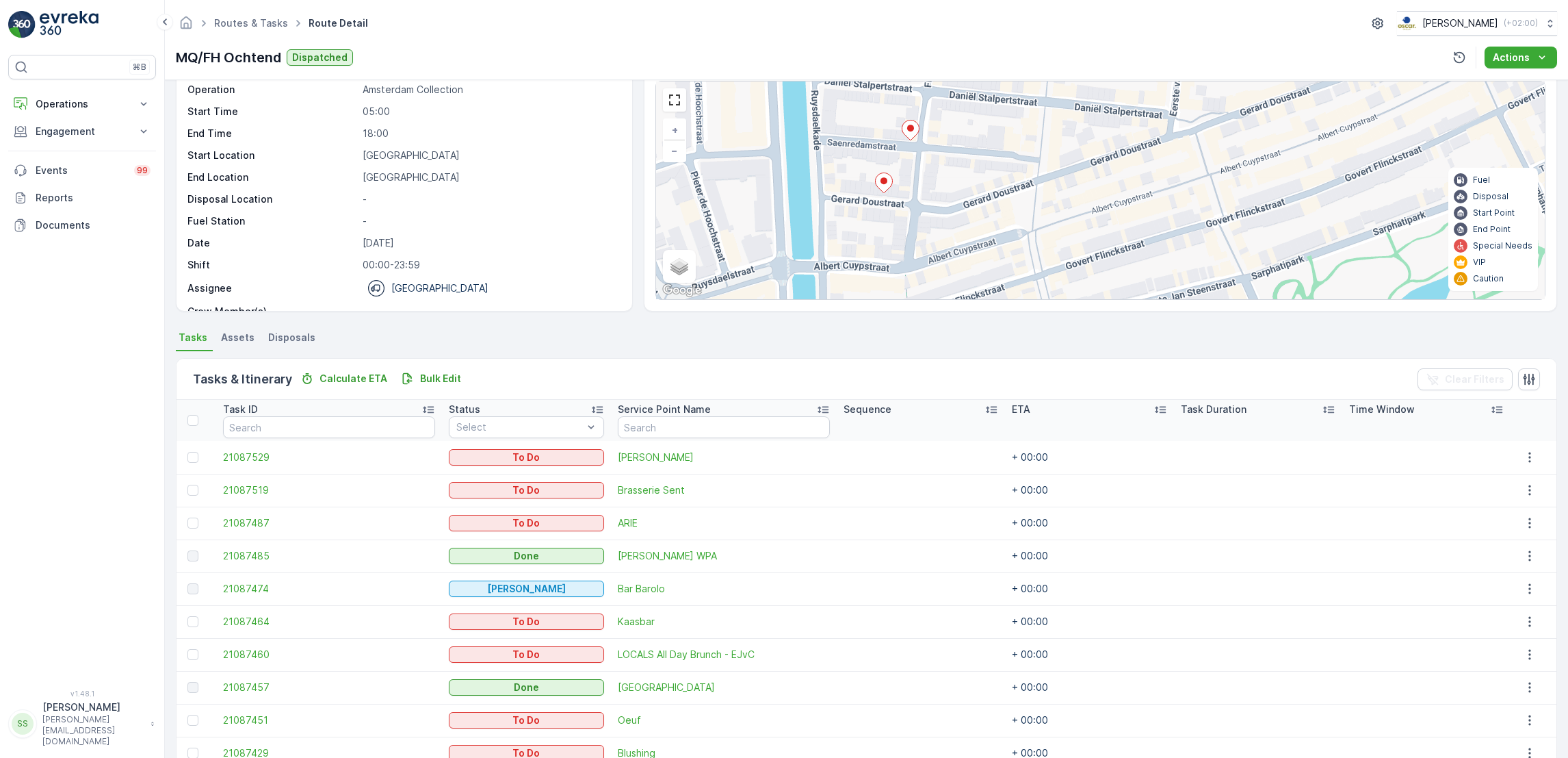
click at [886, 187] on icon at bounding box center [884, 183] width 18 height 19
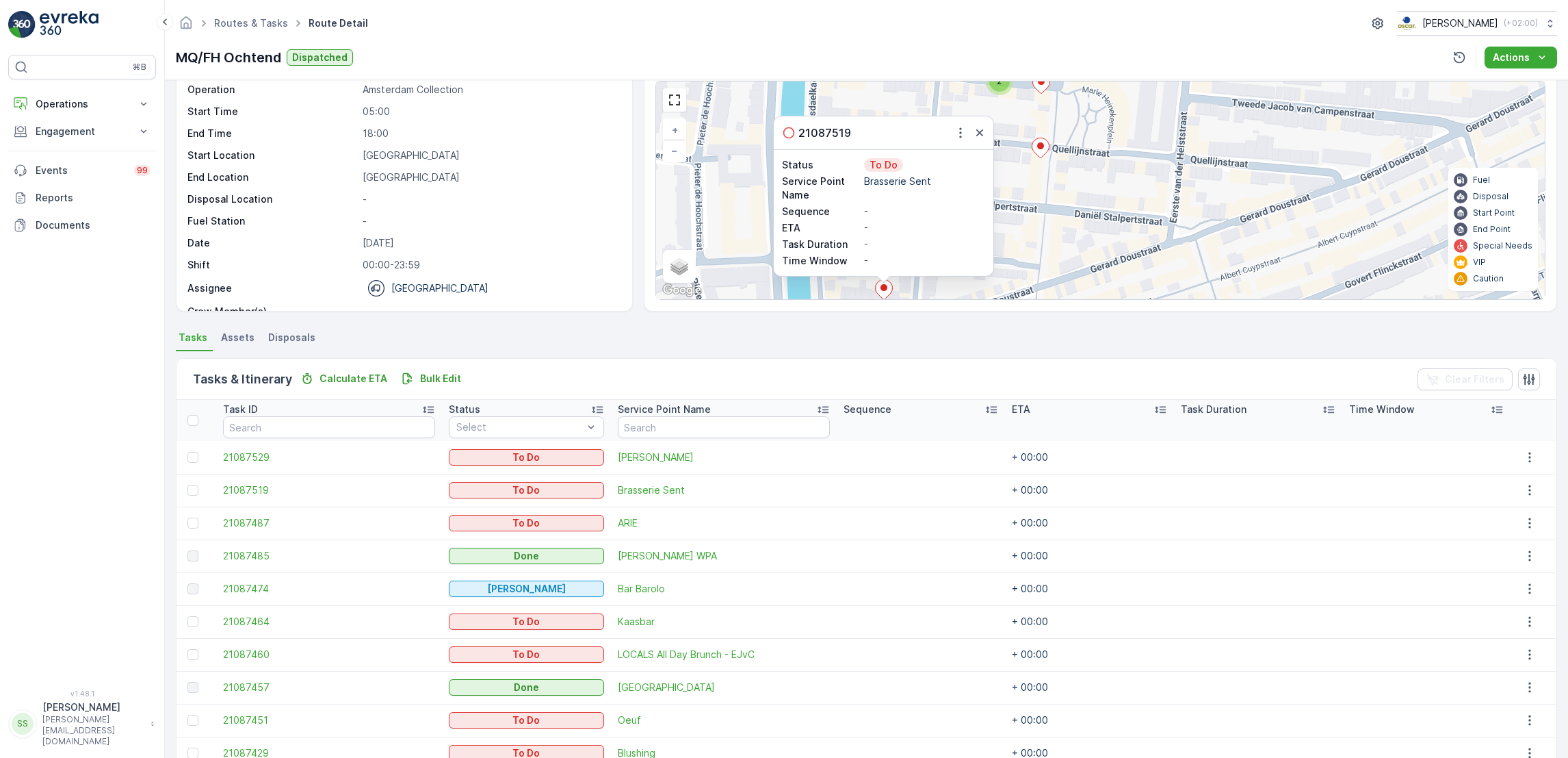
drag, startPoint x: 1045, startPoint y: 237, endPoint x: 1070, endPoint y: 255, distance: 30.8
click at [1070, 255] on div "2 21087519 Status To Do Service Point Name Brasserie Sent Sequence - ETA - Task…" at bounding box center [1101, 190] width 889 height 217
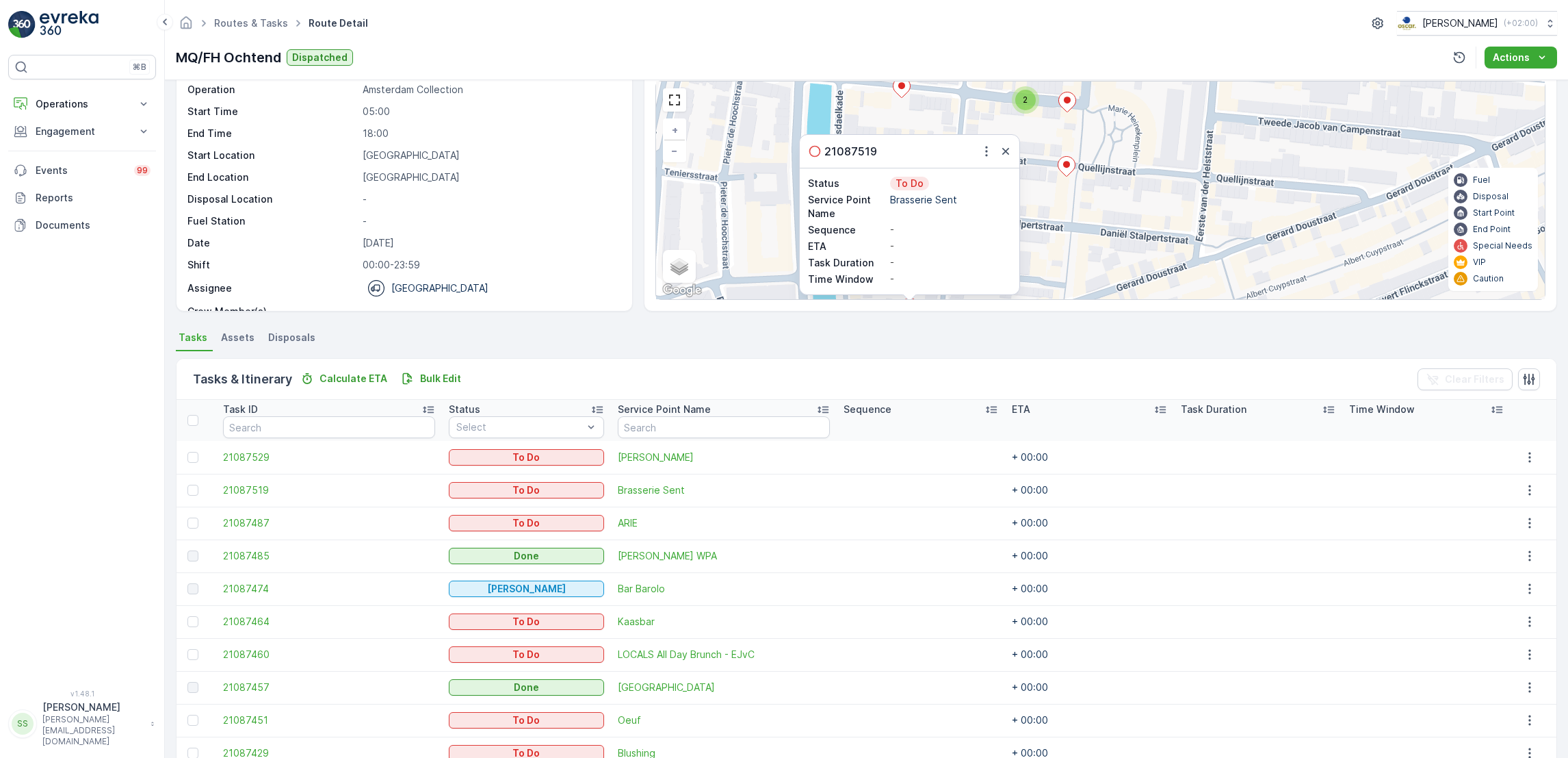
click at [1066, 169] on icon at bounding box center [1066, 167] width 18 height 19
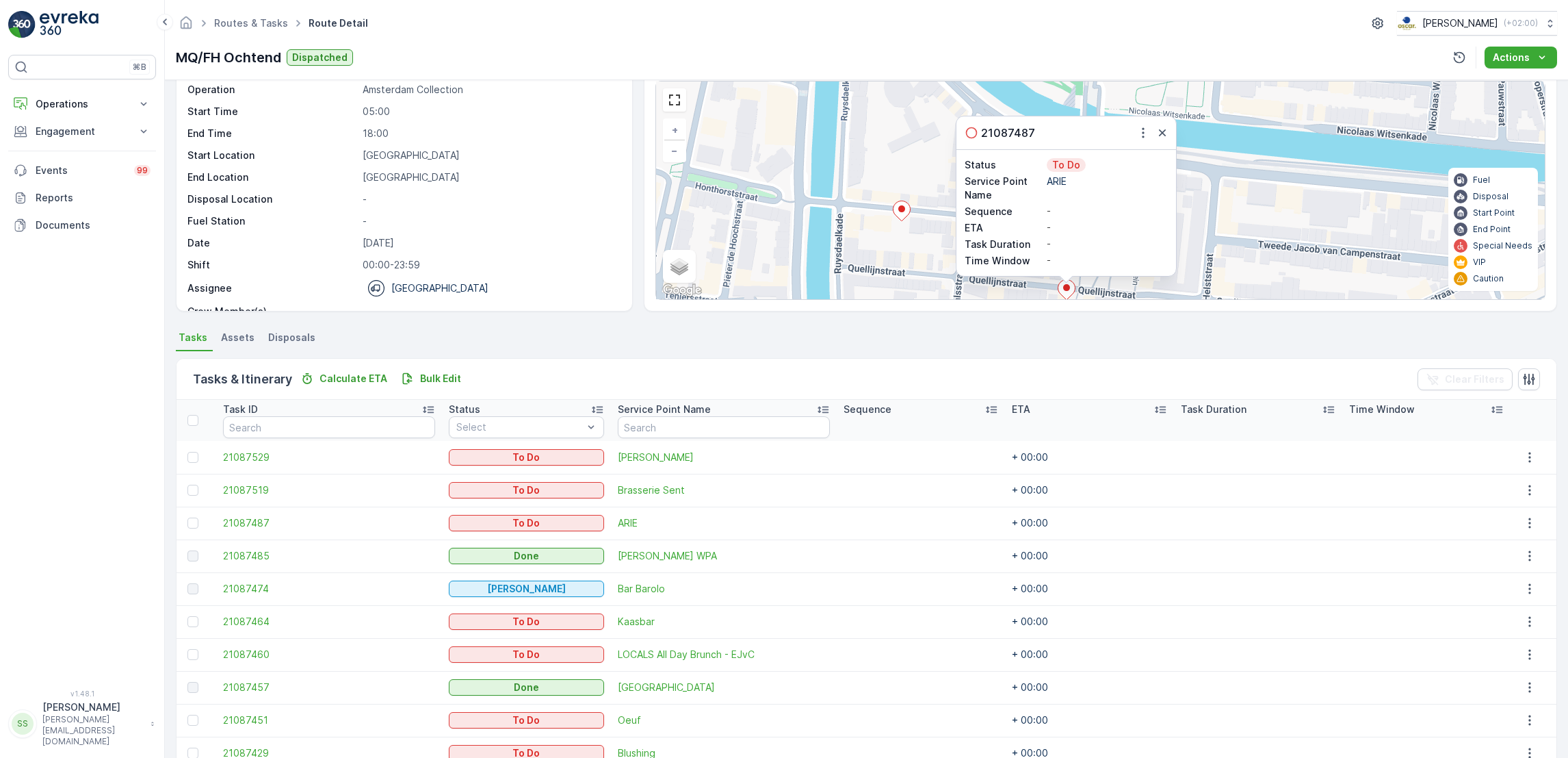
click at [908, 218] on icon at bounding box center [902, 210] width 18 height 20
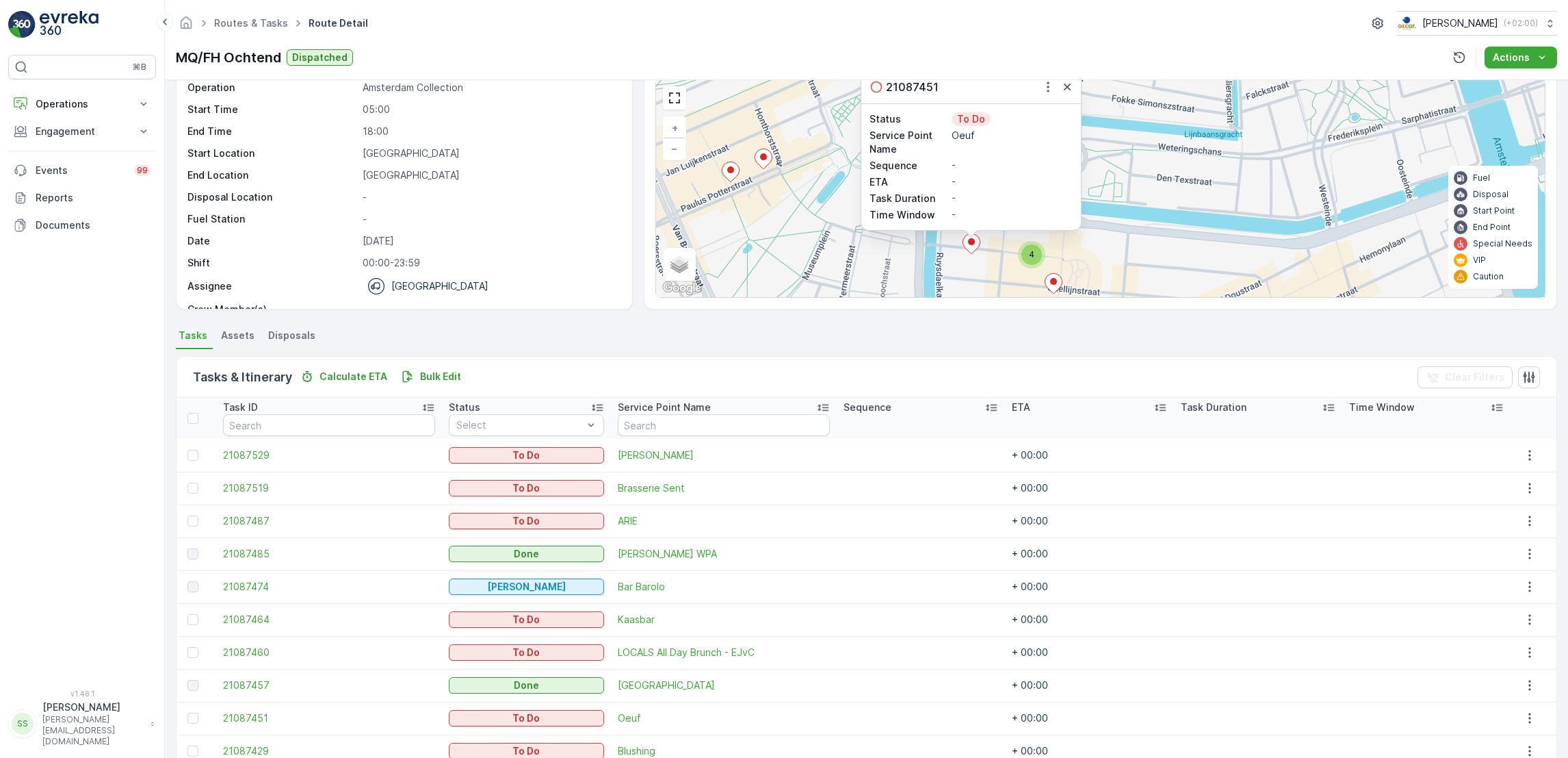
click at [1022, 253] on div "4" at bounding box center [1031, 254] width 20 height 20
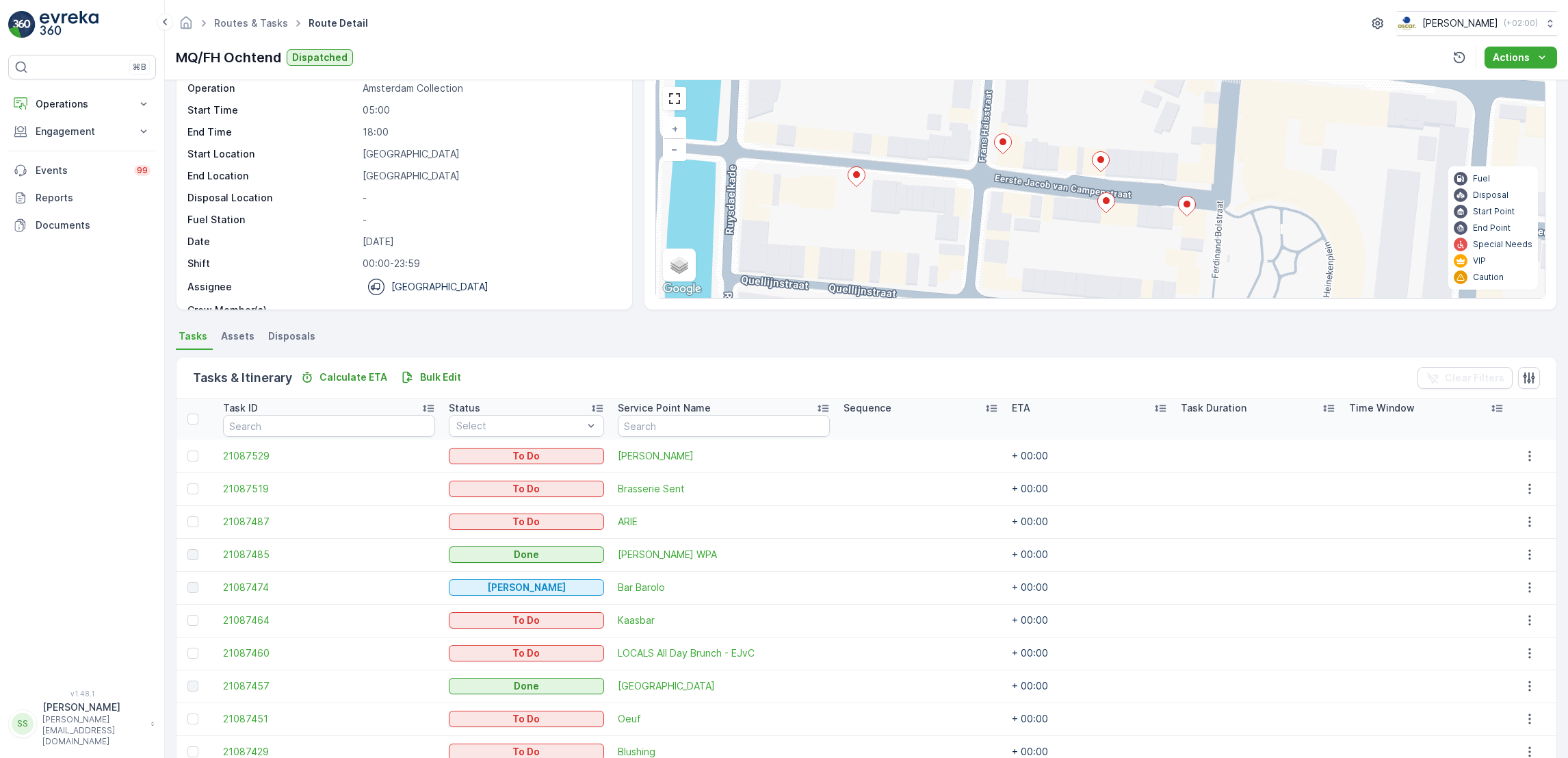
click at [1105, 202] on ellipse at bounding box center [1106, 200] width 7 height 7
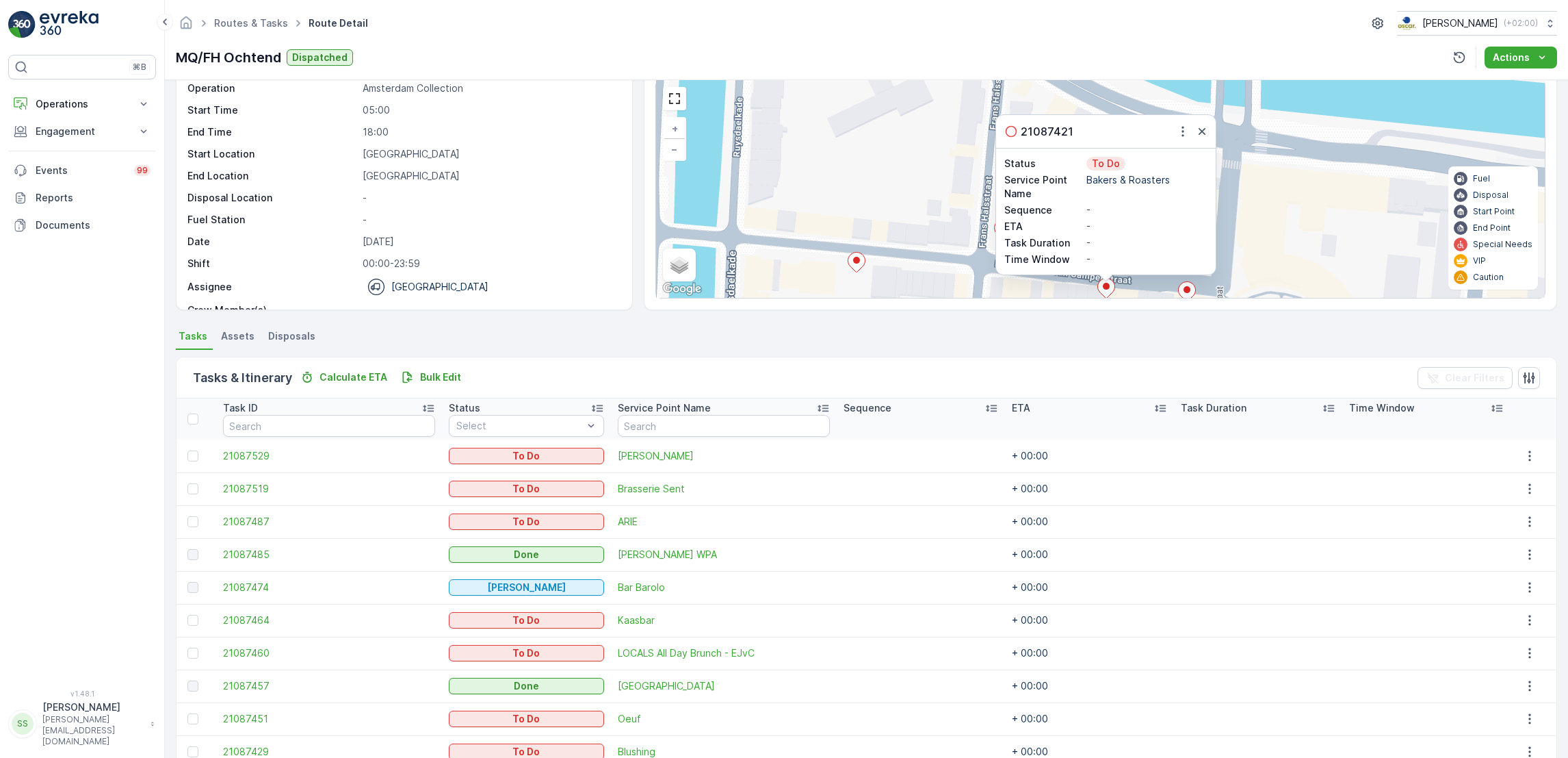
click at [1180, 288] on icon at bounding box center [1187, 291] width 18 height 19
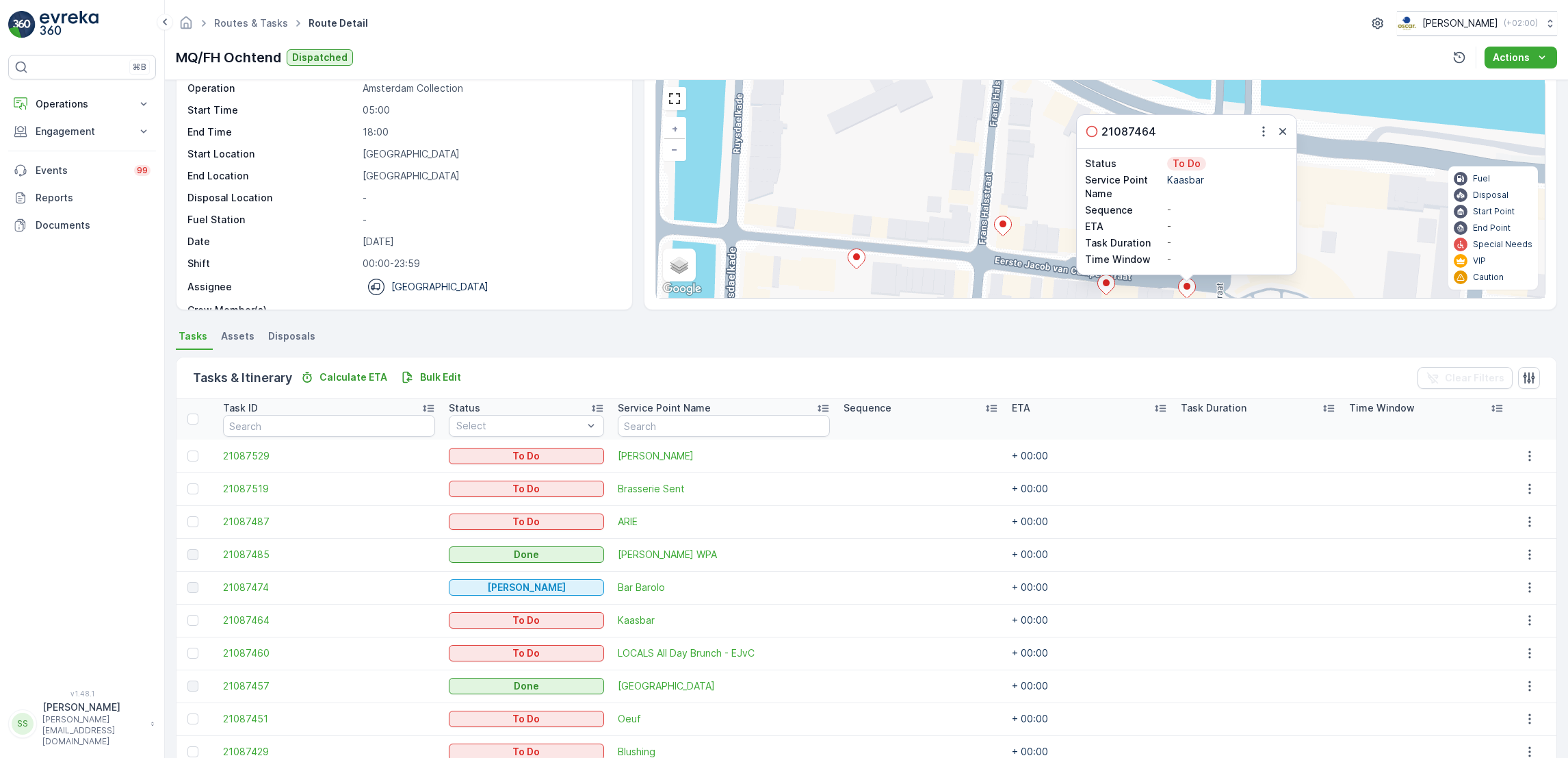
click at [999, 230] on icon at bounding box center [1003, 226] width 18 height 19
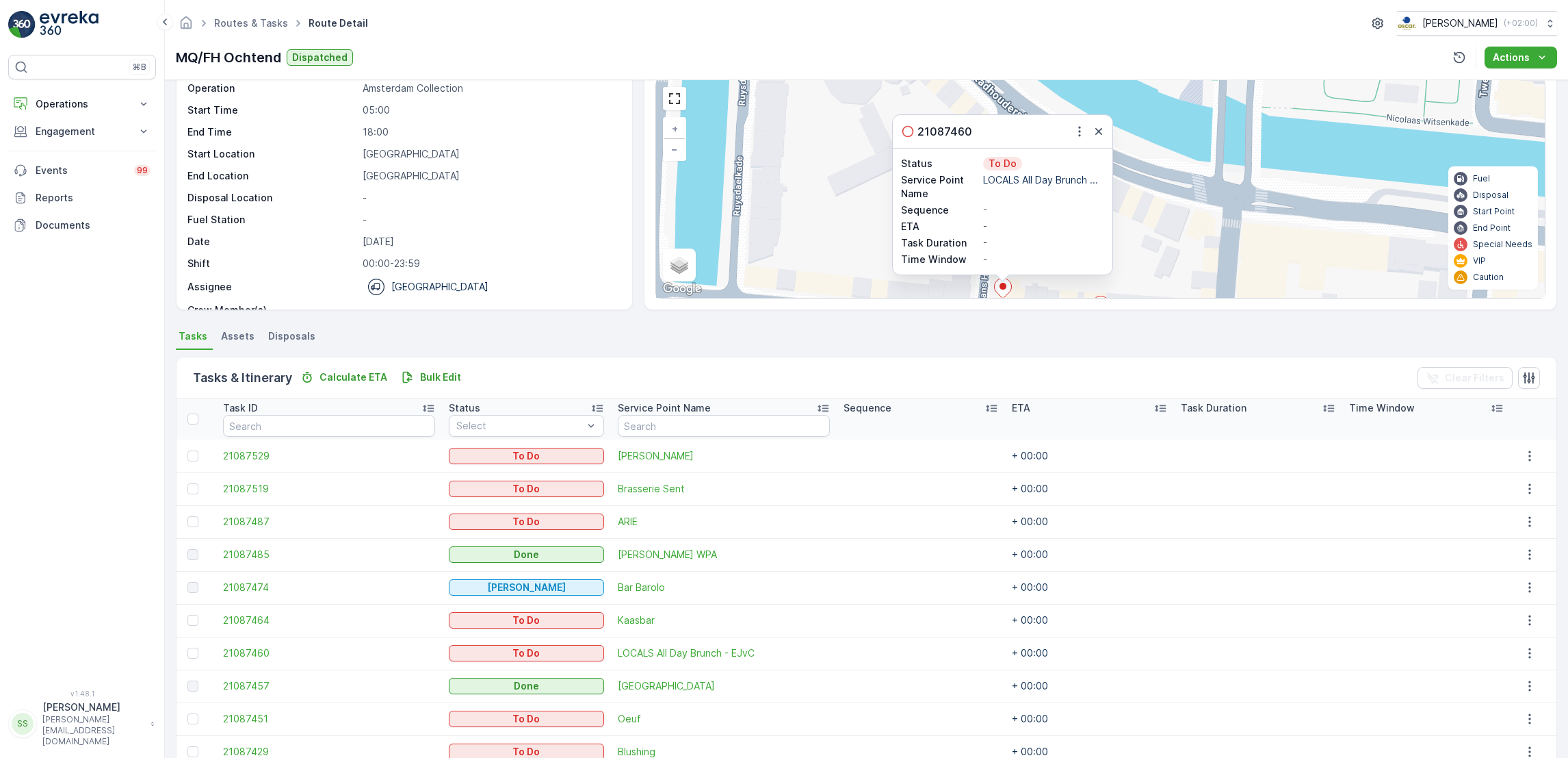
drag, startPoint x: 1140, startPoint y: 252, endPoint x: 1130, endPoint y: 210, distance: 43.2
click at [1130, 210] on div "21087460 Status To Do Service Point Name LOCALS All Day Brunch ... Sequence - E…" at bounding box center [1101, 188] width 889 height 217
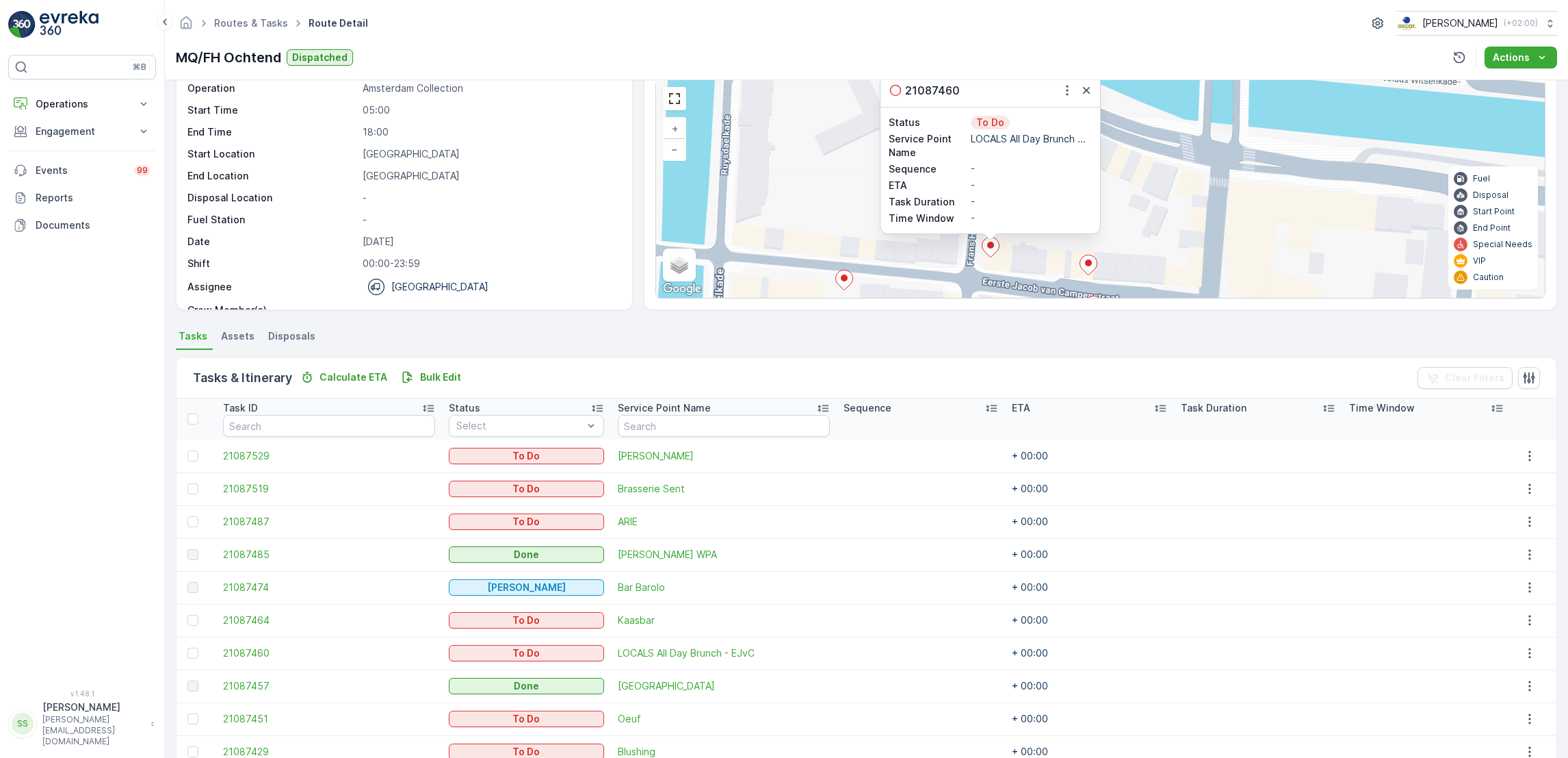
click at [1092, 266] on icon at bounding box center [1089, 264] width 18 height 19
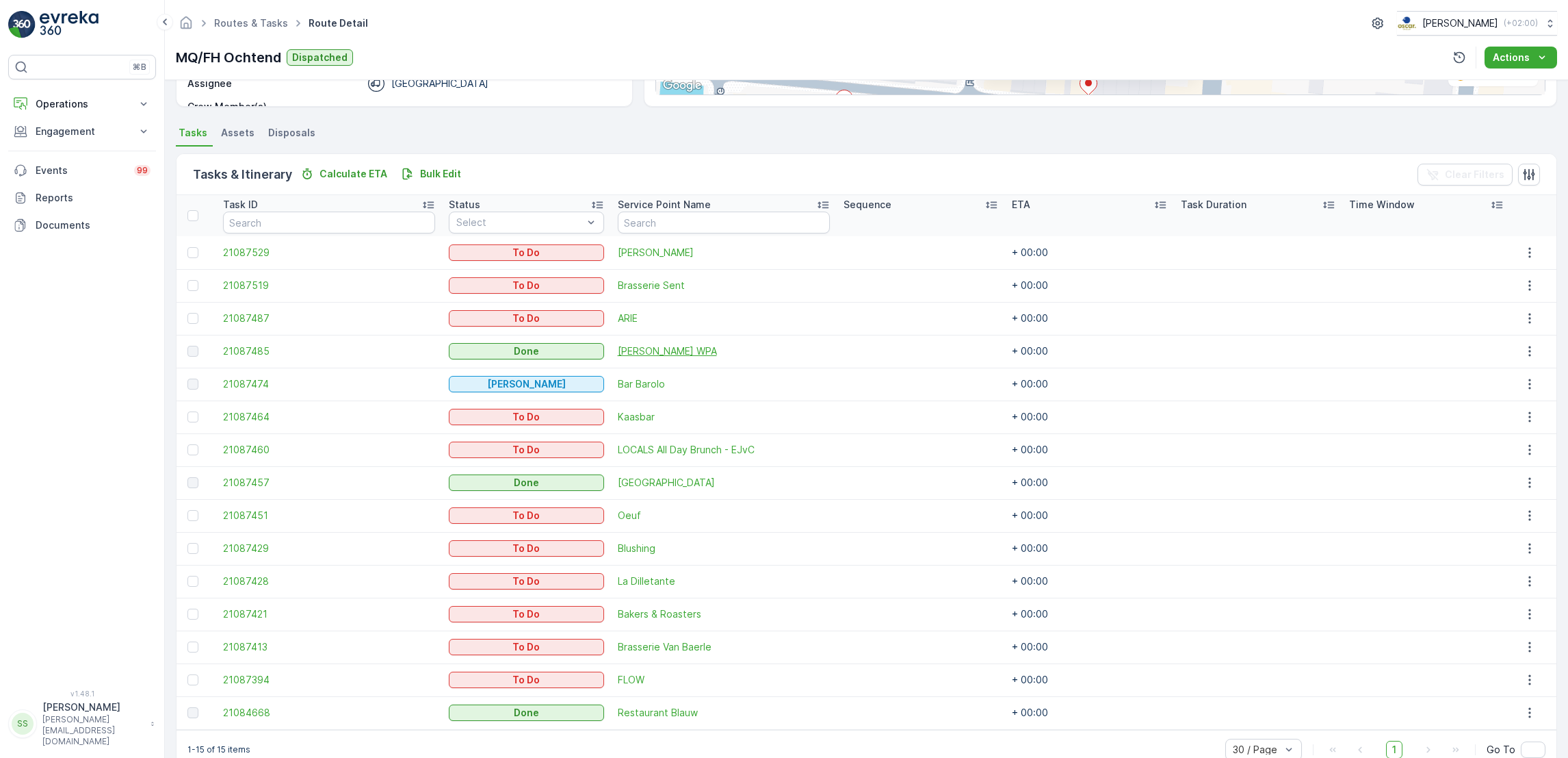
scroll to position [286, 0]
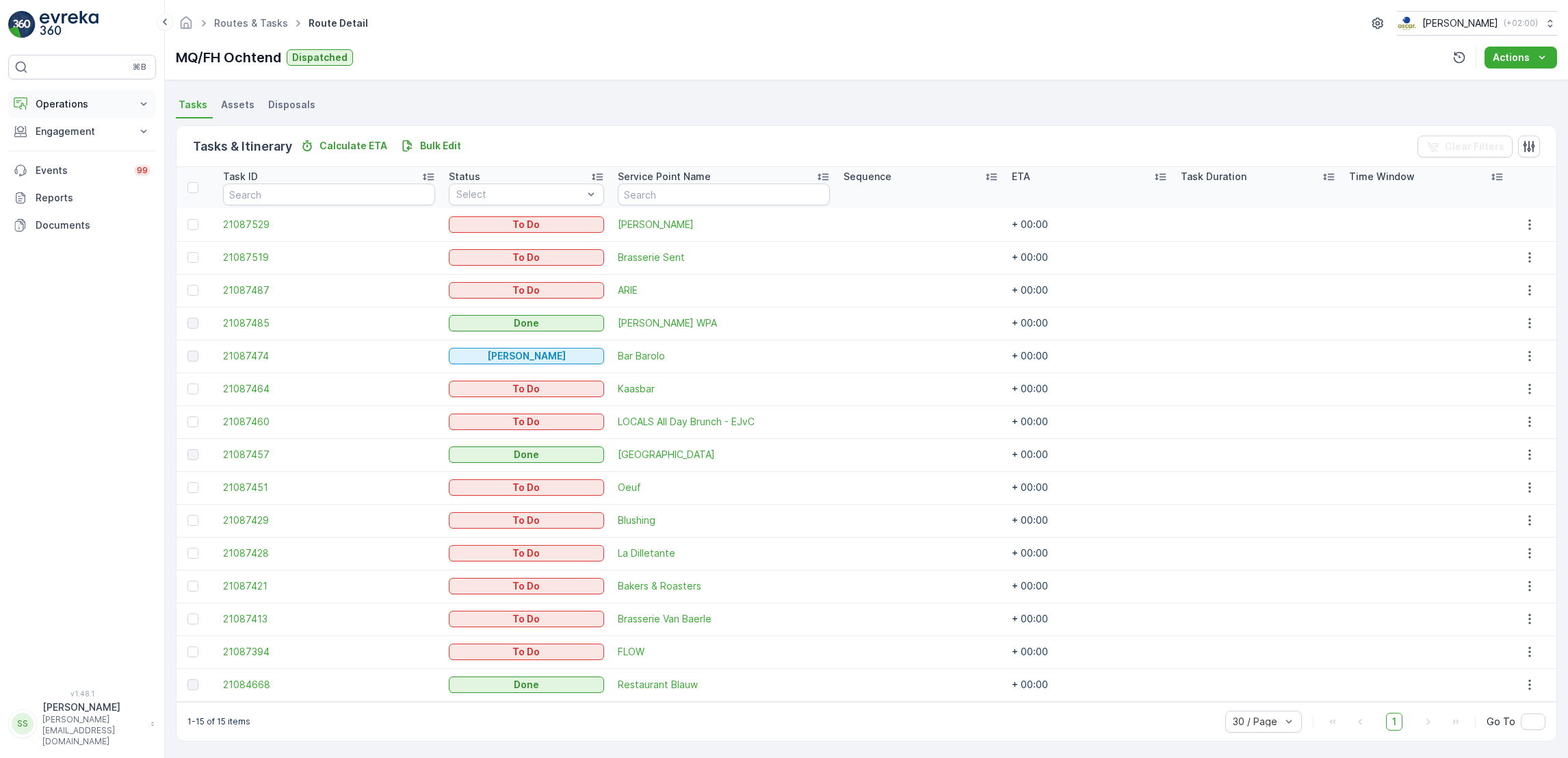
click at [104, 105] on p "Operations" at bounding box center [83, 104] width 93 height 14
click at [62, 166] on p "Routes & Tasks" at bounding box center [70, 166] width 70 height 14
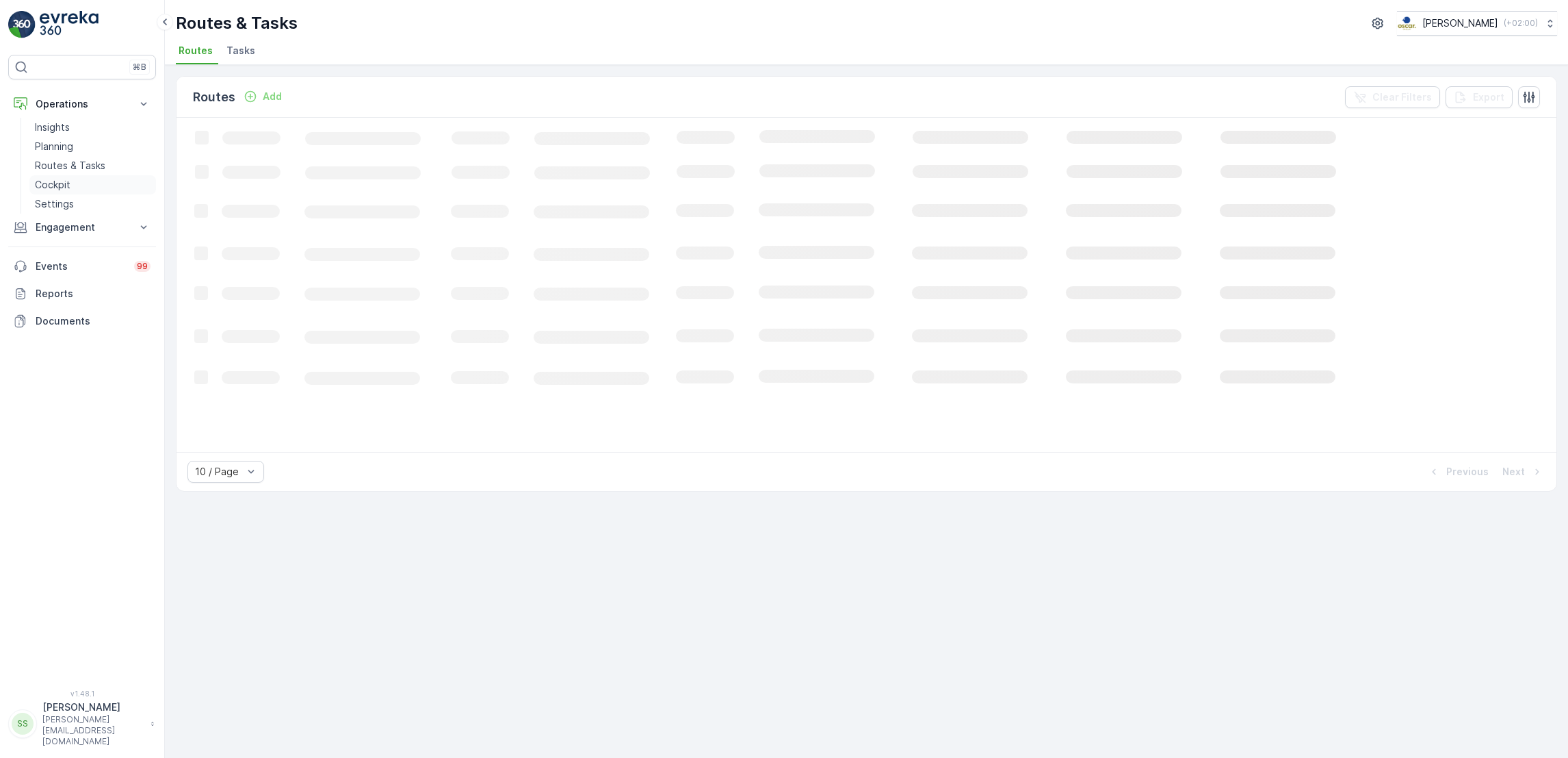
click at [63, 181] on p "Cockpit" at bounding box center [53, 185] width 36 height 14
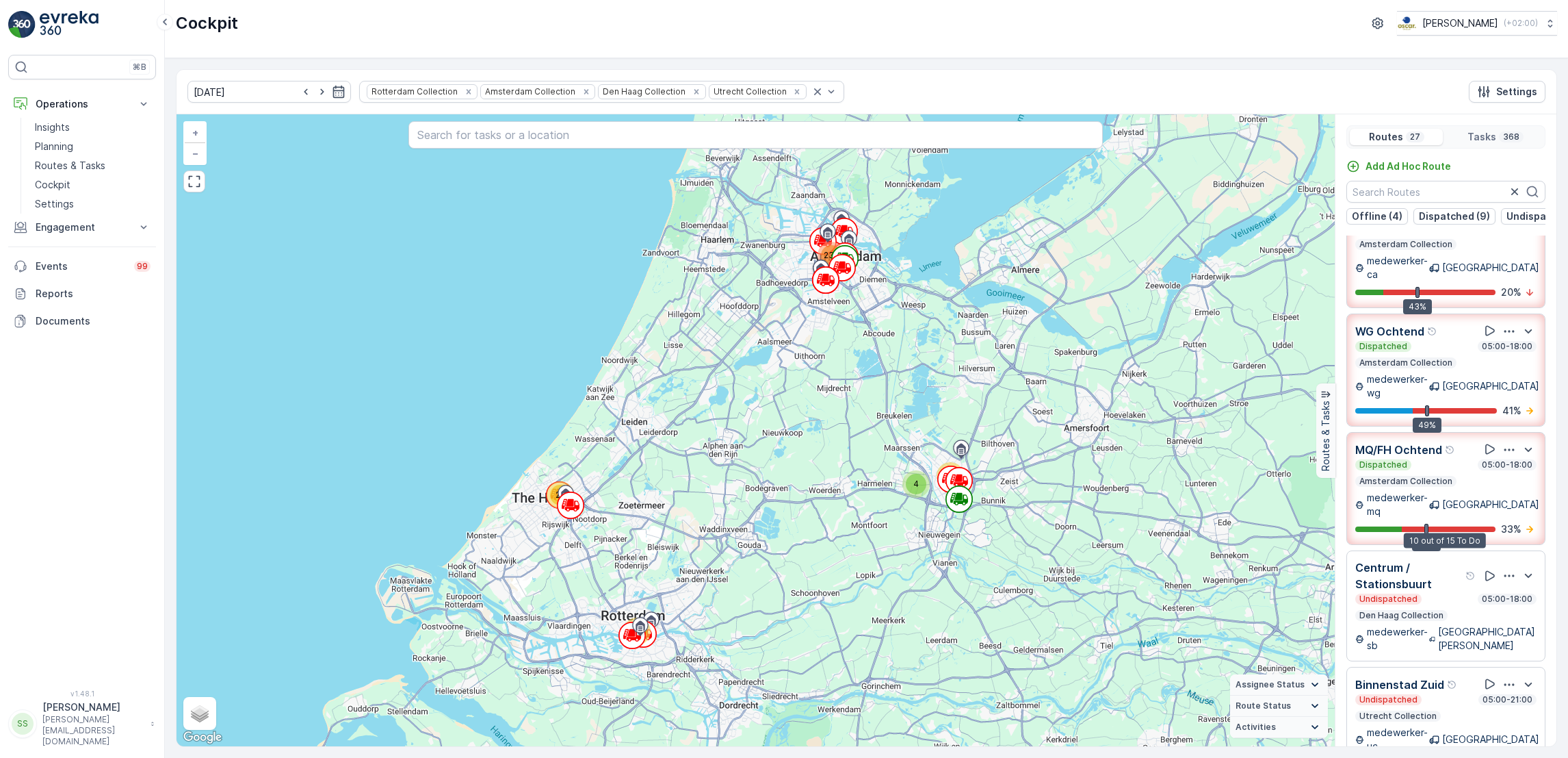
scroll to position [576, 0]
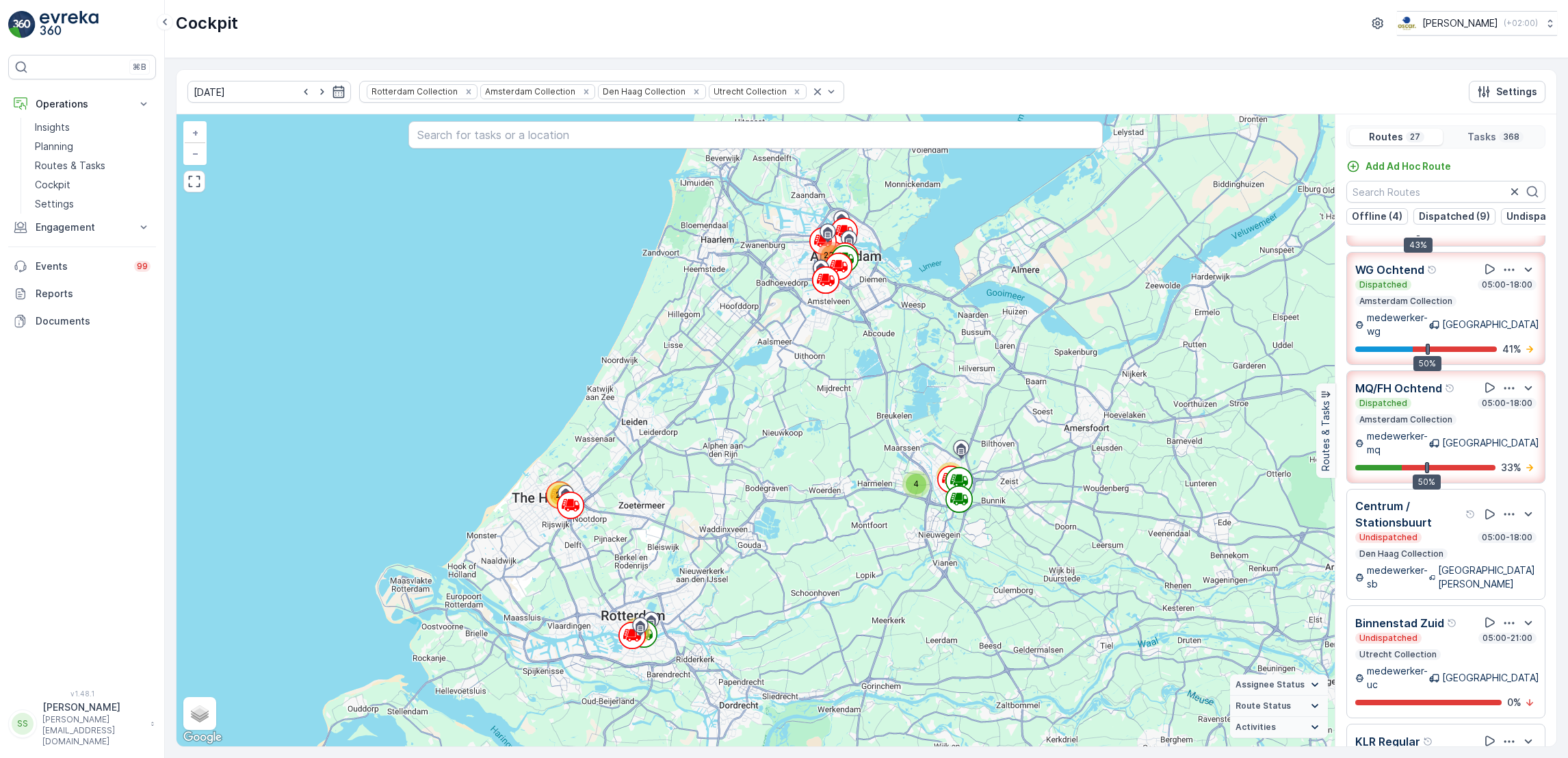
click at [1430, 563] on p "medewerker-sb" at bounding box center [1399, 577] width 62 height 27
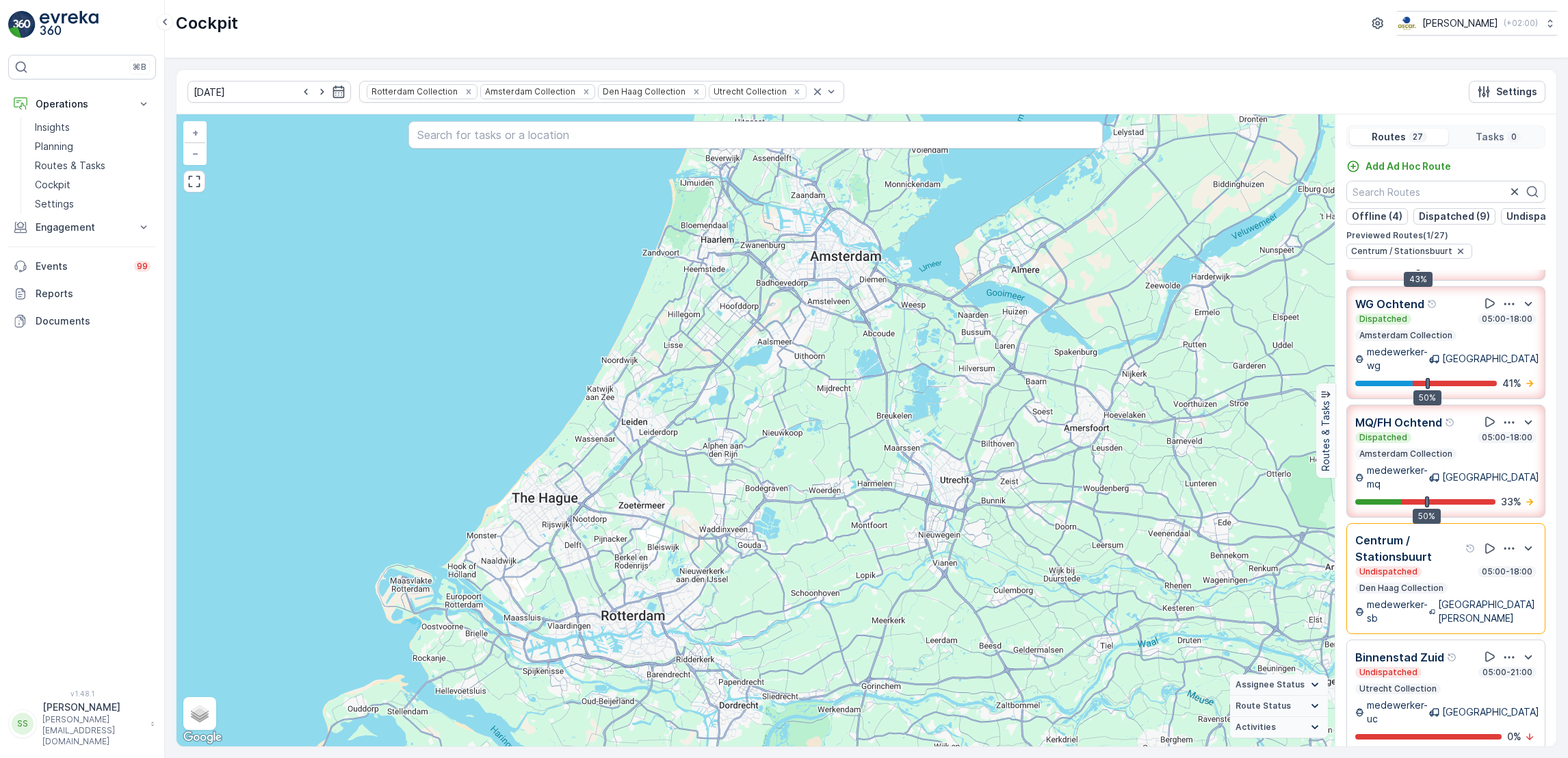
click at [1438, 566] on div "Undispatched 05:00-18:00 Den [PERSON_NAME] Collection" at bounding box center [1446, 580] width 181 height 27
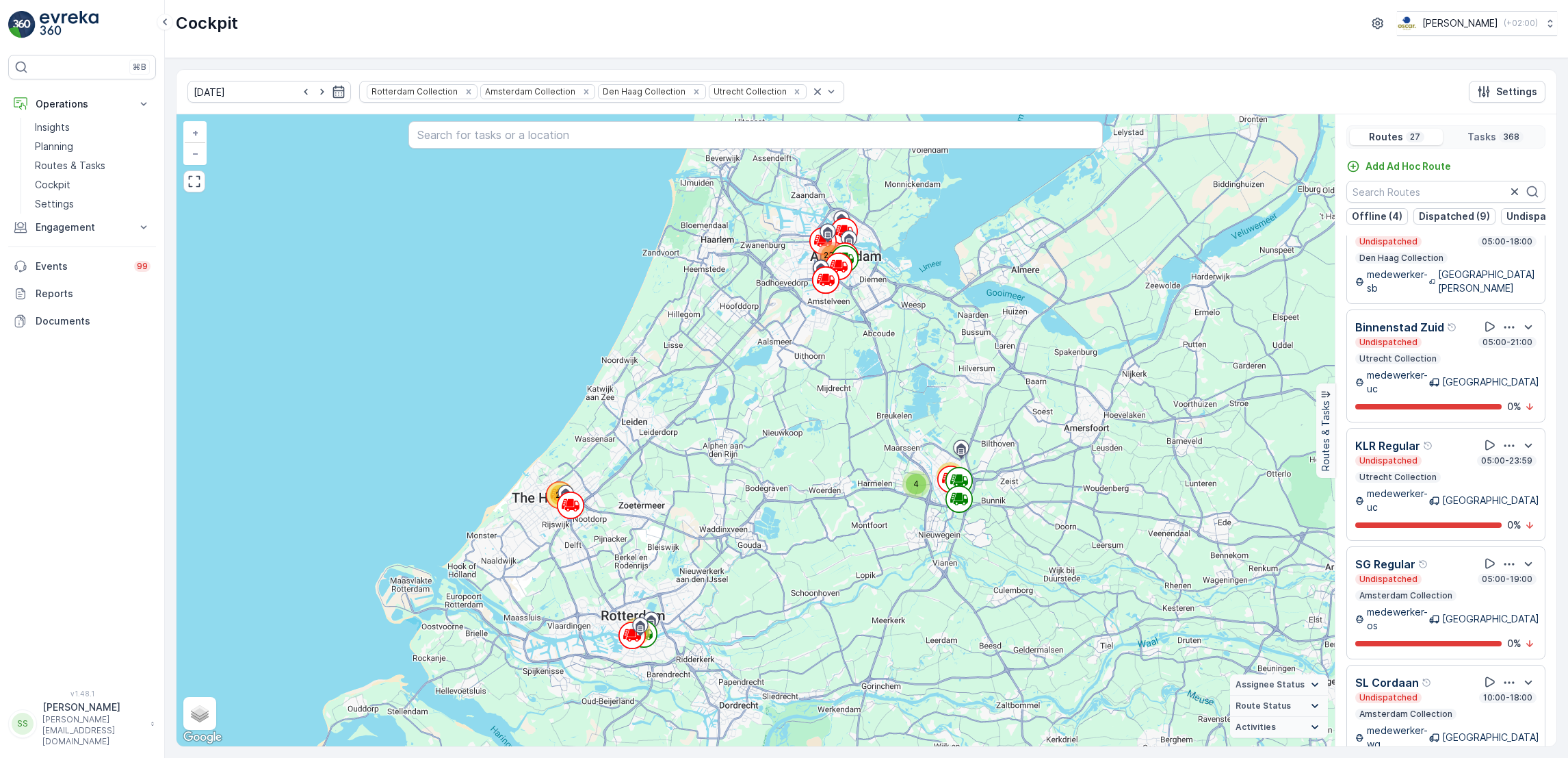
scroll to position [989, 0]
click at [56, 163] on p "Routes & Tasks" at bounding box center [70, 166] width 70 height 14
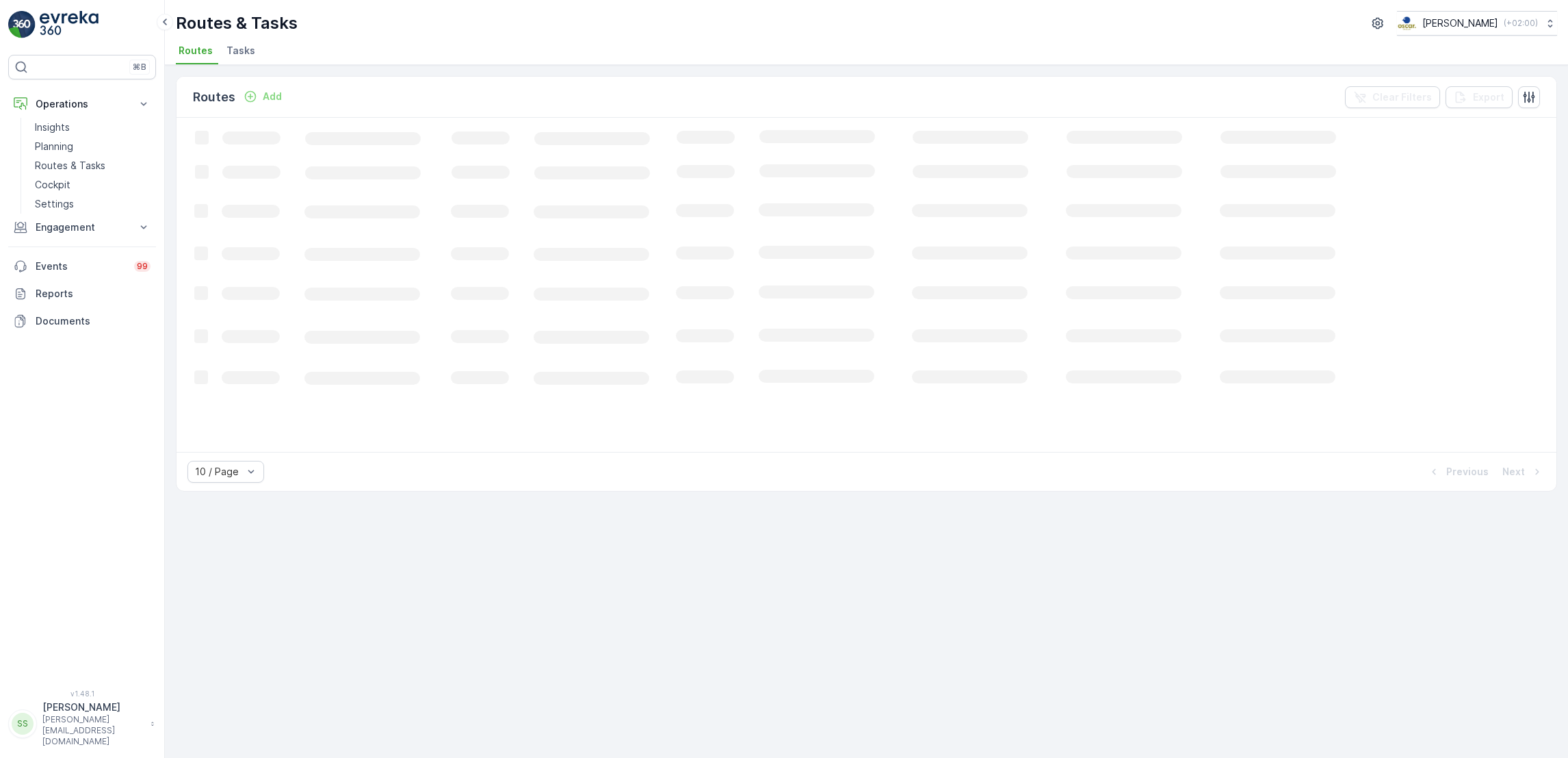
click at [242, 46] on span "Tasks" at bounding box center [242, 51] width 29 height 14
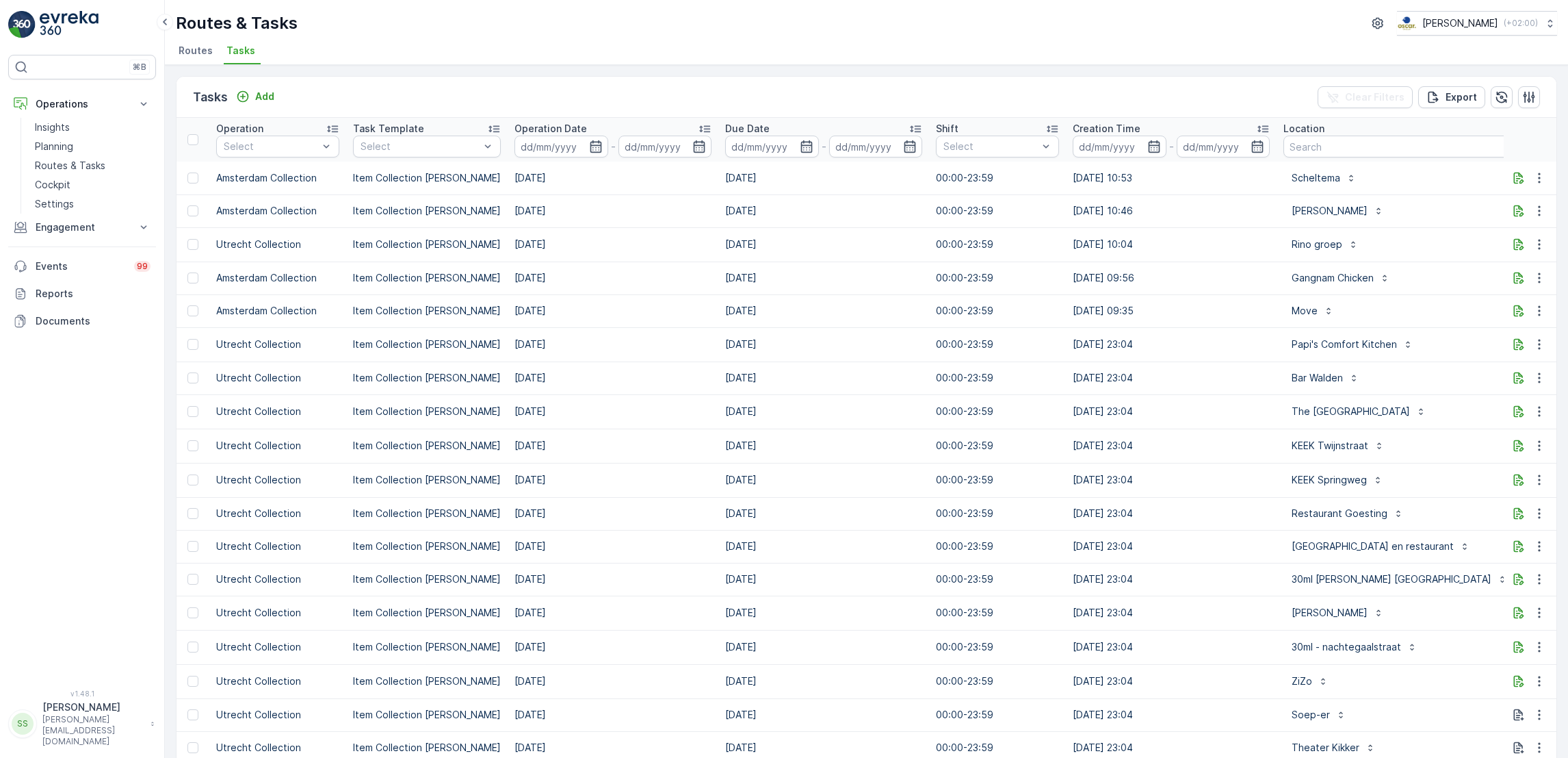
scroll to position [0, 400]
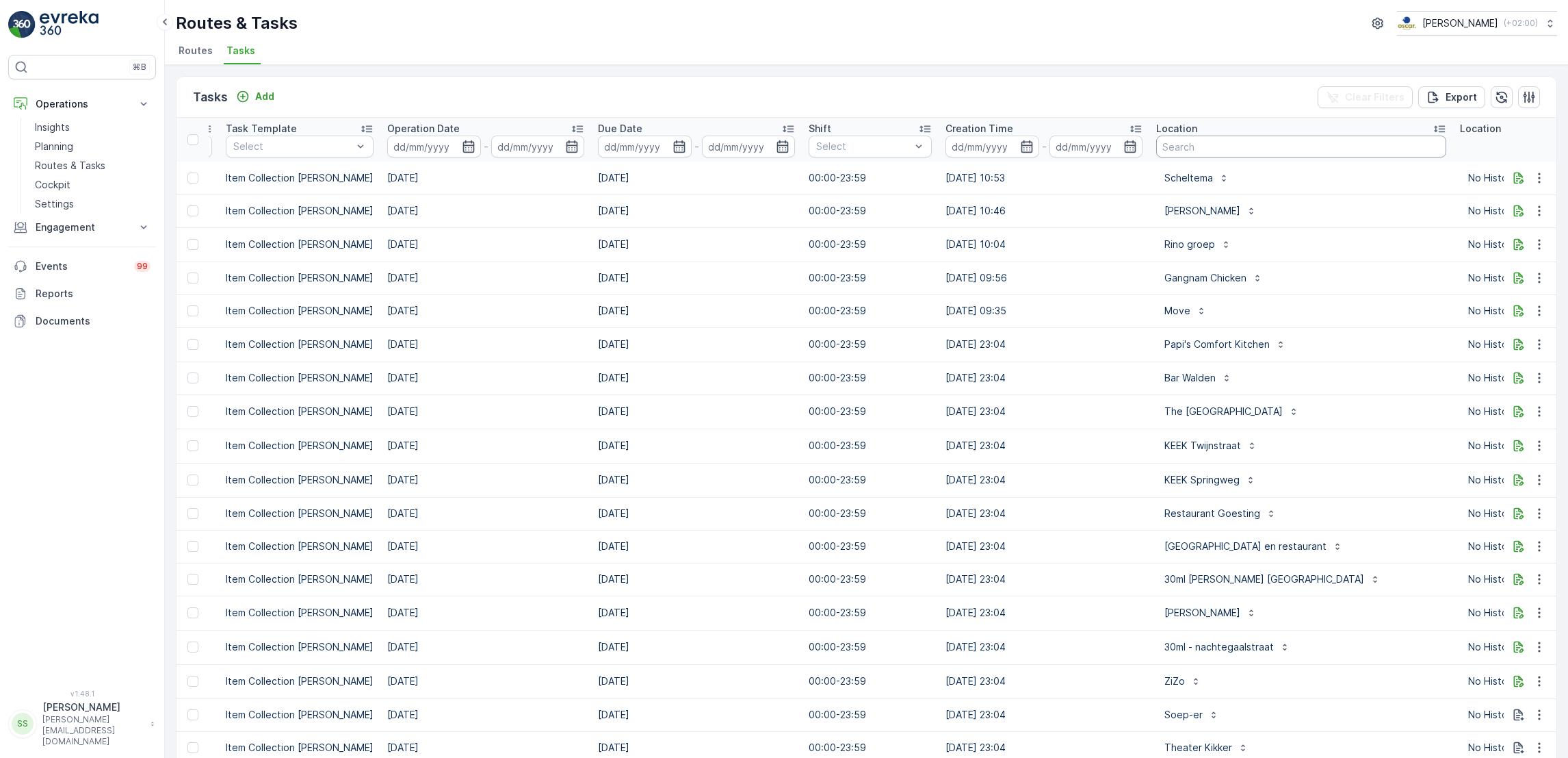
click at [1262, 145] on input "text" at bounding box center [1301, 146] width 290 height 21
type input "s"
click at [187, 45] on span "Routes" at bounding box center [195, 51] width 34 height 14
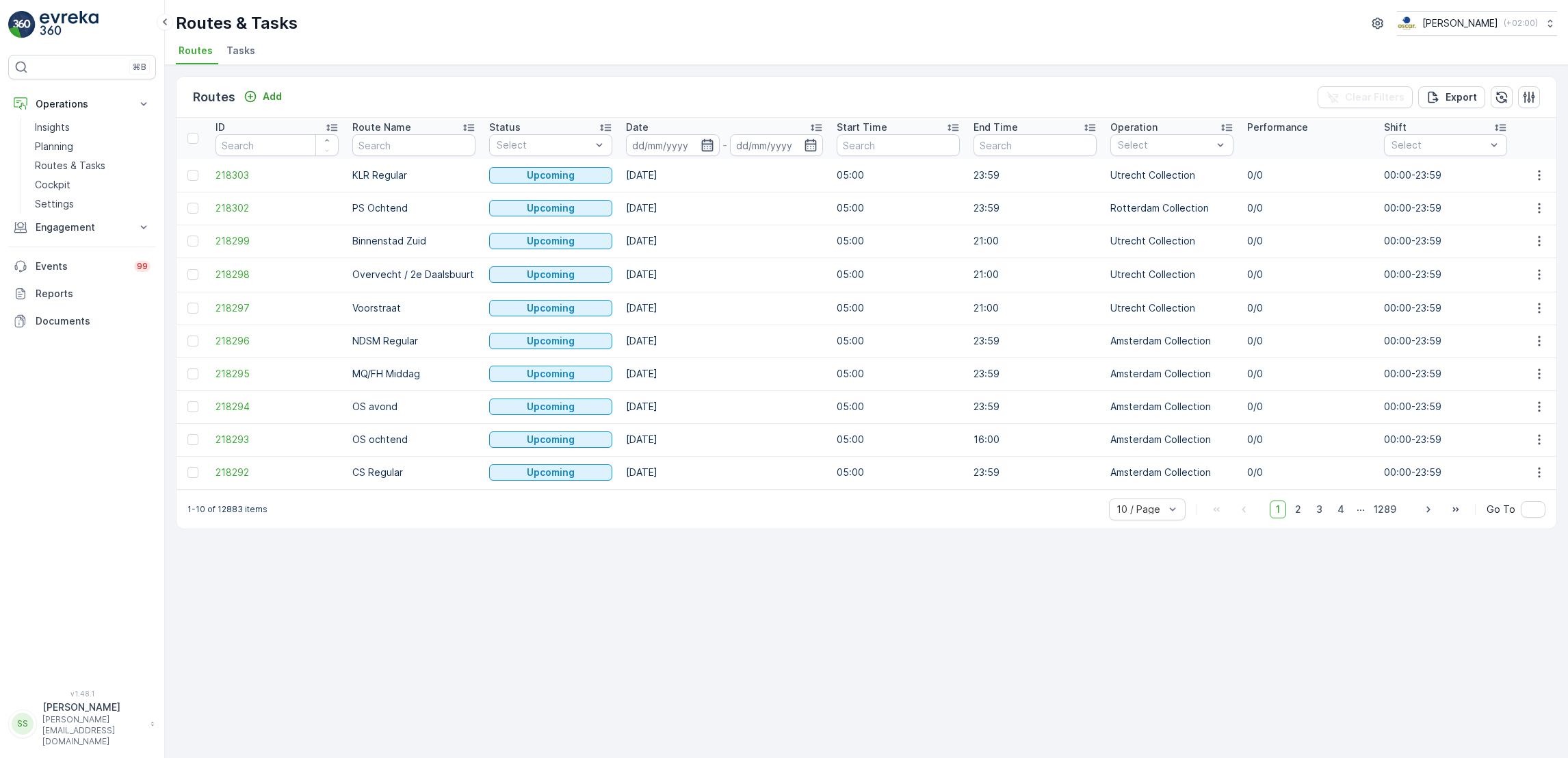
click at [701, 146] on icon "button" at bounding box center [707, 145] width 12 height 13
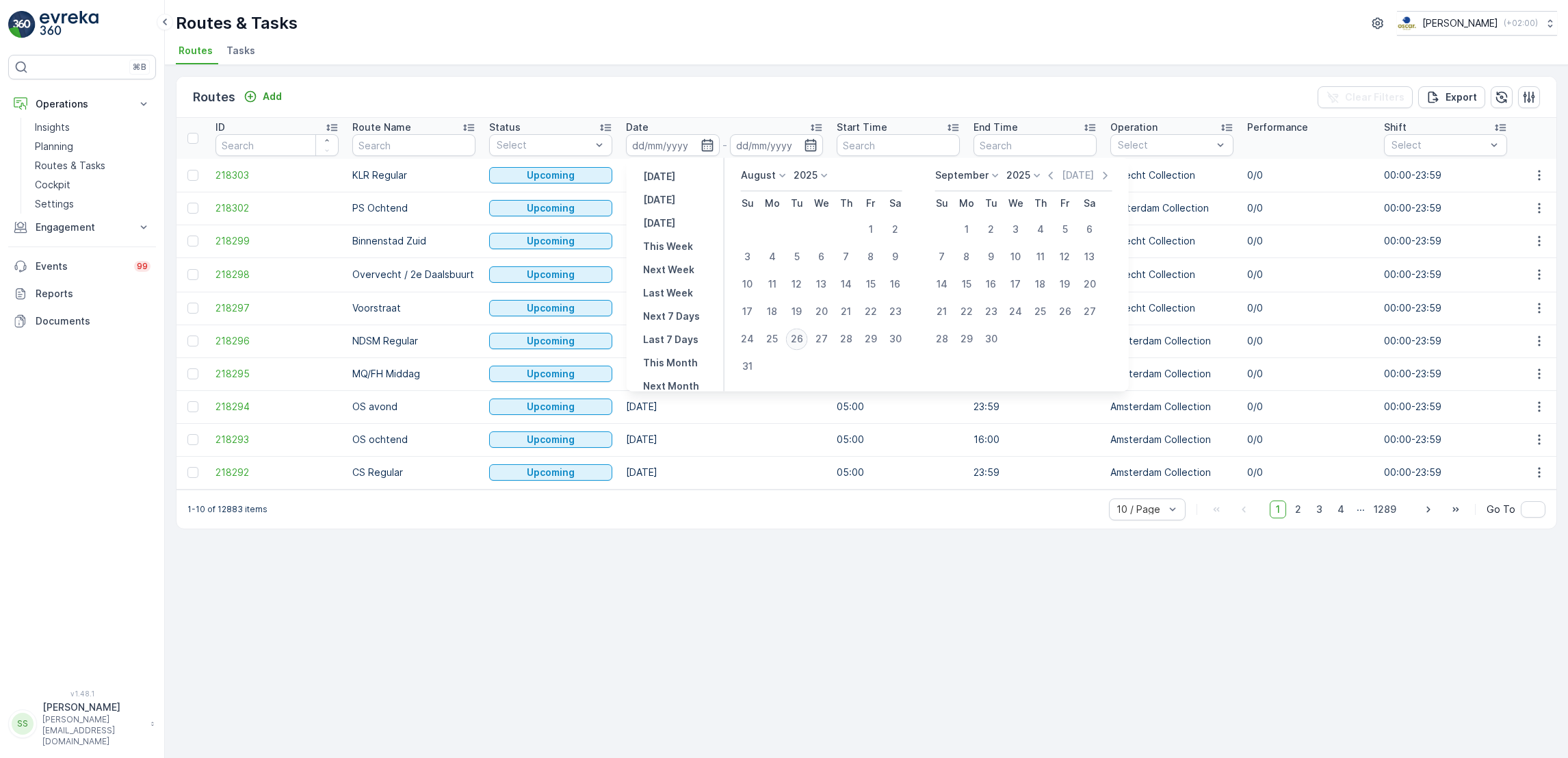
click at [803, 342] on div "26" at bounding box center [797, 339] width 21 height 21
type input "[DATE]"
click at [803, 342] on div "26" at bounding box center [797, 339] width 21 height 21
type input "[DATE]"
click at [803, 342] on div "26" at bounding box center [797, 339] width 21 height 21
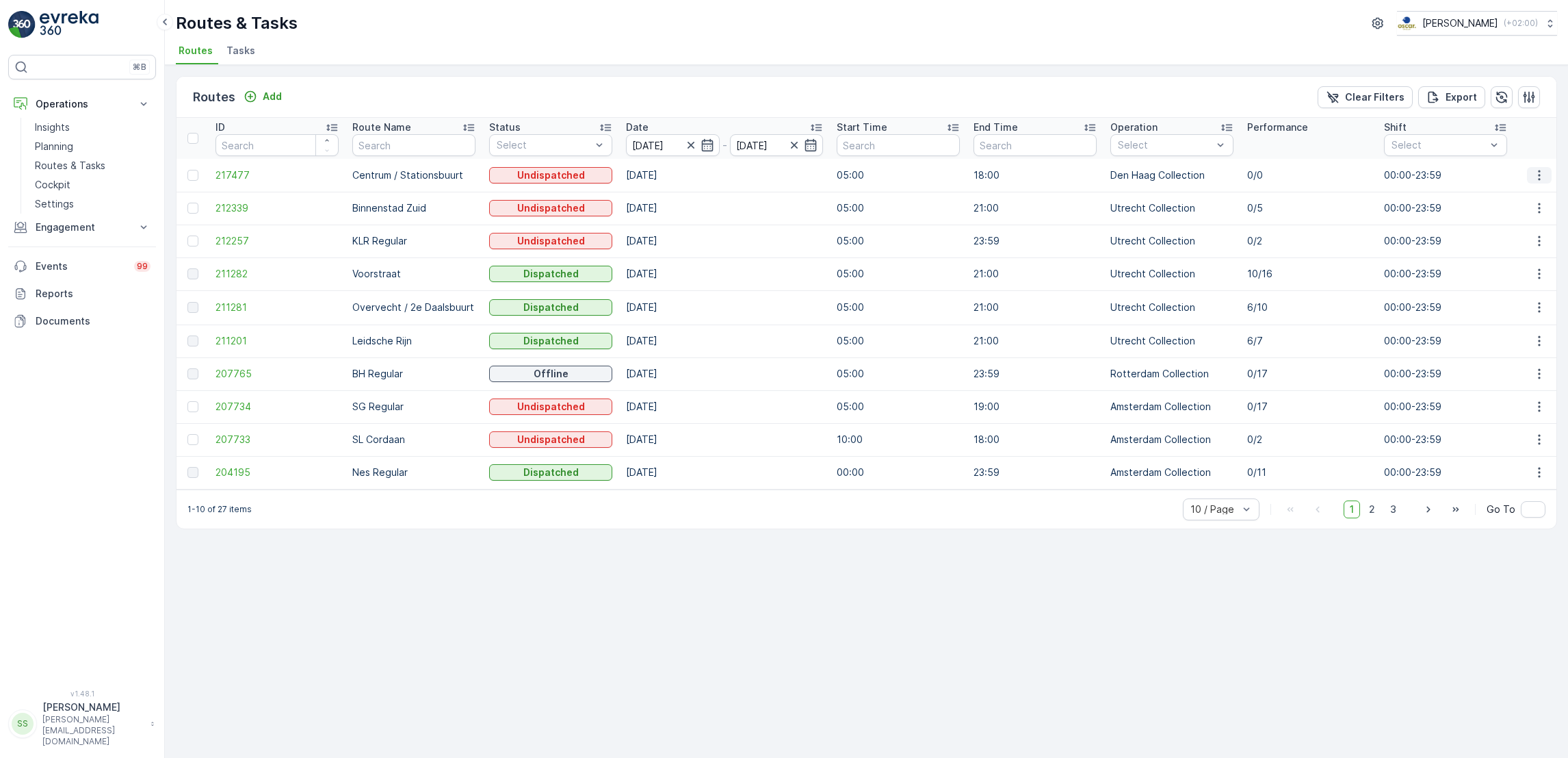
click at [1537, 170] on icon "button" at bounding box center [1540, 175] width 14 height 14
click at [1506, 193] on span "See More Details" at bounding box center [1507, 195] width 79 height 14
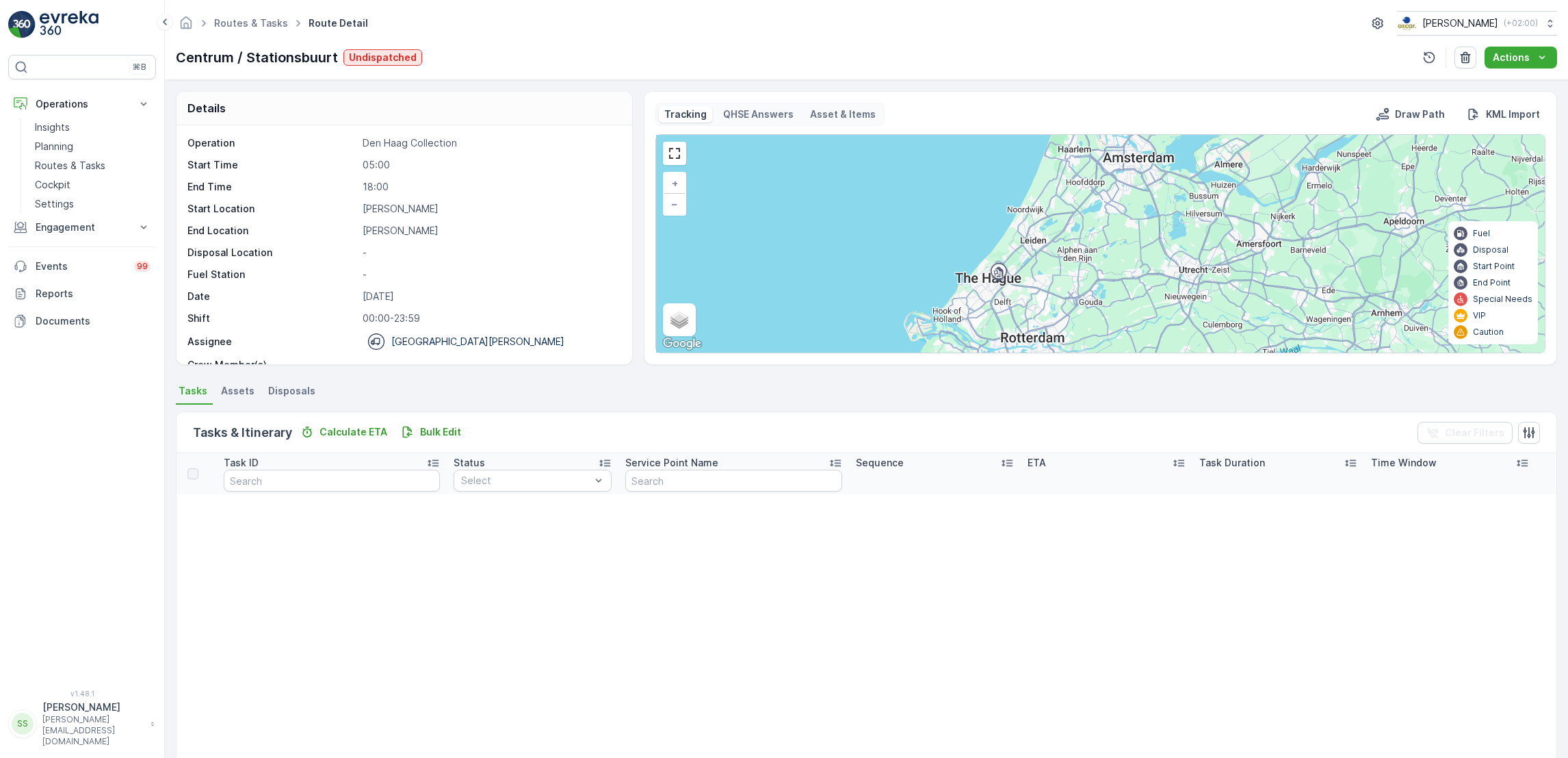
scroll to position [43, 0]
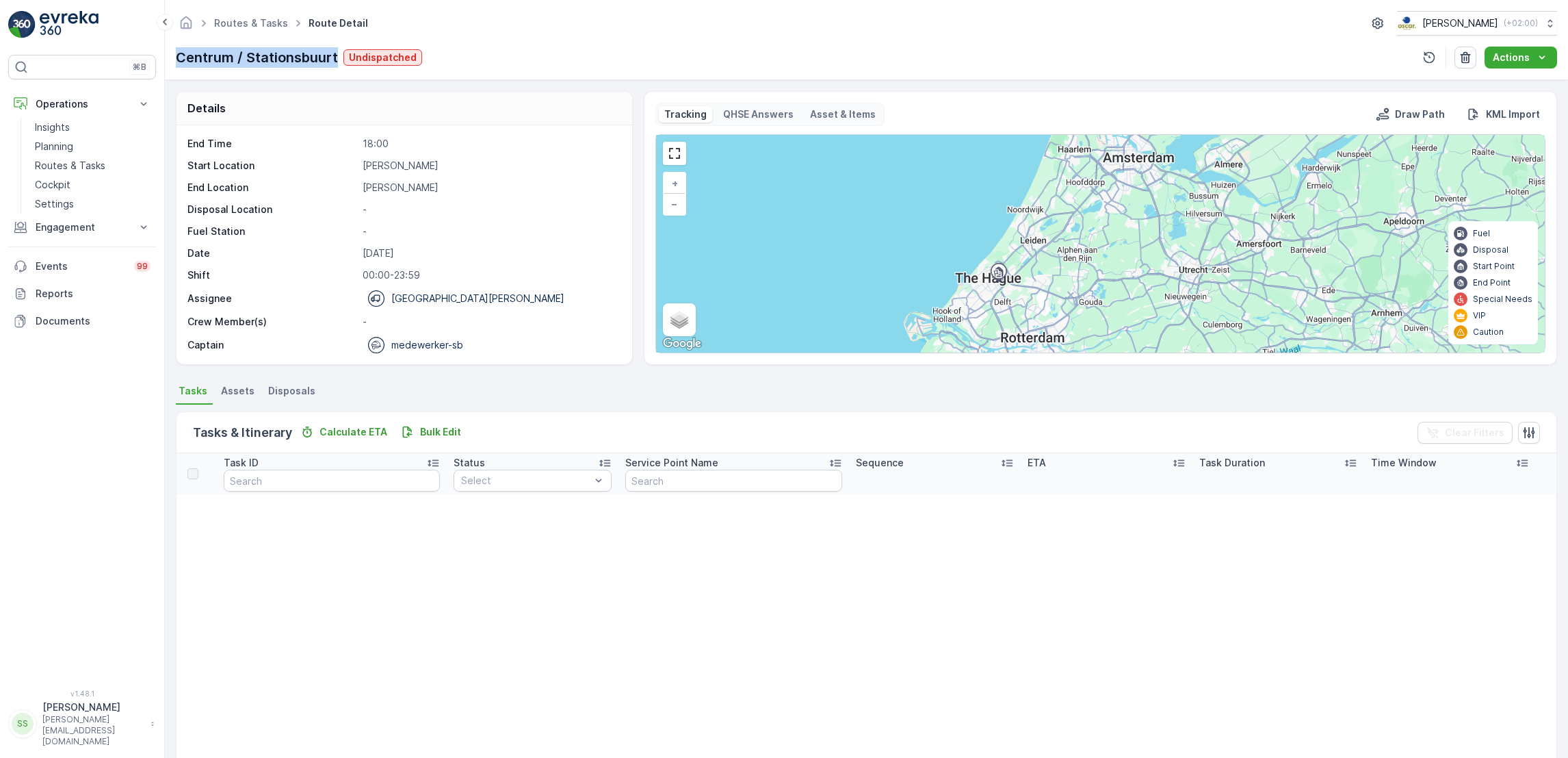
drag, startPoint x: 178, startPoint y: 70, endPoint x: 337, endPoint y: 64, distance: 159.1
click at [337, 64] on div "Routes & Tasks Route Detail [PERSON_NAME] ( +02:00 ) Centrum / Stationsbuurt Un…" at bounding box center [866, 40] width 1403 height 80
drag, startPoint x: 337, startPoint y: 64, endPoint x: 696, endPoint y: 81, distance: 359.4
click at [696, 81] on div "Routes & Tasks Route Detail [PERSON_NAME] ( +02:00 ) Centrum / Stationsbuurt Un…" at bounding box center [866, 379] width 1403 height 758
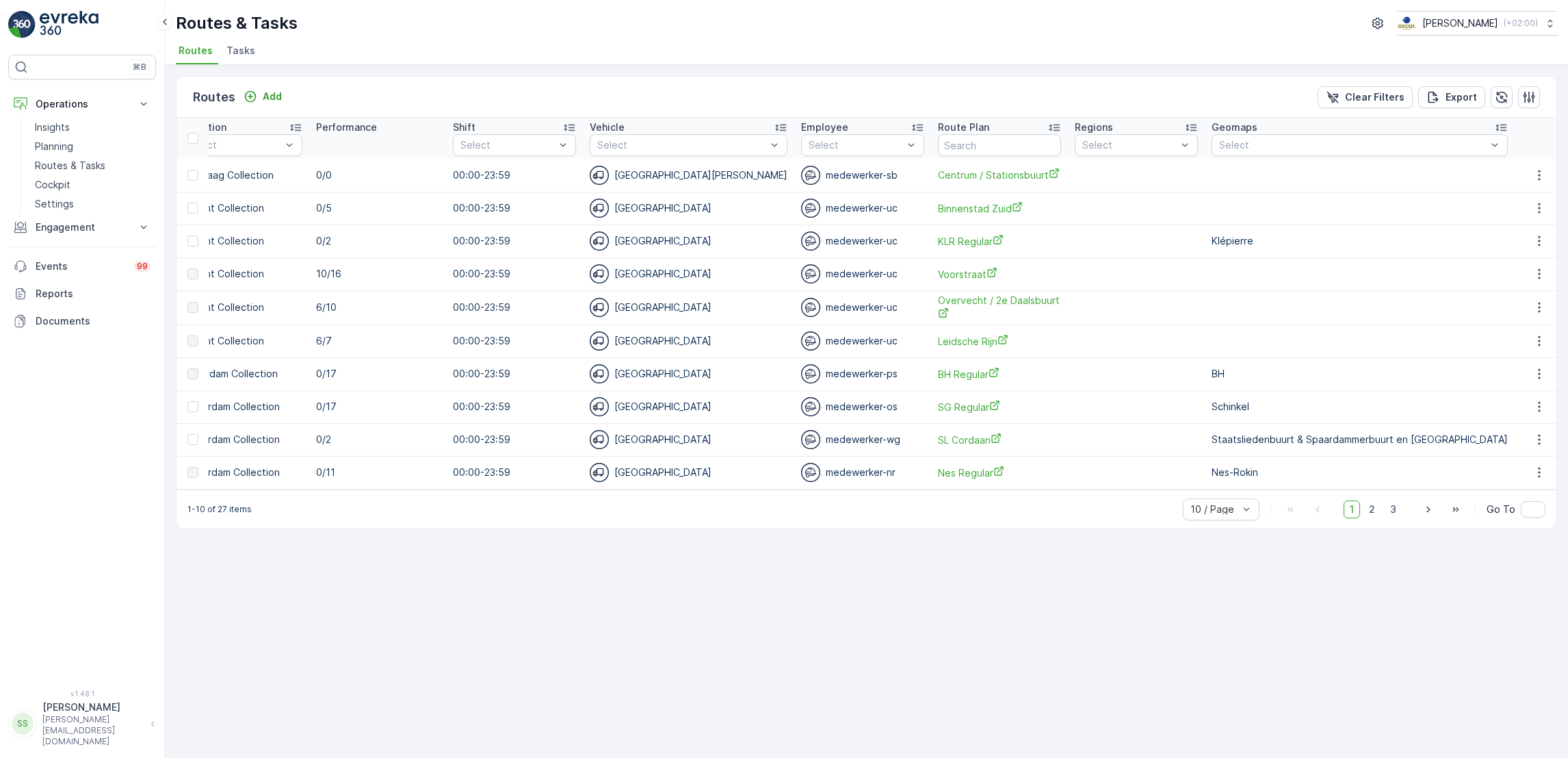
scroll to position [0, 933]
click at [937, 145] on input "text" at bounding box center [998, 145] width 123 height 21
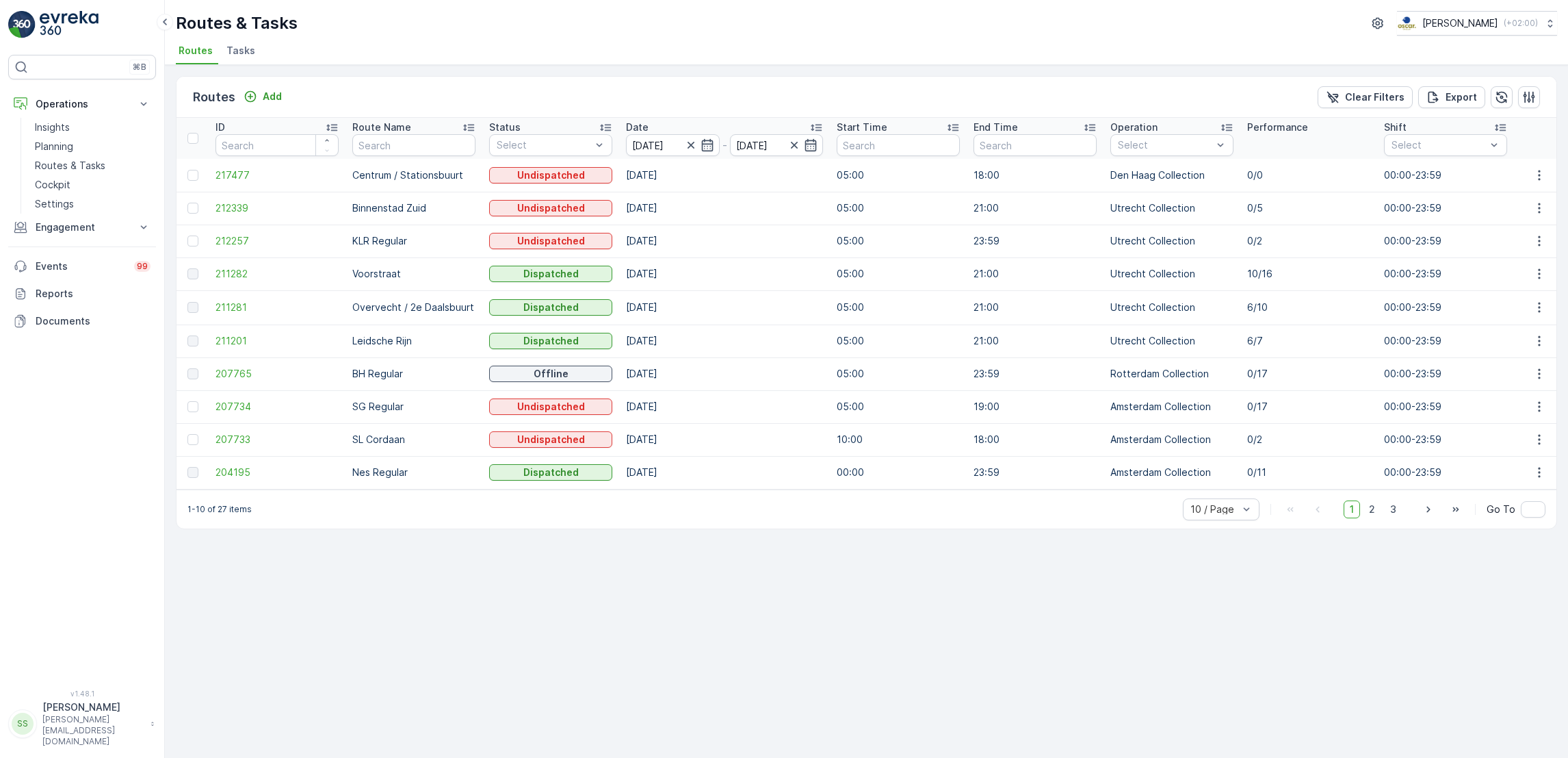
click at [227, 54] on span "Tasks" at bounding box center [242, 51] width 29 height 14
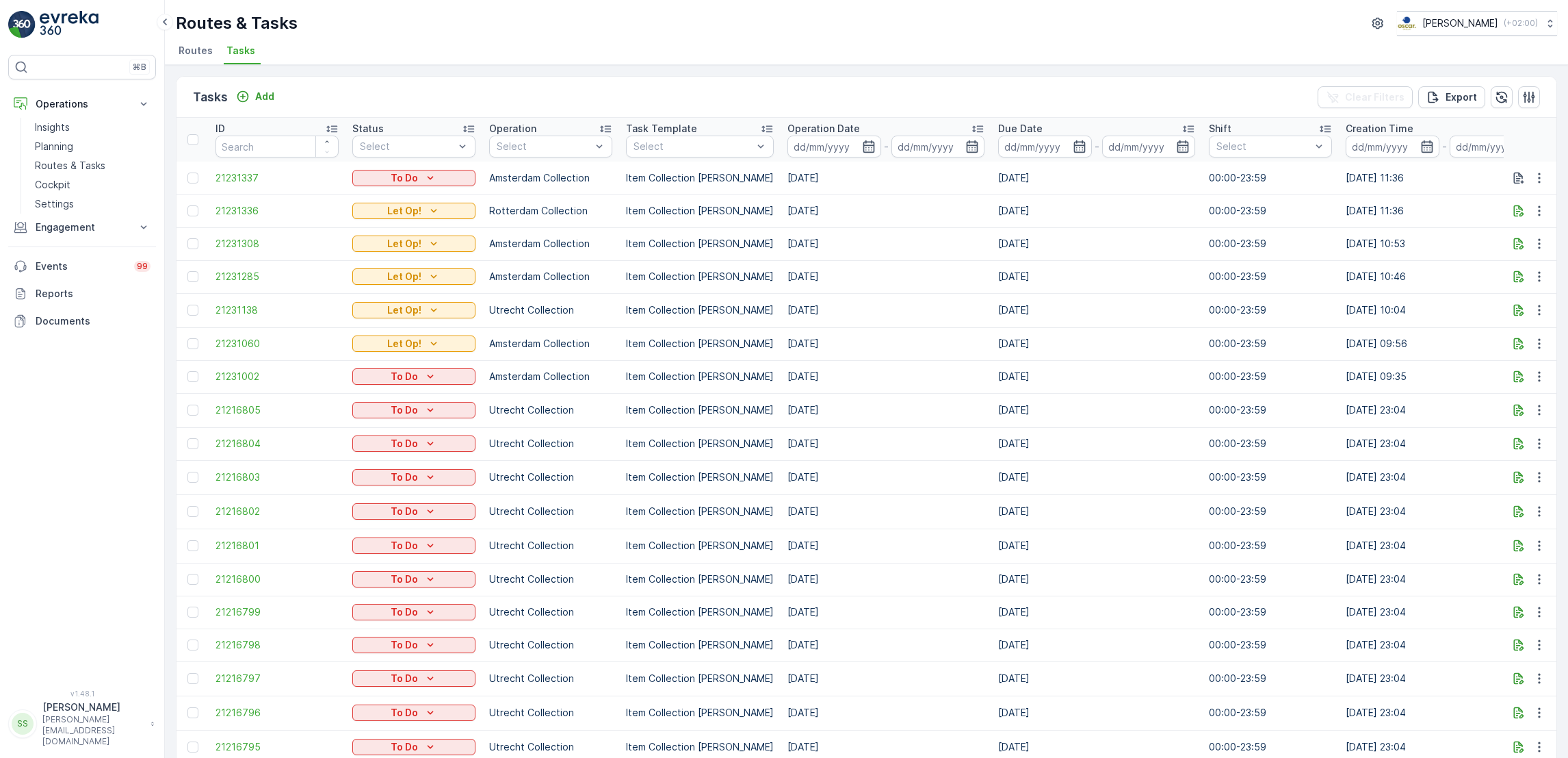
scroll to position [0, 811]
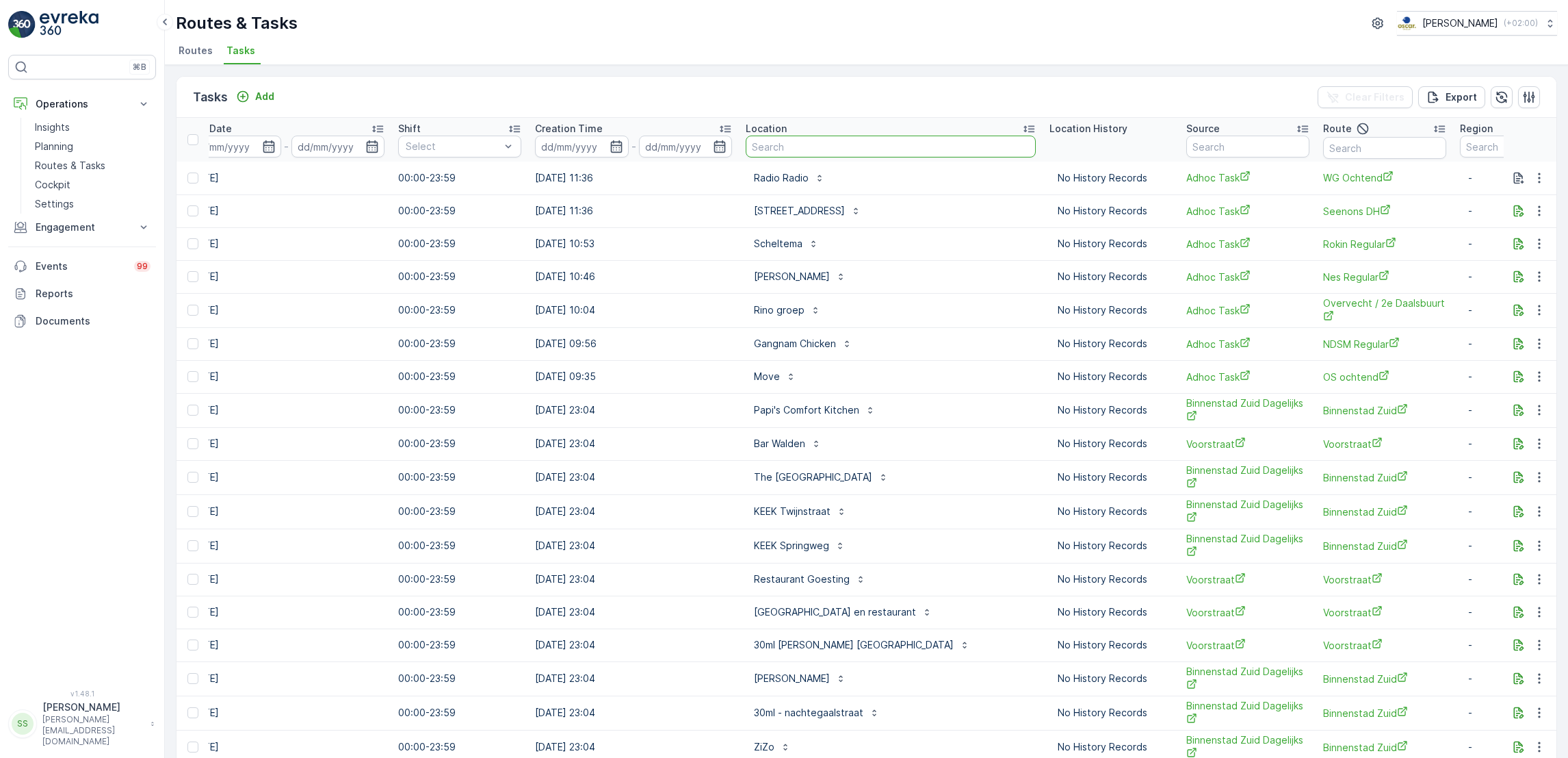
click at [822, 141] on input "text" at bounding box center [891, 146] width 290 height 21
type input "dille"
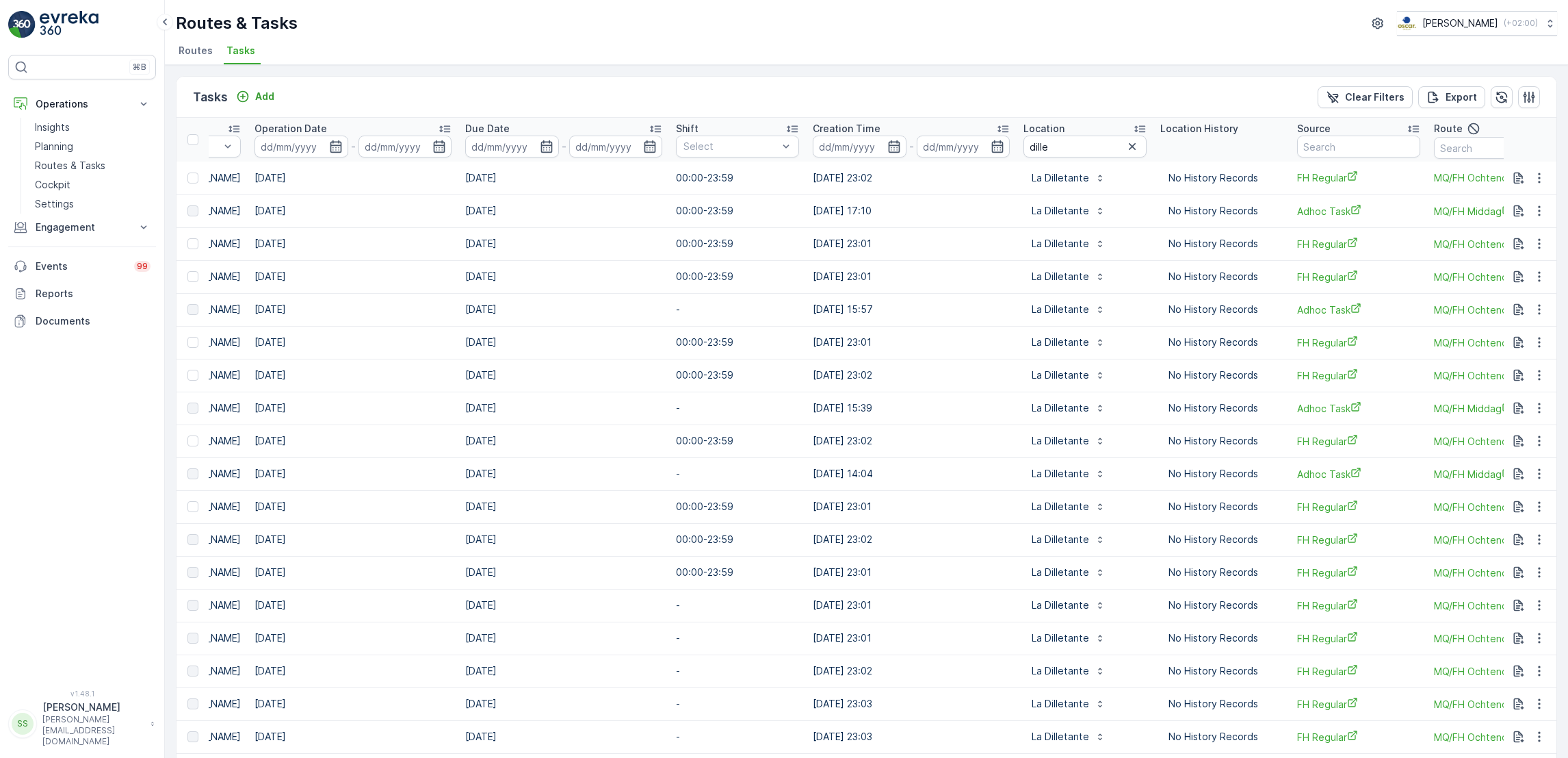
scroll to position [0, 619]
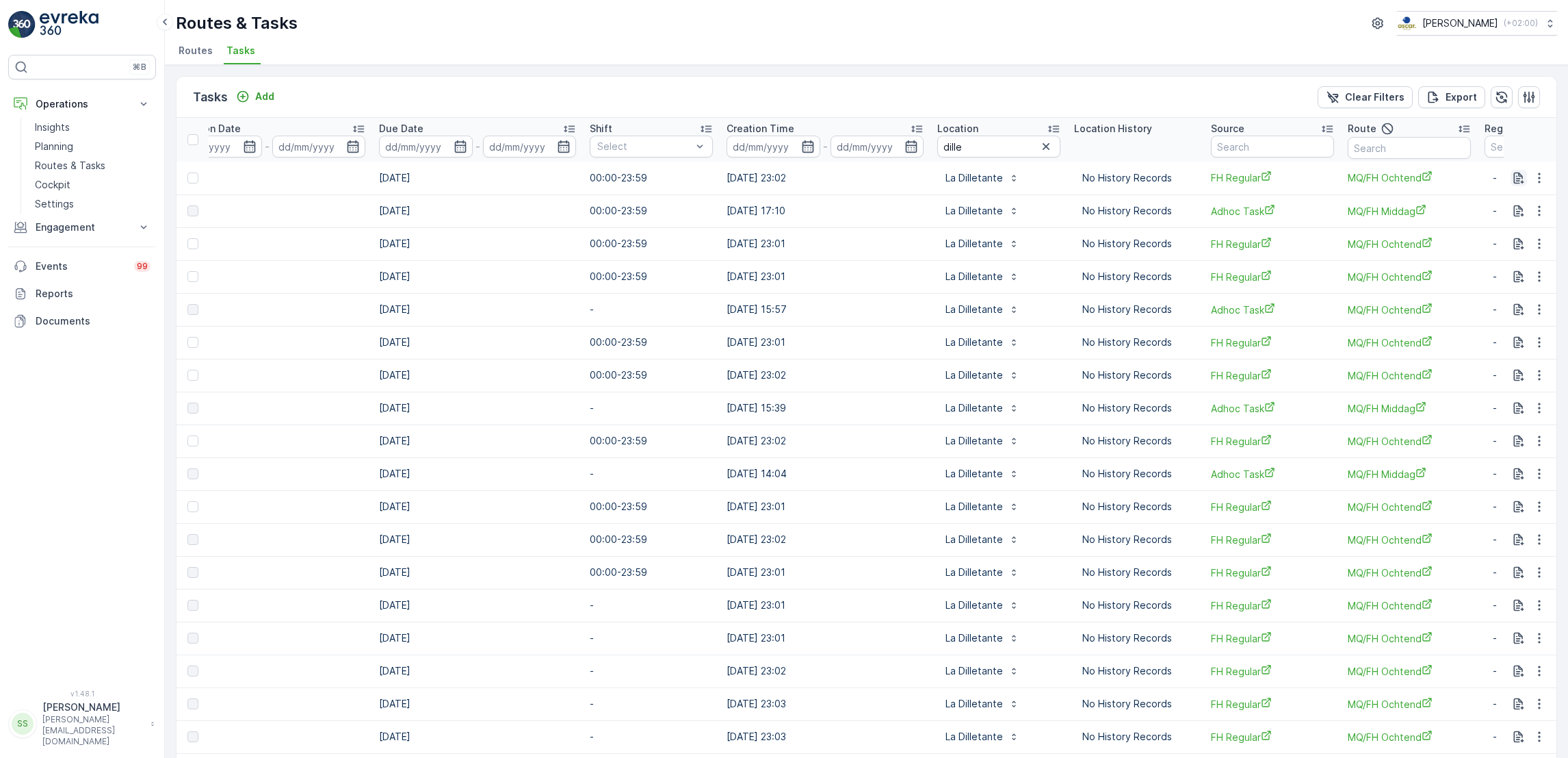
click at [1514, 179] on icon "button" at bounding box center [1519, 177] width 11 height 12
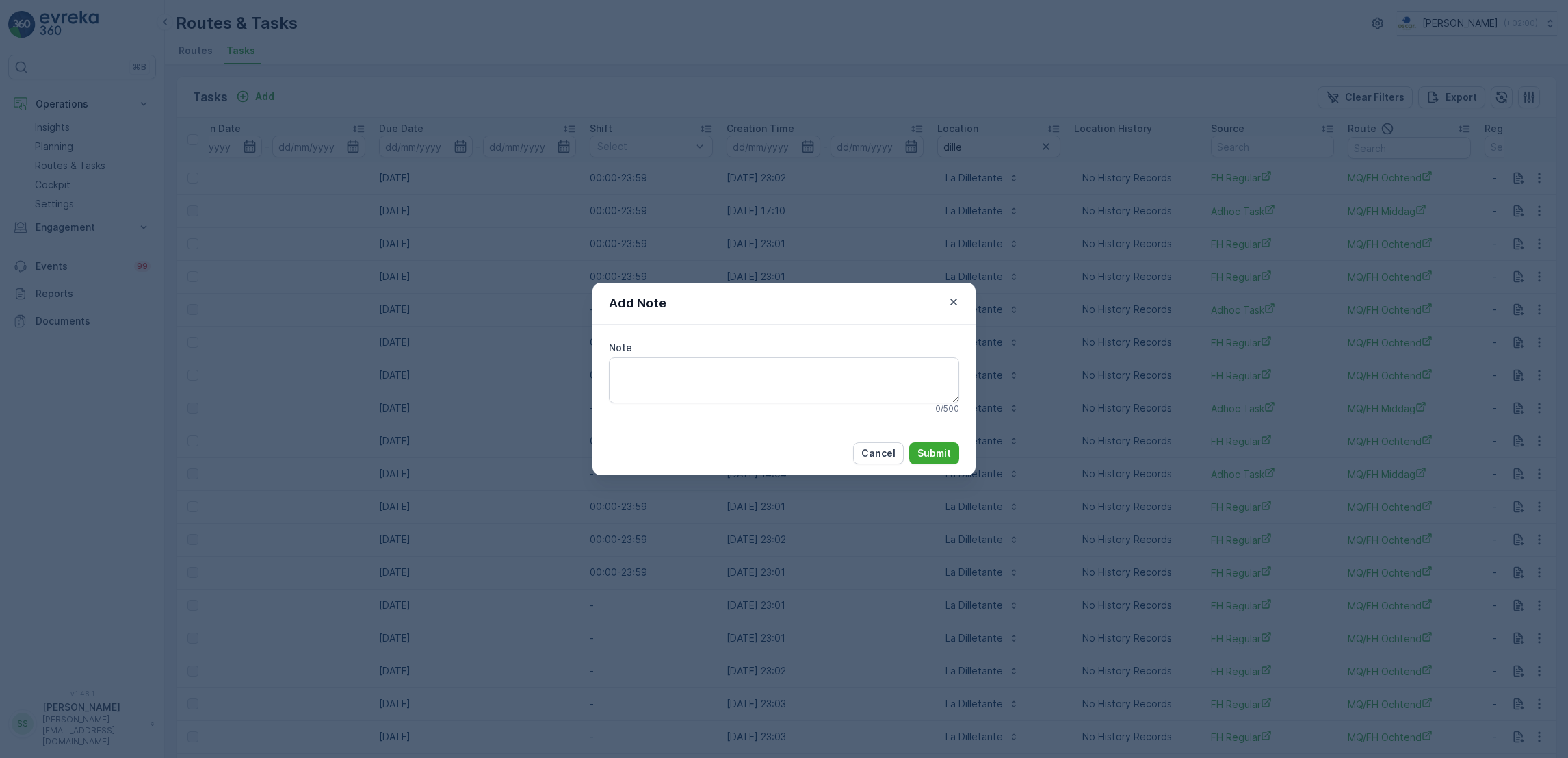
click at [1510, 187] on div "Add Note Note 0 / 500 Cancel Submit" at bounding box center [784, 379] width 1568 height 758
